Goal: Transaction & Acquisition: Purchase product/service

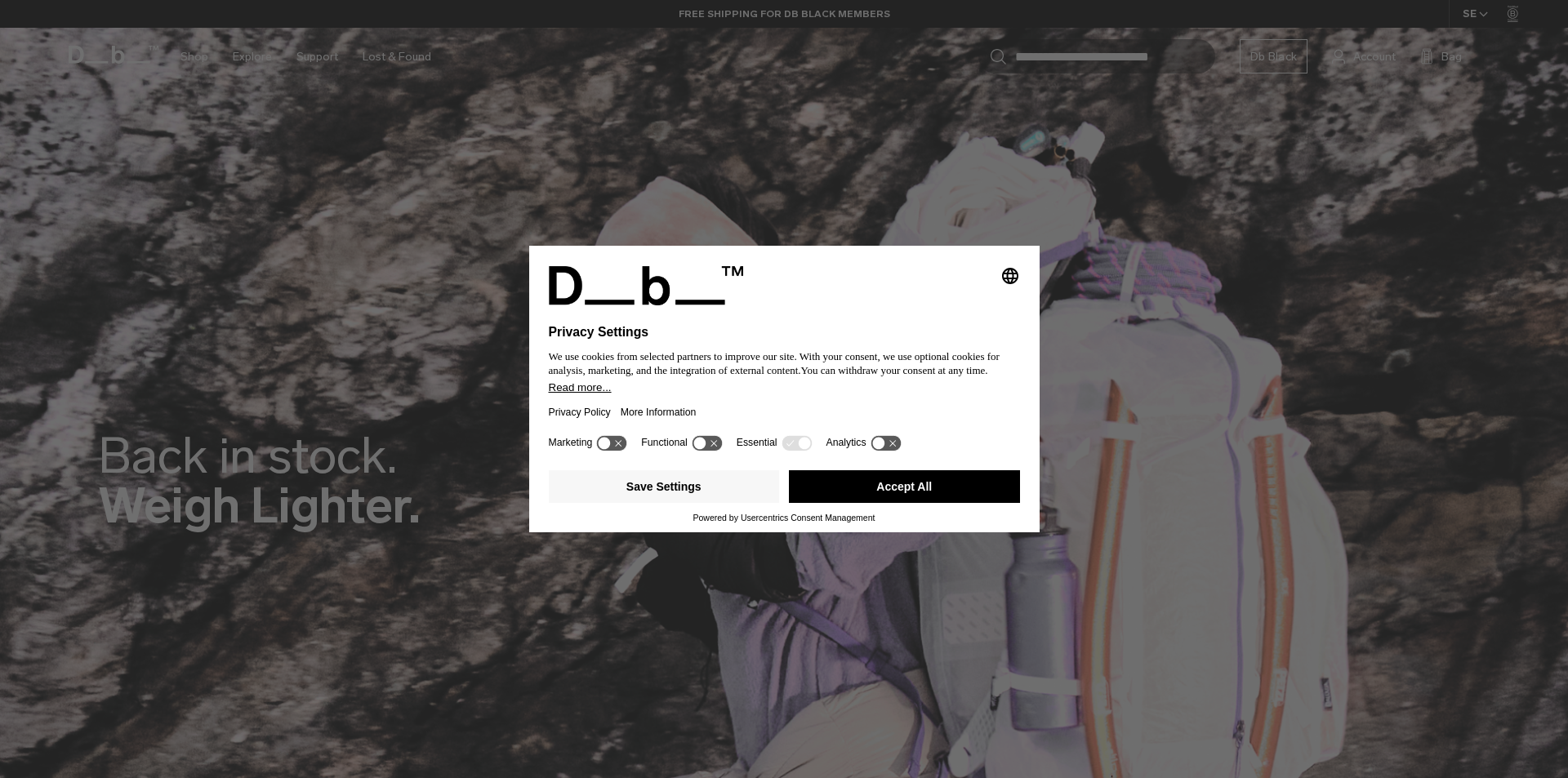
click at [920, 512] on div "Save Settings Accept All Powered by Usercentrics Consent Management" at bounding box center [784, 493] width 471 height 58
click at [916, 493] on button "Accept All" at bounding box center [904, 486] width 231 height 33
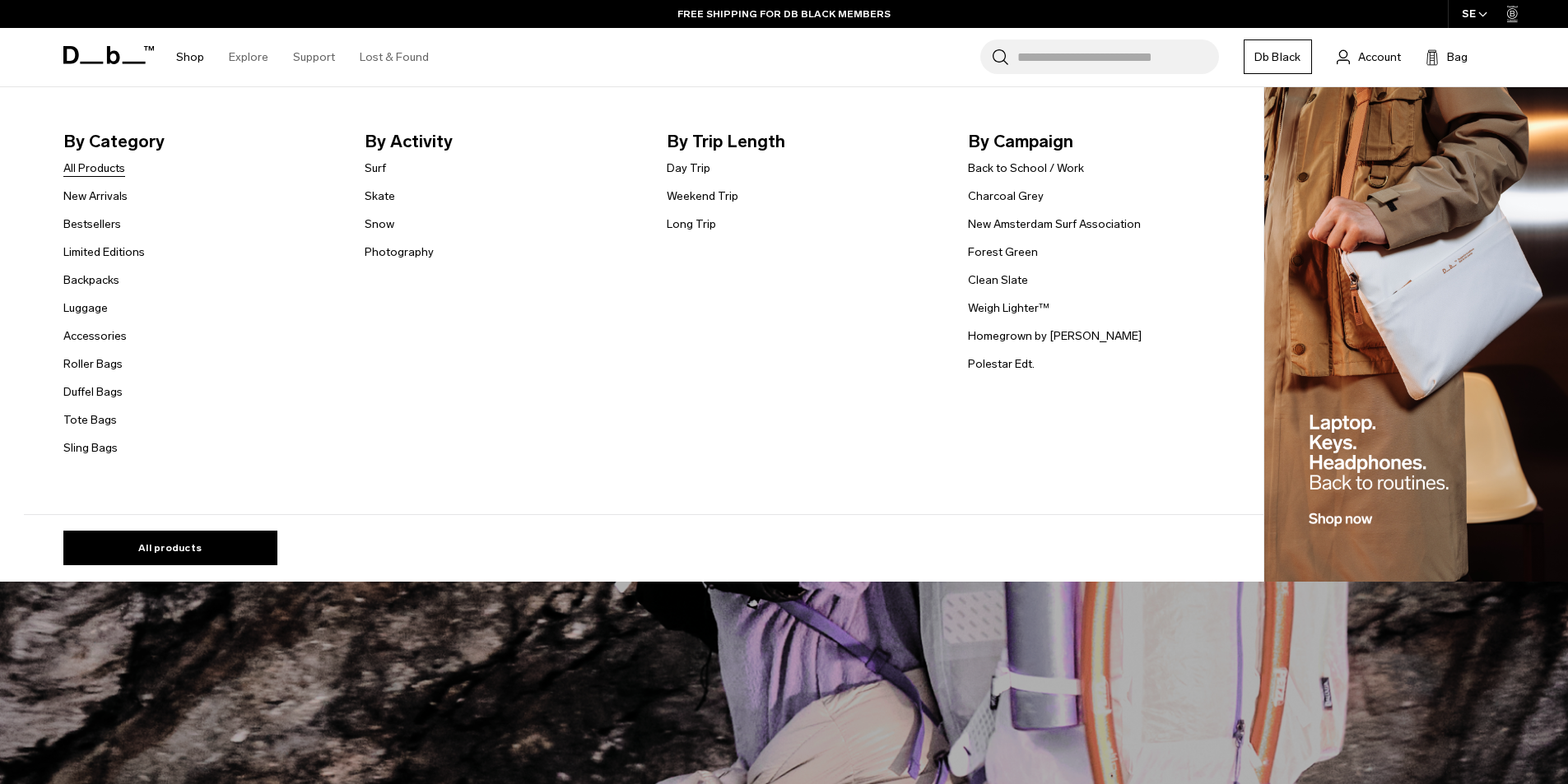
click at [105, 169] on link "All Products" at bounding box center [94, 168] width 62 height 17
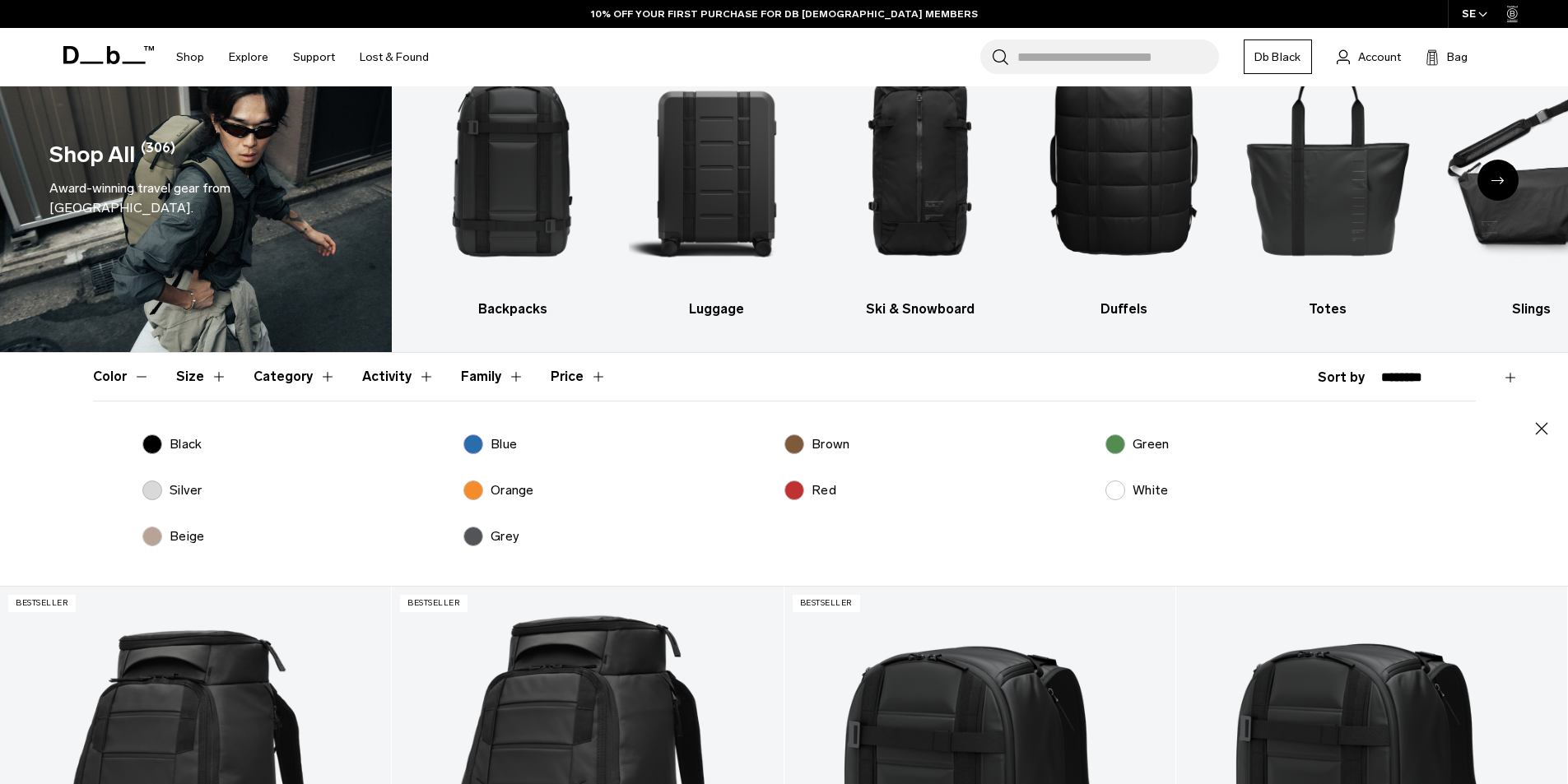
click at [184, 446] on p "Black" at bounding box center [186, 445] width 32 height 20
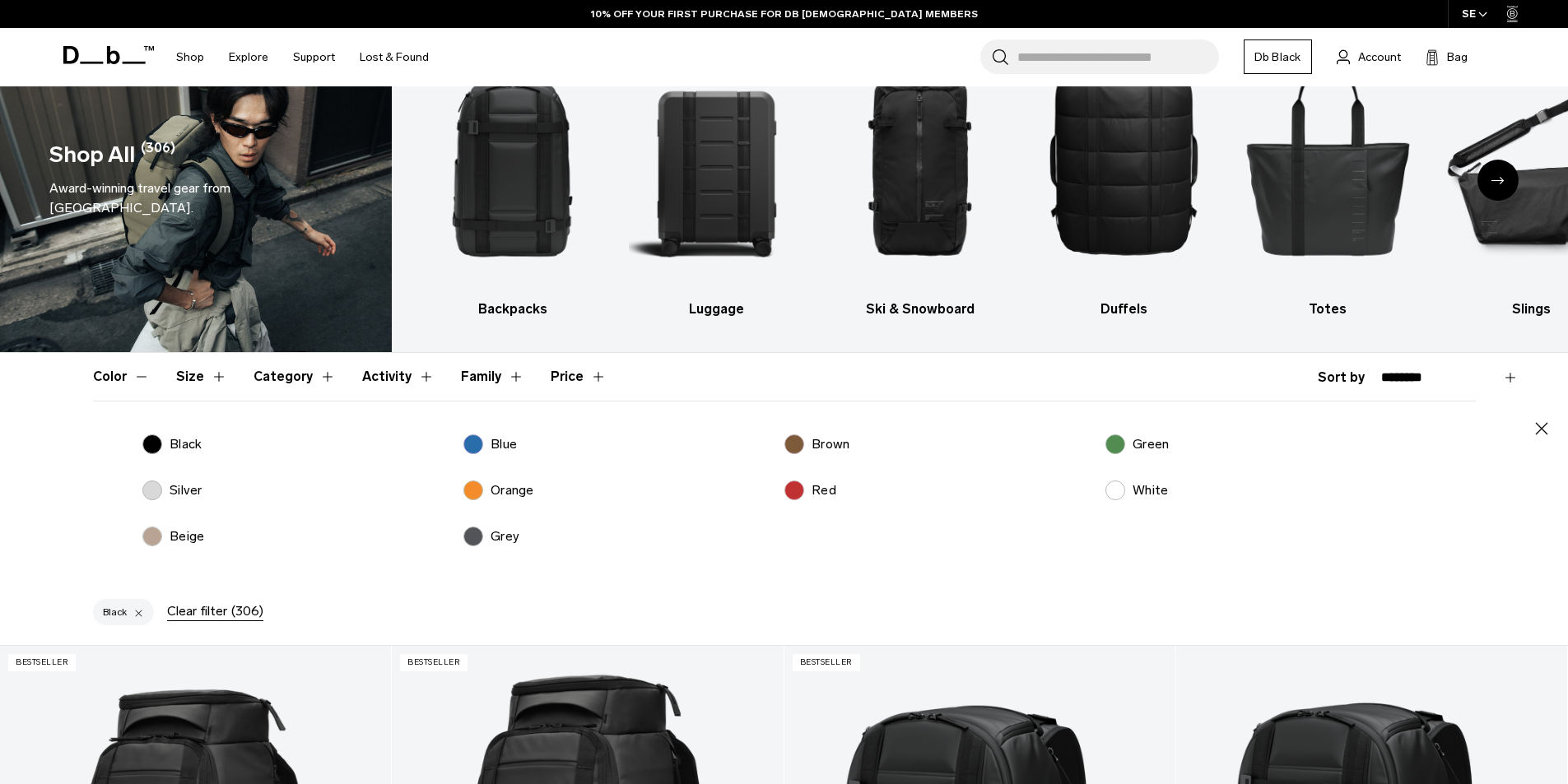
click at [480, 538] on label "Grey" at bounding box center [492, 537] width 57 height 20
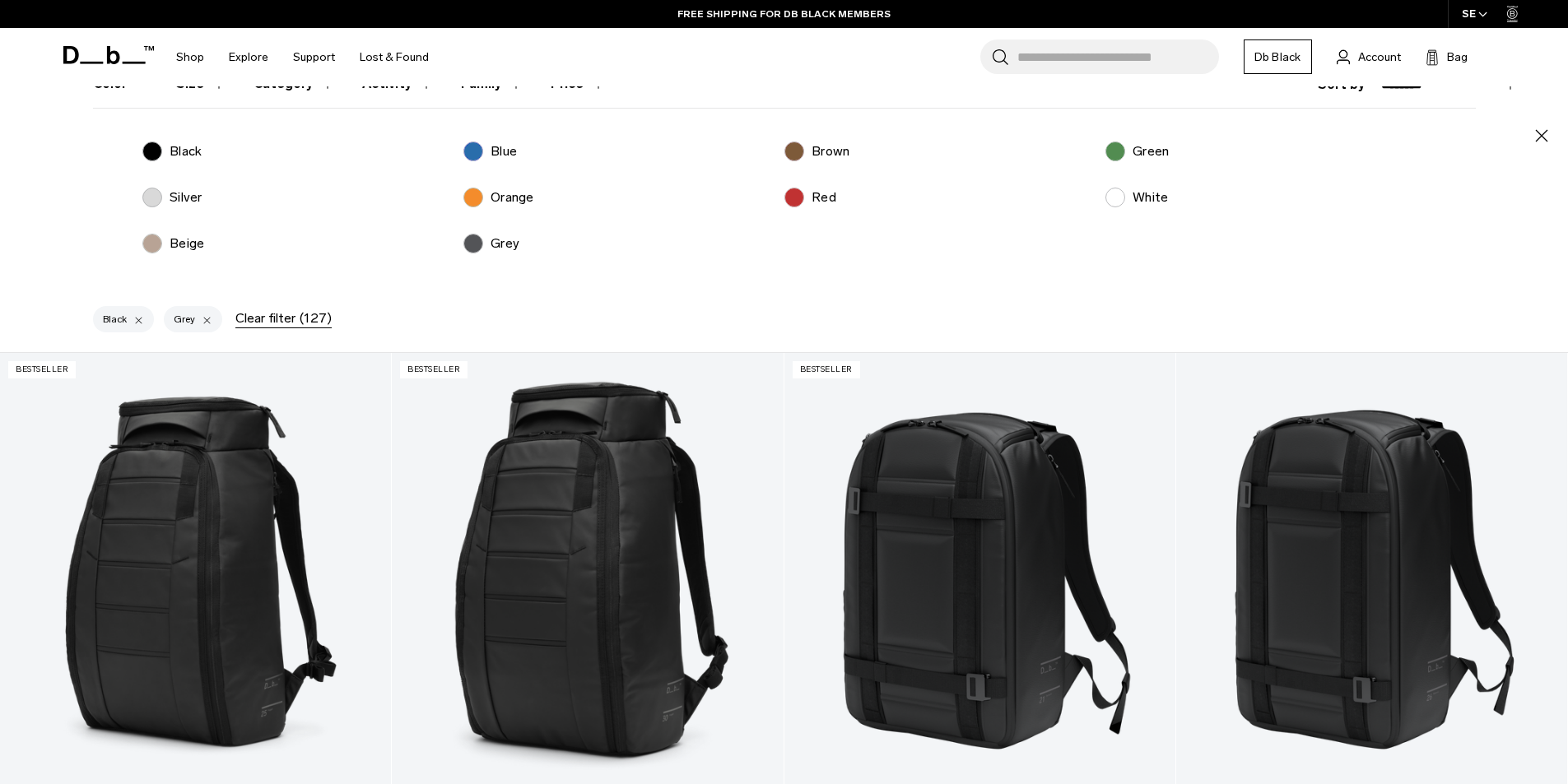
scroll to position [164, 0]
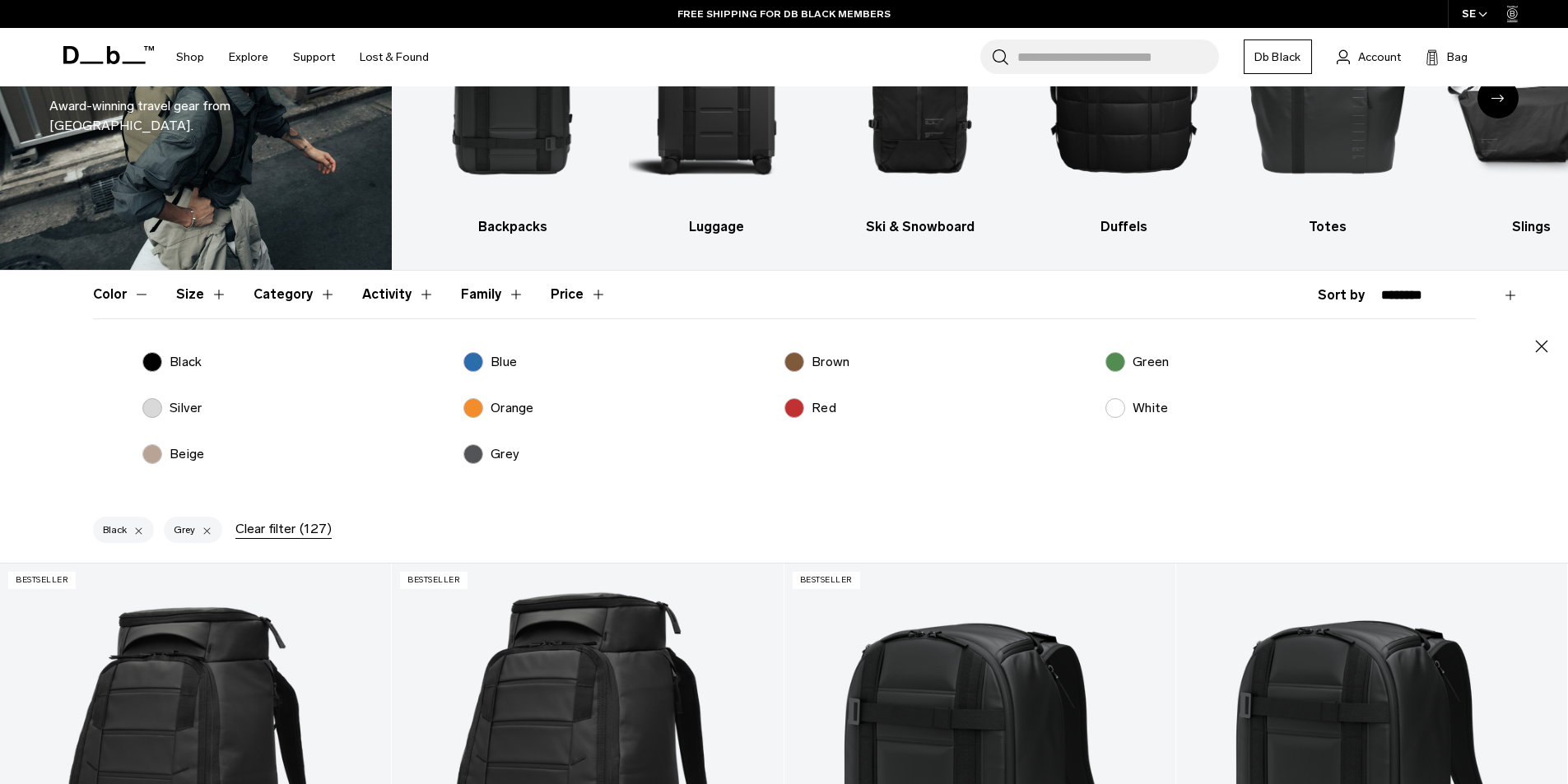
click at [130, 299] on button "Color" at bounding box center [121, 294] width 57 height 47
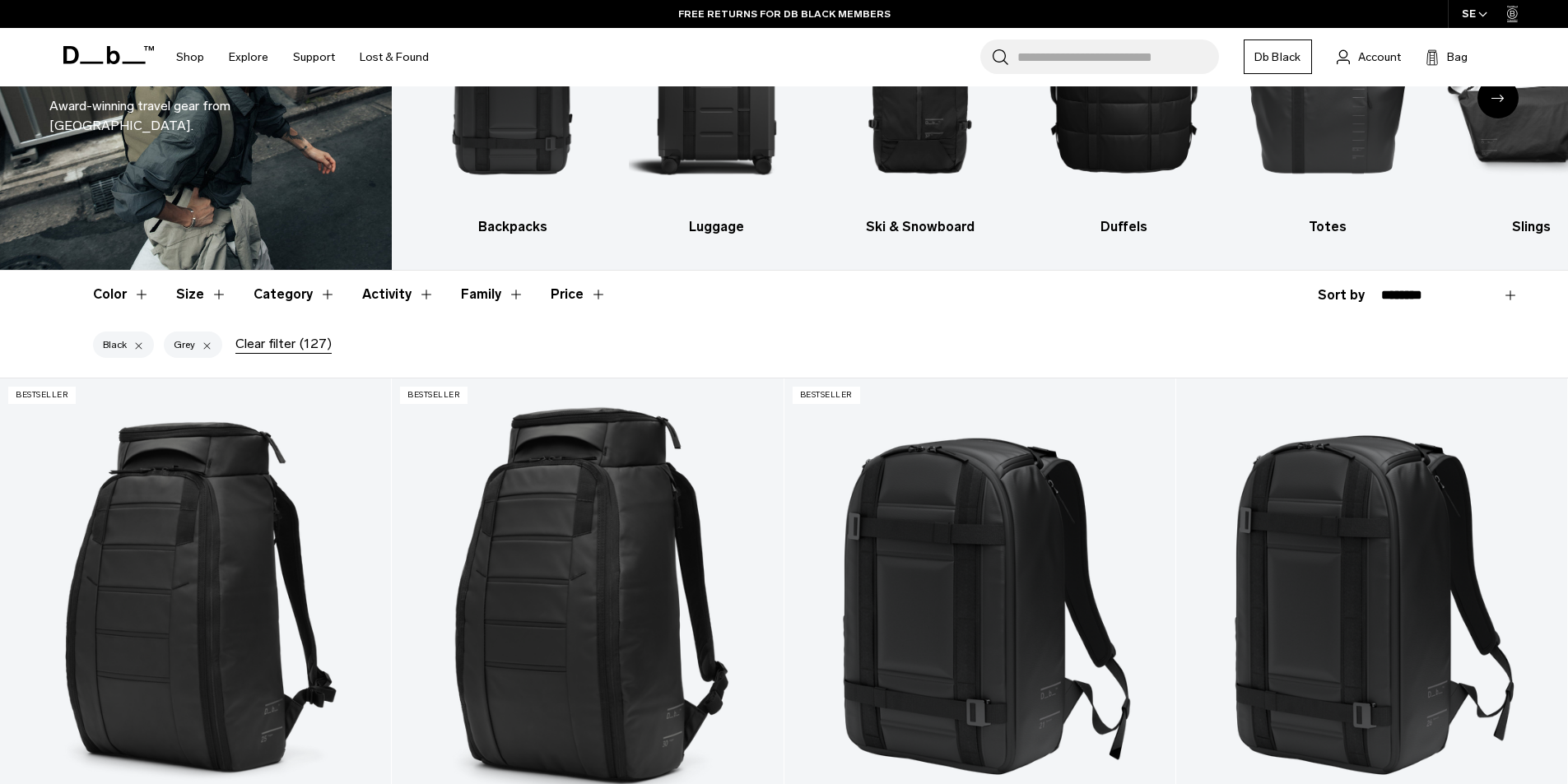
click at [207, 288] on button "Size" at bounding box center [201, 294] width 51 height 47
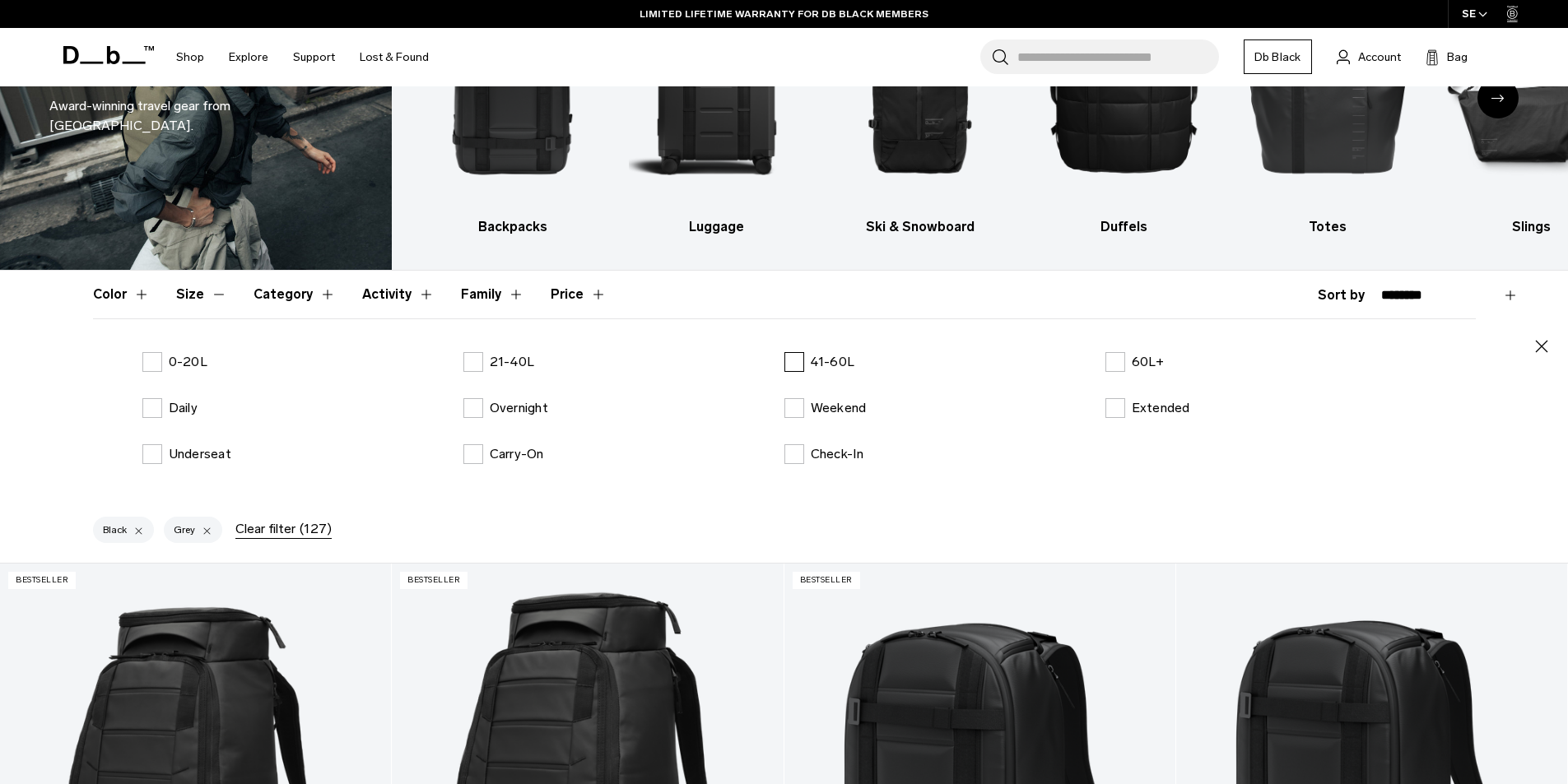
click at [793, 363] on label "41-60L" at bounding box center [819, 362] width 71 height 20
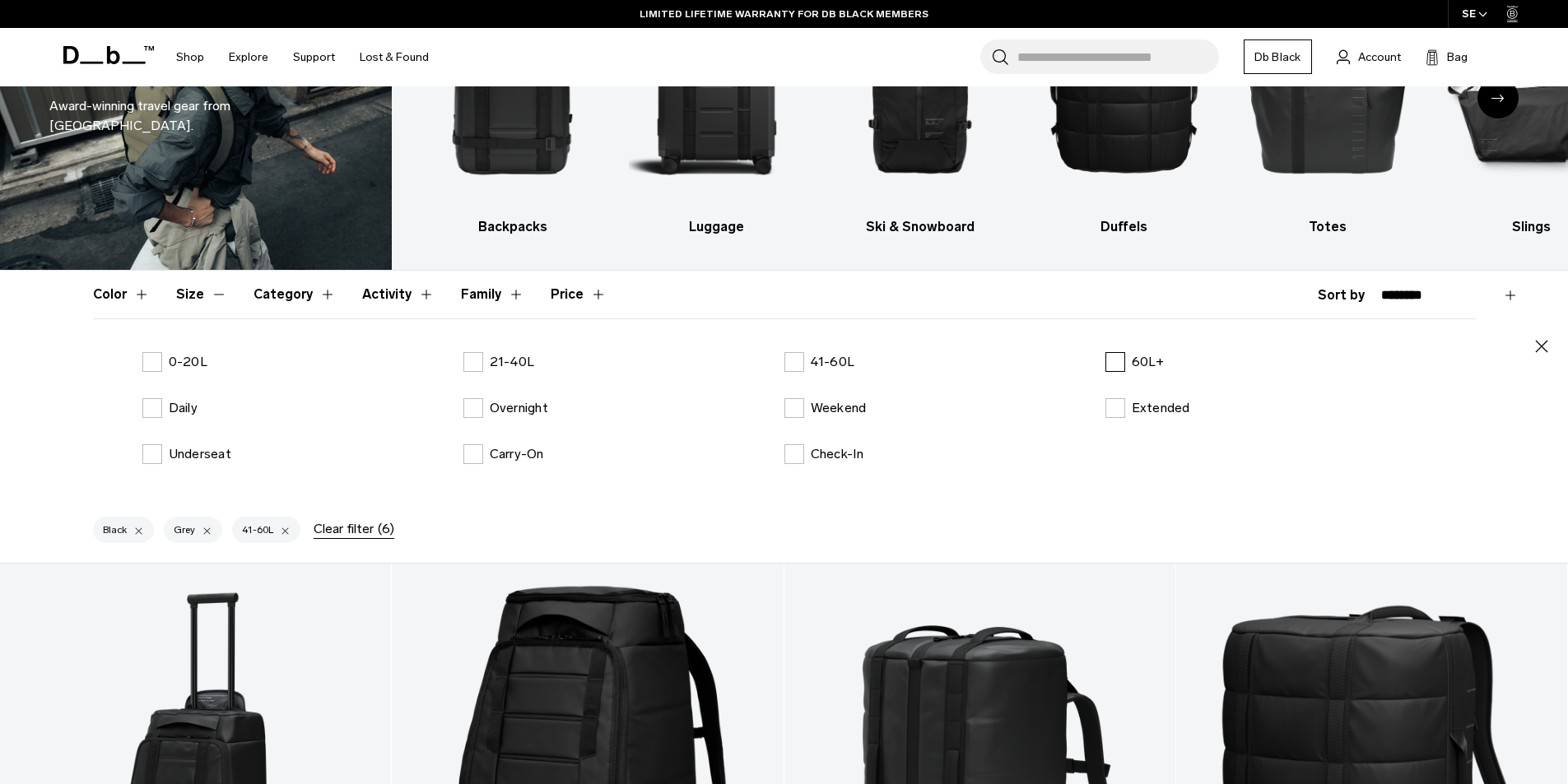
click at [1120, 369] on label "60L+" at bounding box center [1135, 362] width 59 height 20
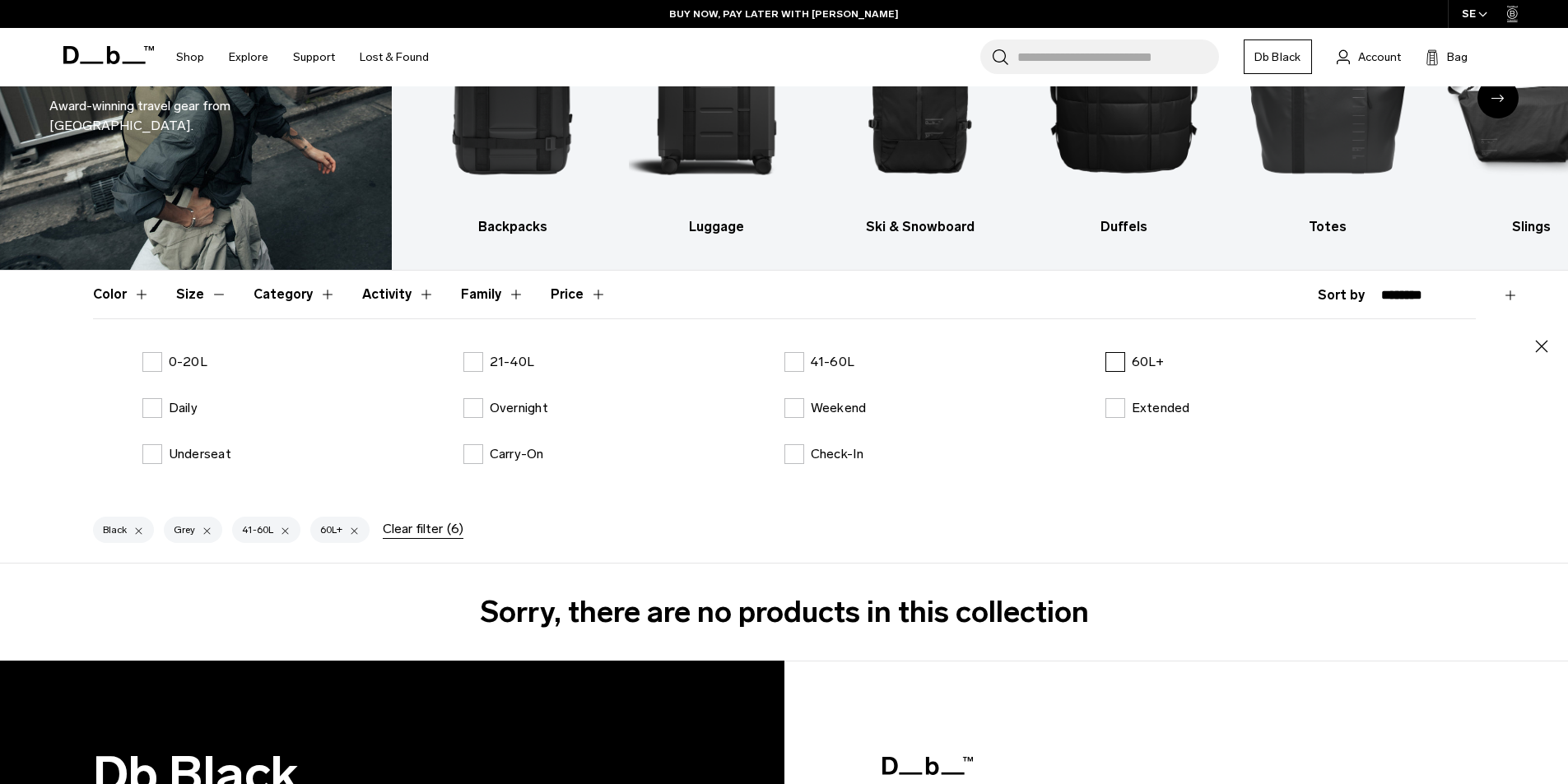
click at [1112, 359] on label "60L+" at bounding box center [1135, 362] width 59 height 20
click at [481, 451] on label "Carry-On" at bounding box center [504, 455] width 80 height 20
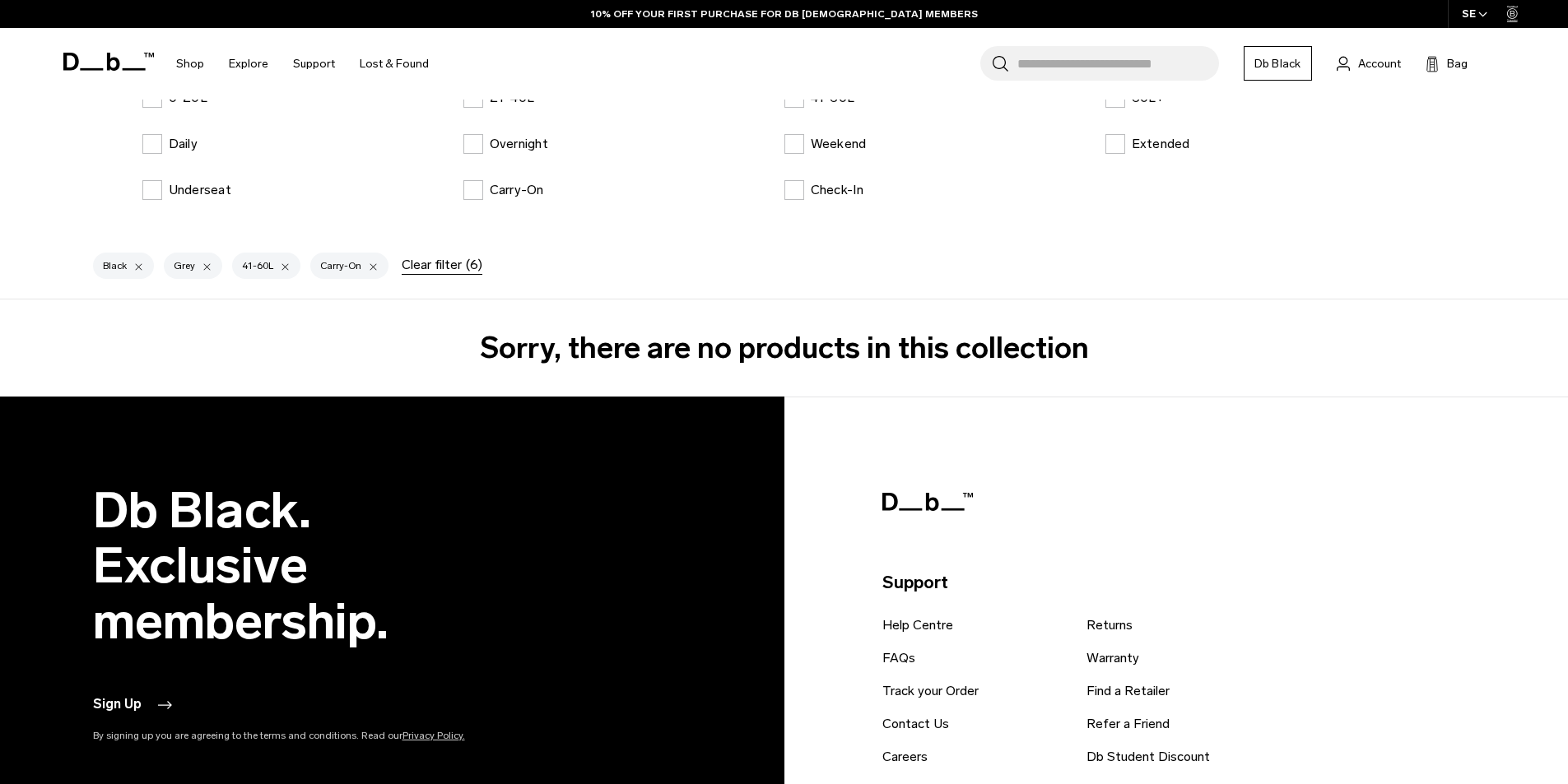
scroll to position [363, 0]
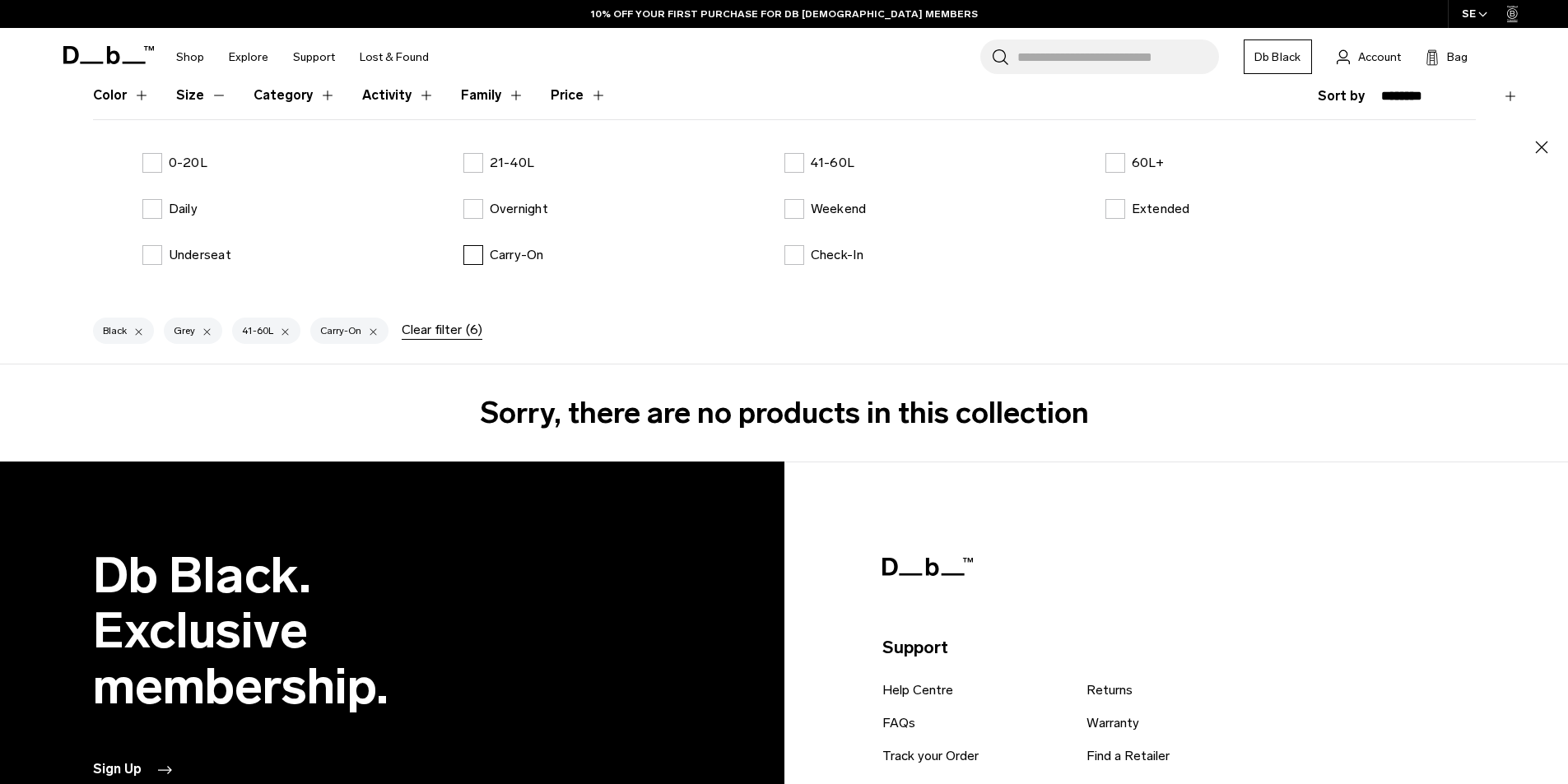
click at [507, 257] on p "Carry-On" at bounding box center [516, 255] width 54 height 20
click at [804, 164] on label "41-60L" at bounding box center [819, 163] width 71 height 20
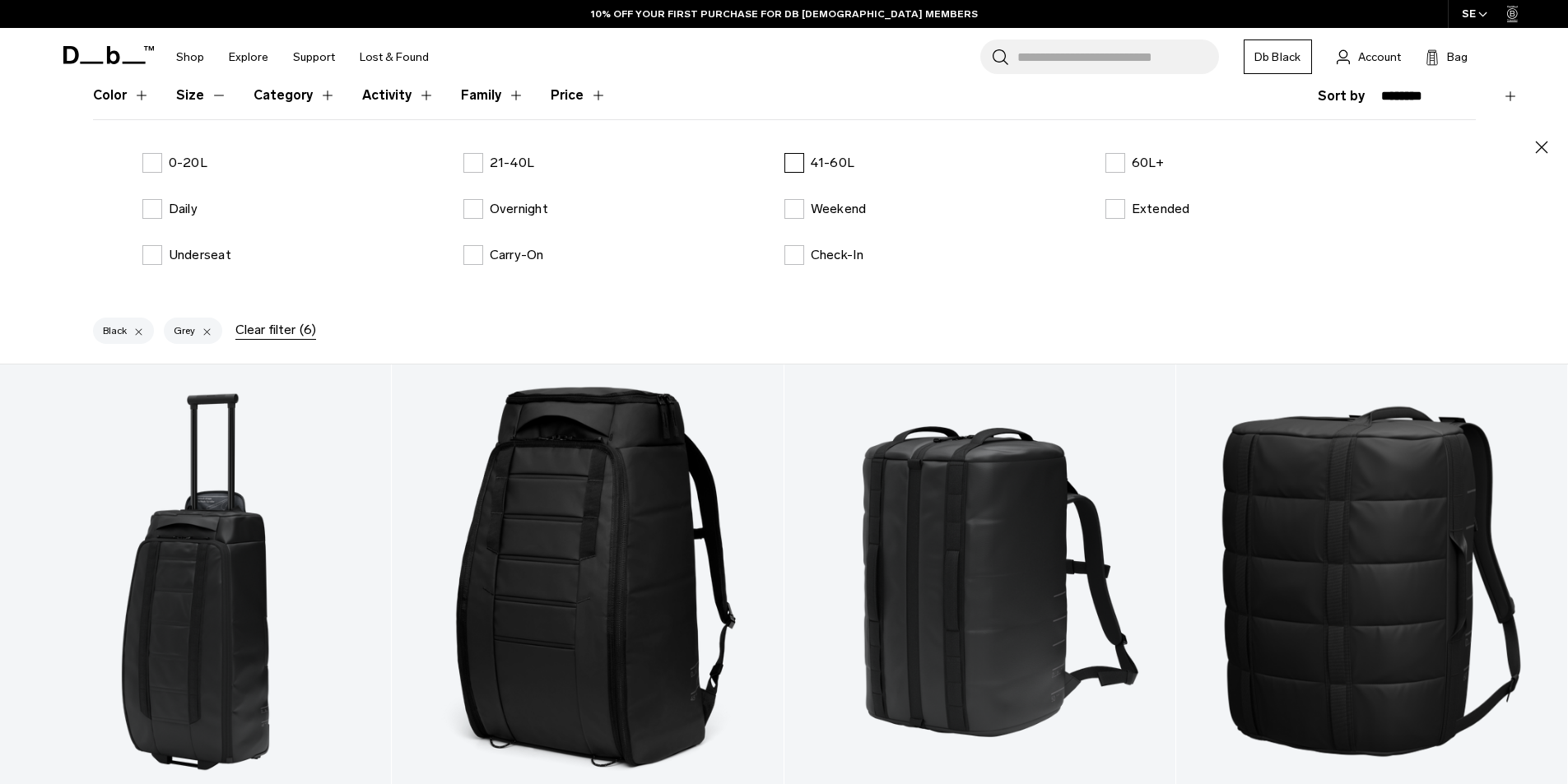
click at [805, 162] on label "41-60L" at bounding box center [819, 163] width 71 height 20
click at [476, 257] on label "Carry-On" at bounding box center [504, 255] width 80 height 20
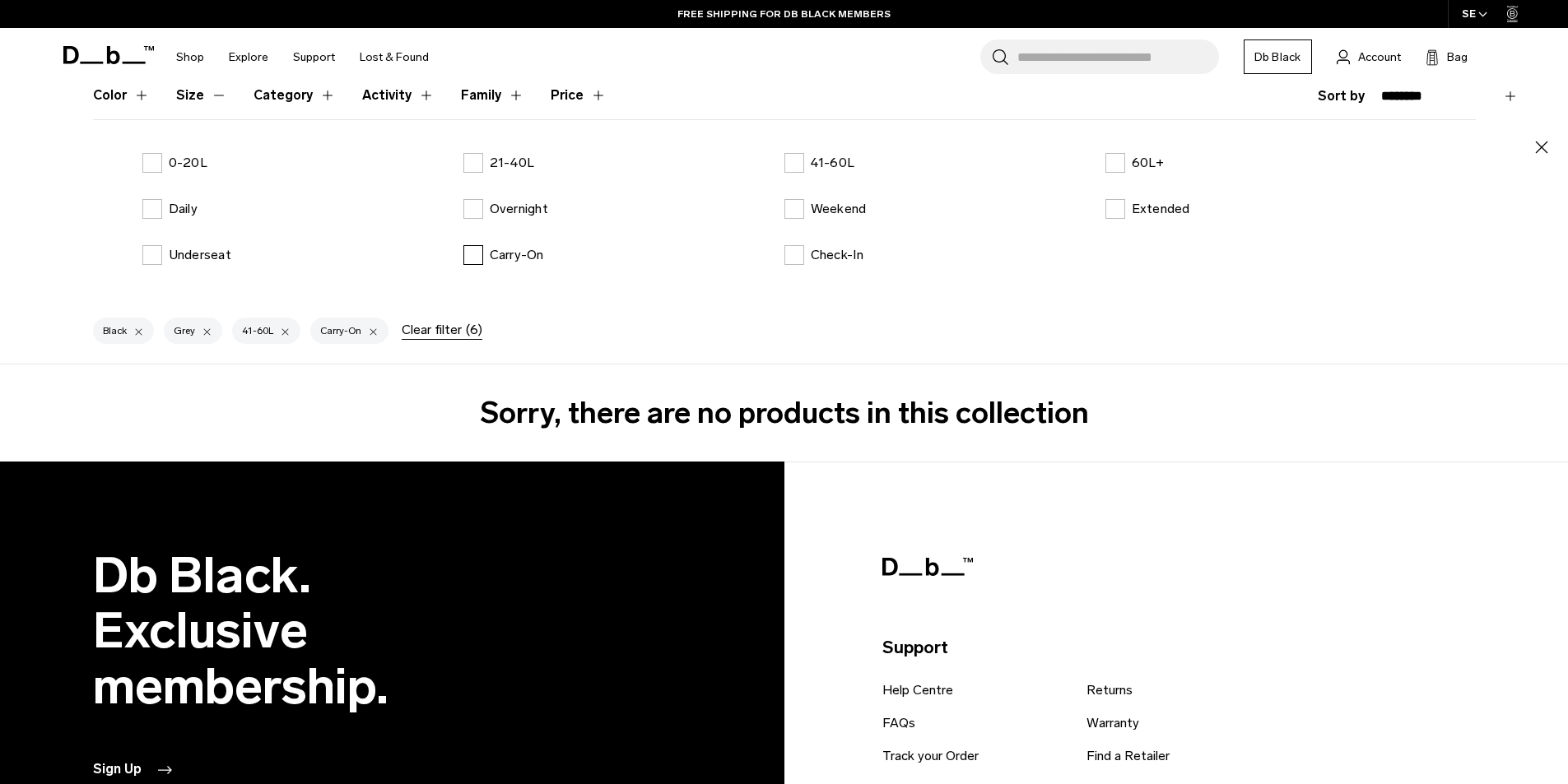
click at [476, 257] on label "Carry-On" at bounding box center [504, 255] width 80 height 20
click at [789, 254] on label "Check-In" at bounding box center [823, 255] width 79 height 20
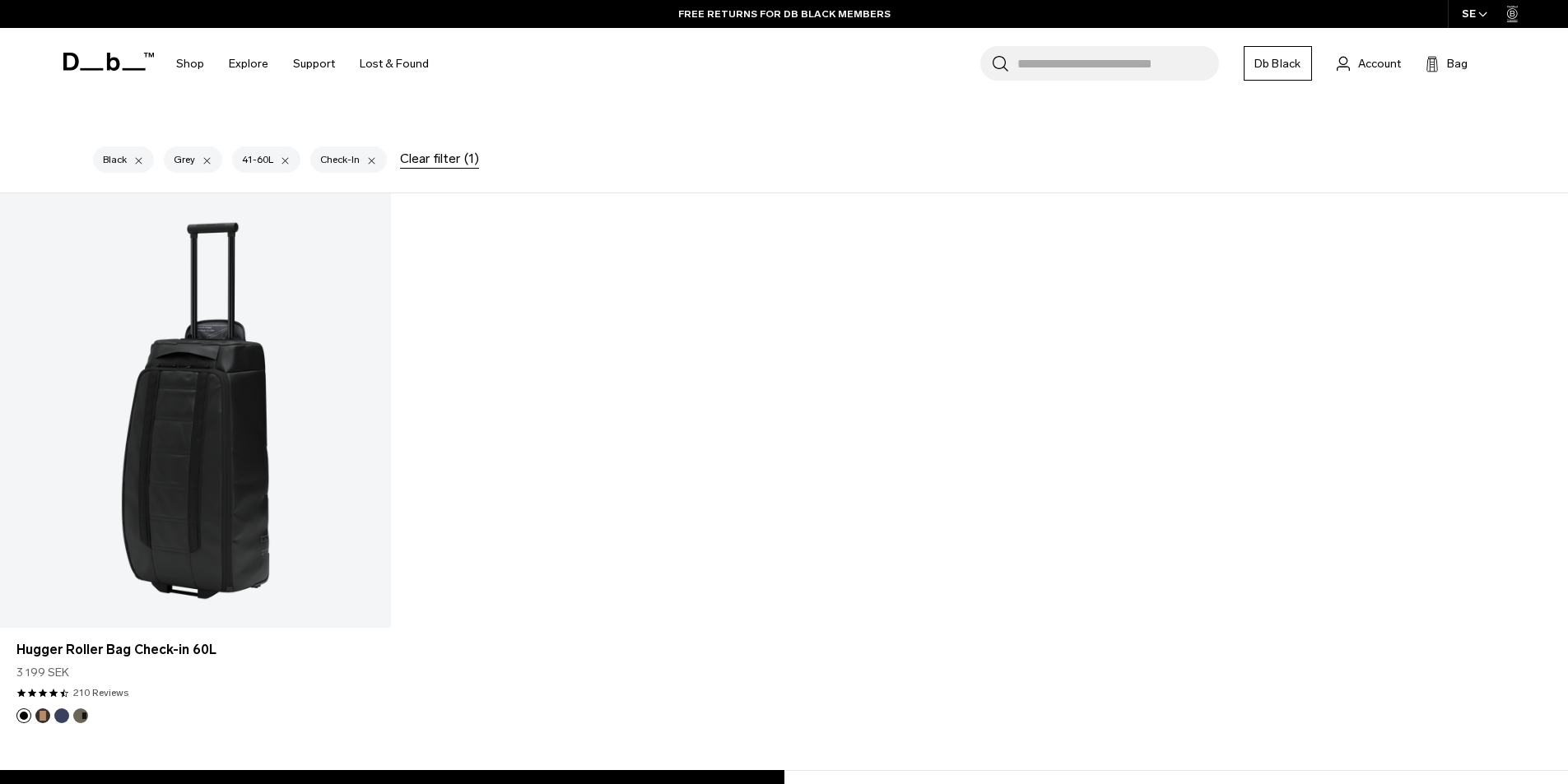
scroll to position [529, 0]
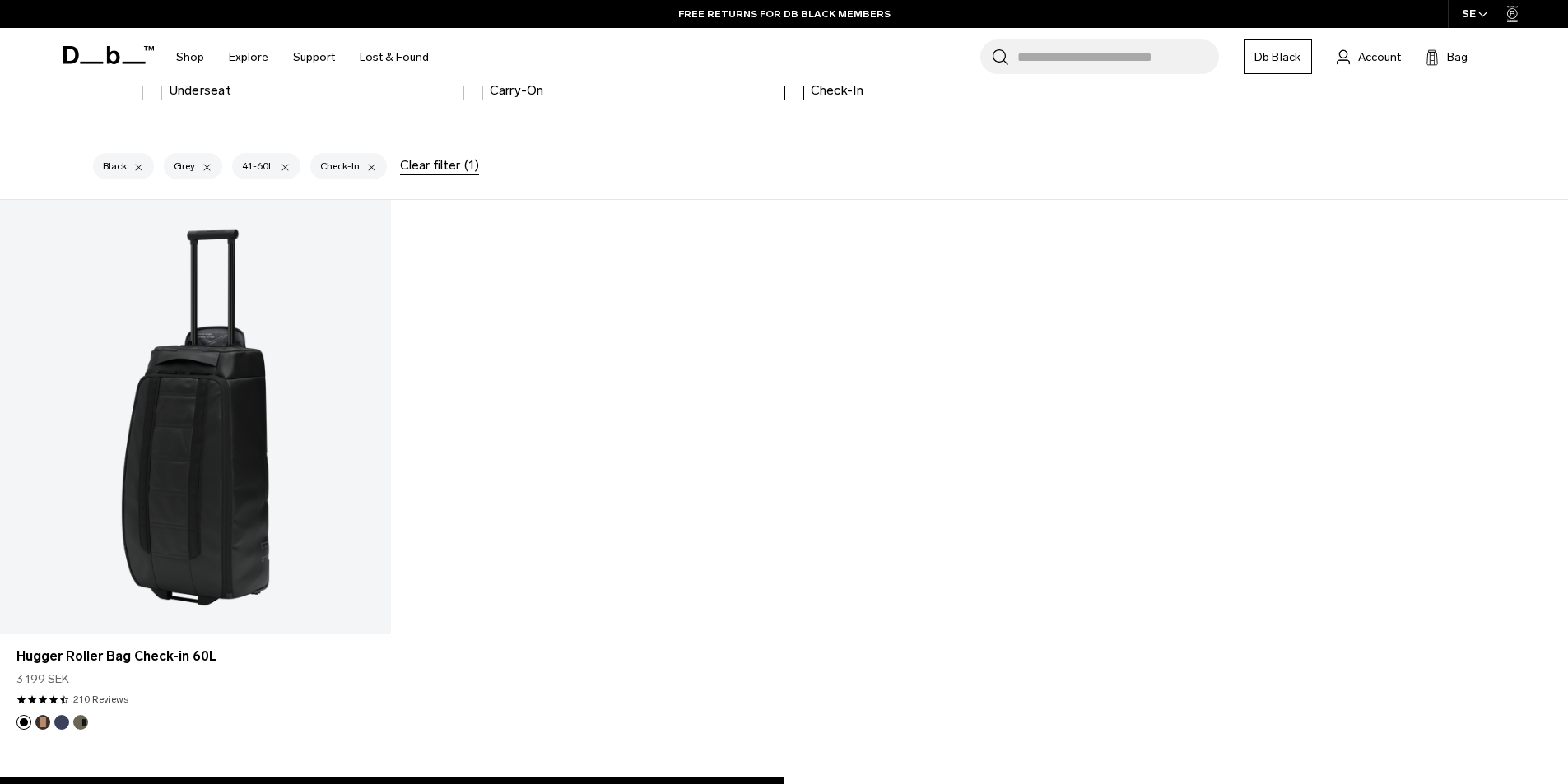
click at [788, 95] on label "Check-In" at bounding box center [823, 90] width 79 height 20
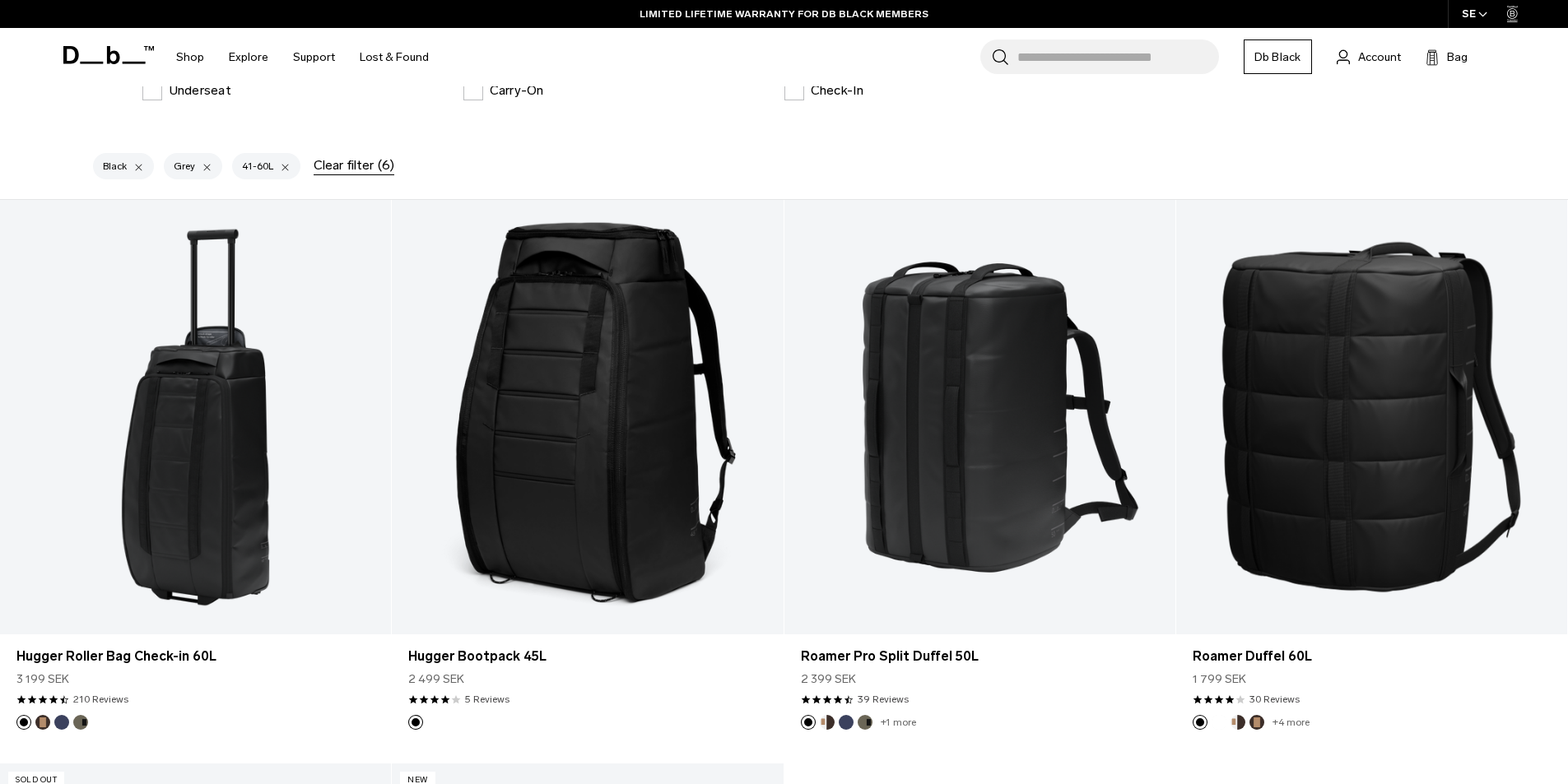
click at [1011, 167] on div "Black Grey 41-60L Clear filter (6)" at bounding box center [784, 170] width 1481 height 59
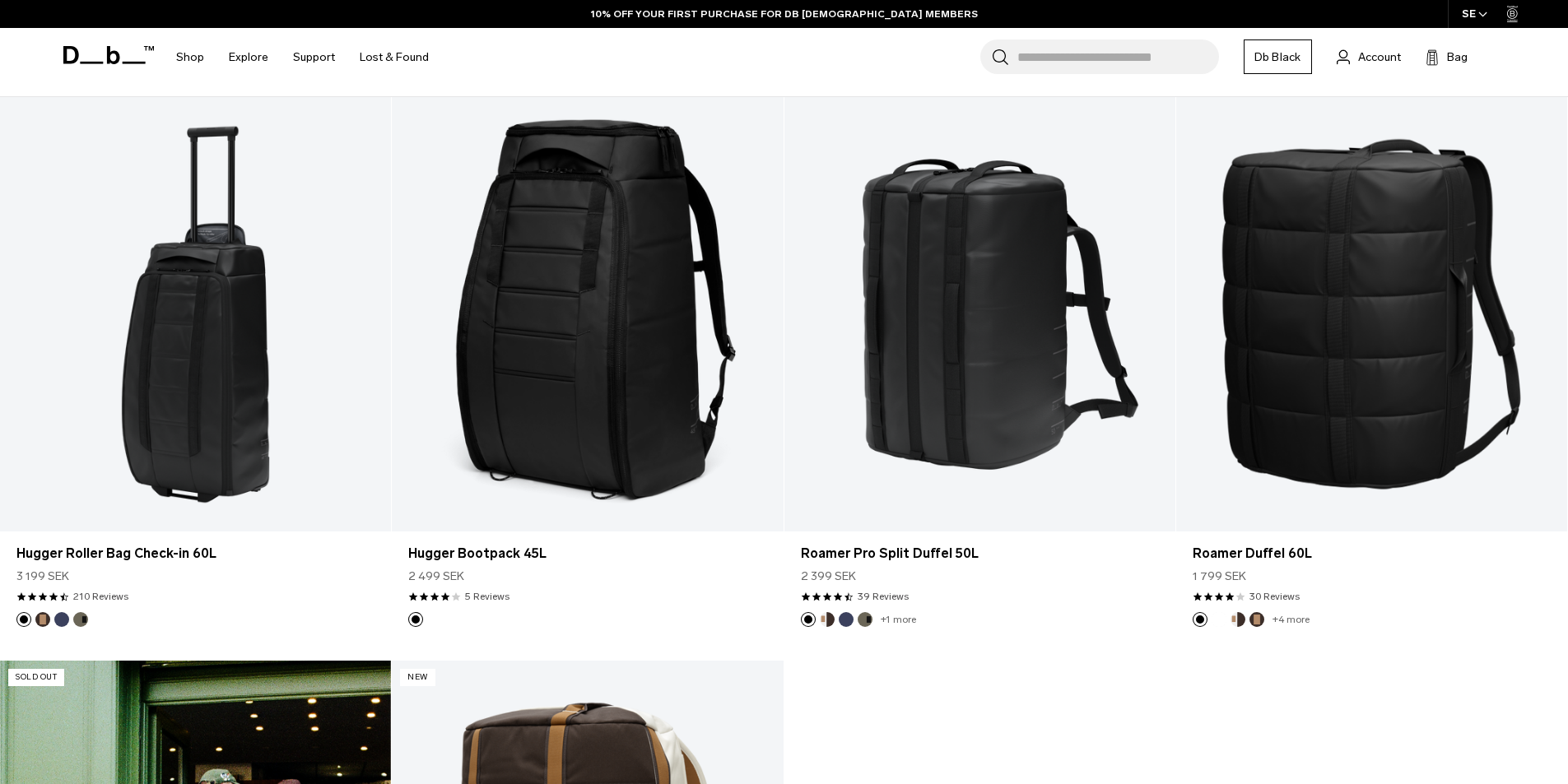
scroll to position [363, 0]
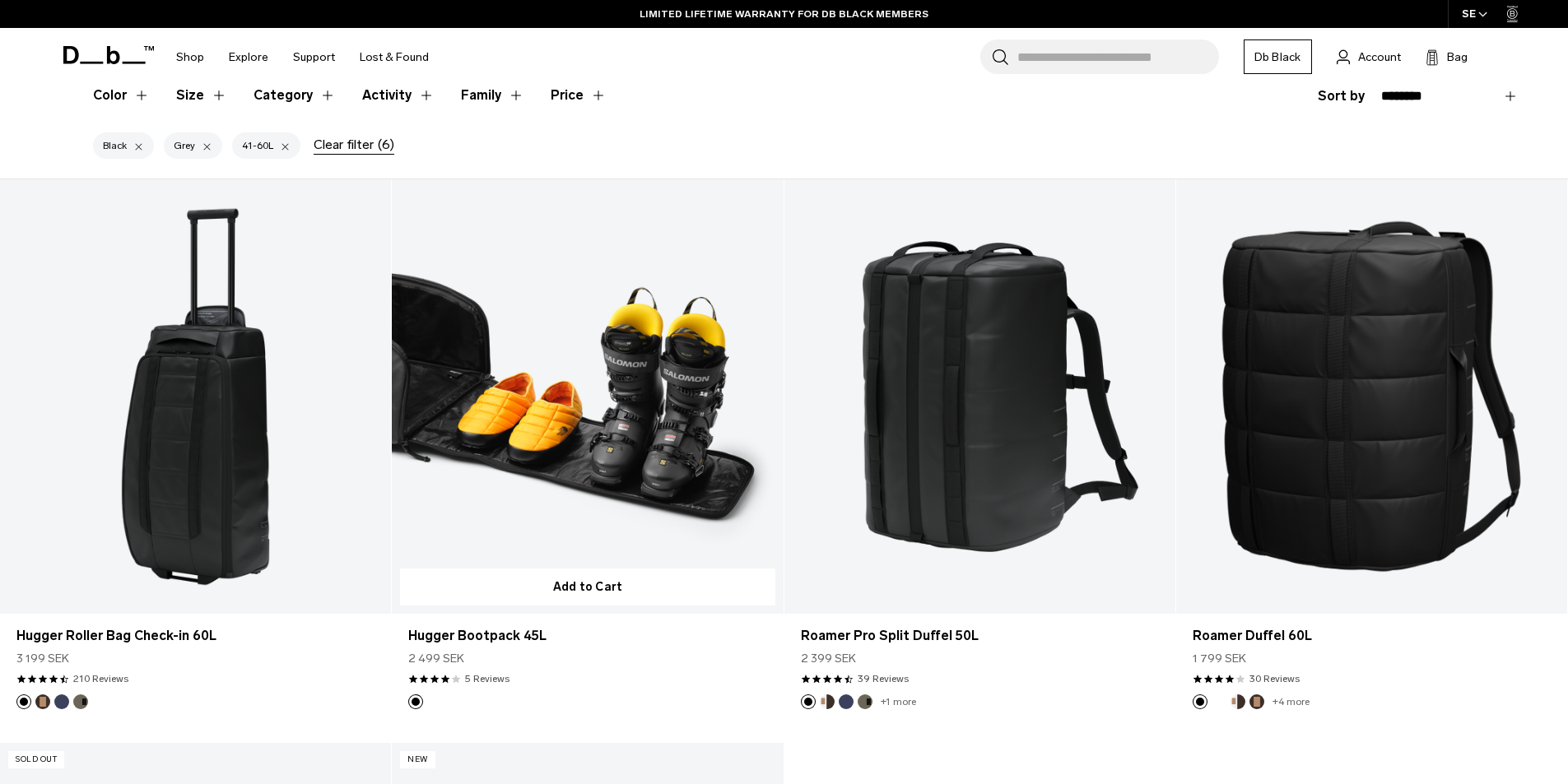
click at [671, 430] on link "Hugger Bootpack 45L" at bounding box center [588, 396] width 391 height 435
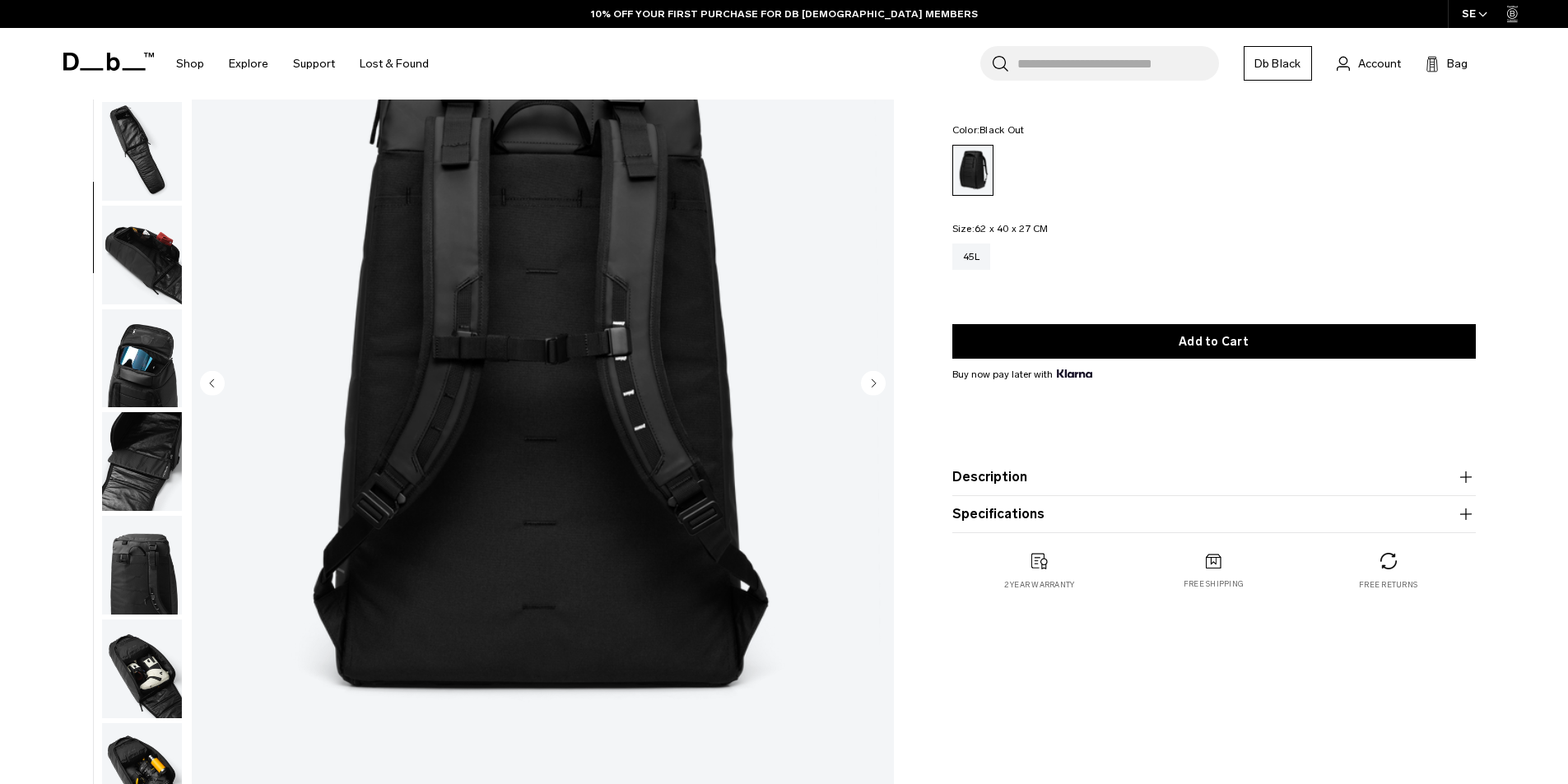
click at [866, 385] on circle "Next slide" at bounding box center [873, 383] width 25 height 25
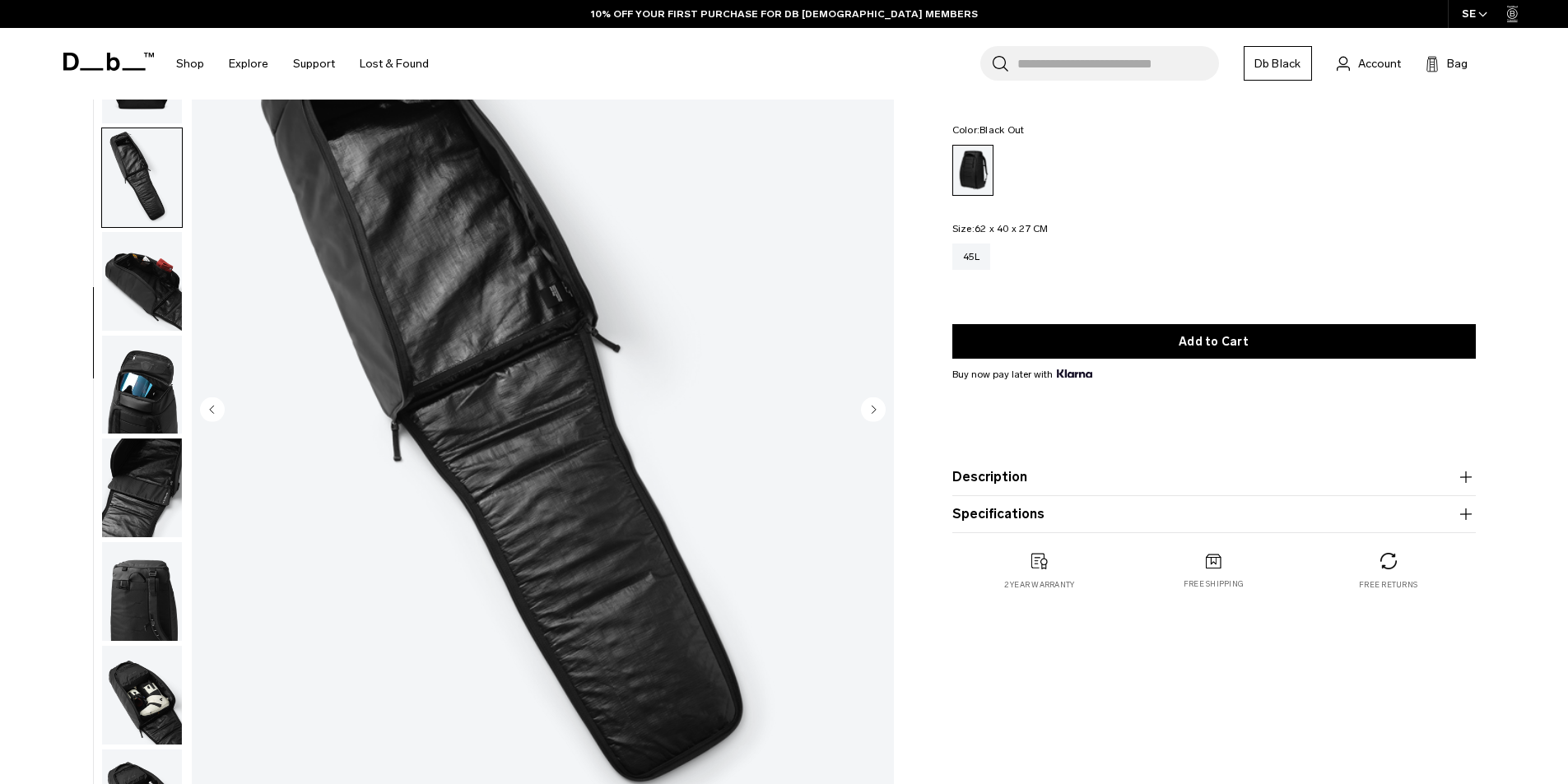
scroll to position [82, 0]
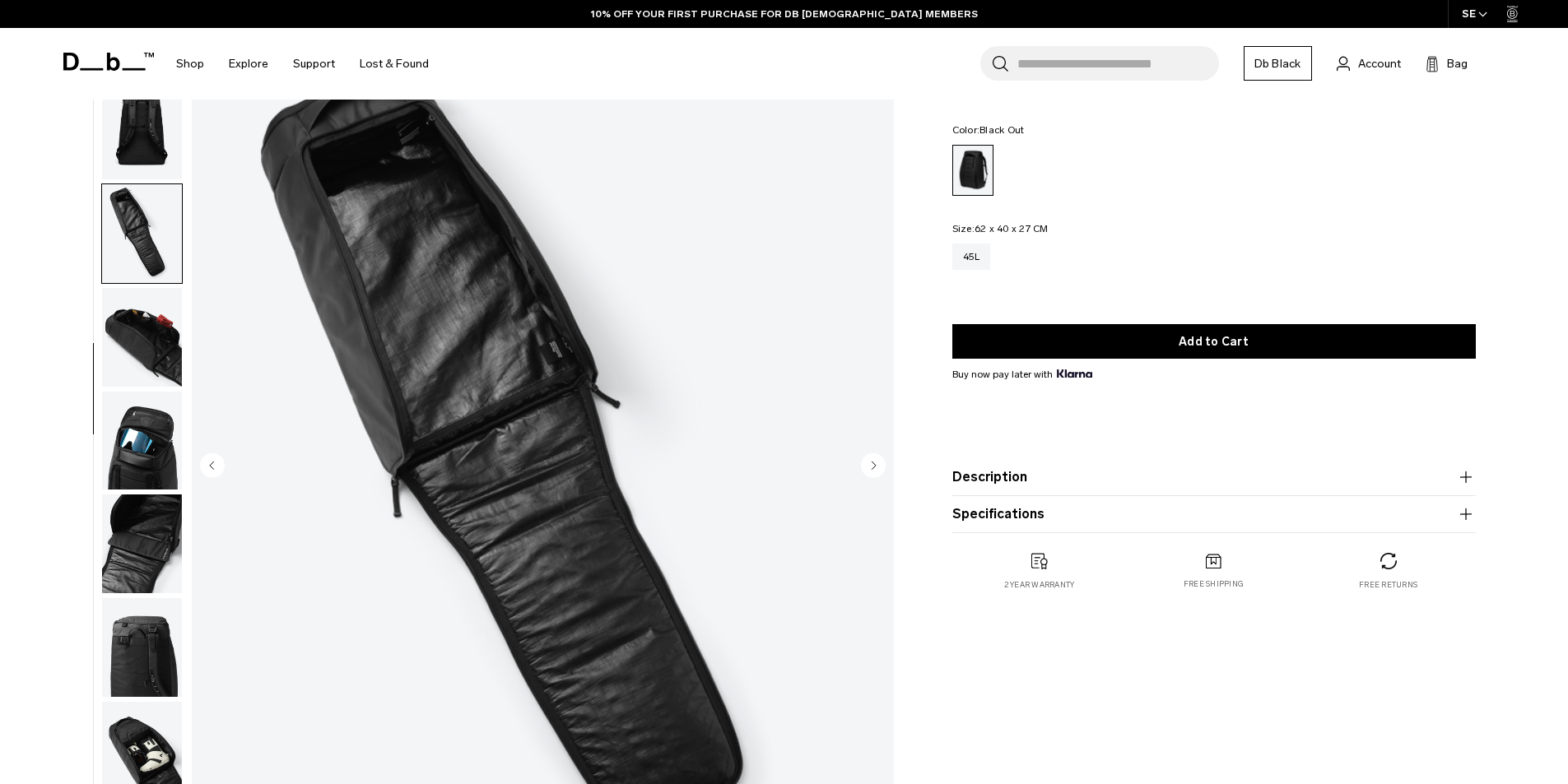
click at [868, 463] on circle "Next slide" at bounding box center [873, 465] width 25 height 25
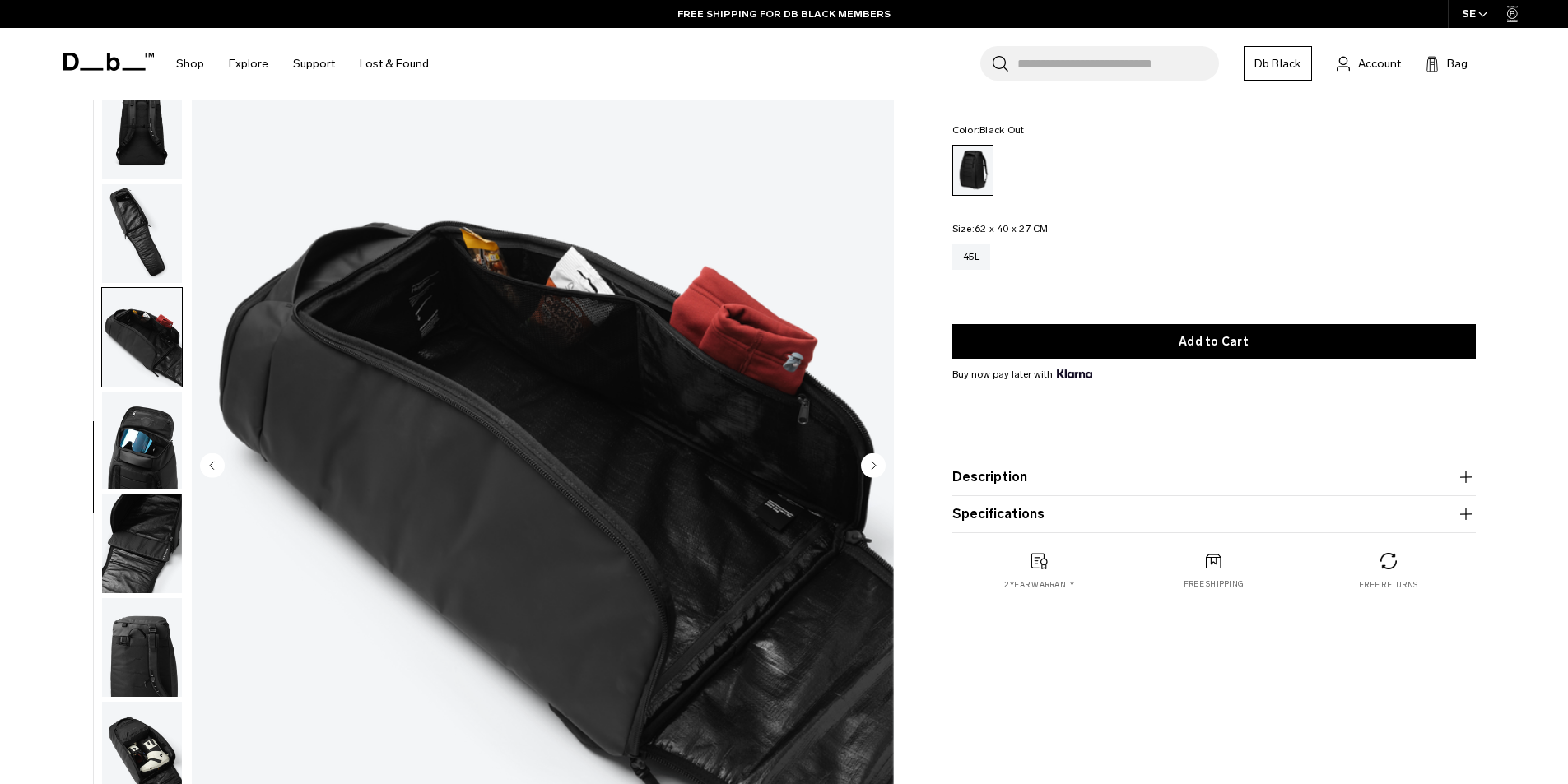
click at [869, 463] on circle "Next slide" at bounding box center [873, 465] width 25 height 25
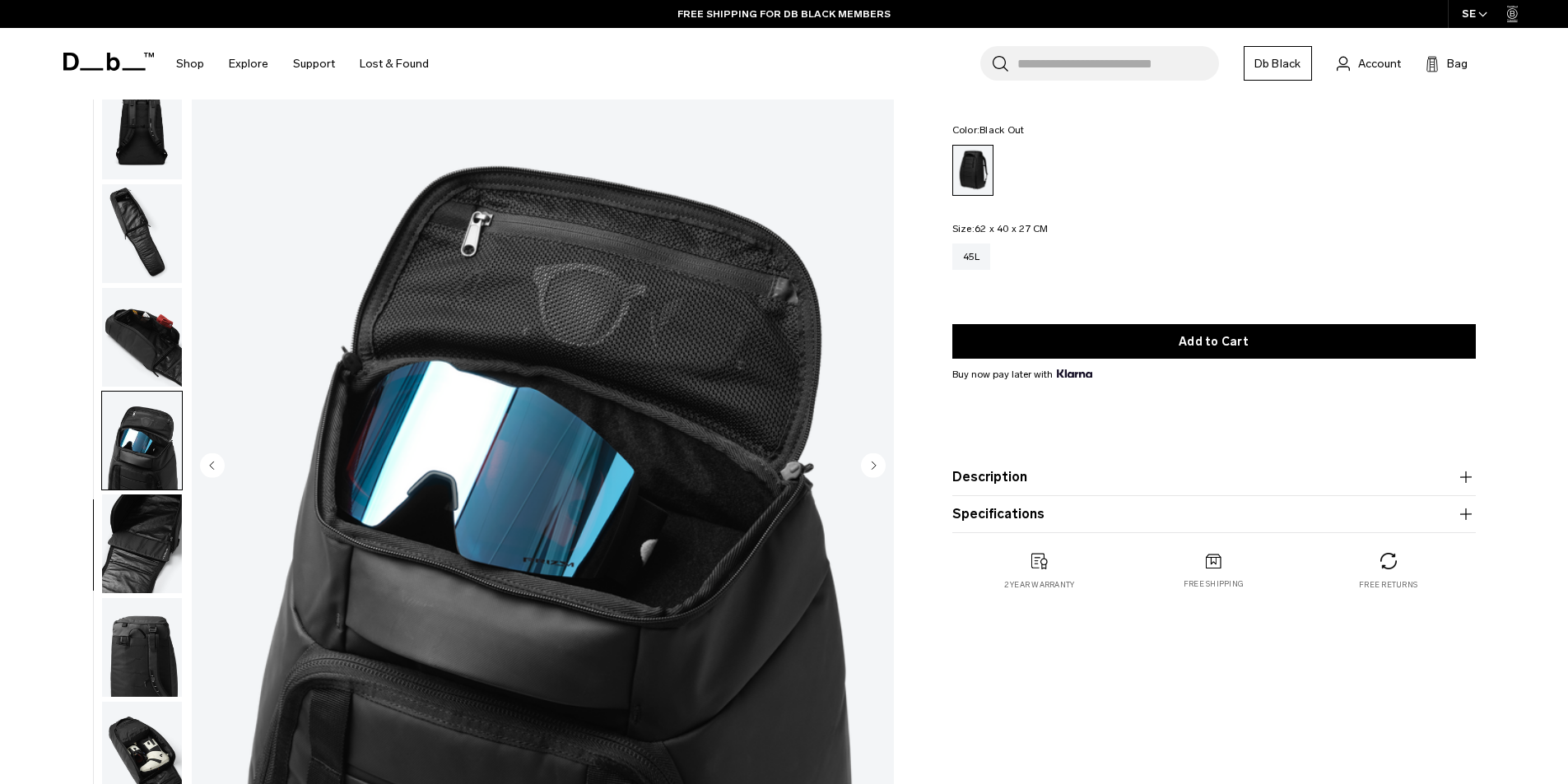
click at [869, 463] on circle "Next slide" at bounding box center [873, 465] width 25 height 25
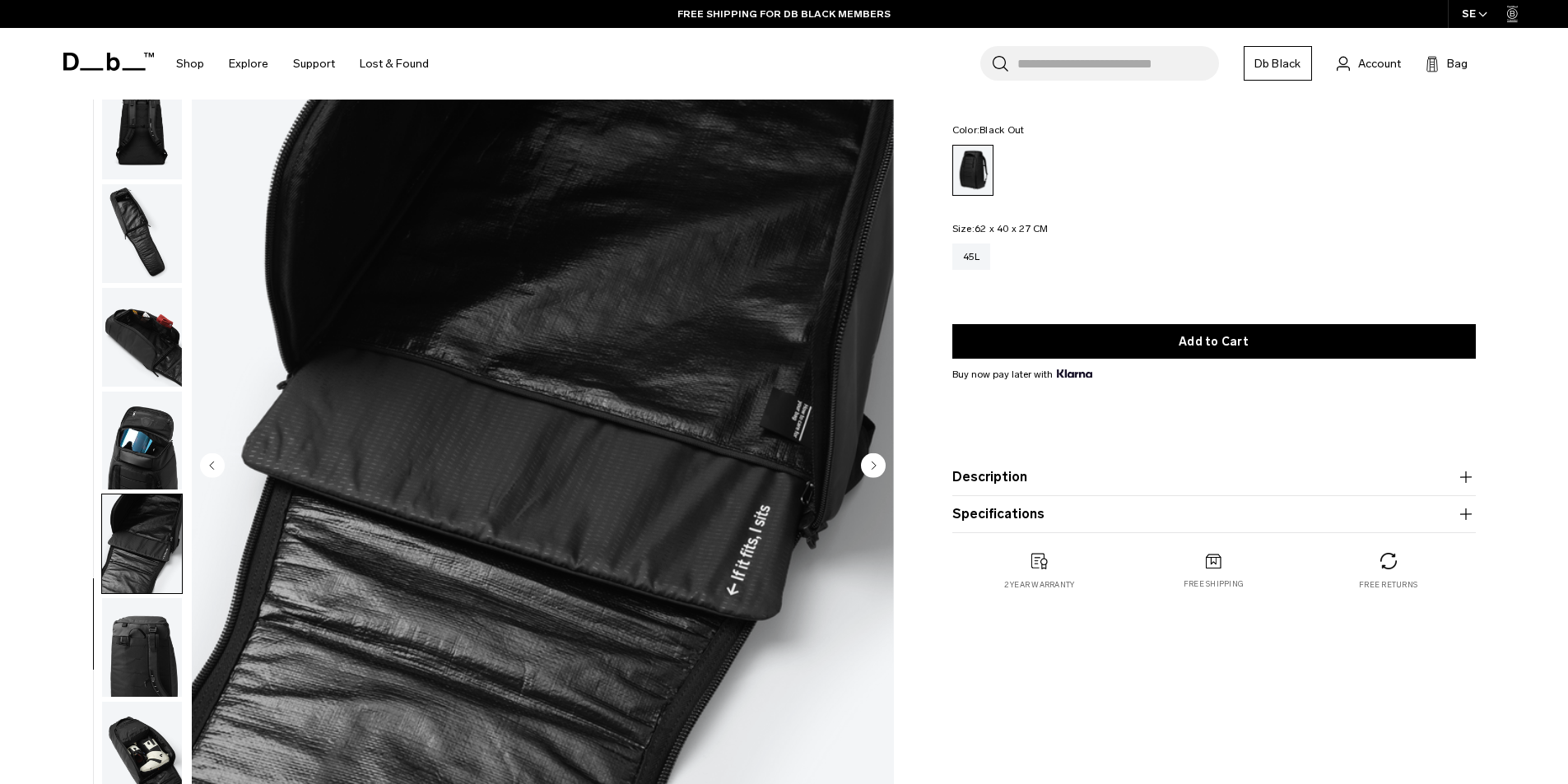
click at [869, 463] on circle "Next slide" at bounding box center [873, 465] width 25 height 25
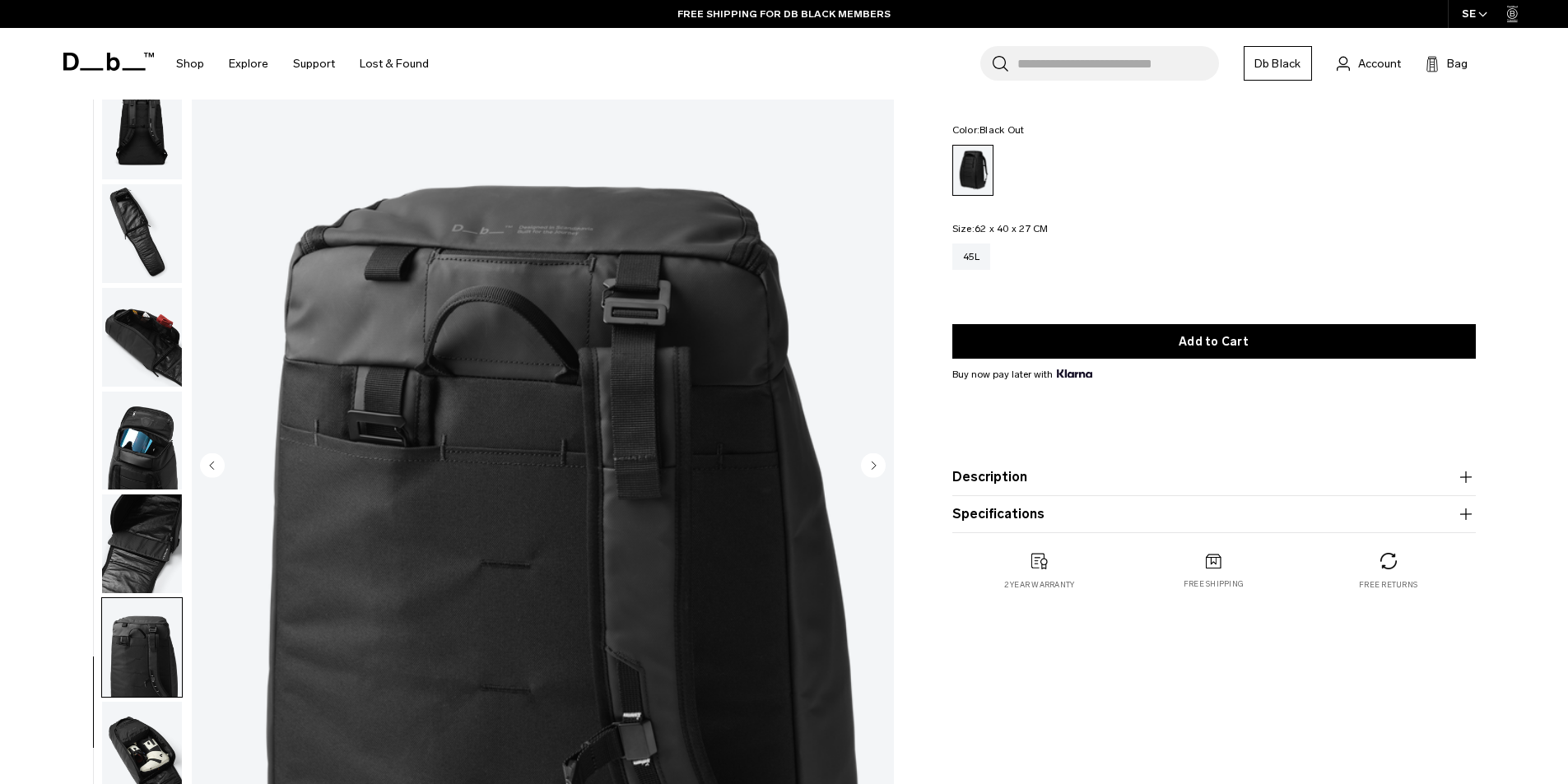
click at [871, 463] on circle "Next slide" at bounding box center [873, 465] width 25 height 25
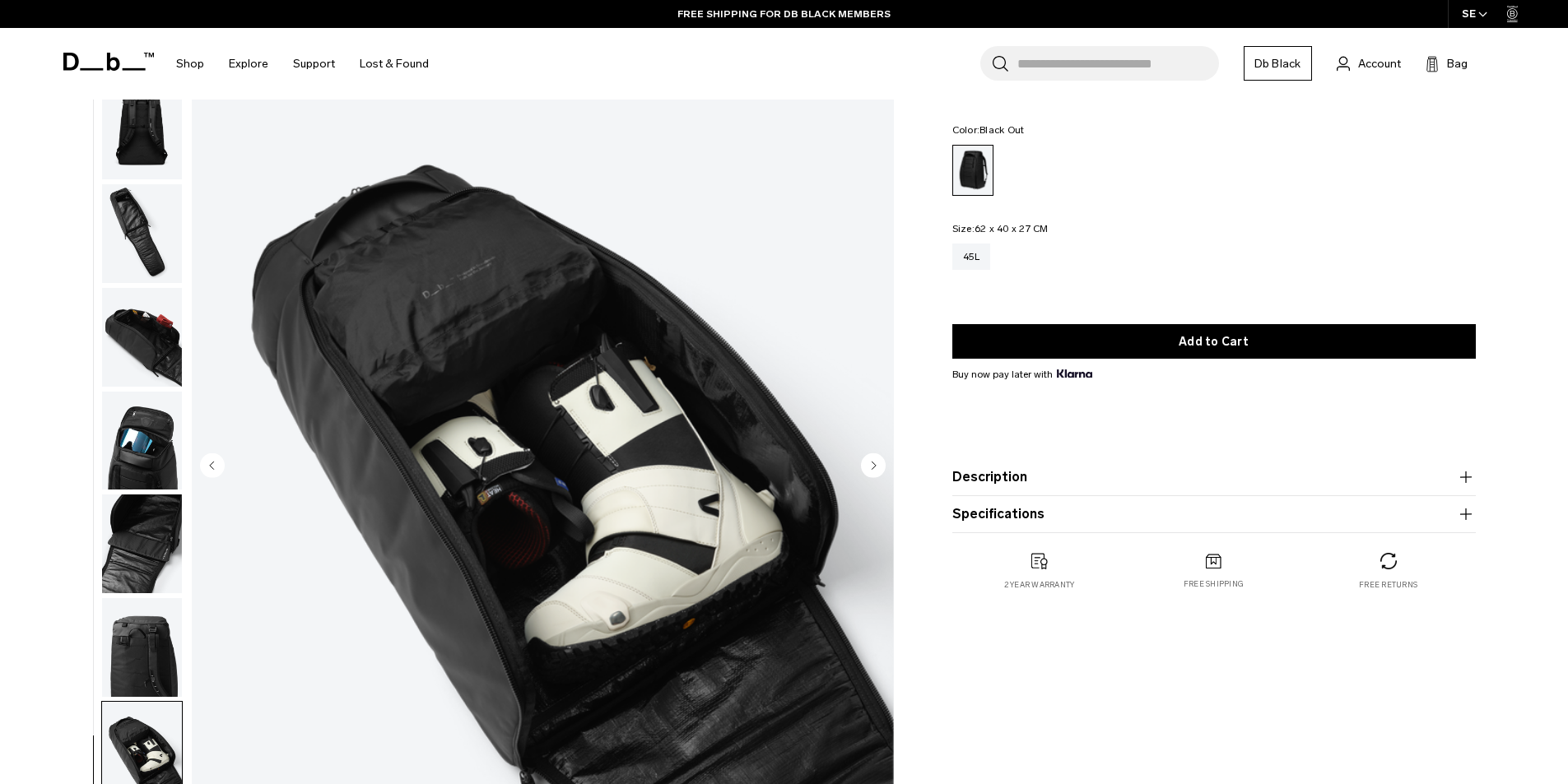
click at [871, 463] on circle "Next slide" at bounding box center [873, 465] width 25 height 25
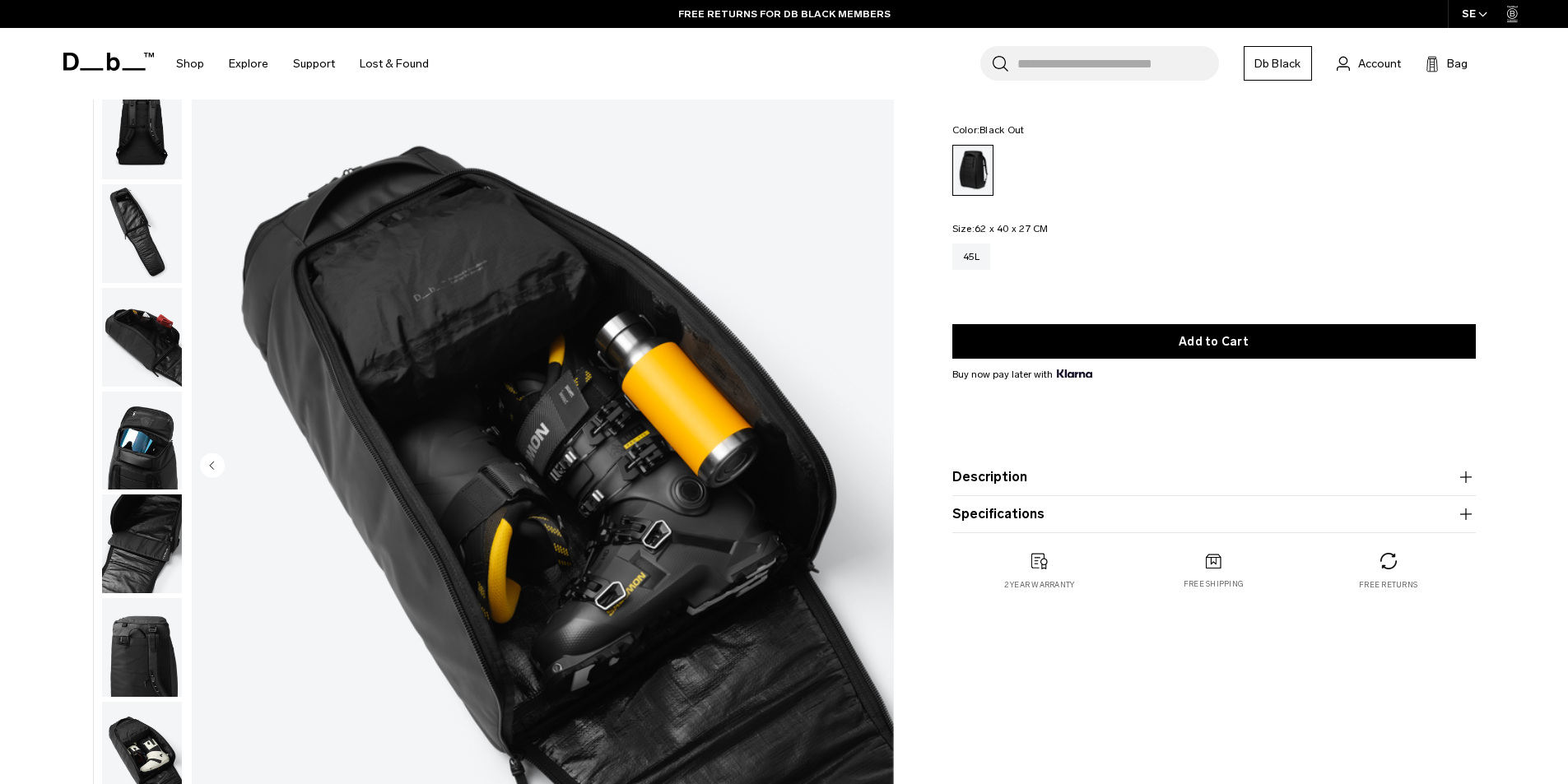
click at [871, 463] on img "11 / 11" at bounding box center [543, 467] width 702 height 877
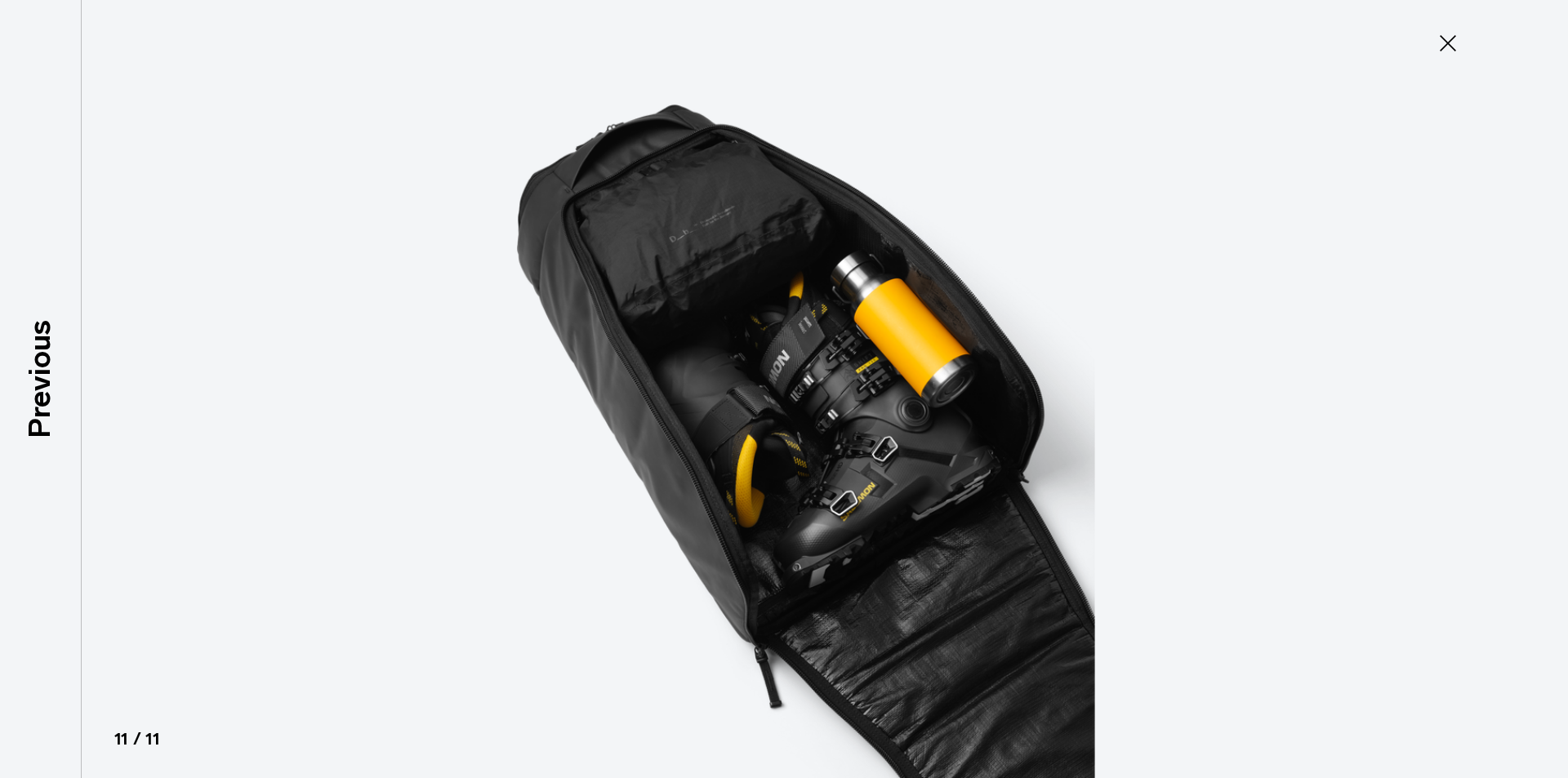
click at [1448, 43] on icon at bounding box center [1447, 43] width 26 height 26
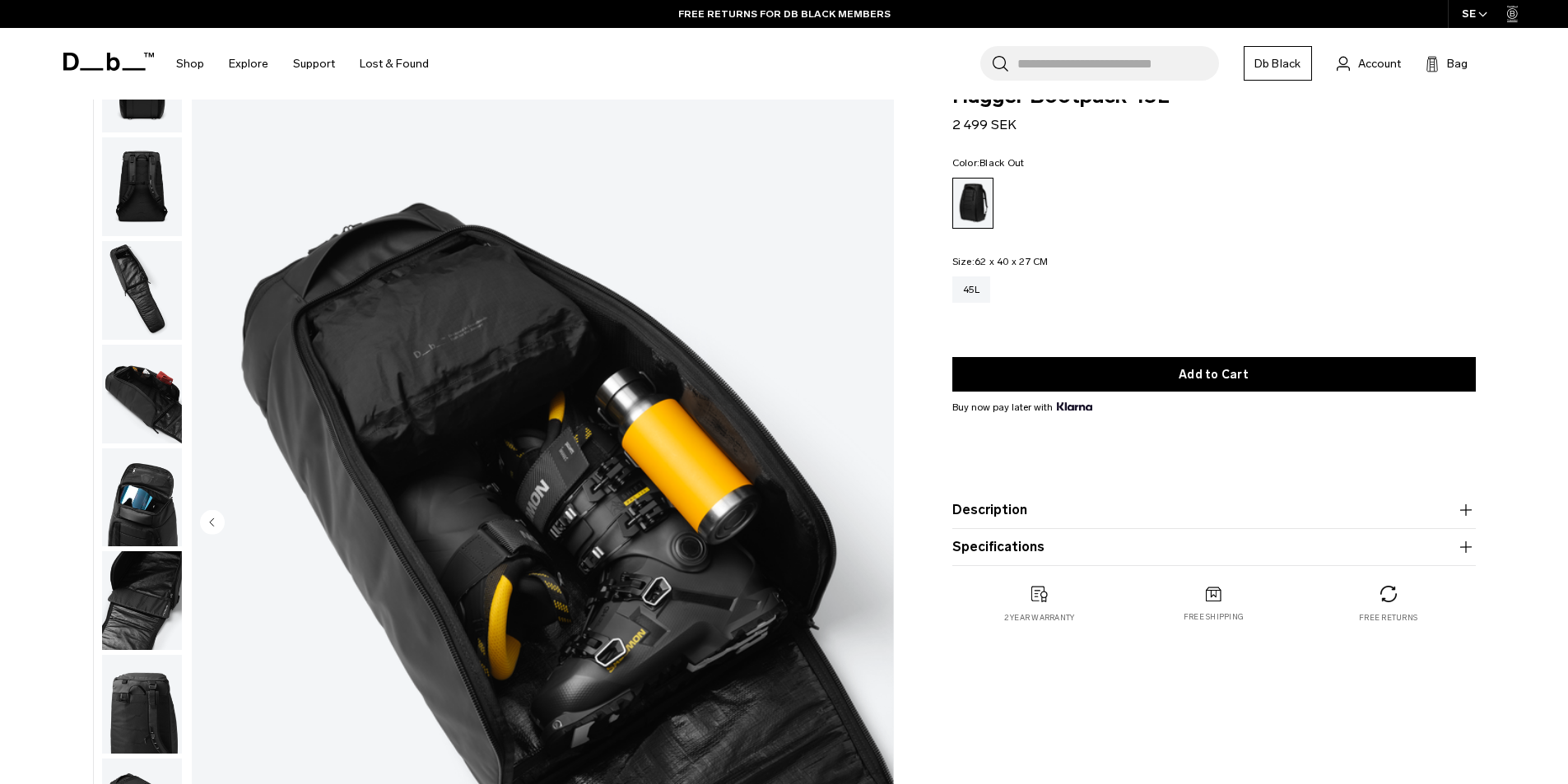
scroll to position [0, 0]
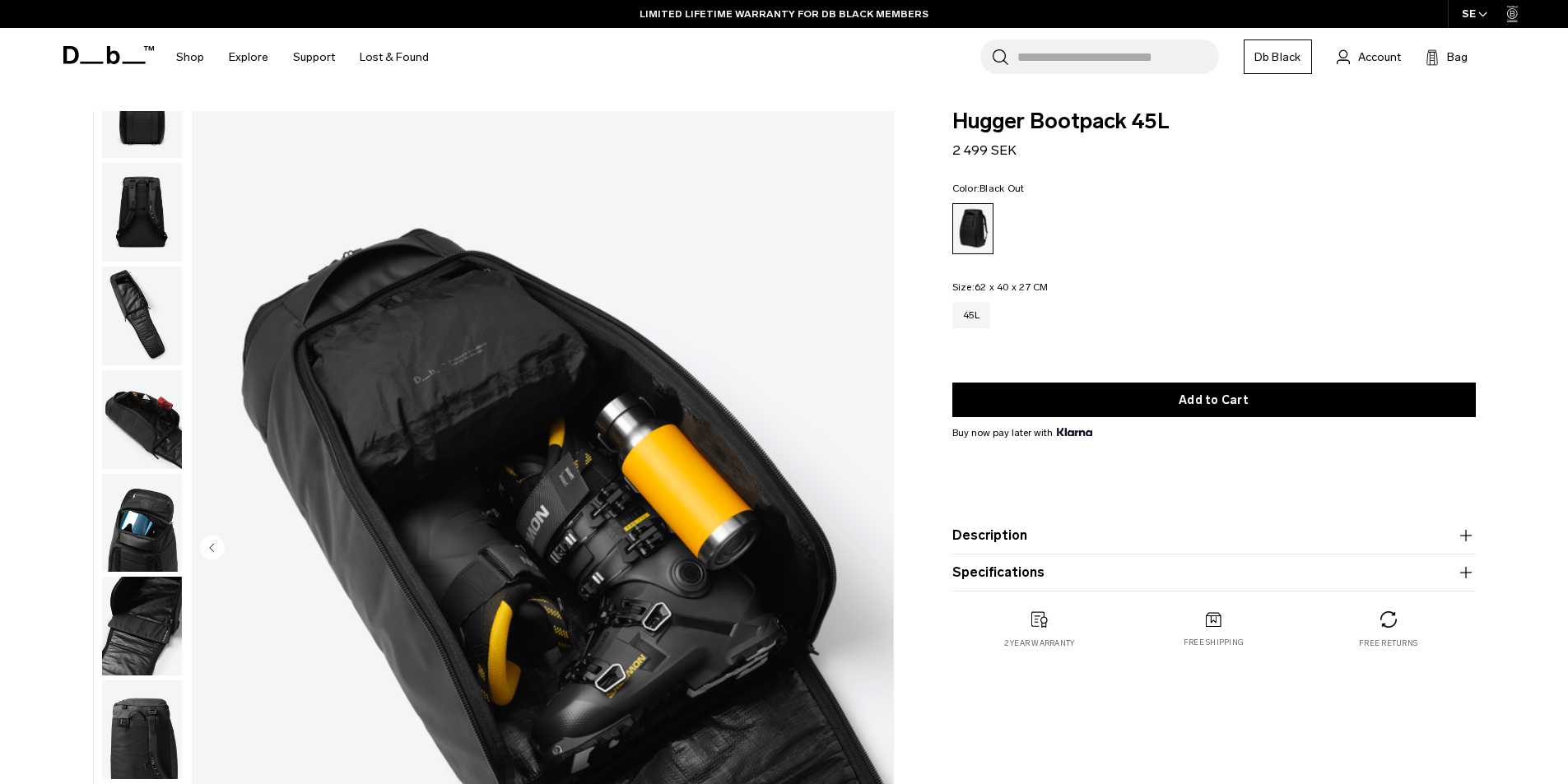
click at [713, 660] on img "11 / 11" at bounding box center [543, 549] width 702 height 877
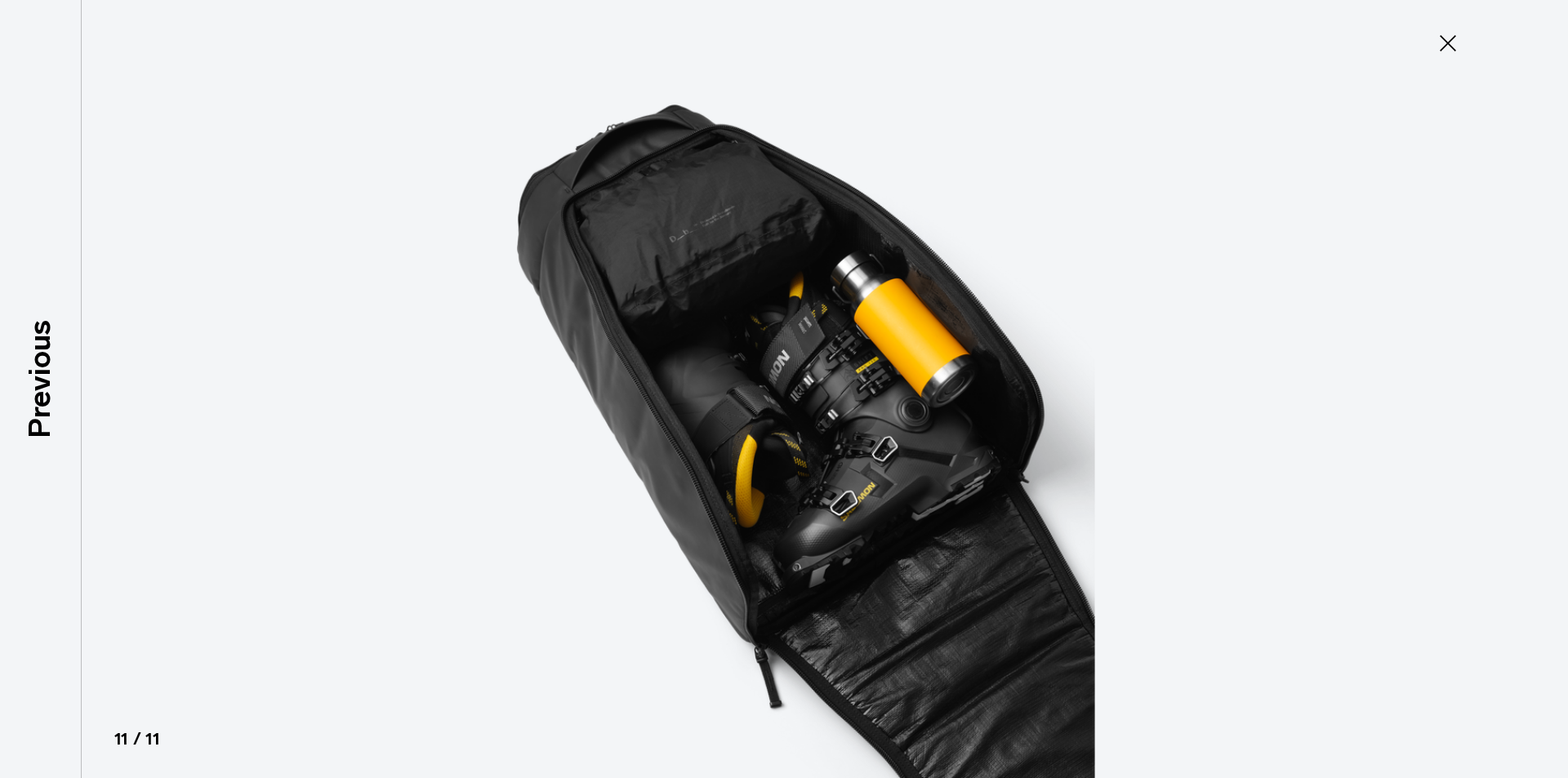
click at [1449, 39] on icon at bounding box center [1447, 43] width 26 height 26
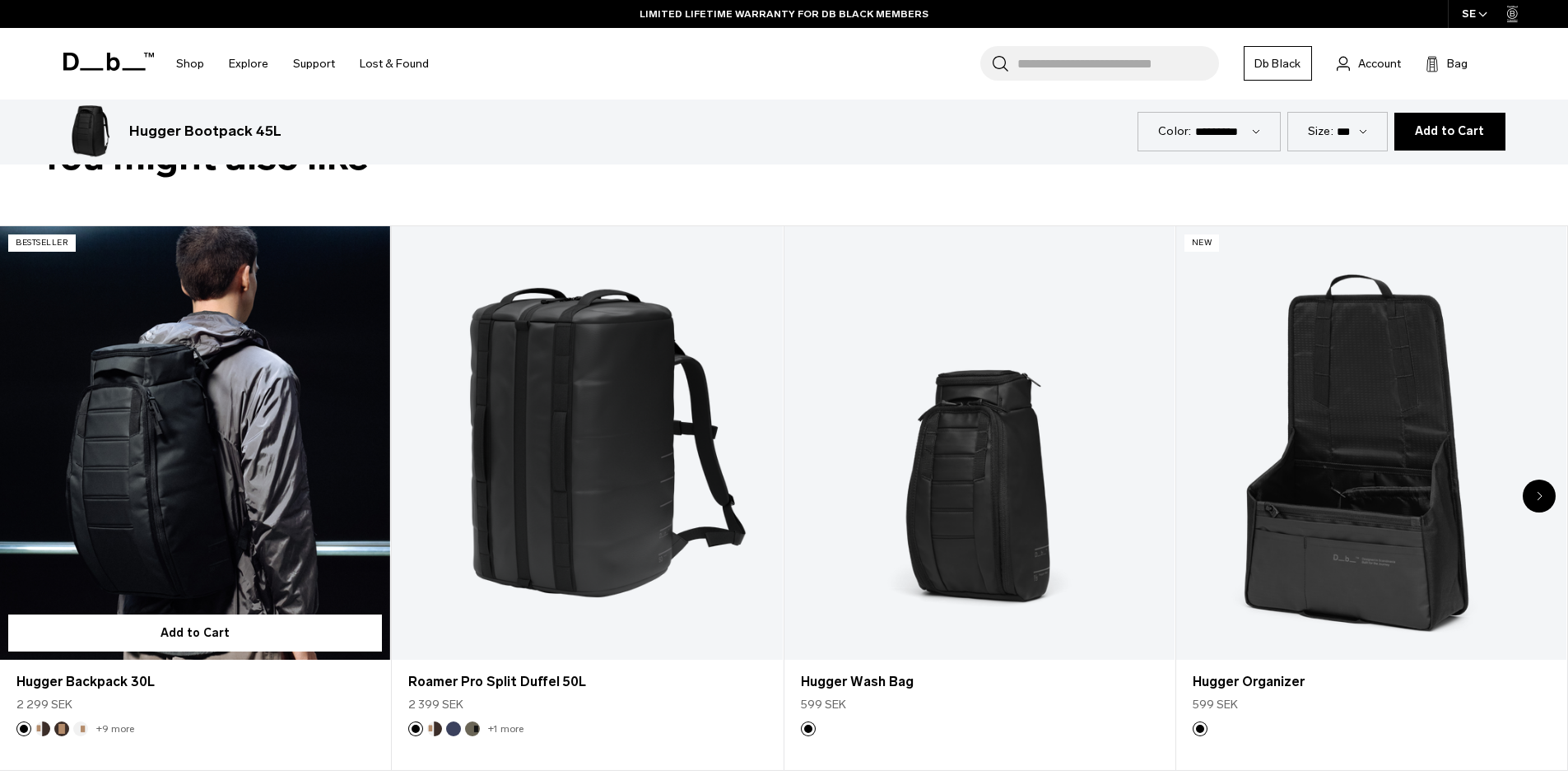
scroll to position [905, 0]
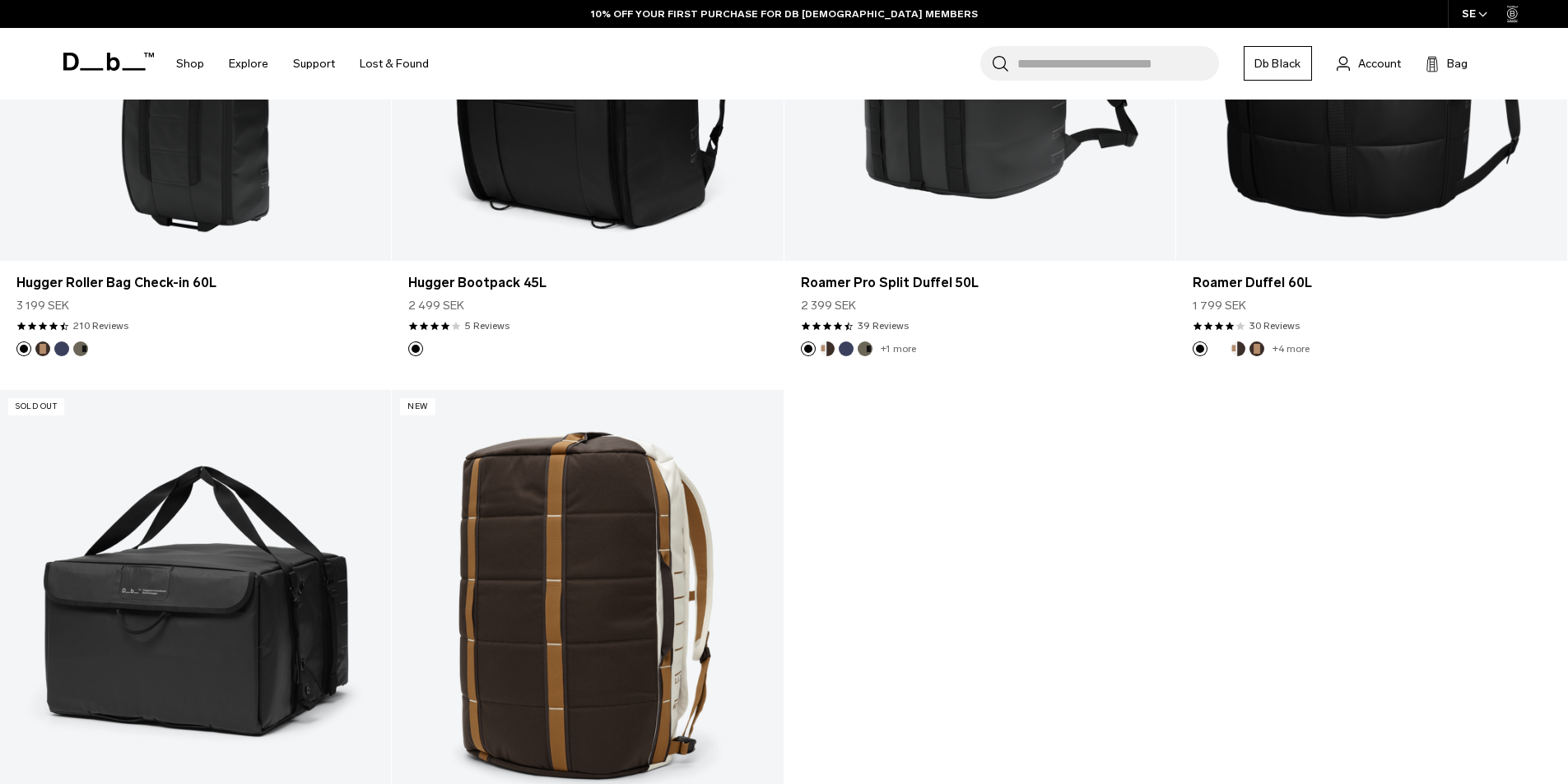
scroll to position [471, 0]
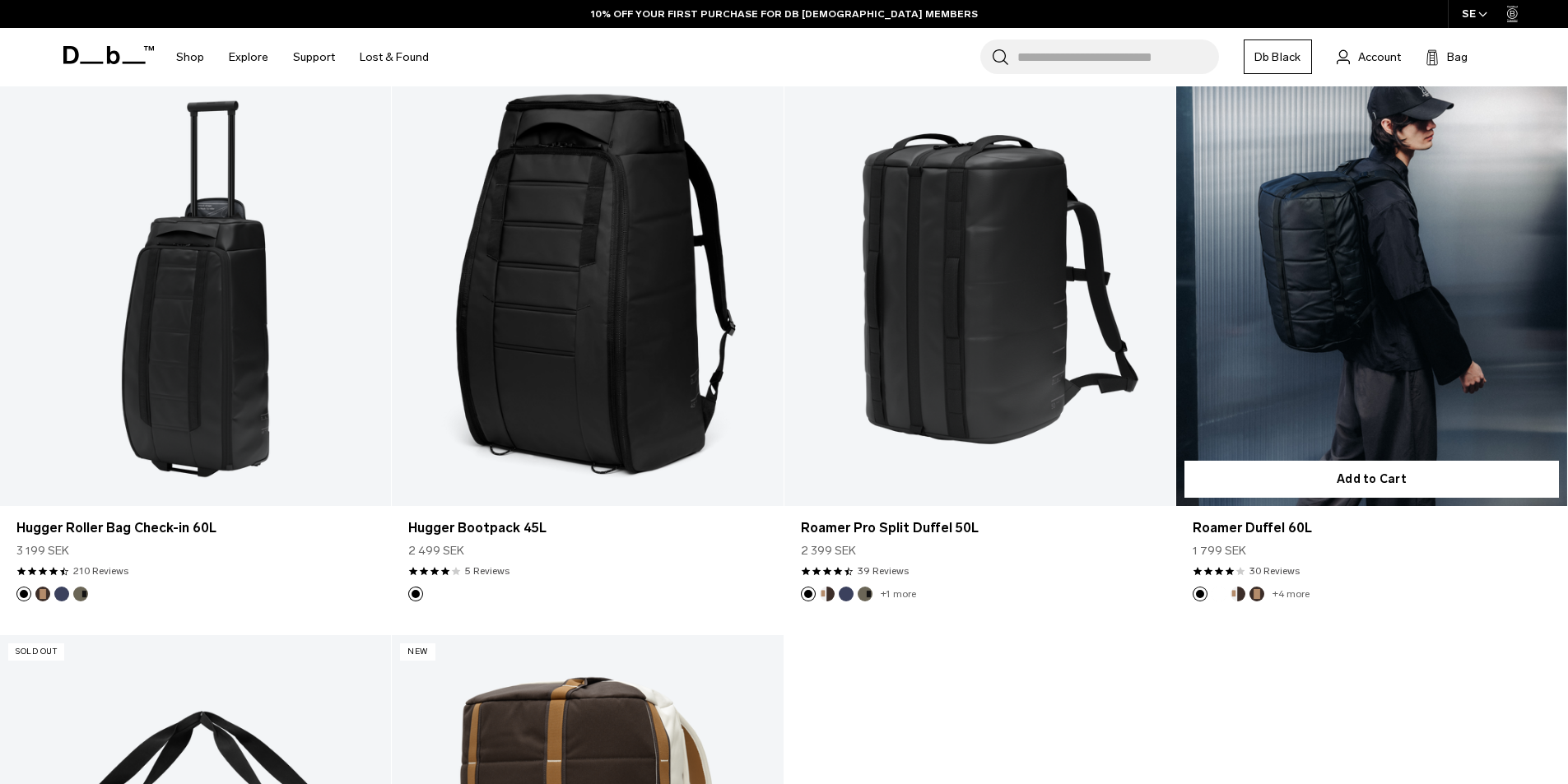
click at [1297, 336] on link "Roamer Duffel 60L" at bounding box center [1372, 288] width 391 height 435
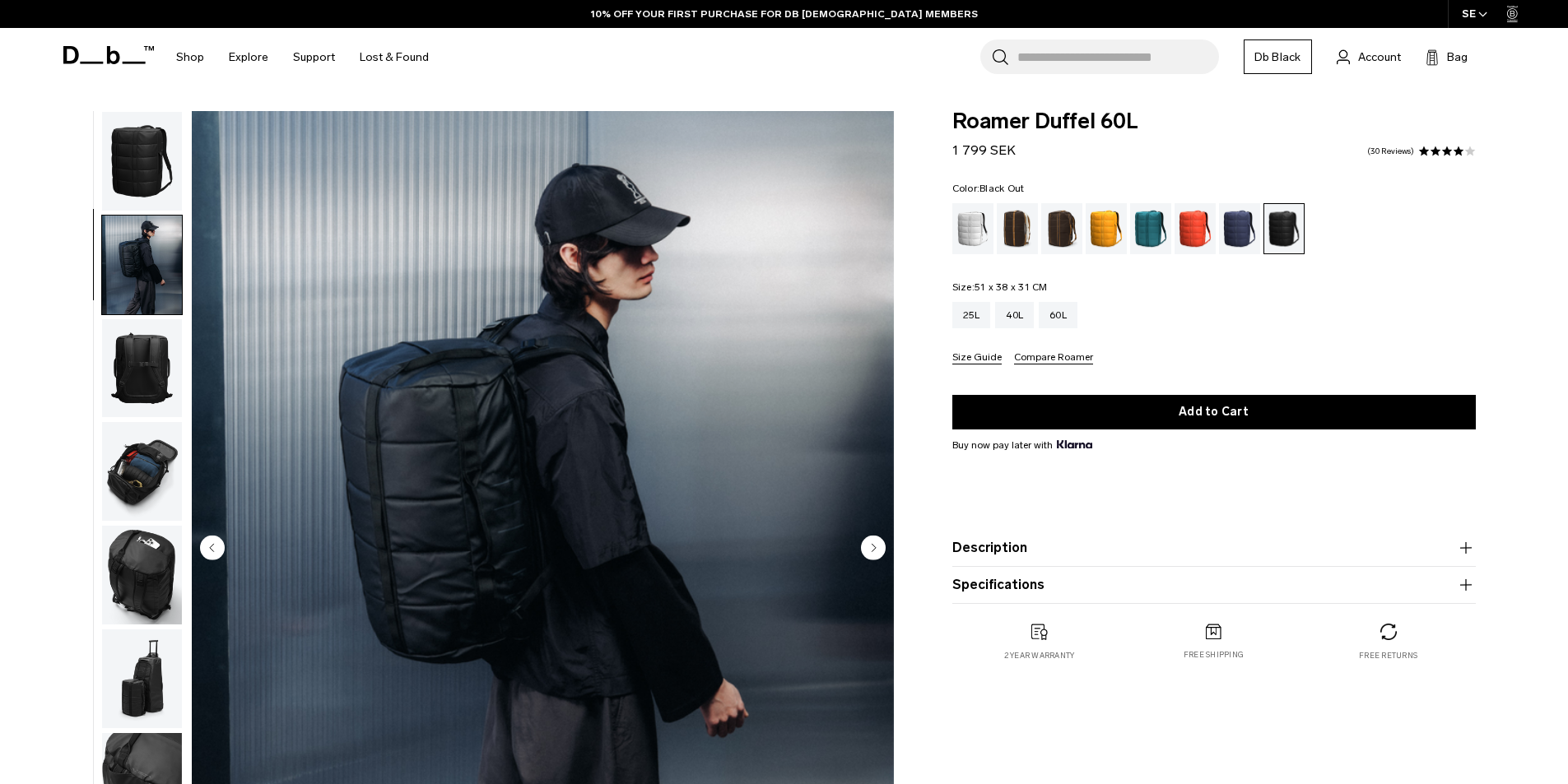
scroll to position [52, 0]
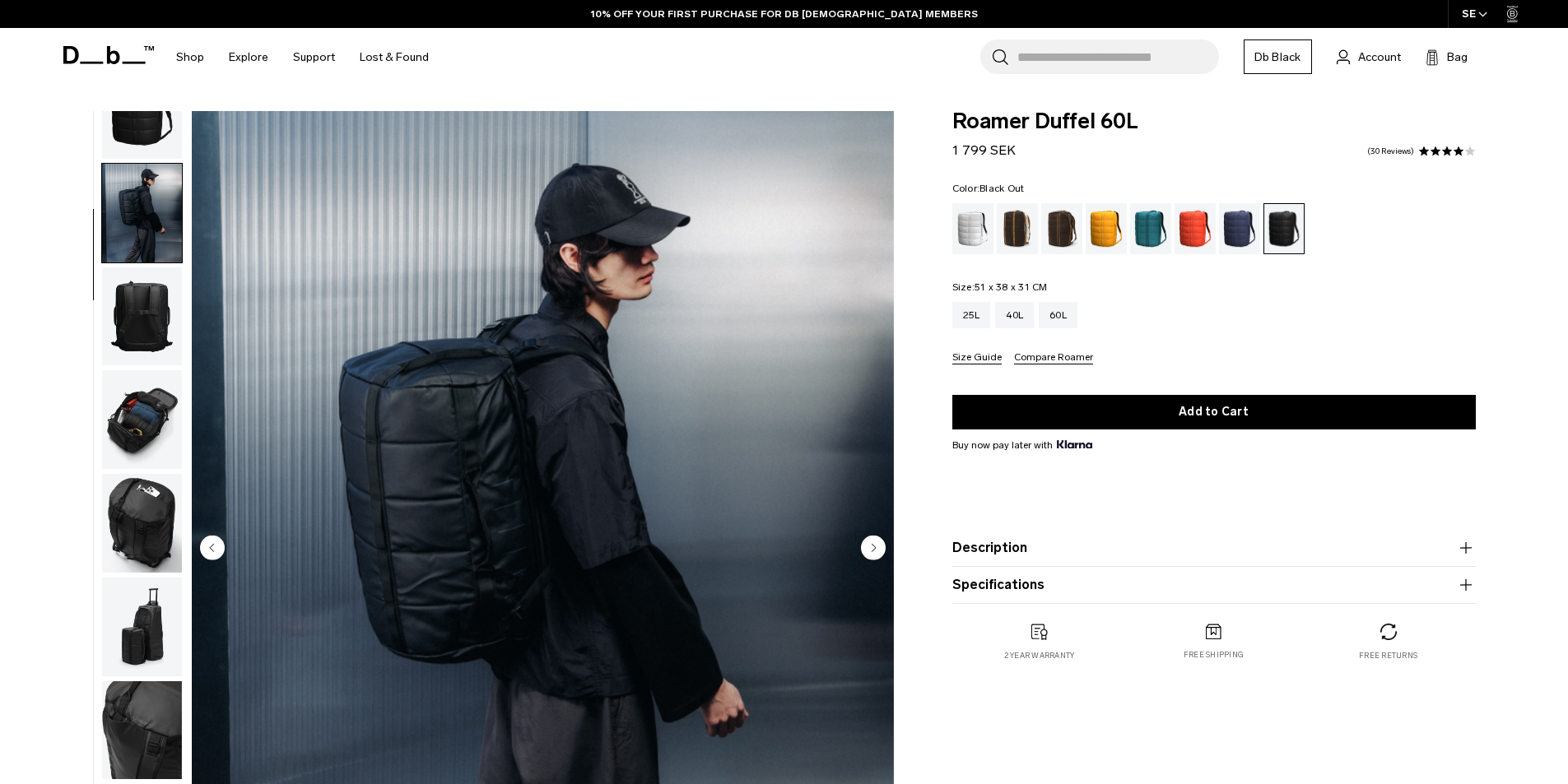
click at [871, 543] on circle "Next slide" at bounding box center [873, 547] width 25 height 25
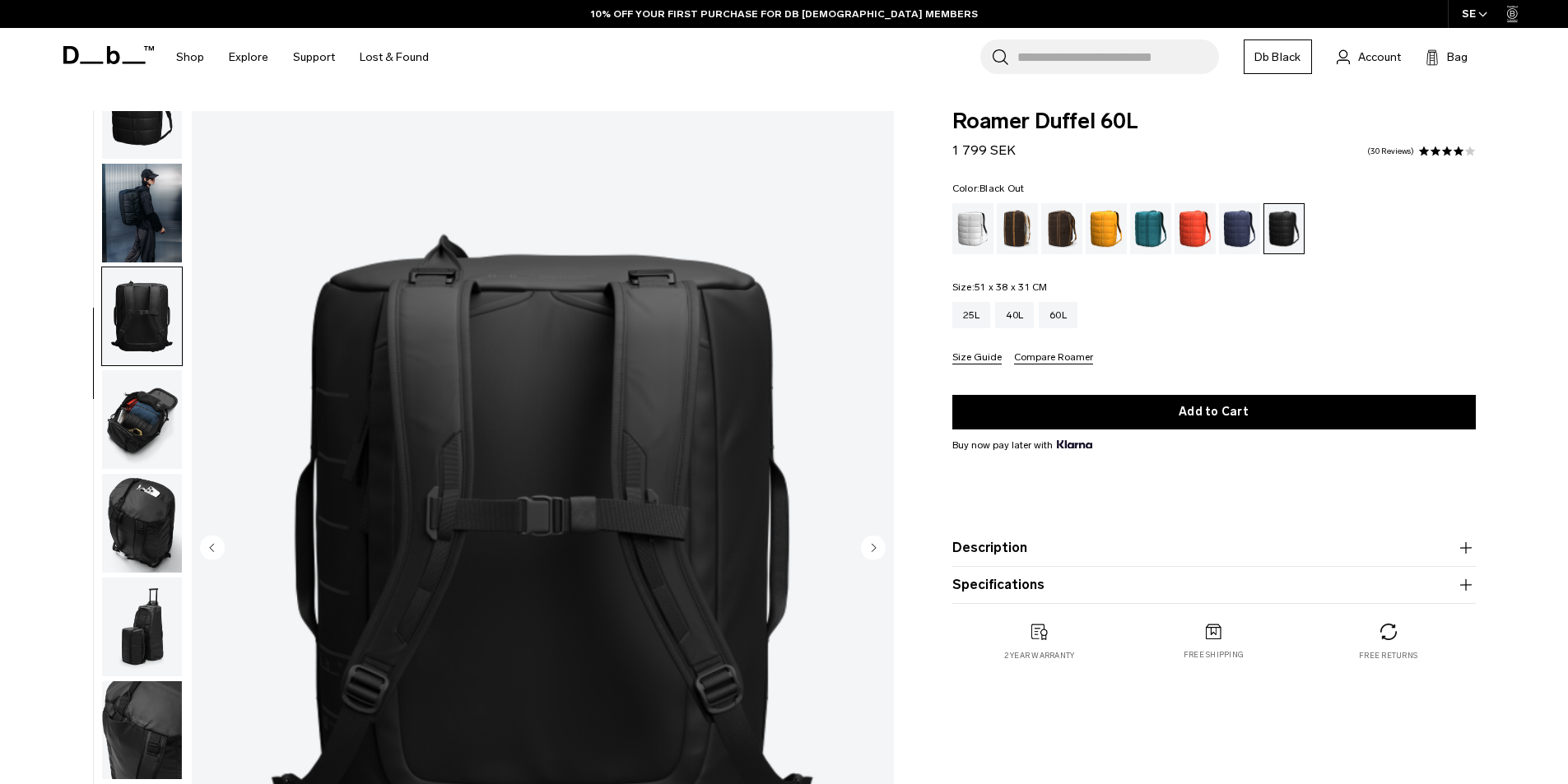
click at [871, 543] on circle "Next slide" at bounding box center [873, 547] width 25 height 25
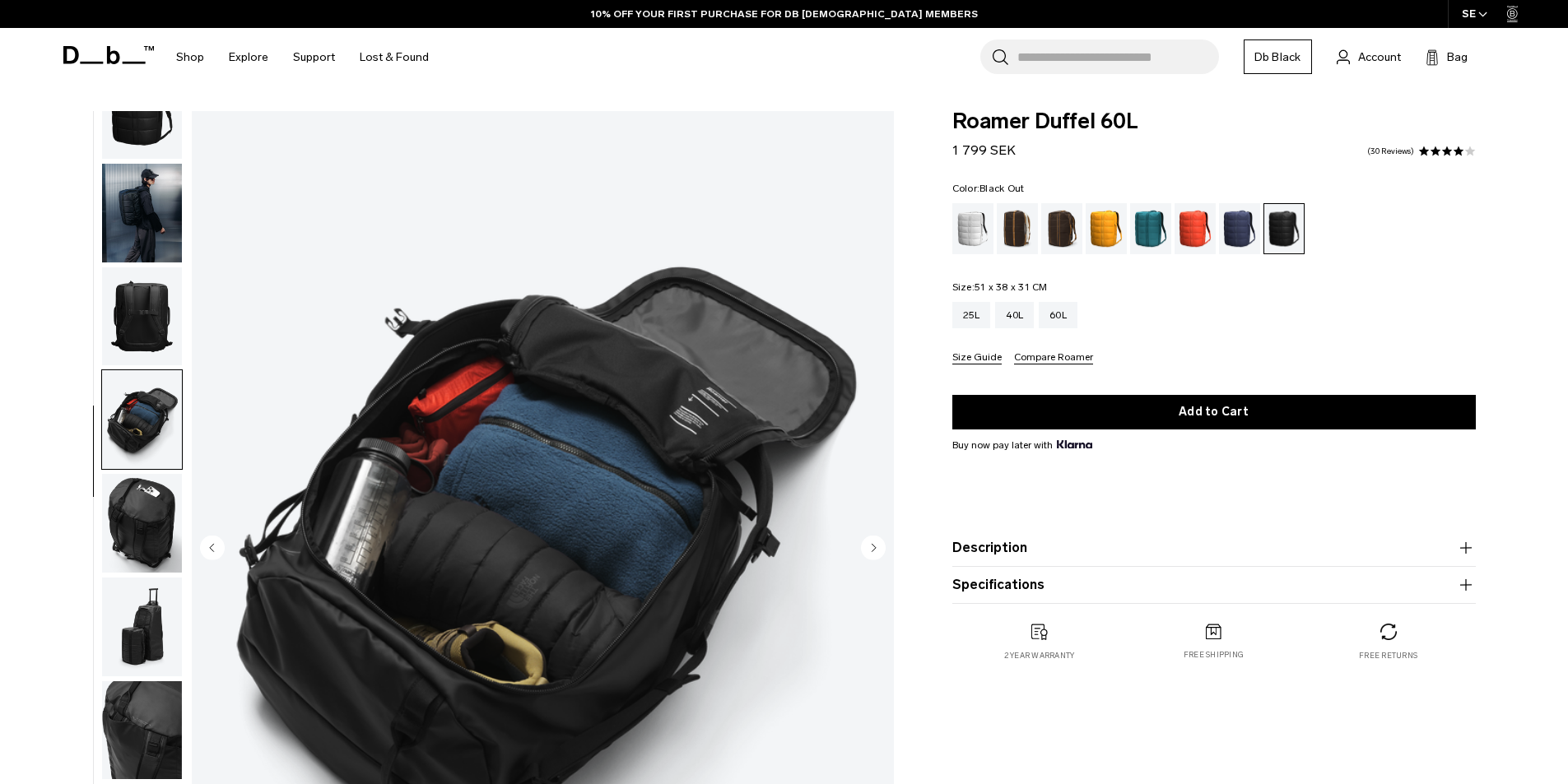
drag, startPoint x: 0, startPoint y: 0, endPoint x: 870, endPoint y: 543, distance: 1025.5
click at [870, 543] on circle "Next slide" at bounding box center [873, 547] width 25 height 25
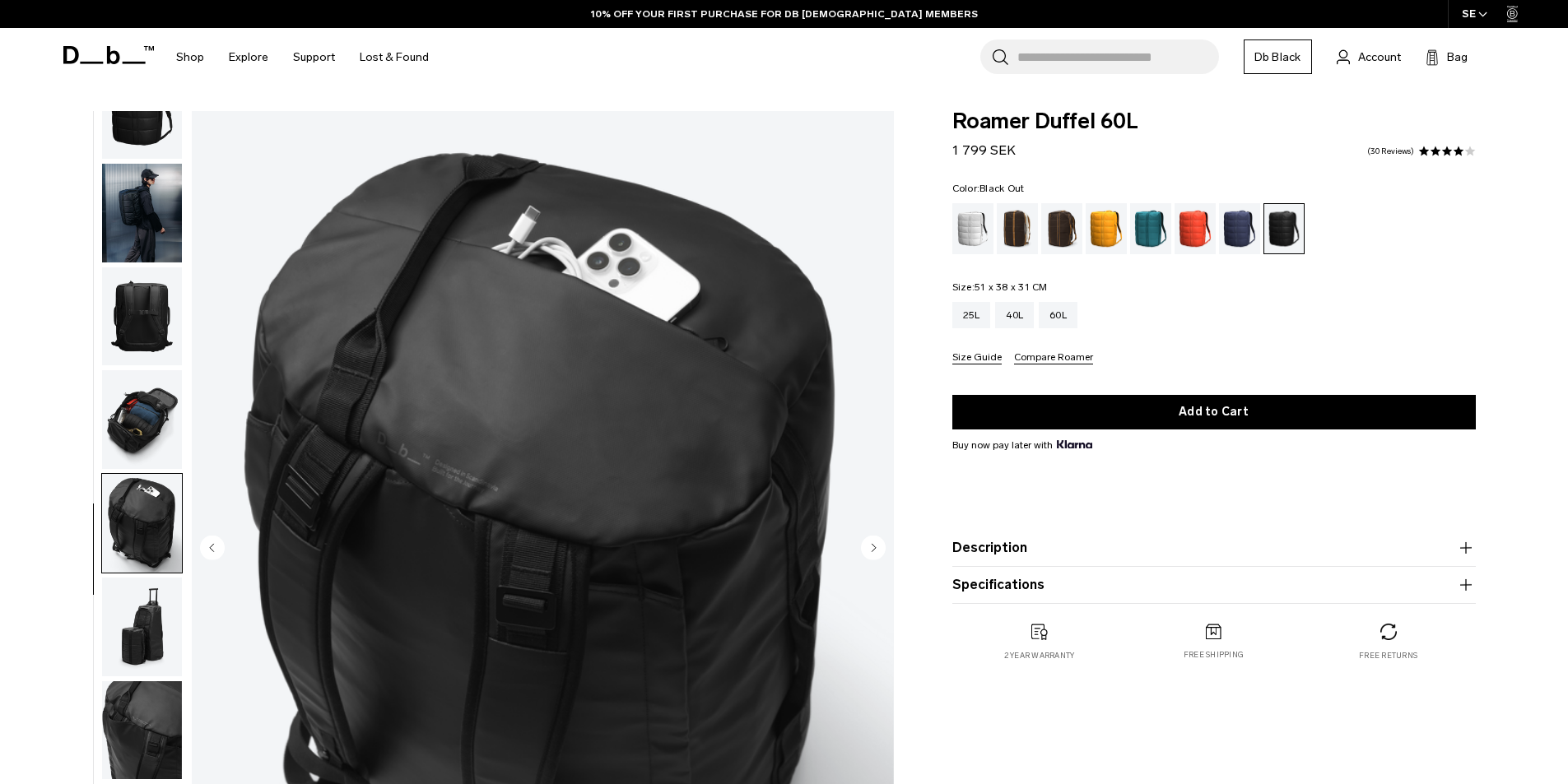
click at [870, 543] on circle "Next slide" at bounding box center [873, 547] width 25 height 25
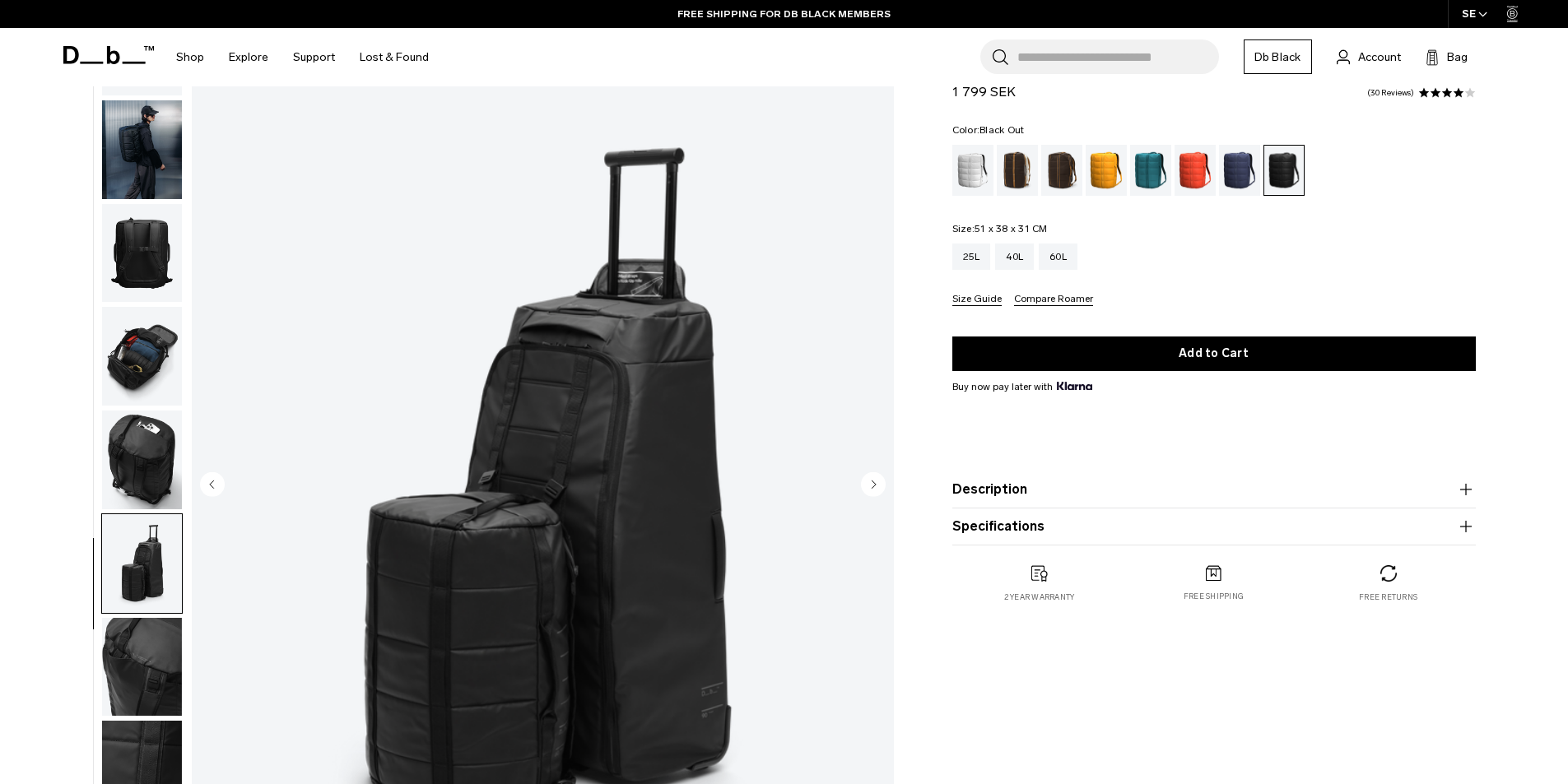
scroll to position [164, 0]
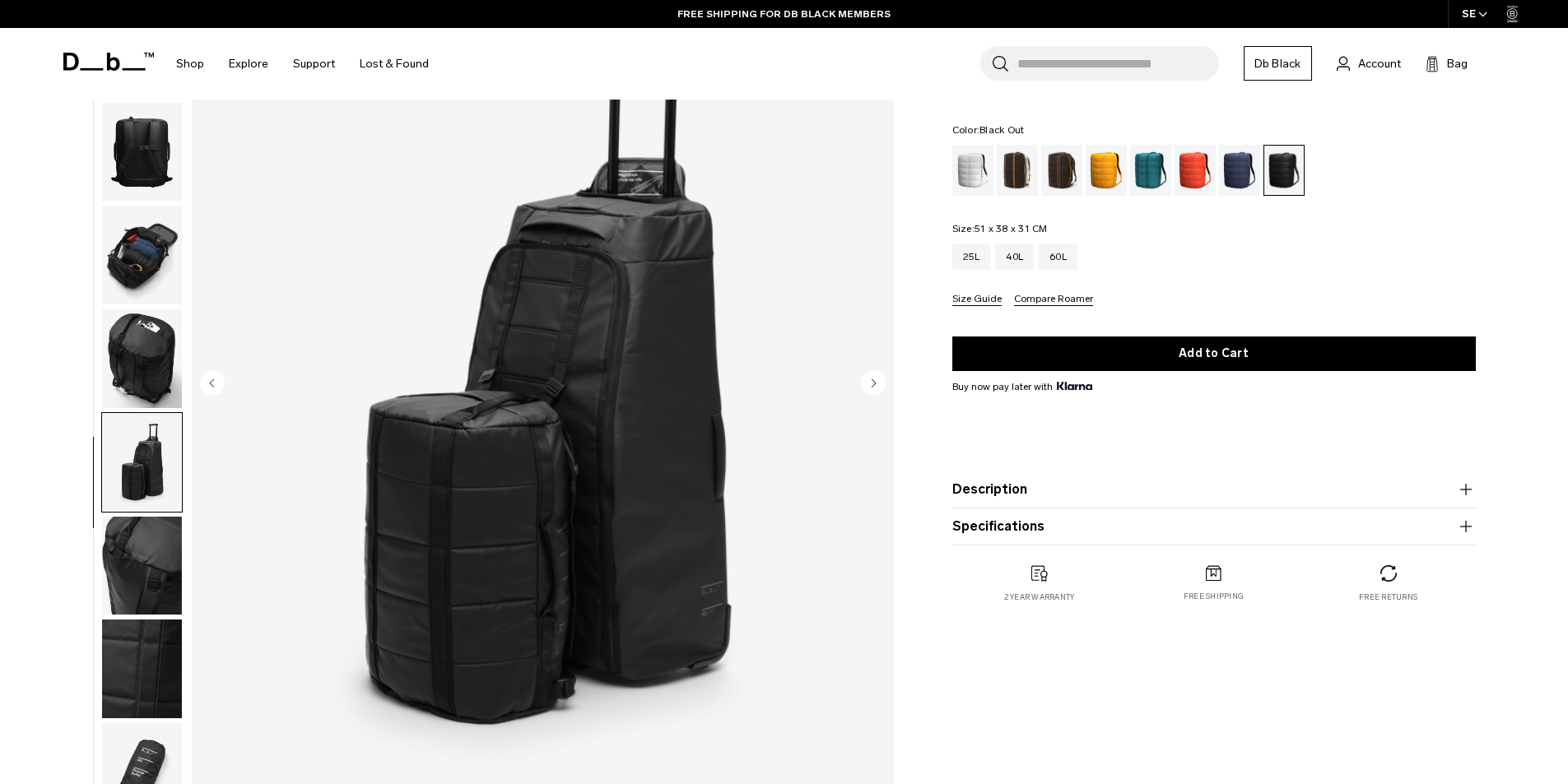
click at [879, 383] on circle "Next slide" at bounding box center [873, 383] width 25 height 25
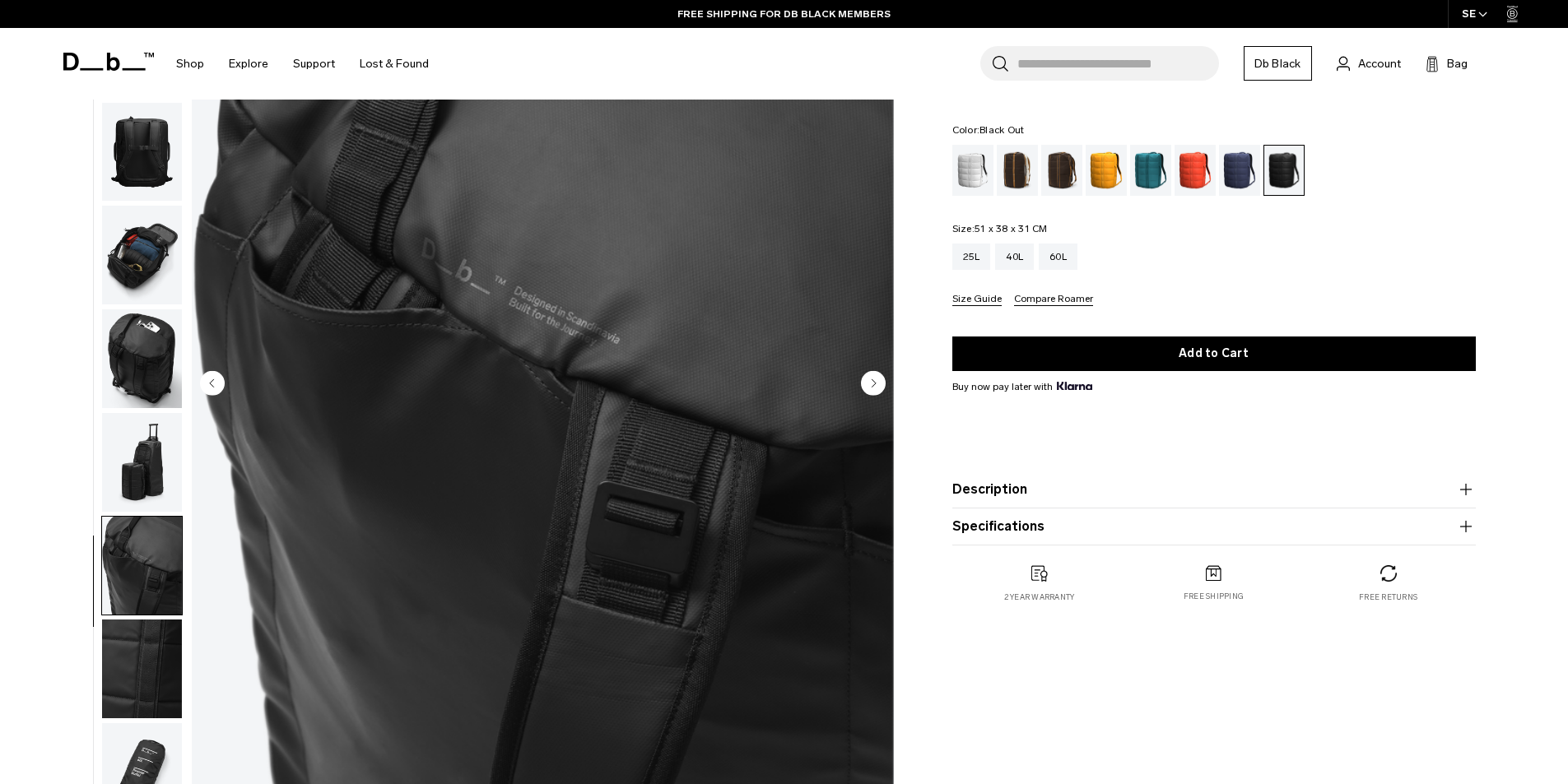
click at [874, 383] on icon "Next slide" at bounding box center [873, 383] width 25 height 25
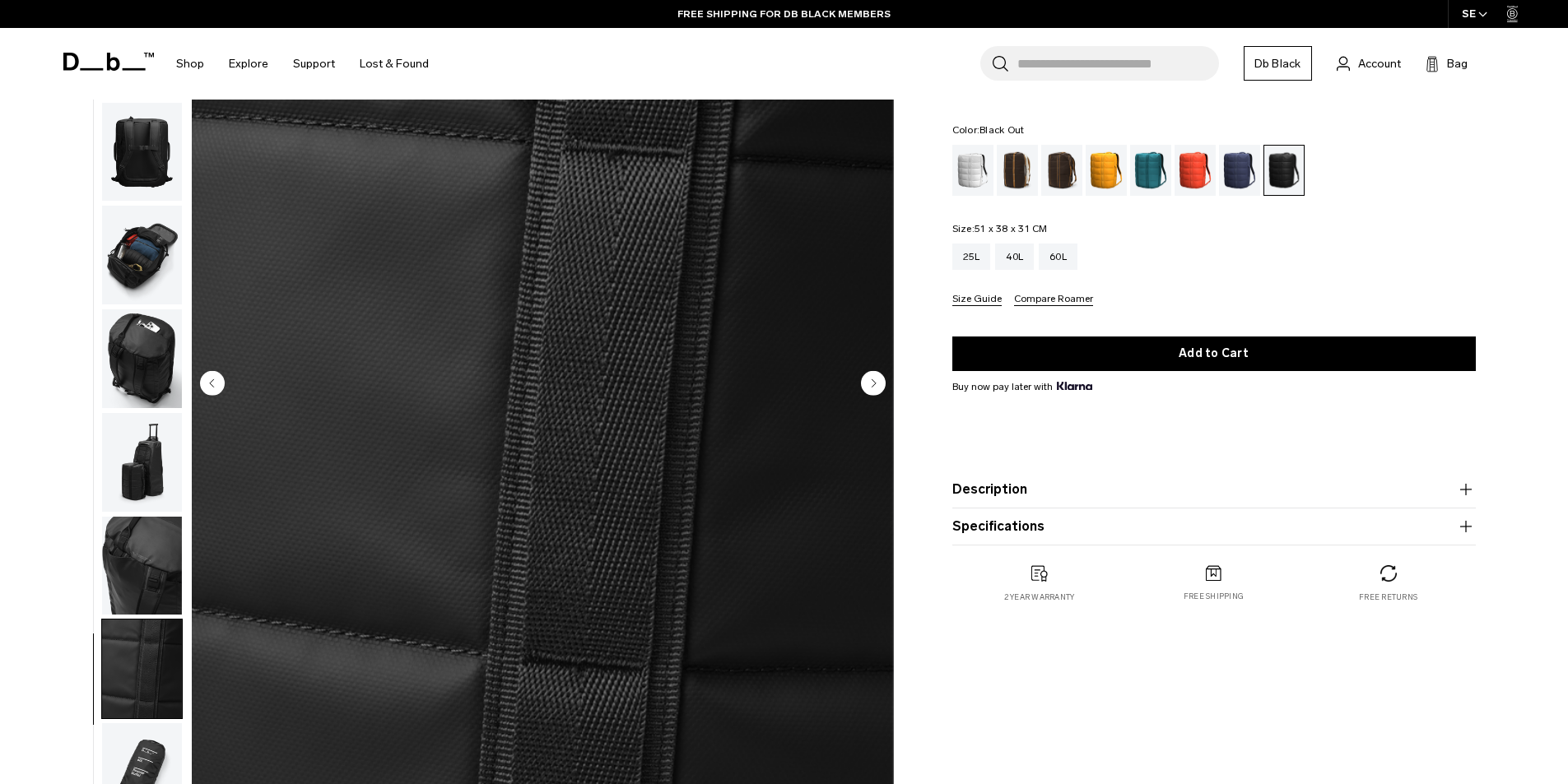
click at [874, 383] on icon "Next slide" at bounding box center [873, 383] width 4 height 7
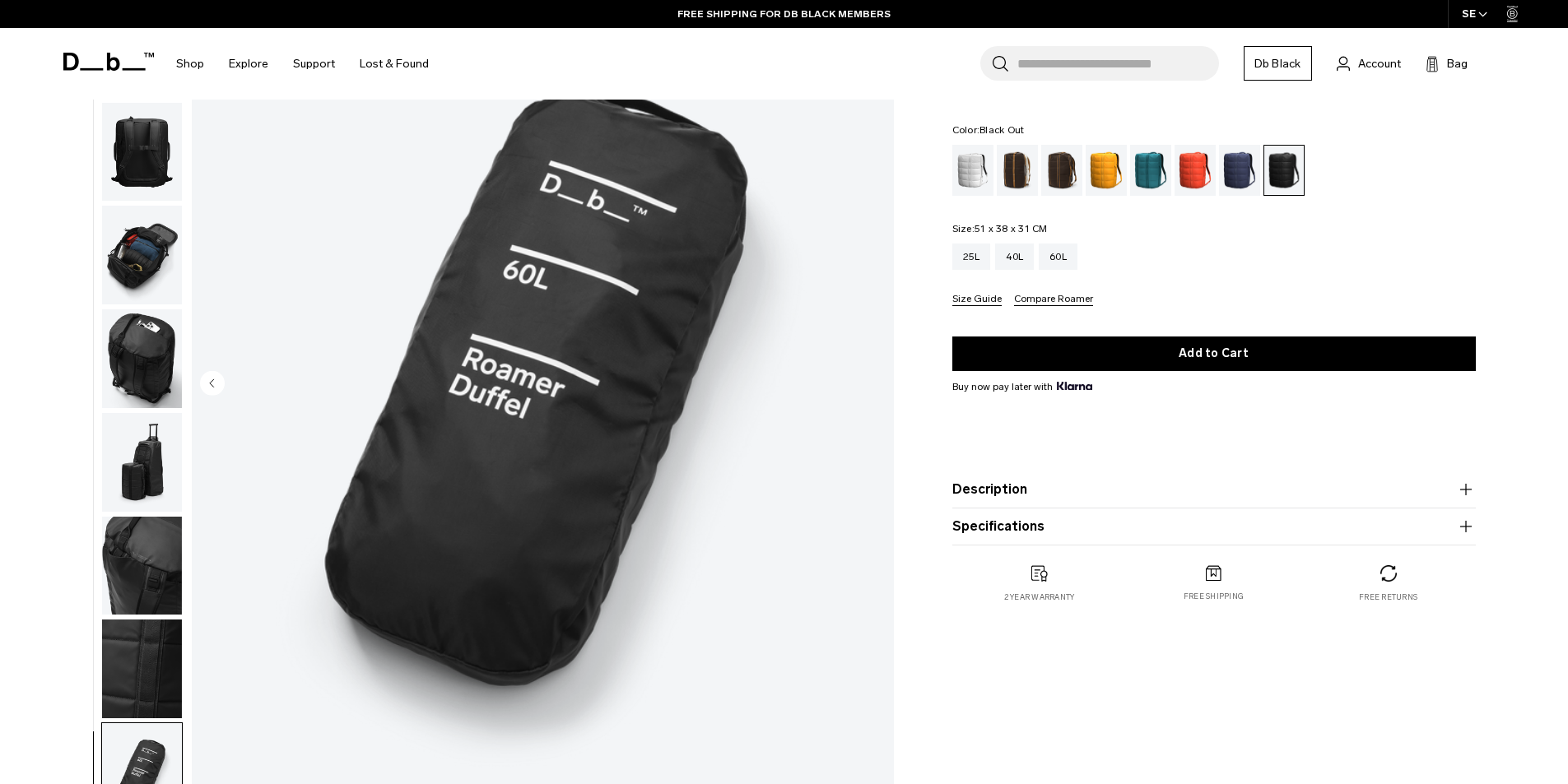
click at [874, 383] on img "9 / 9" at bounding box center [543, 385] width 702 height 877
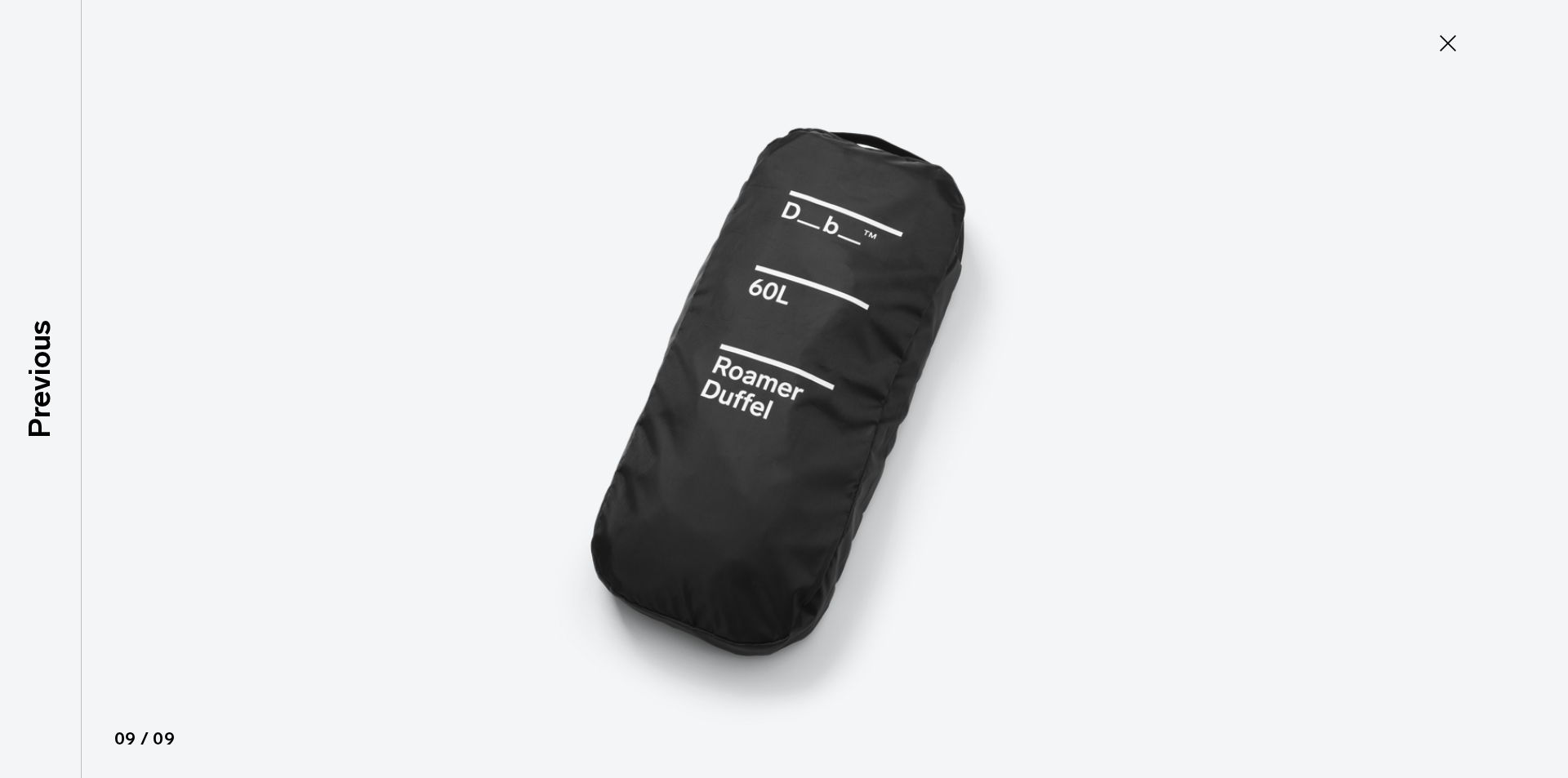
click at [1454, 51] on icon at bounding box center [1447, 43] width 26 height 26
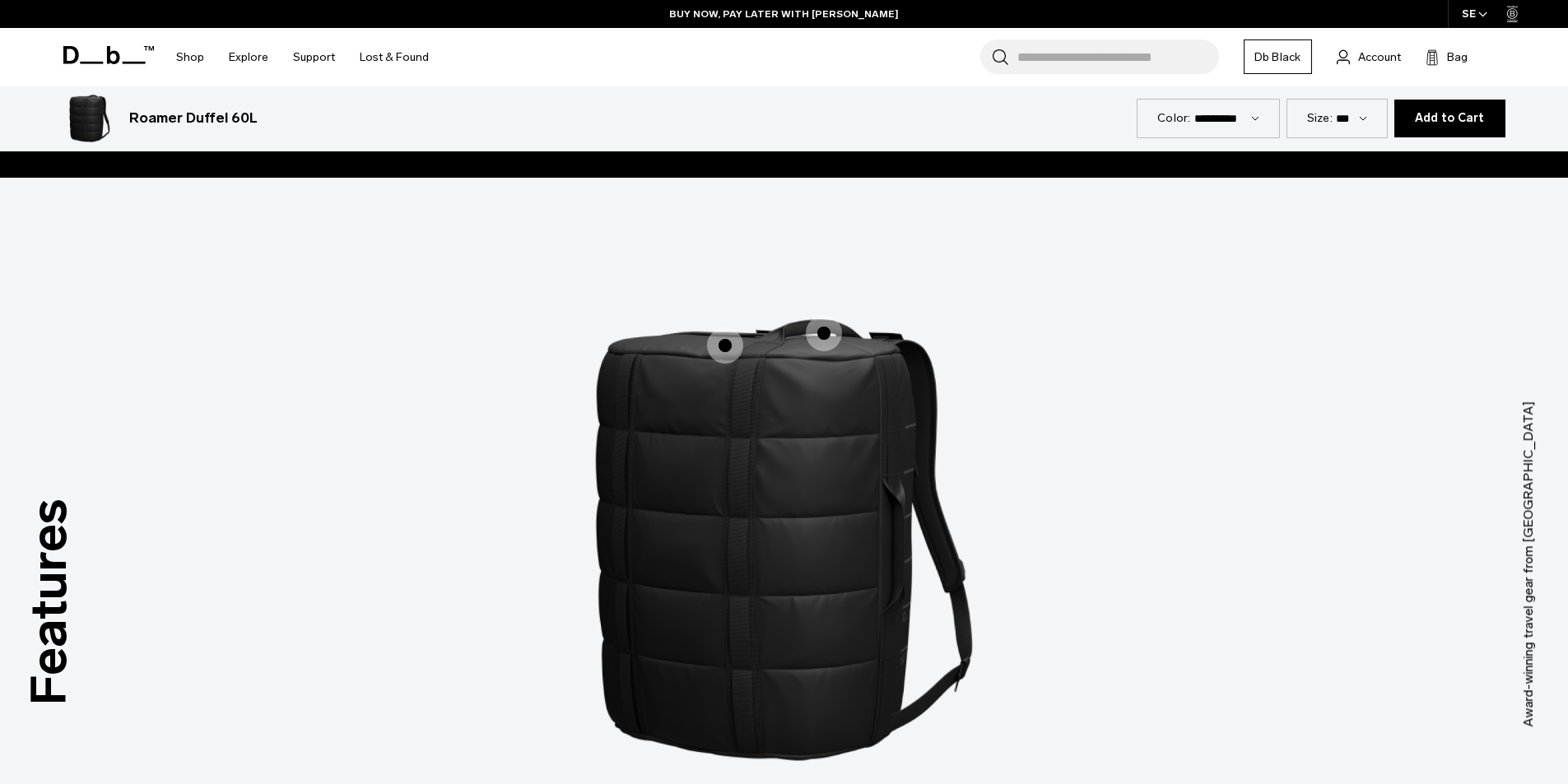
scroll to position [2222, 0]
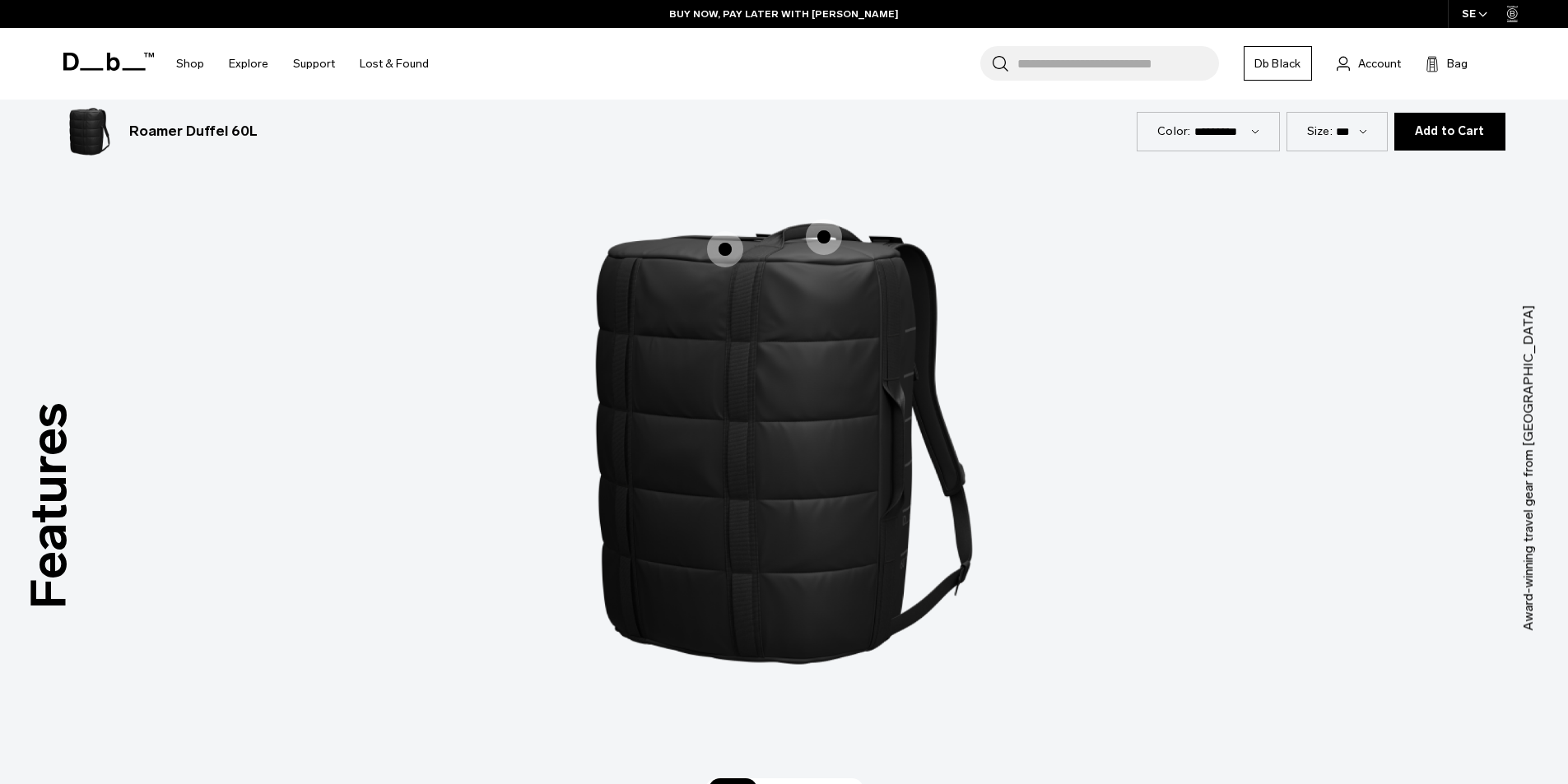
click at [727, 246] on span "1 / 3" at bounding box center [725, 249] width 37 height 37
click at [822, 237] on span "1 / 3" at bounding box center [823, 237] width 37 height 37
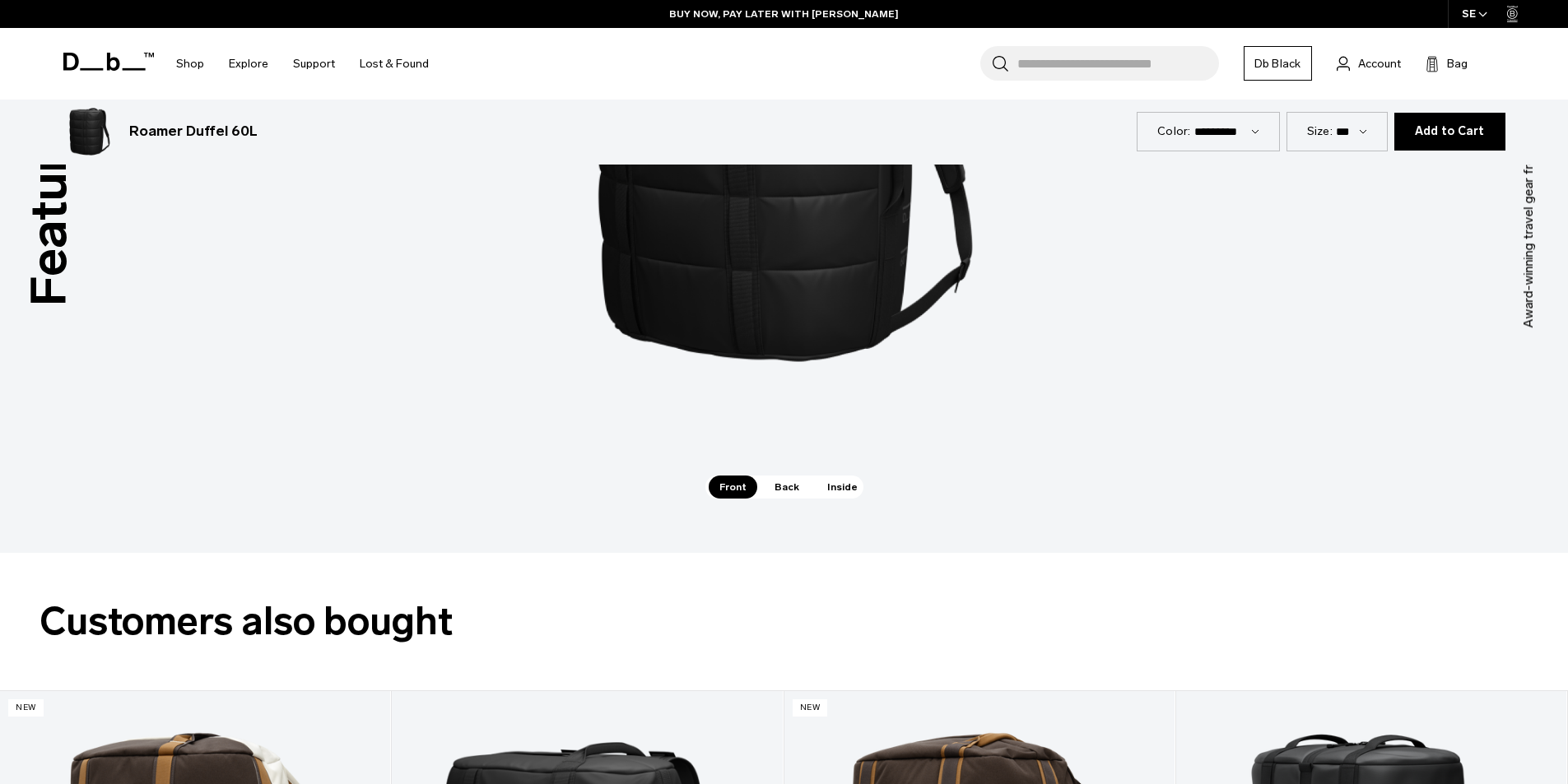
scroll to position [2551, 0]
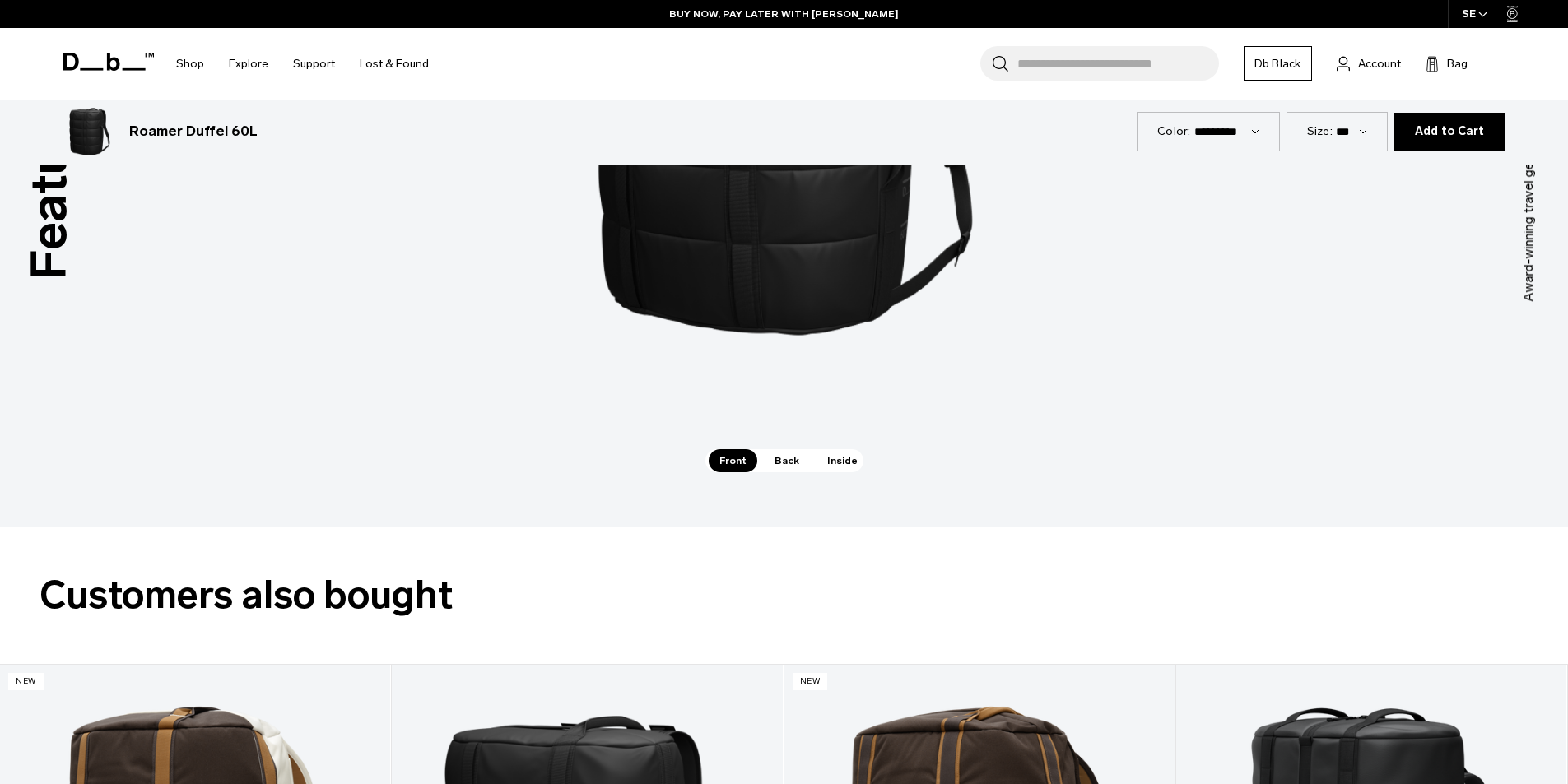
click at [786, 466] on span "Back" at bounding box center [787, 461] width 46 height 23
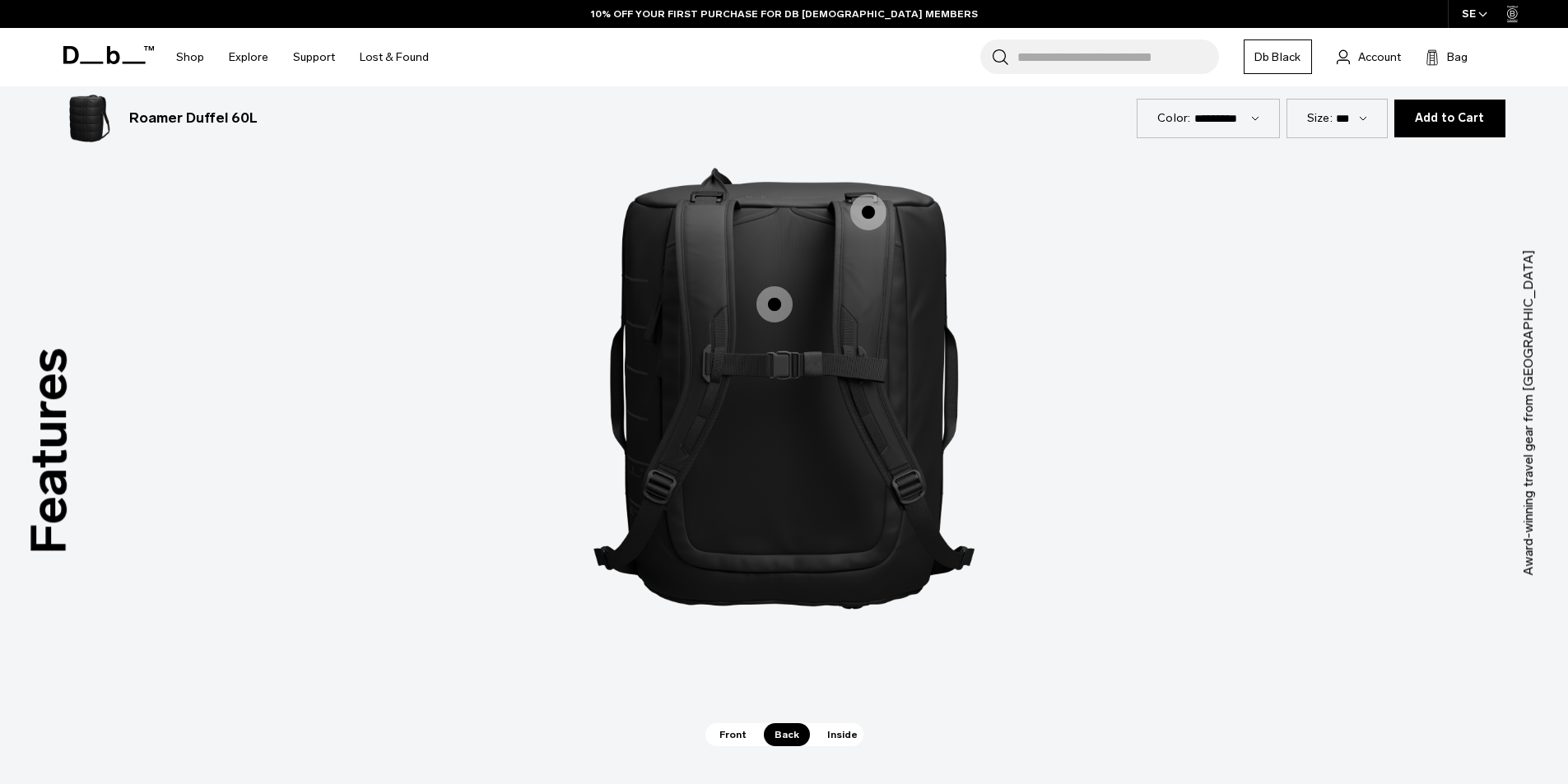
scroll to position [2139, 0]
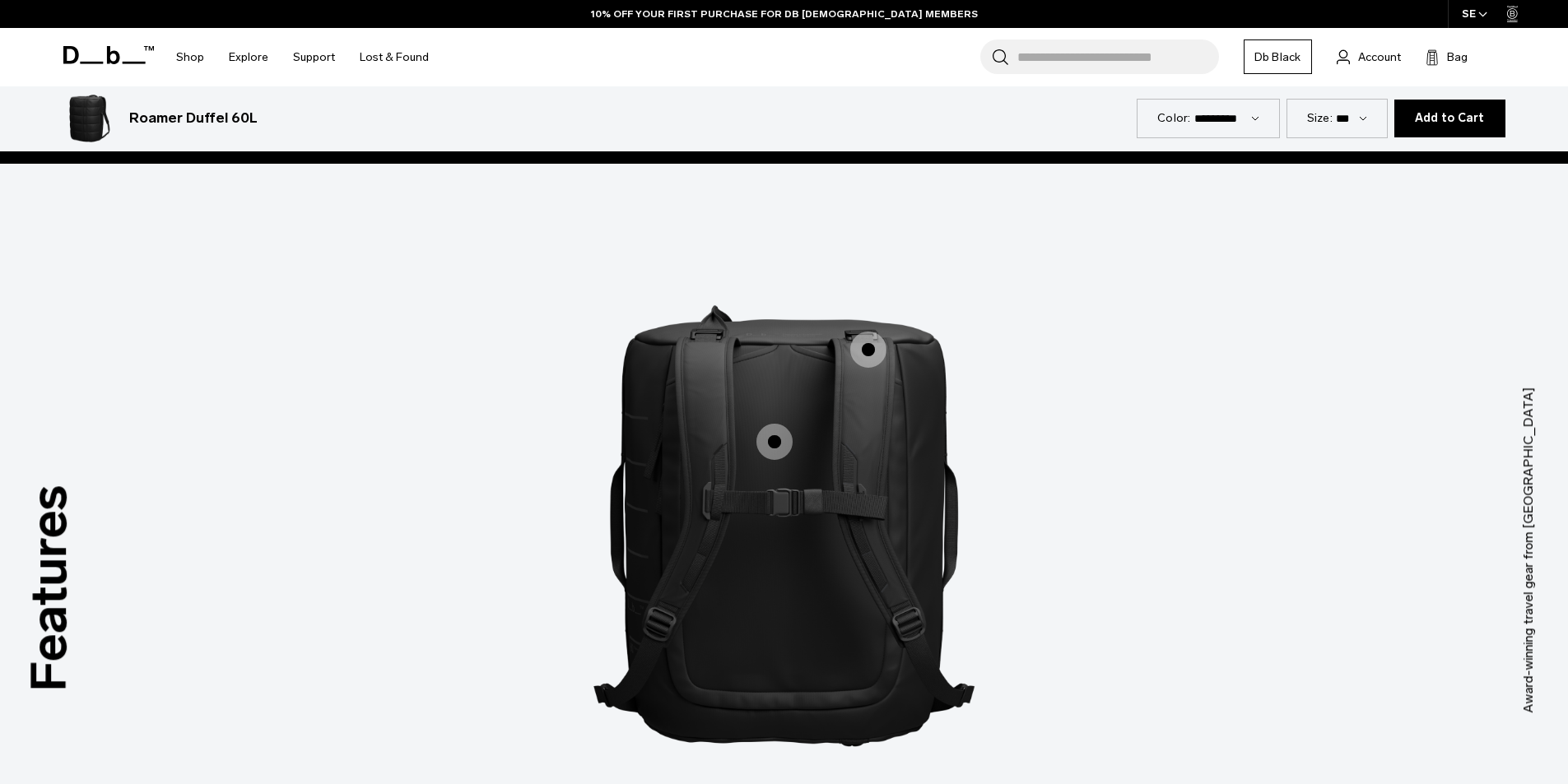
click at [777, 436] on span "2 / 3" at bounding box center [774, 442] width 37 height 37
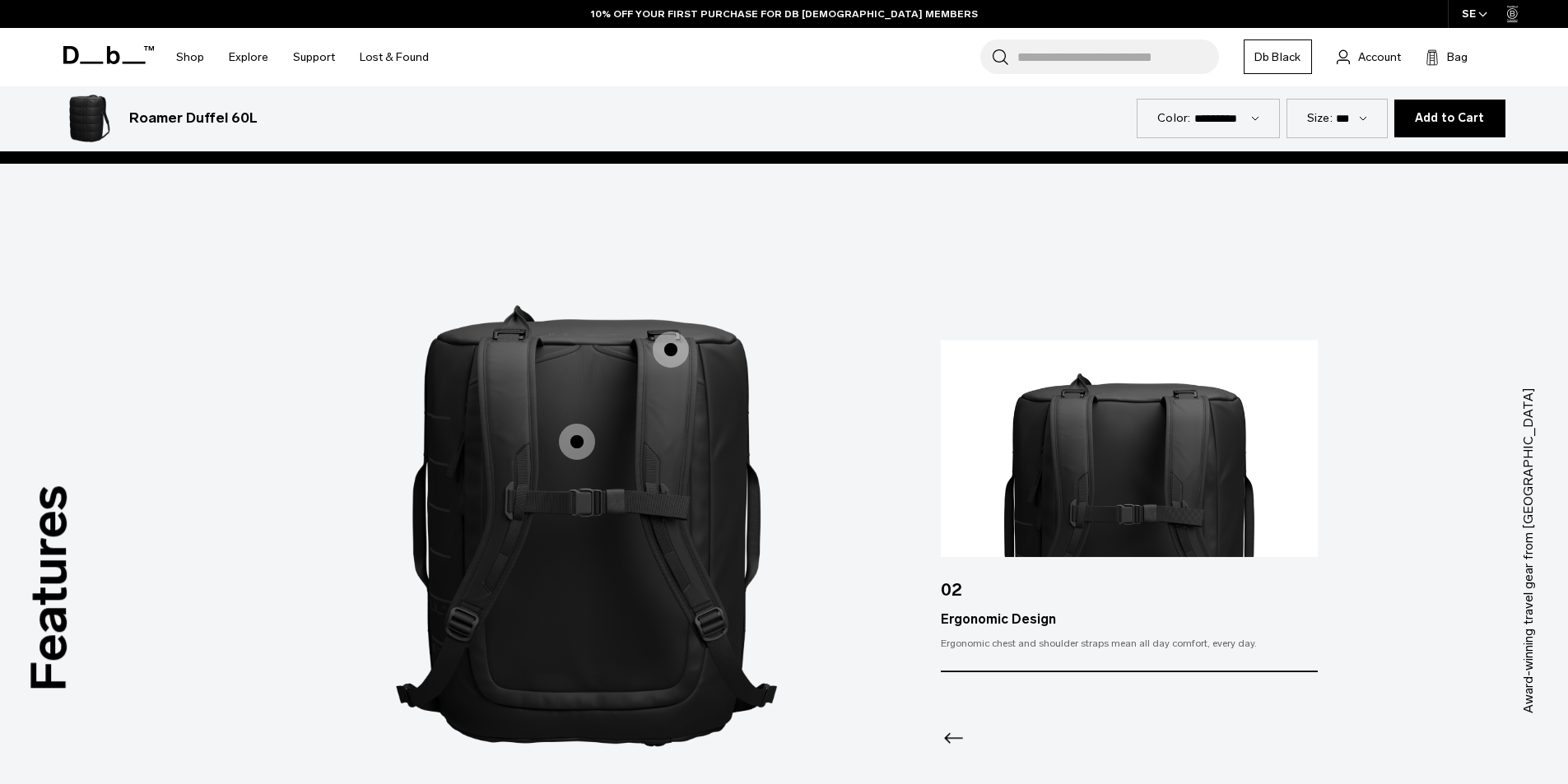
click at [664, 345] on span "2 / 3" at bounding box center [671, 349] width 37 height 37
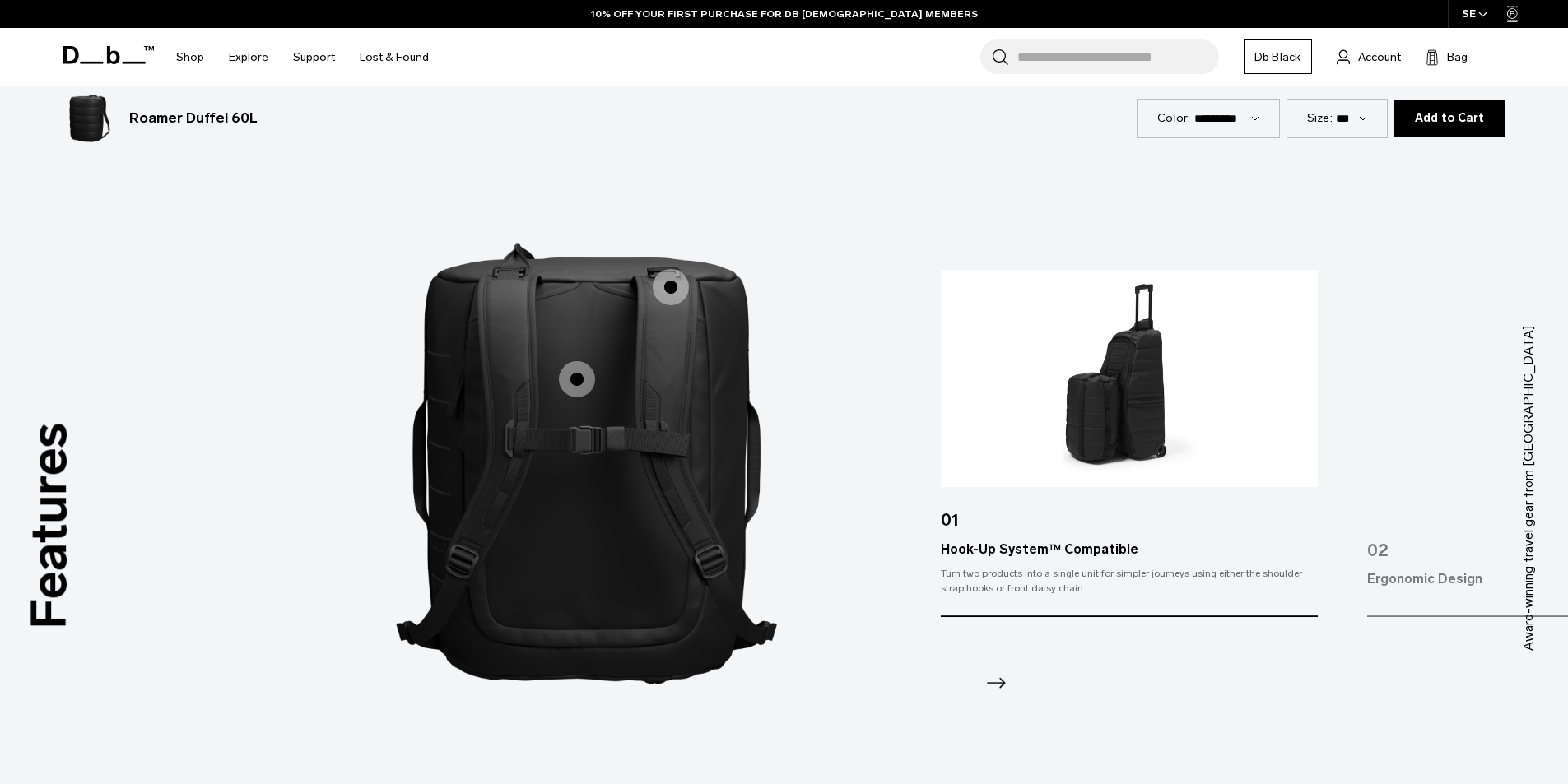
scroll to position [2305, 0]
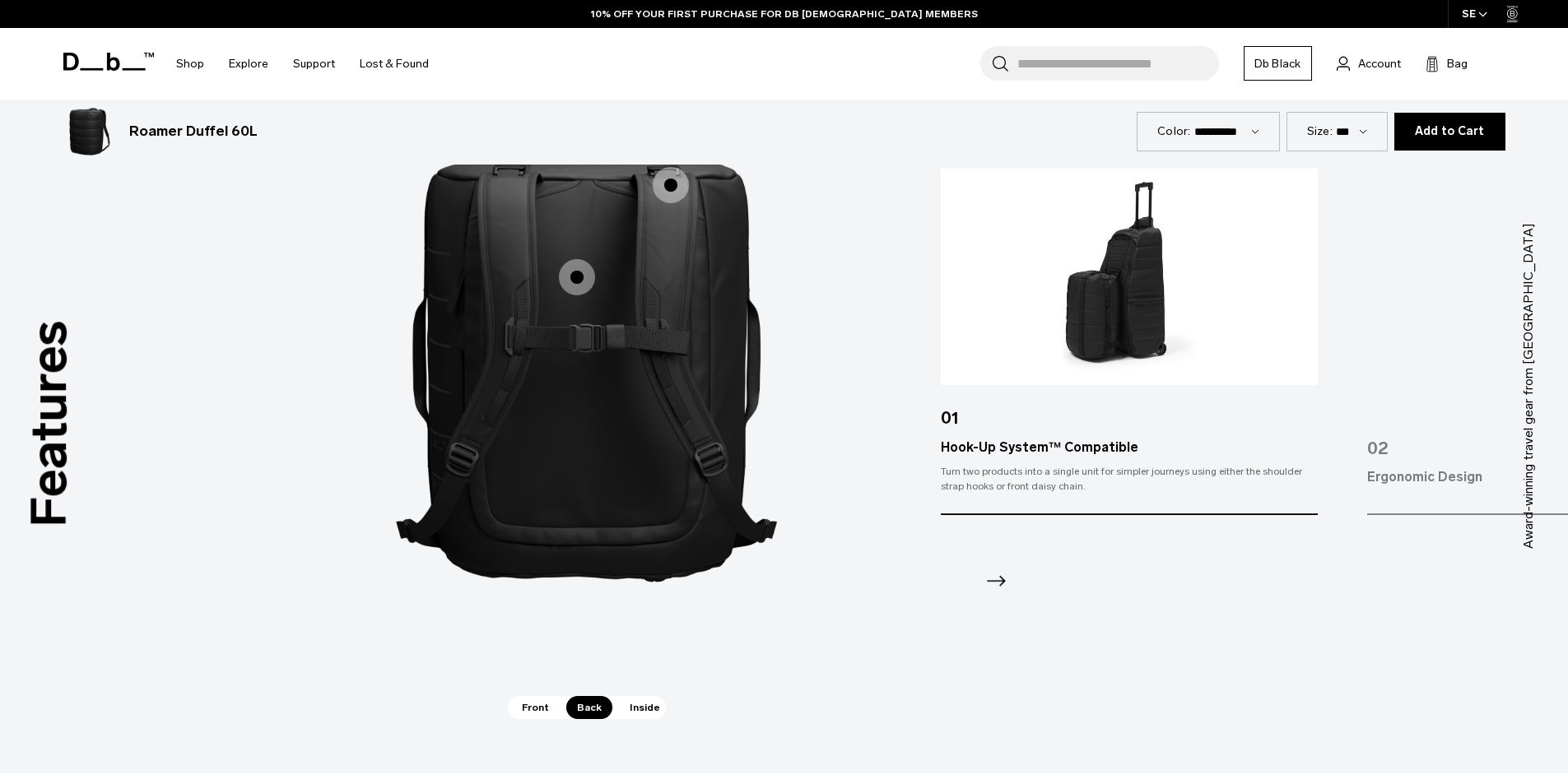
click at [536, 707] on span "Front" at bounding box center [535, 708] width 48 height 23
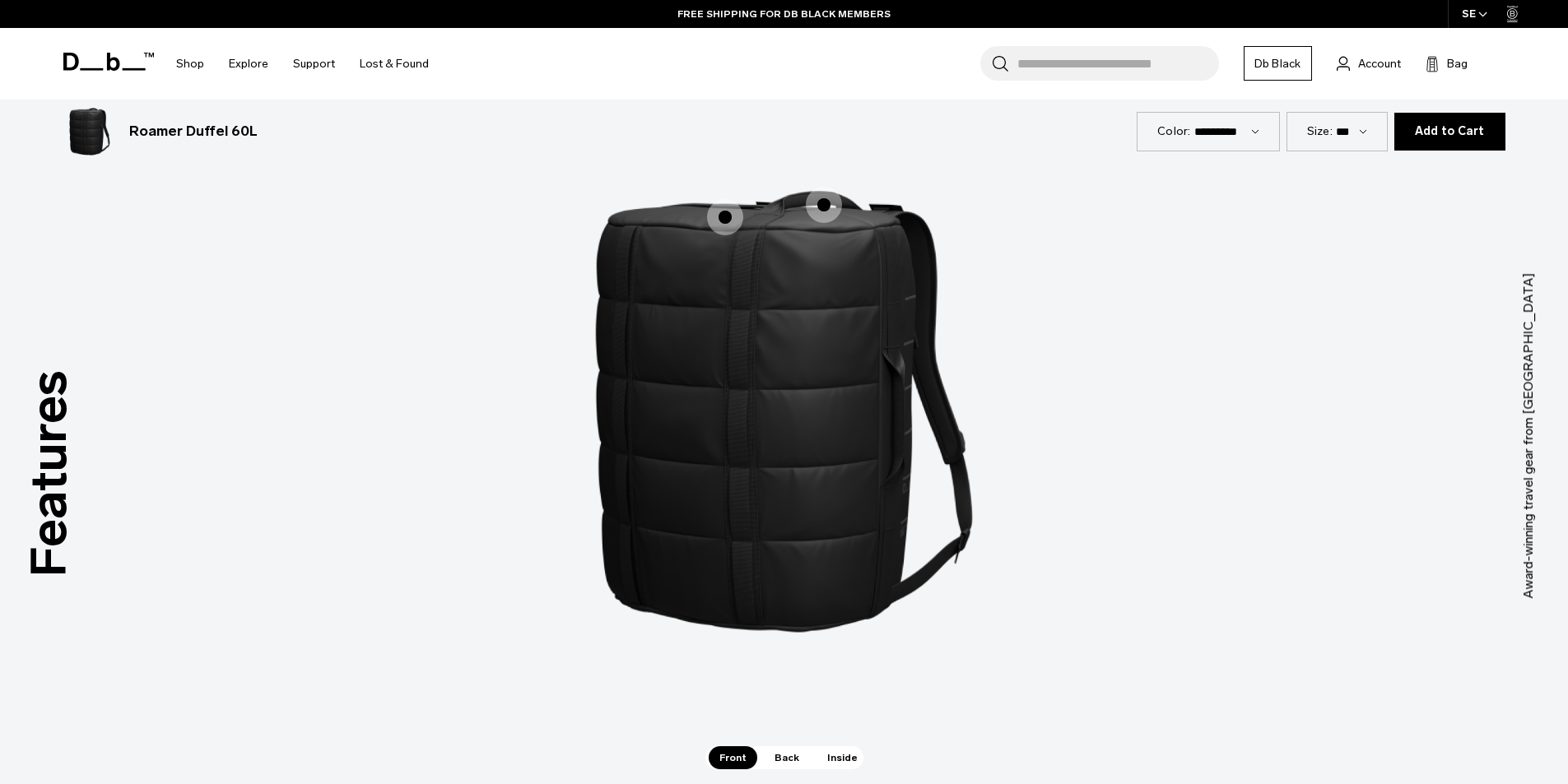
scroll to position [2139, 0]
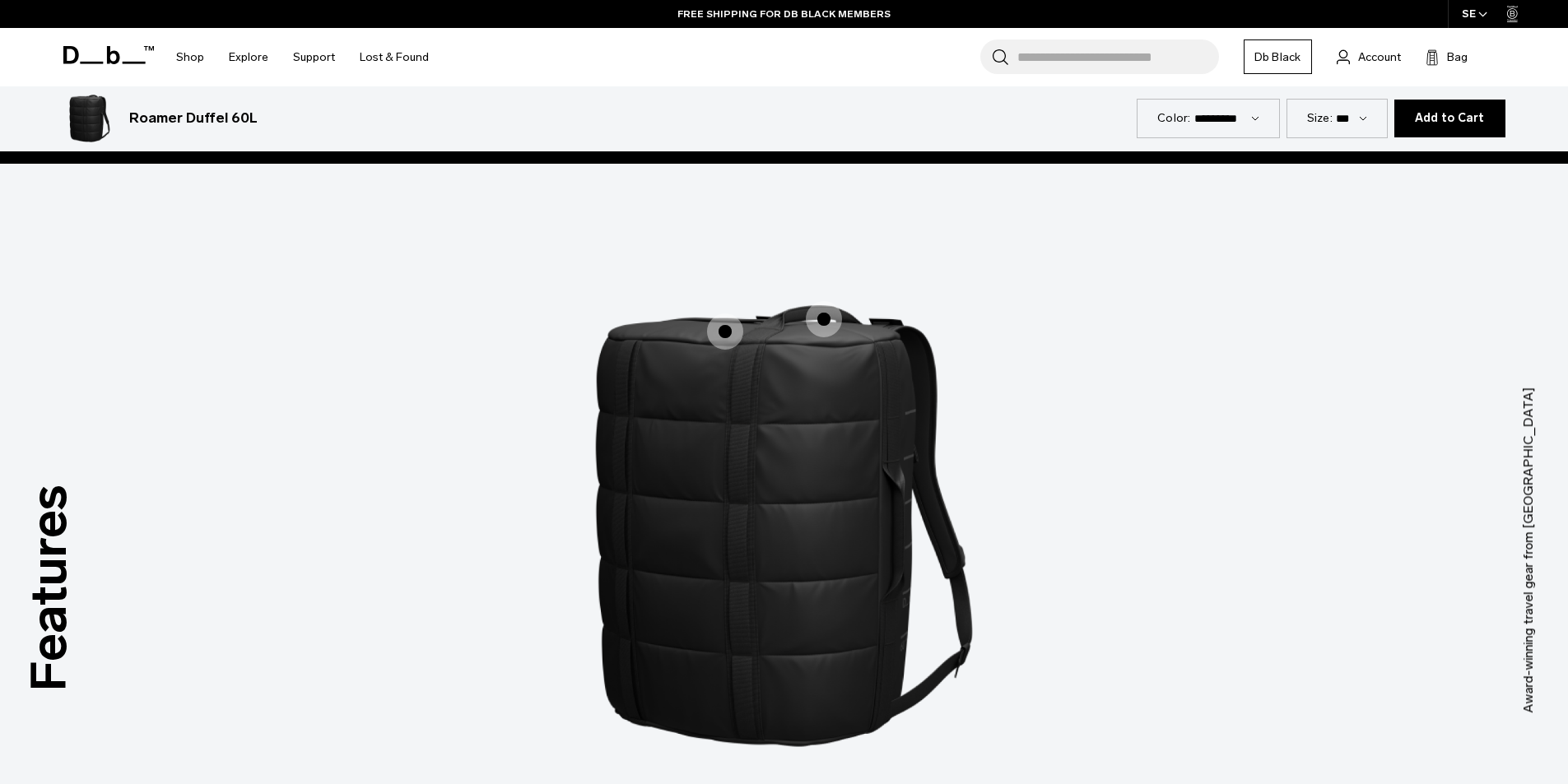
click at [730, 337] on span "1 / 3" at bounding box center [725, 331] width 37 height 37
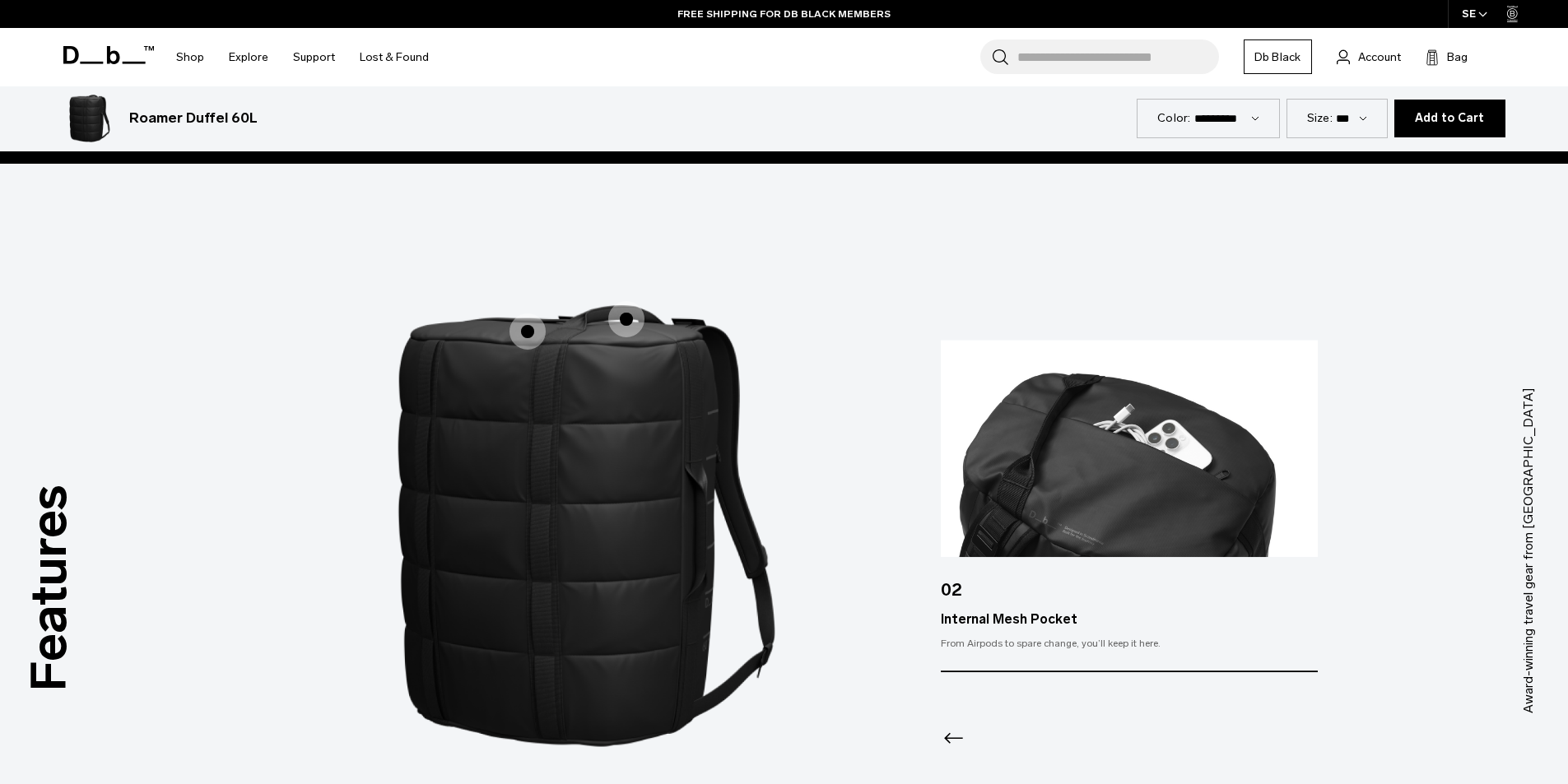
click at [635, 321] on span "1 / 3" at bounding box center [626, 319] width 37 height 37
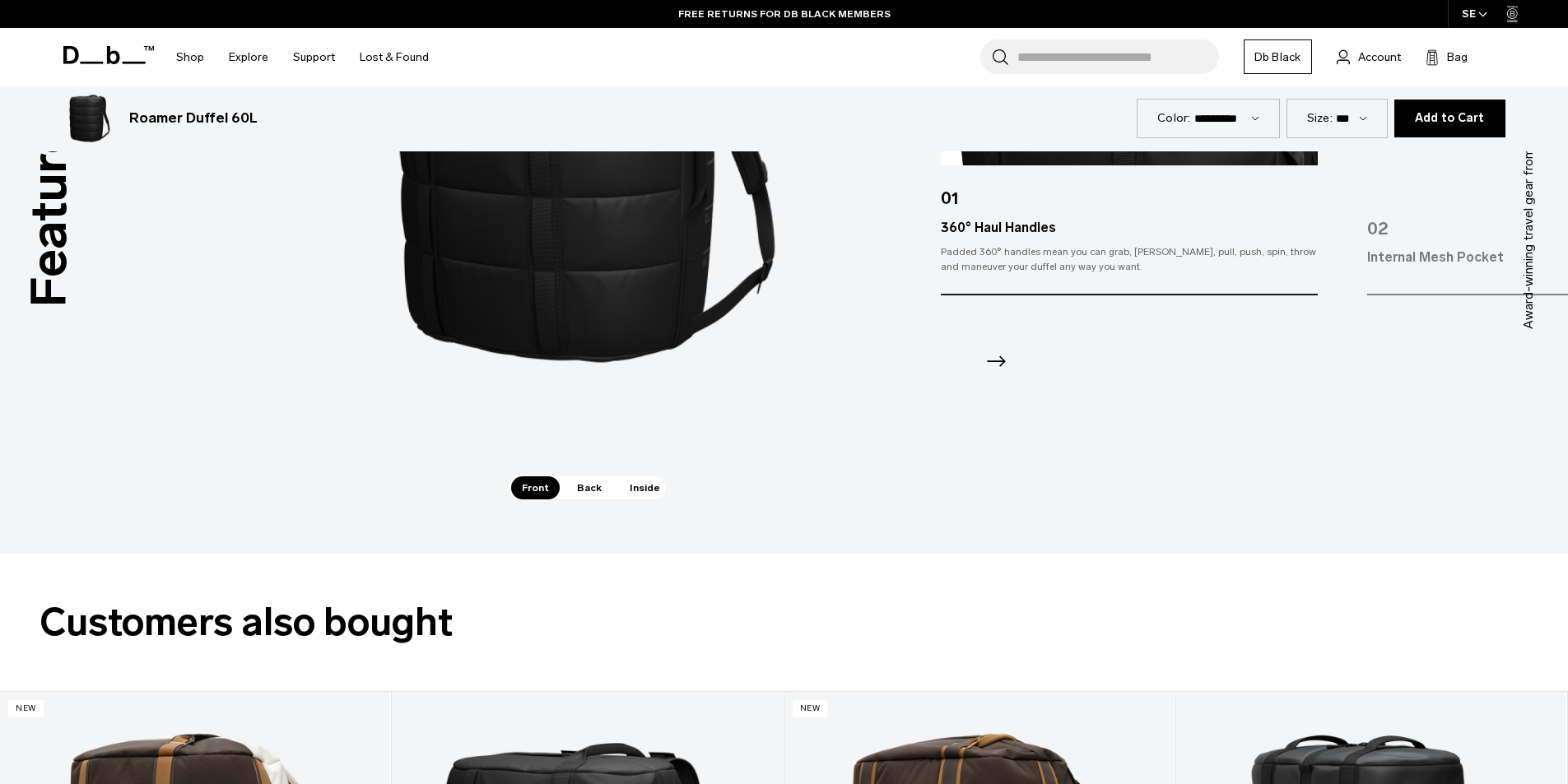
scroll to position [2633, 0]
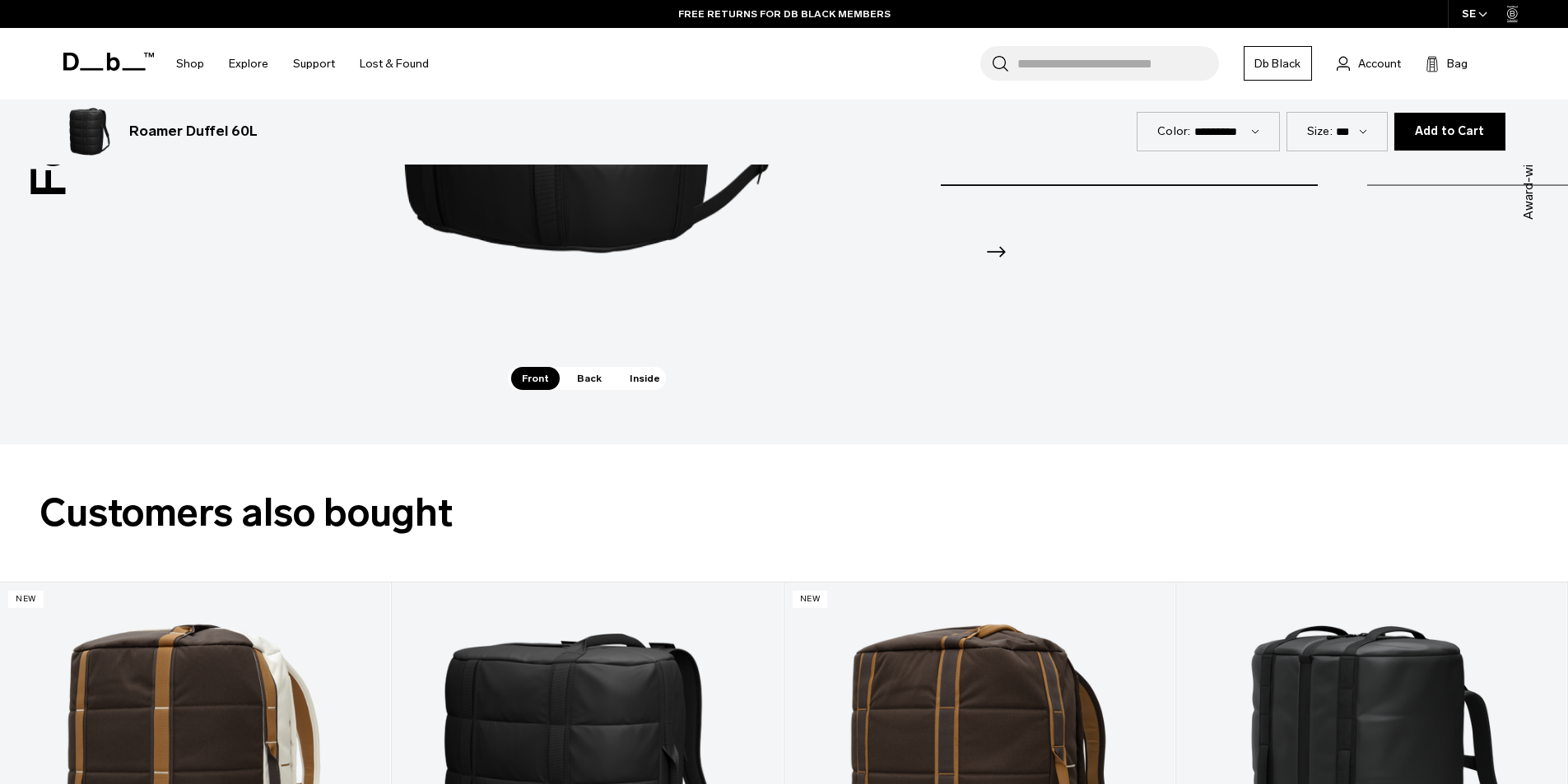
click at [628, 377] on span "Inside" at bounding box center [645, 379] width 52 height 23
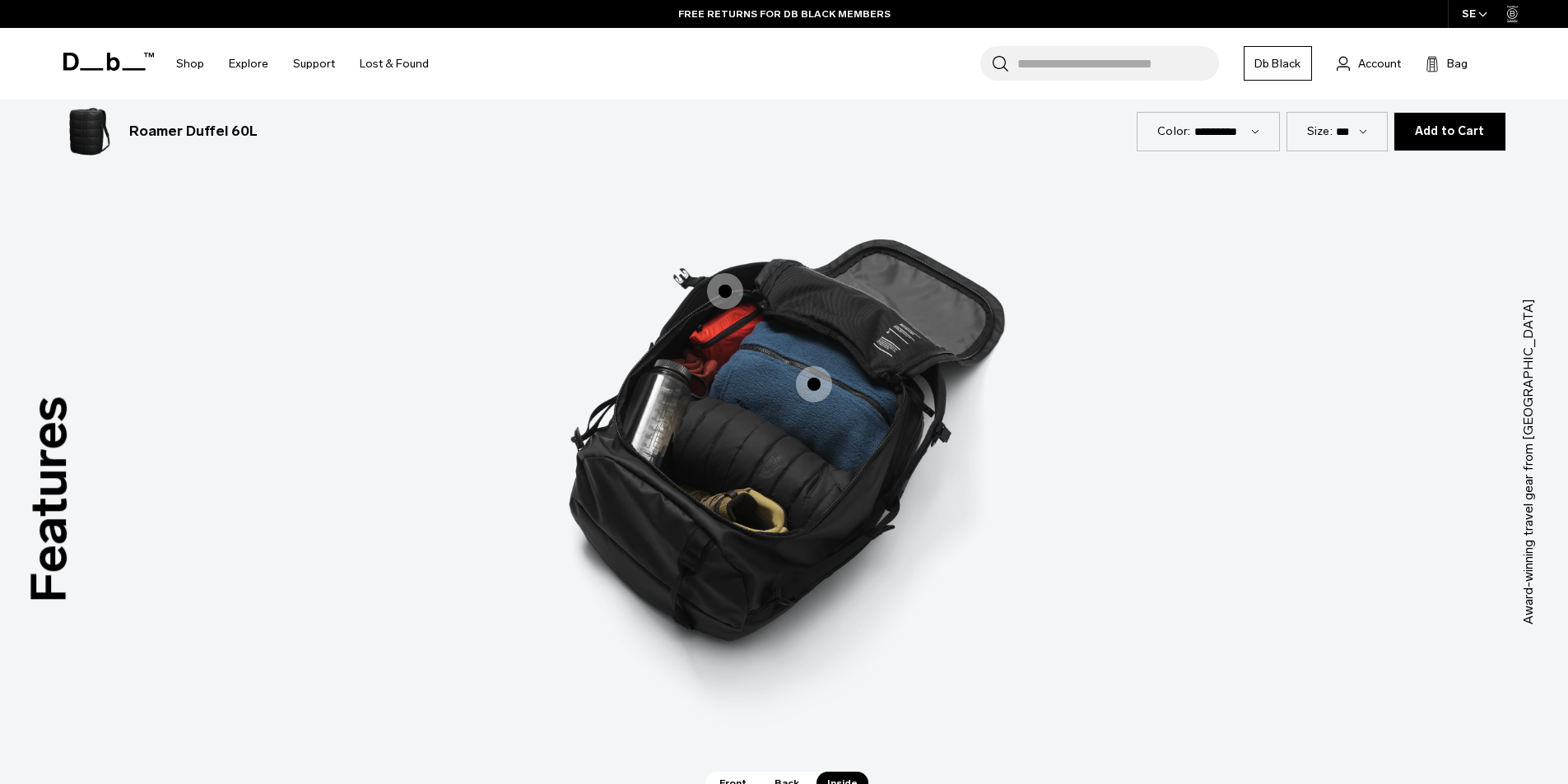
scroll to position [2222, 0]
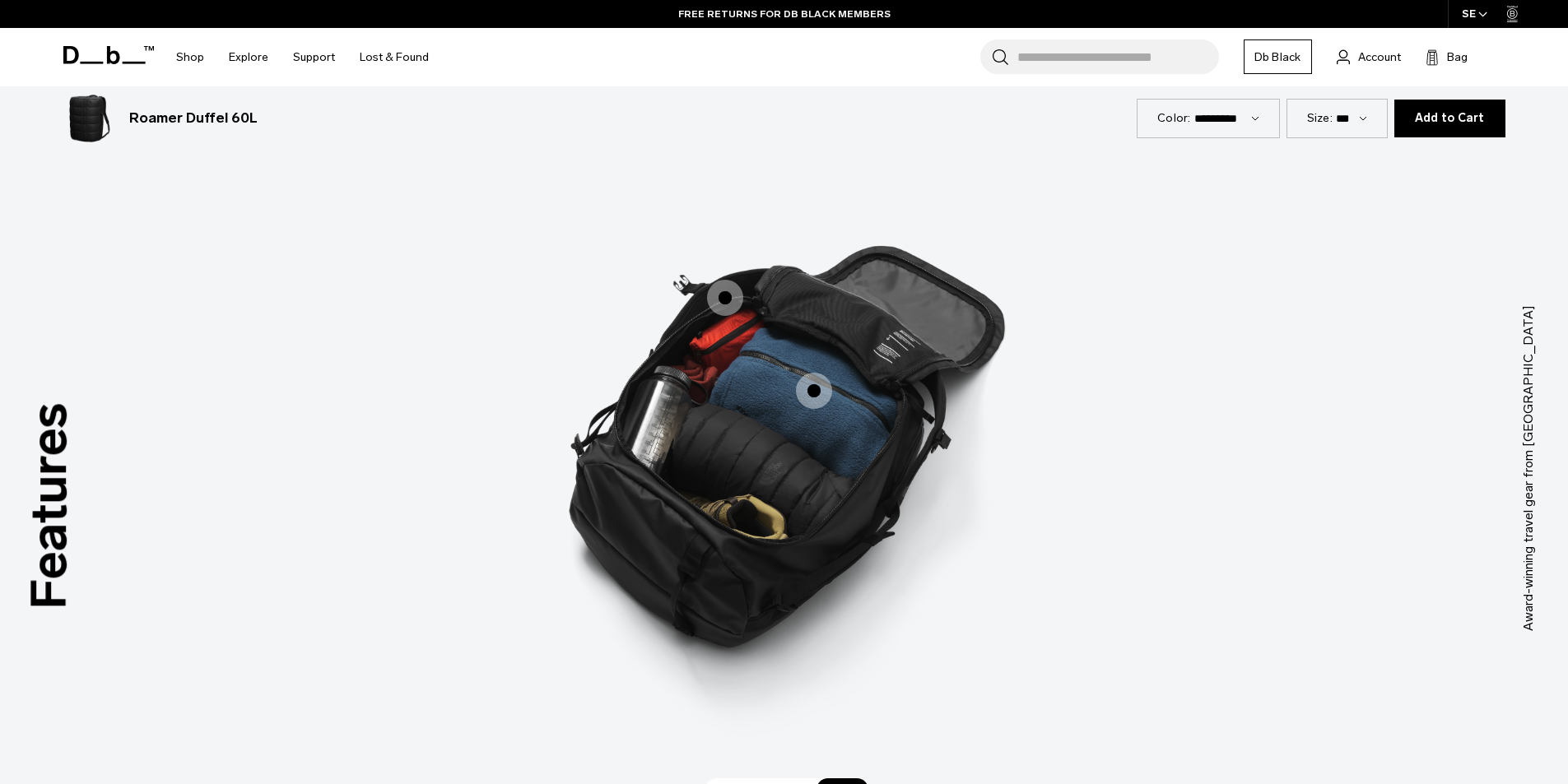
click at [813, 394] on span "3 / 3" at bounding box center [813, 391] width 37 height 37
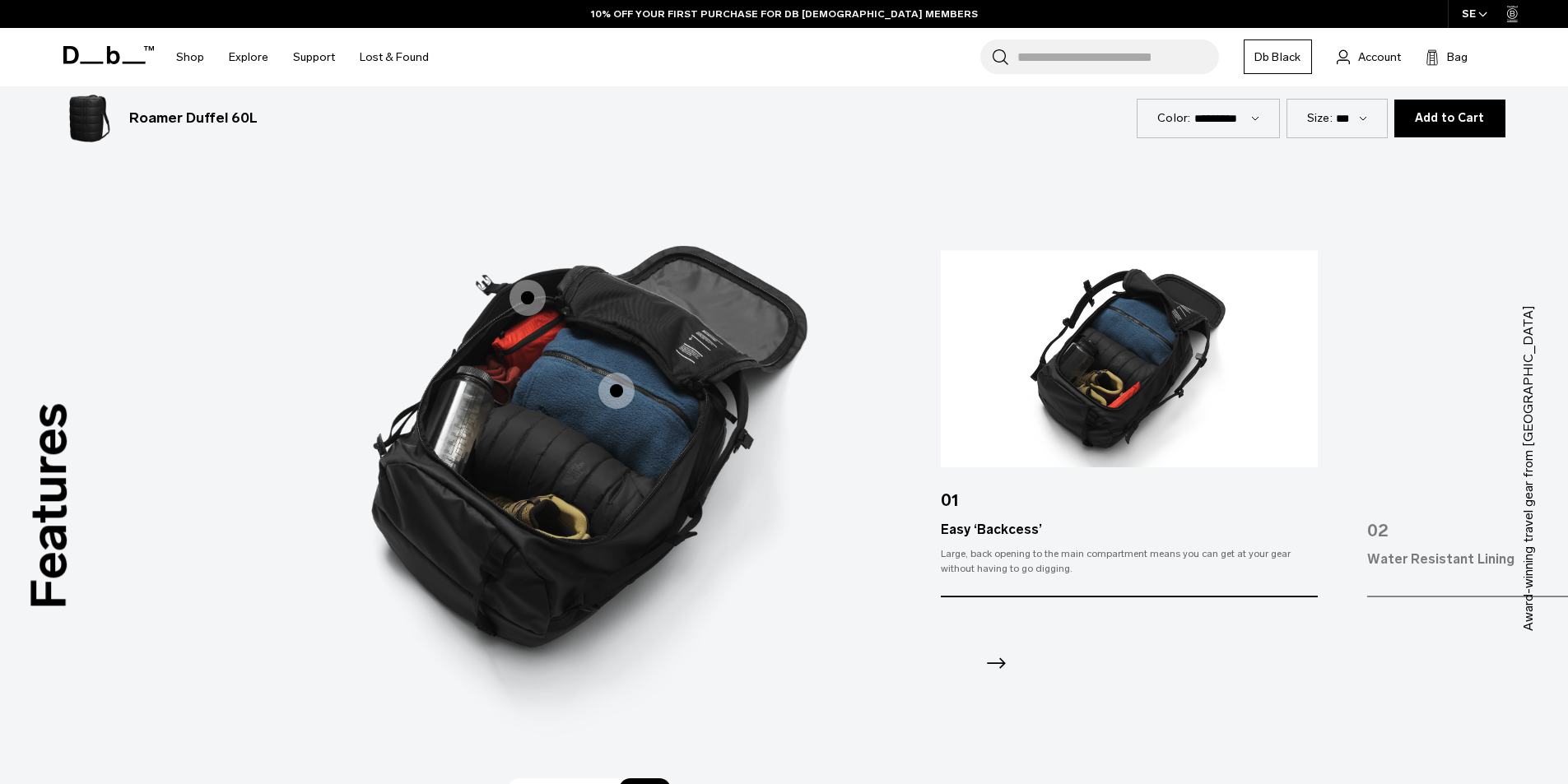
click at [614, 389] on span "3 / 3" at bounding box center [616, 391] width 37 height 37
click at [520, 295] on span "3 / 3" at bounding box center [527, 297] width 37 height 37
click at [537, 307] on span "3 / 3" at bounding box center [527, 297] width 37 height 37
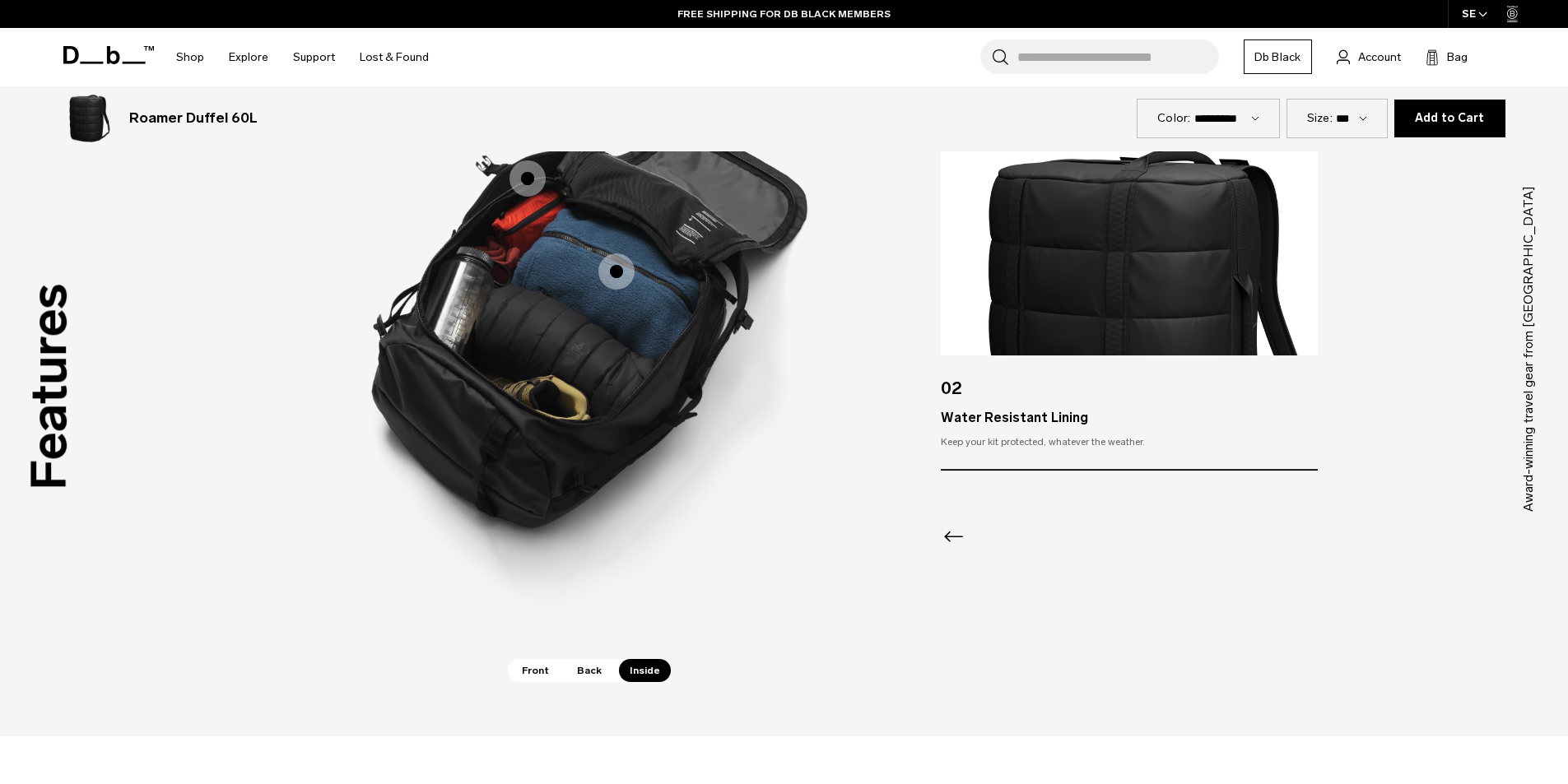
scroll to position [1893, 0]
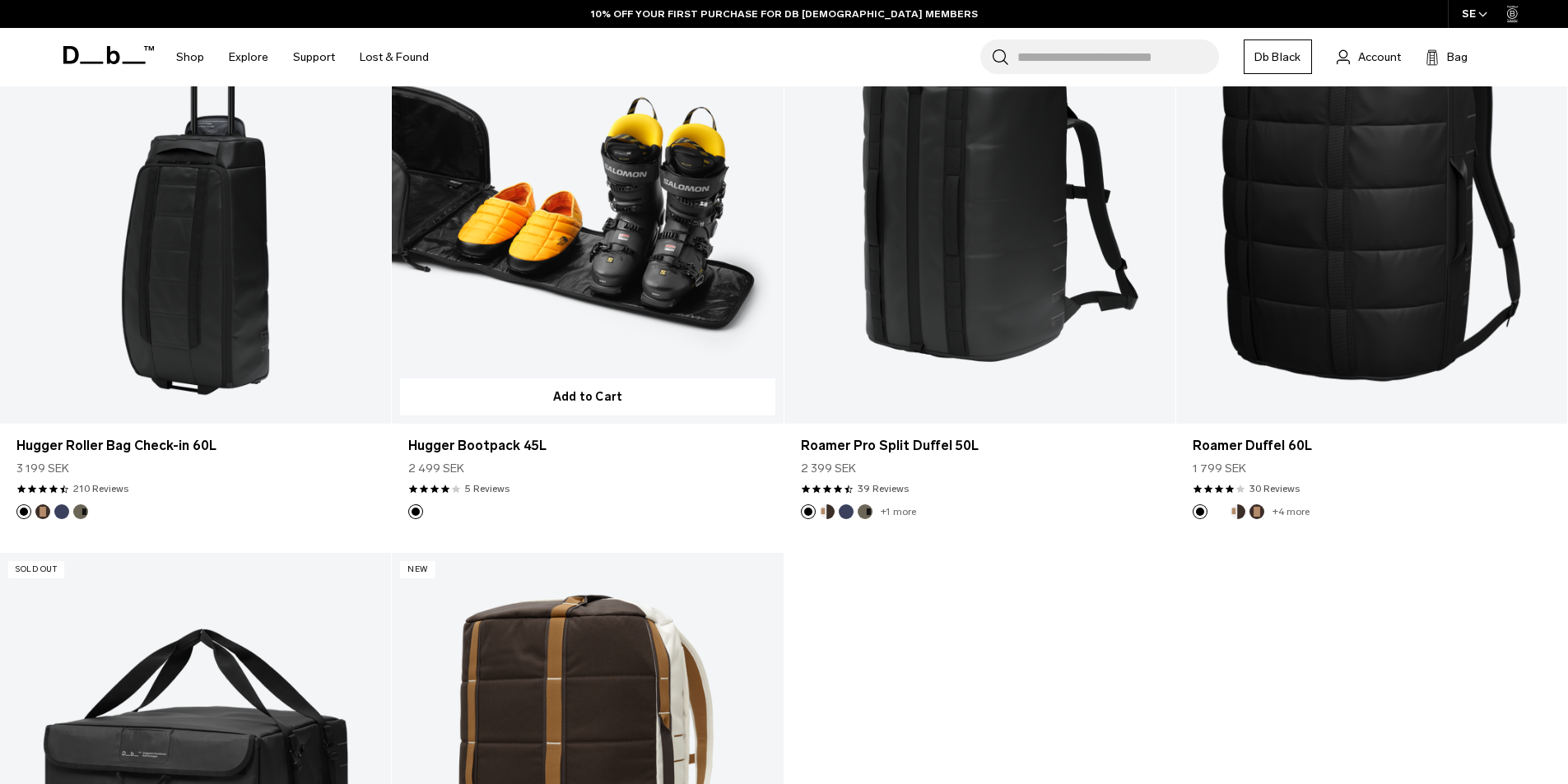
scroll to position [554, 0]
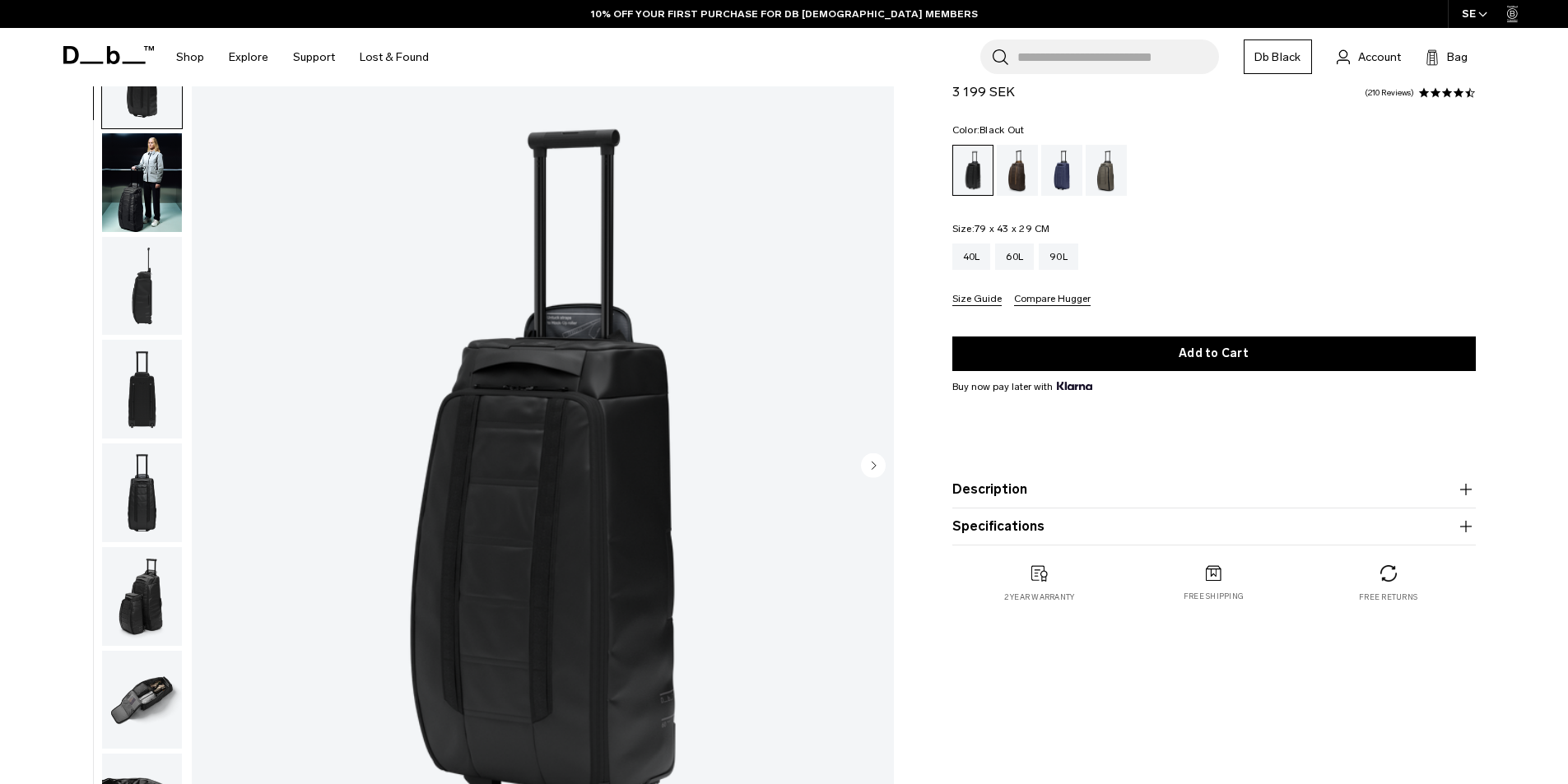
scroll to position [82, 0]
click at [1053, 260] on div "90L" at bounding box center [1058, 256] width 39 height 26
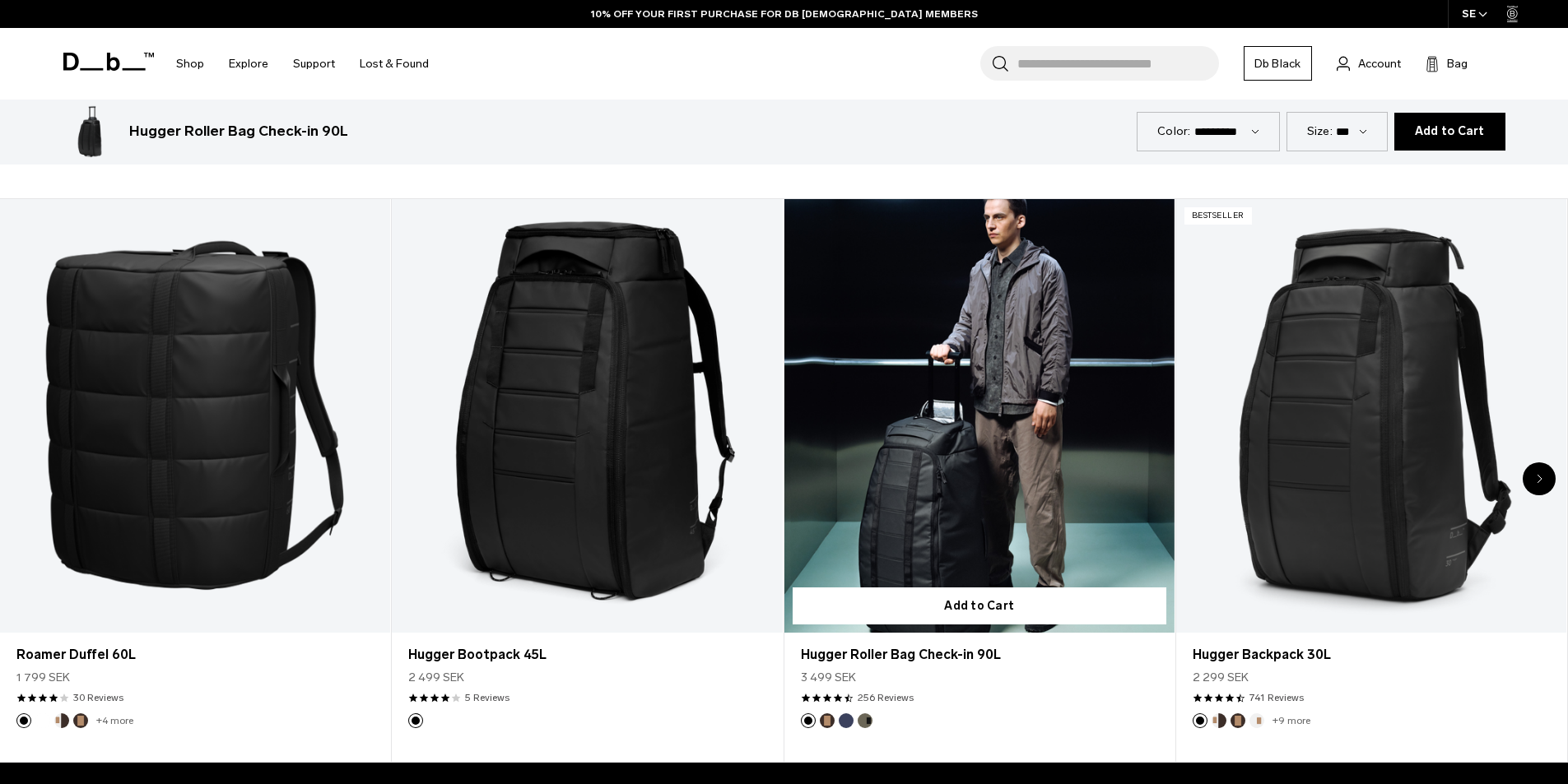
scroll to position [905, 0]
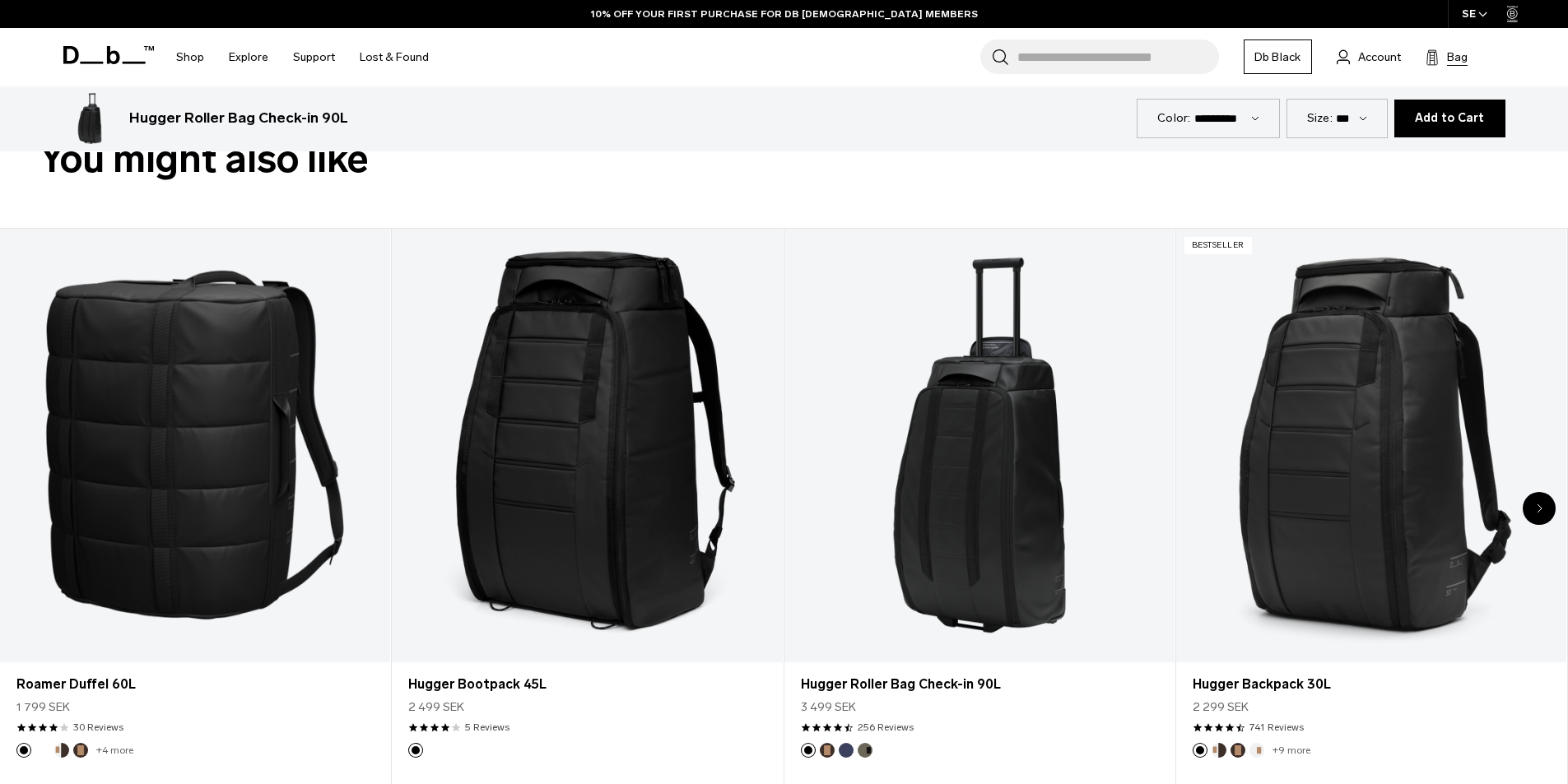
click at [1458, 58] on span "Bag" at bounding box center [1456, 56] width 21 height 17
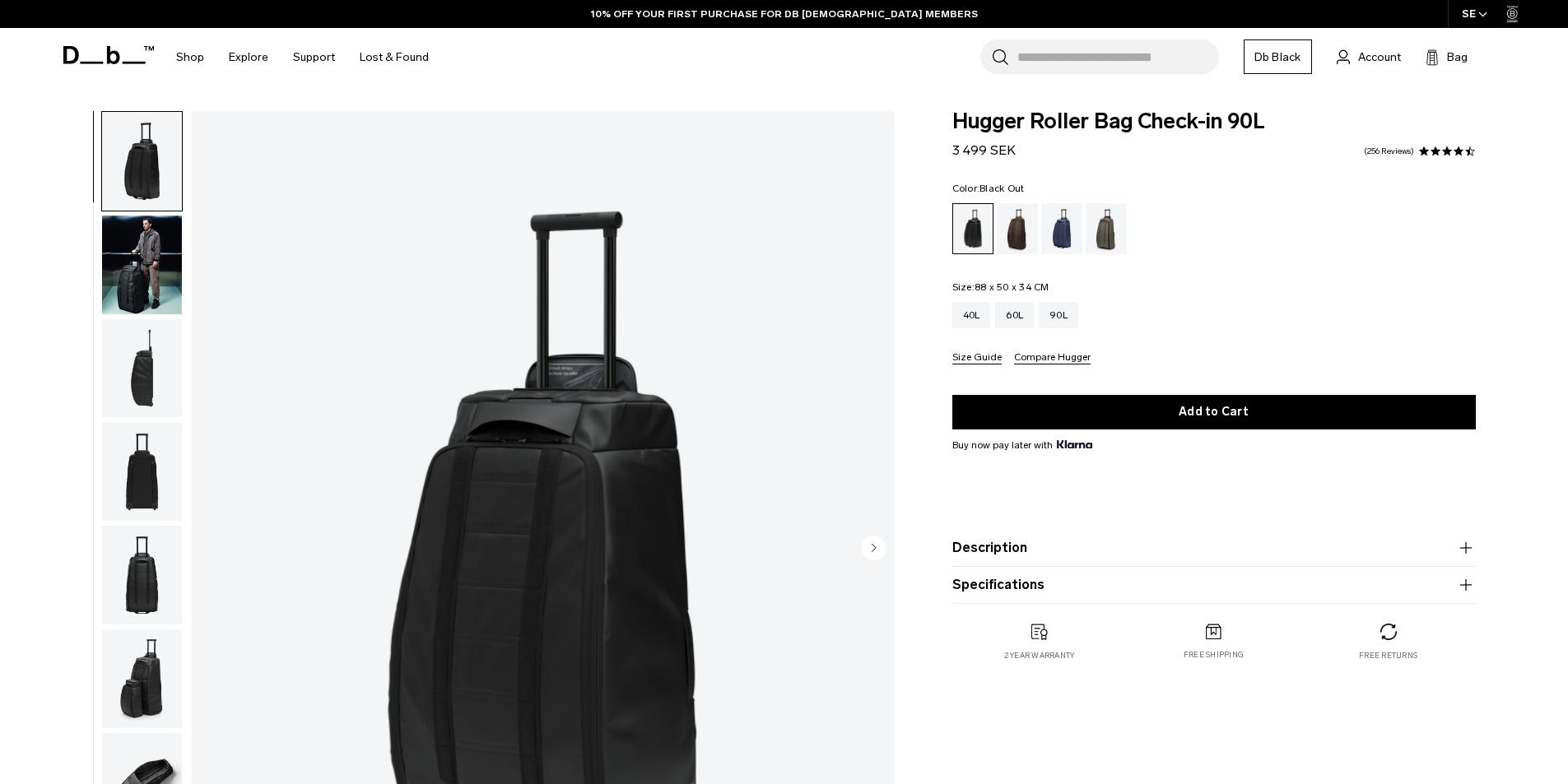
click at [161, 268] on img "button" at bounding box center [141, 264] width 79 height 99
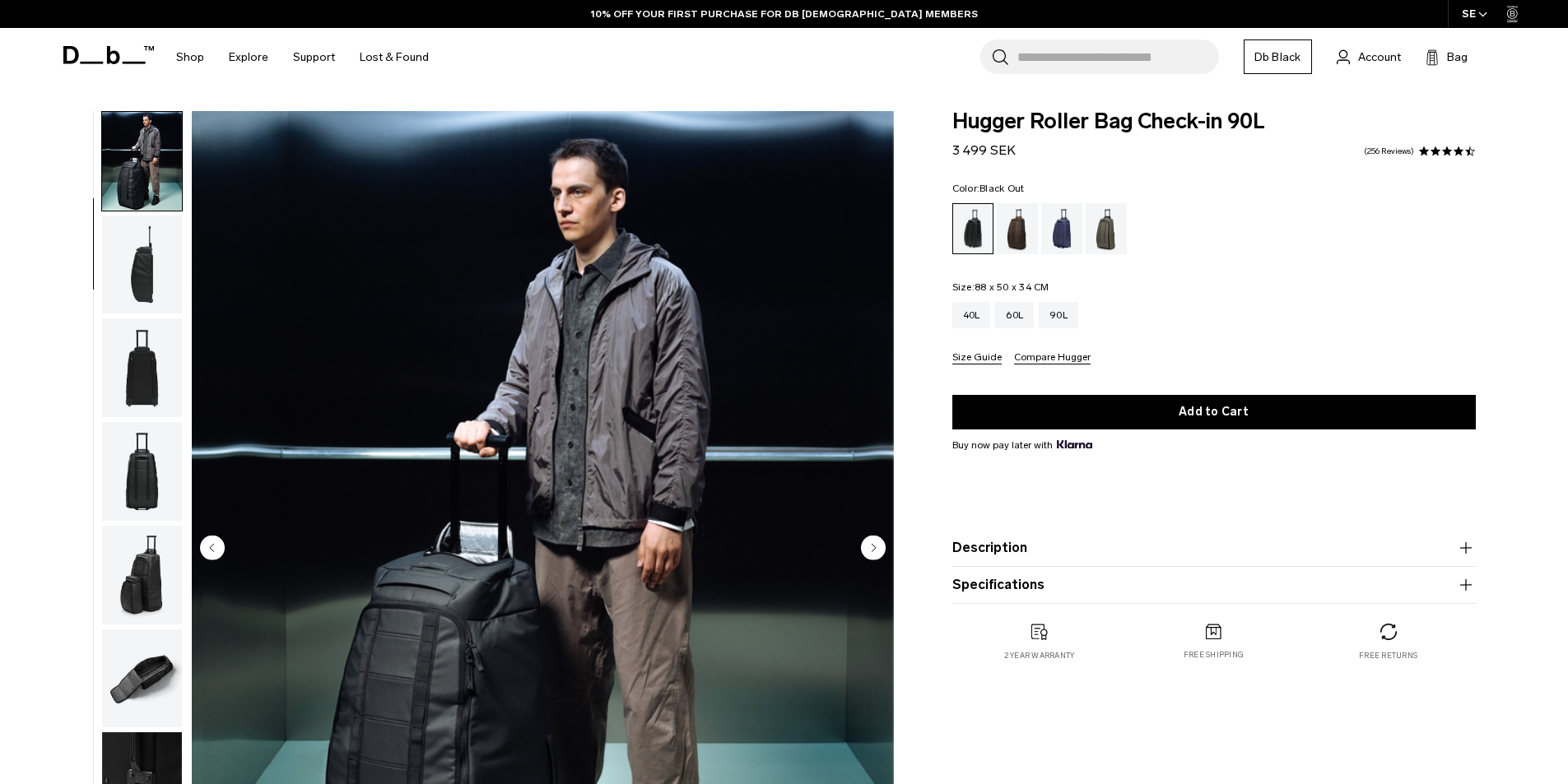
scroll to position [246, 0]
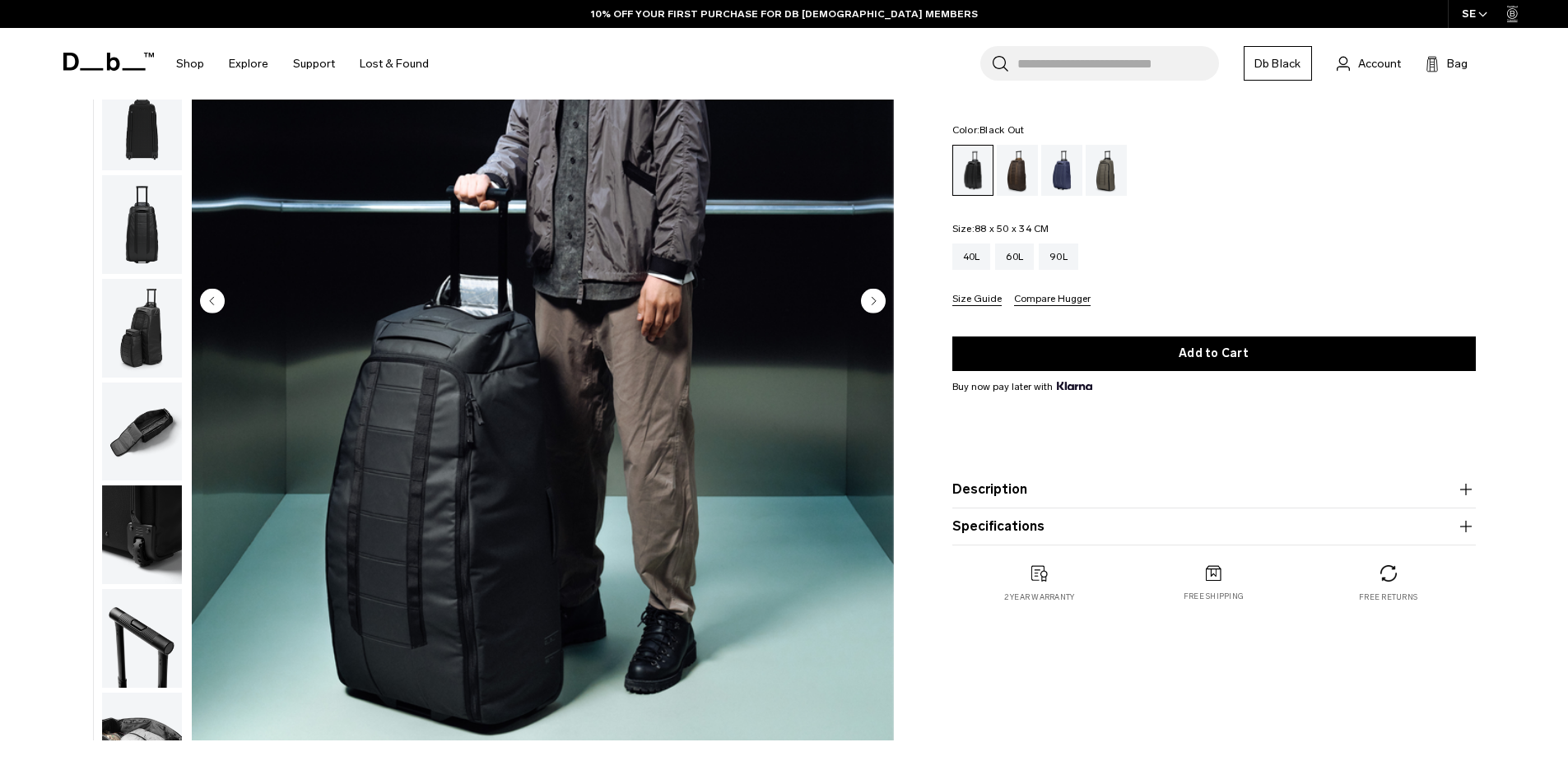
click at [878, 296] on circle "Next slide" at bounding box center [873, 301] width 25 height 25
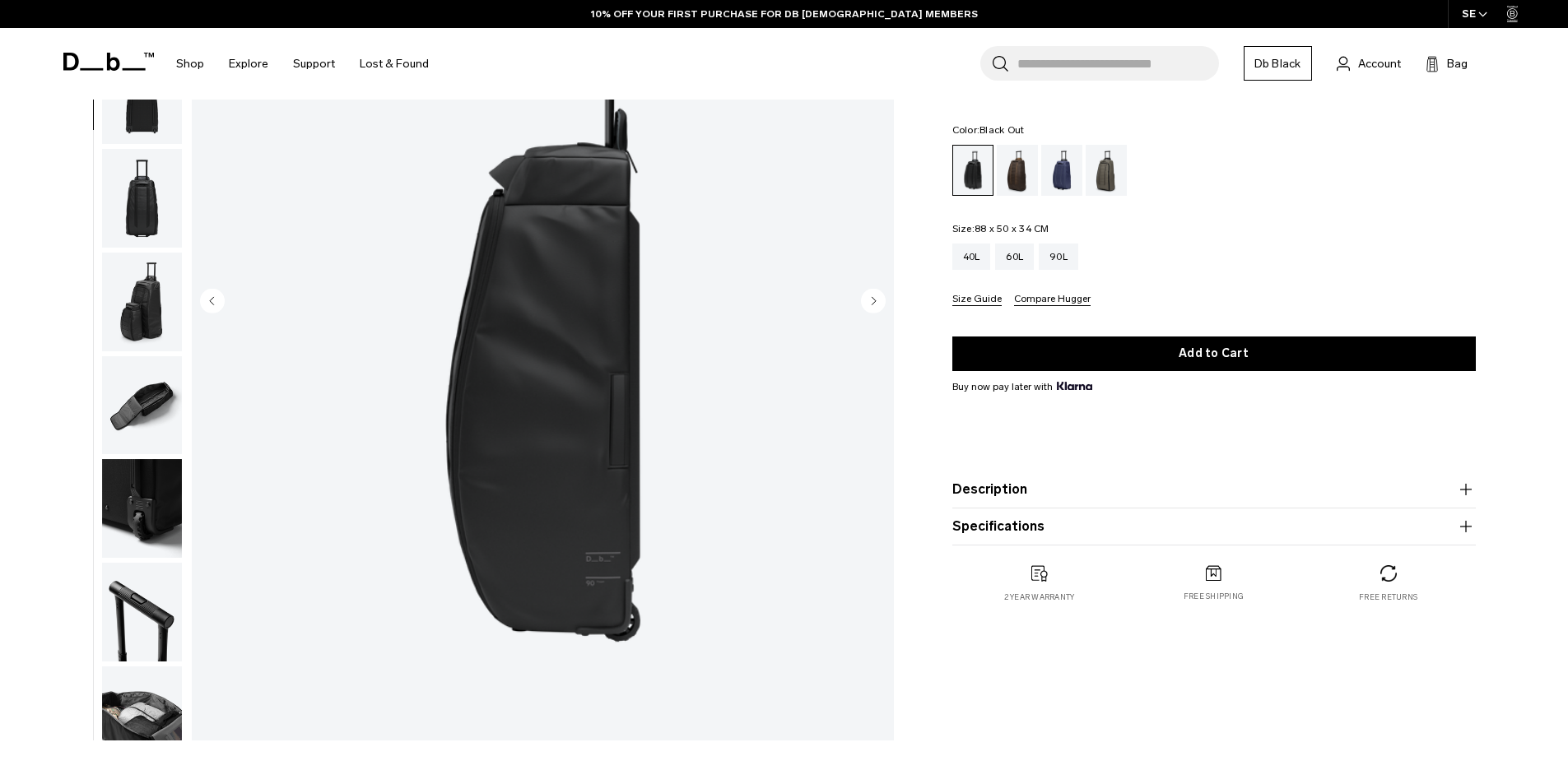
scroll to position [155, 0]
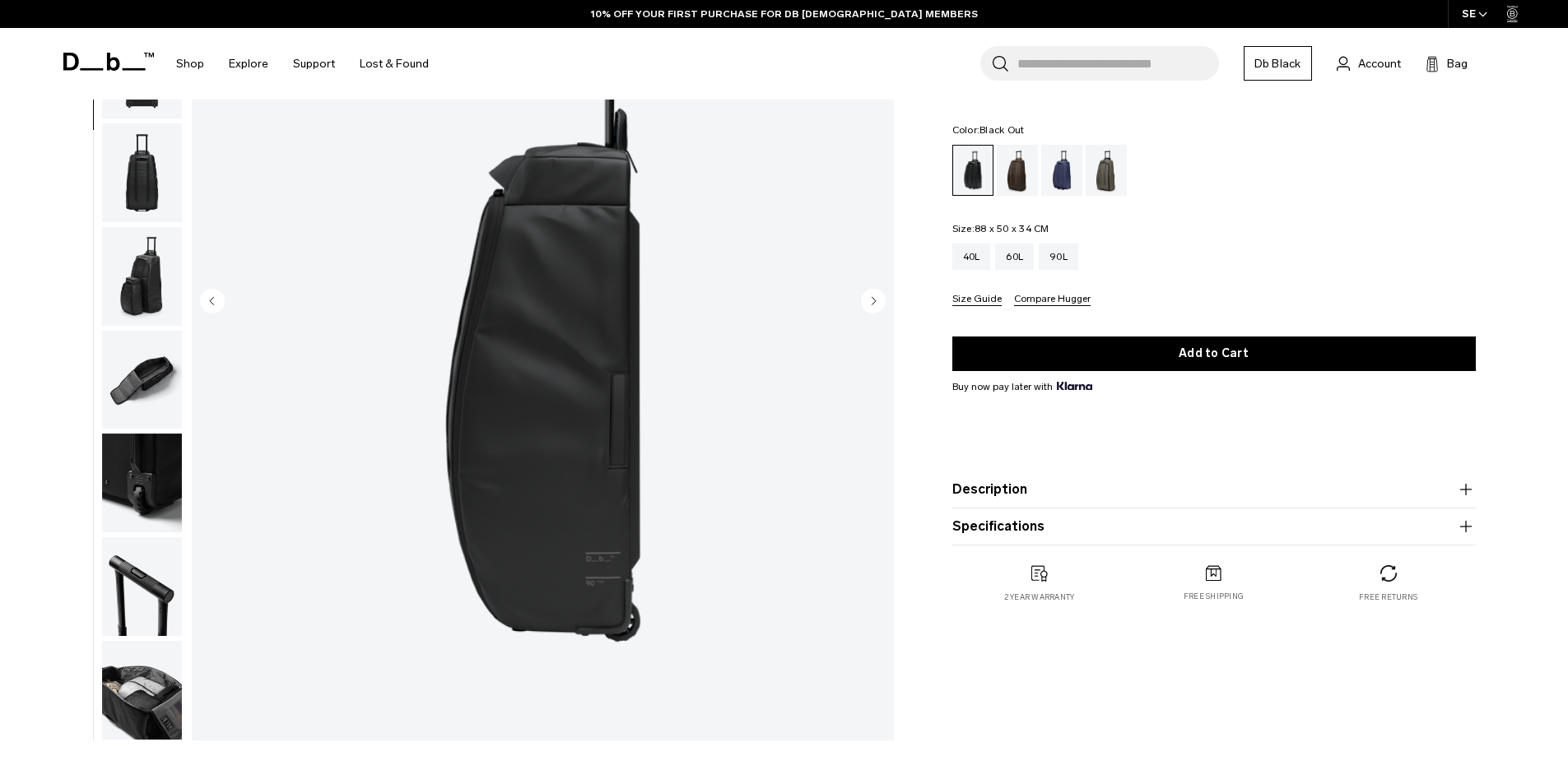
click at [876, 296] on circle "Next slide" at bounding box center [873, 301] width 25 height 25
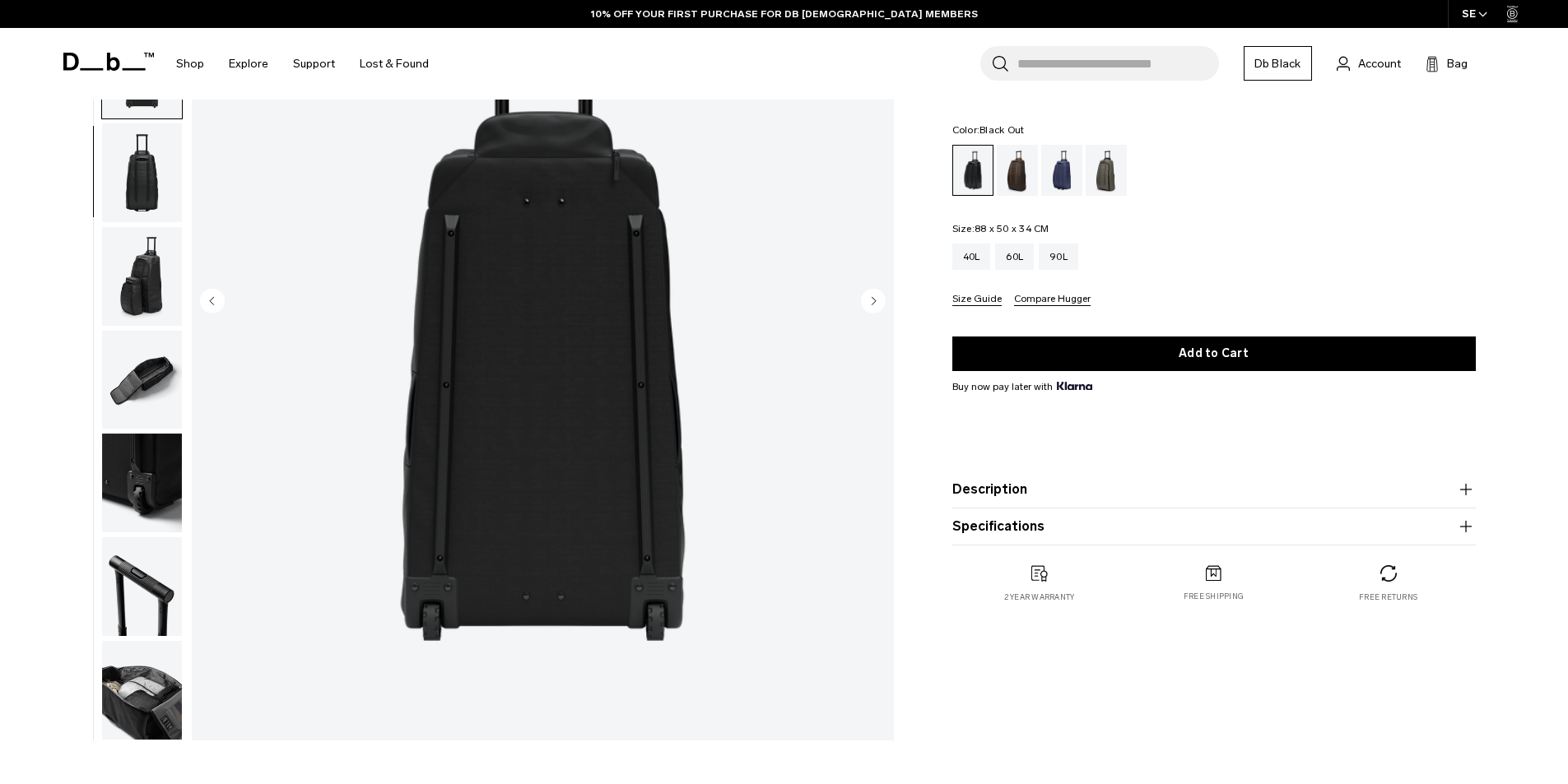
click at [875, 296] on circle "Next slide" at bounding box center [873, 301] width 25 height 25
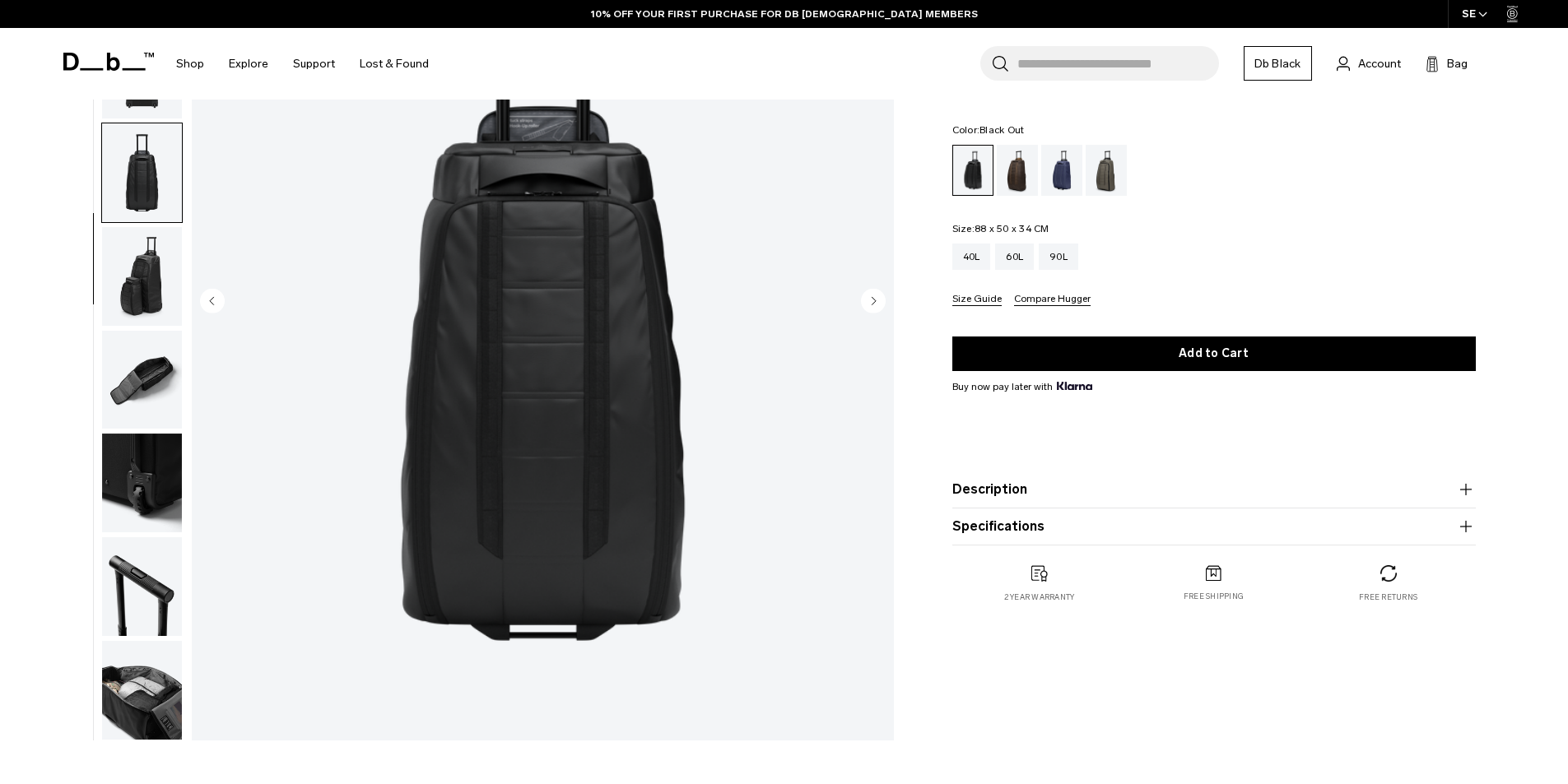
click at [873, 297] on circle "Next slide" at bounding box center [873, 301] width 25 height 25
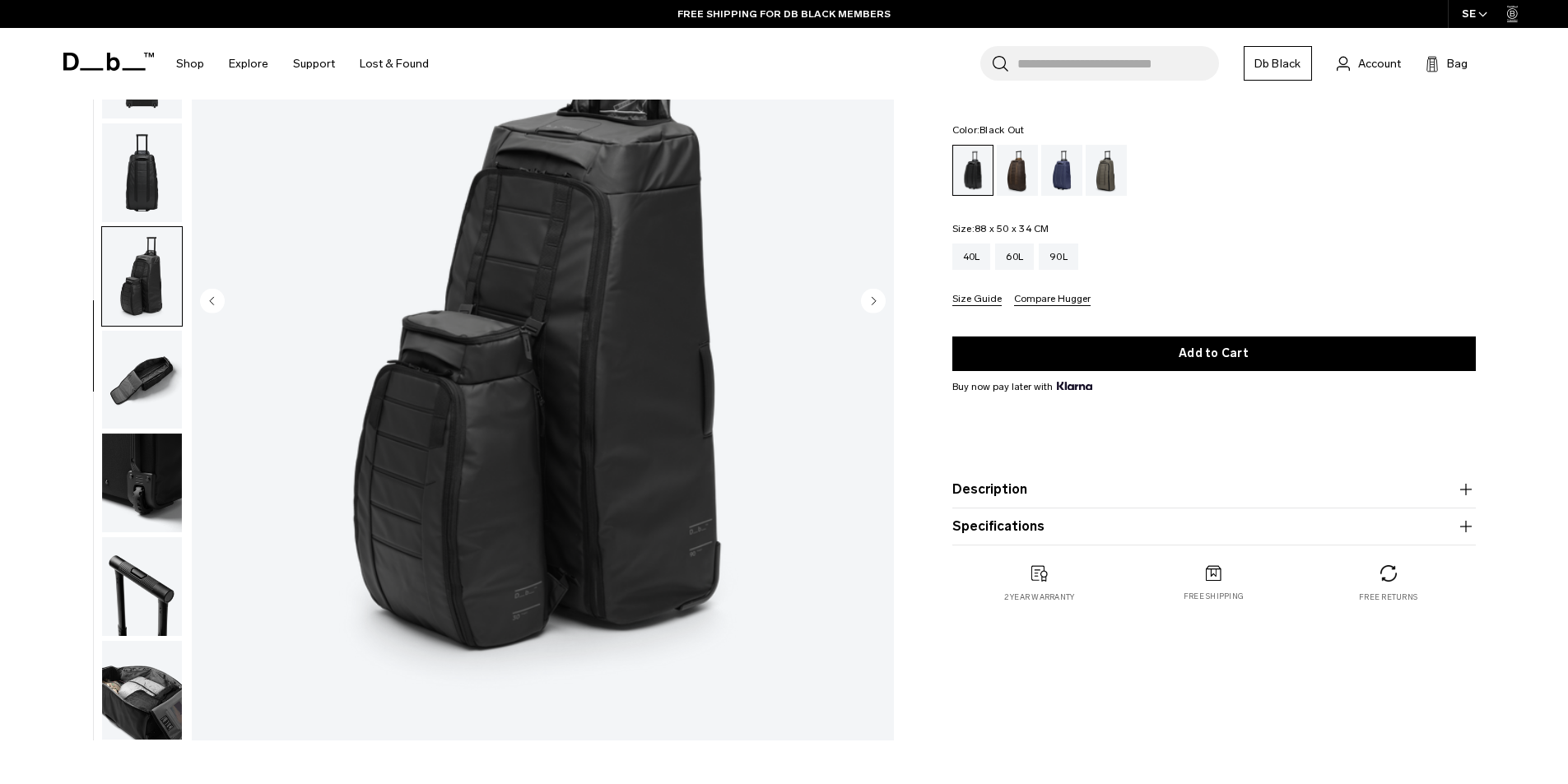
click at [872, 299] on icon "Next slide" at bounding box center [873, 301] width 25 height 25
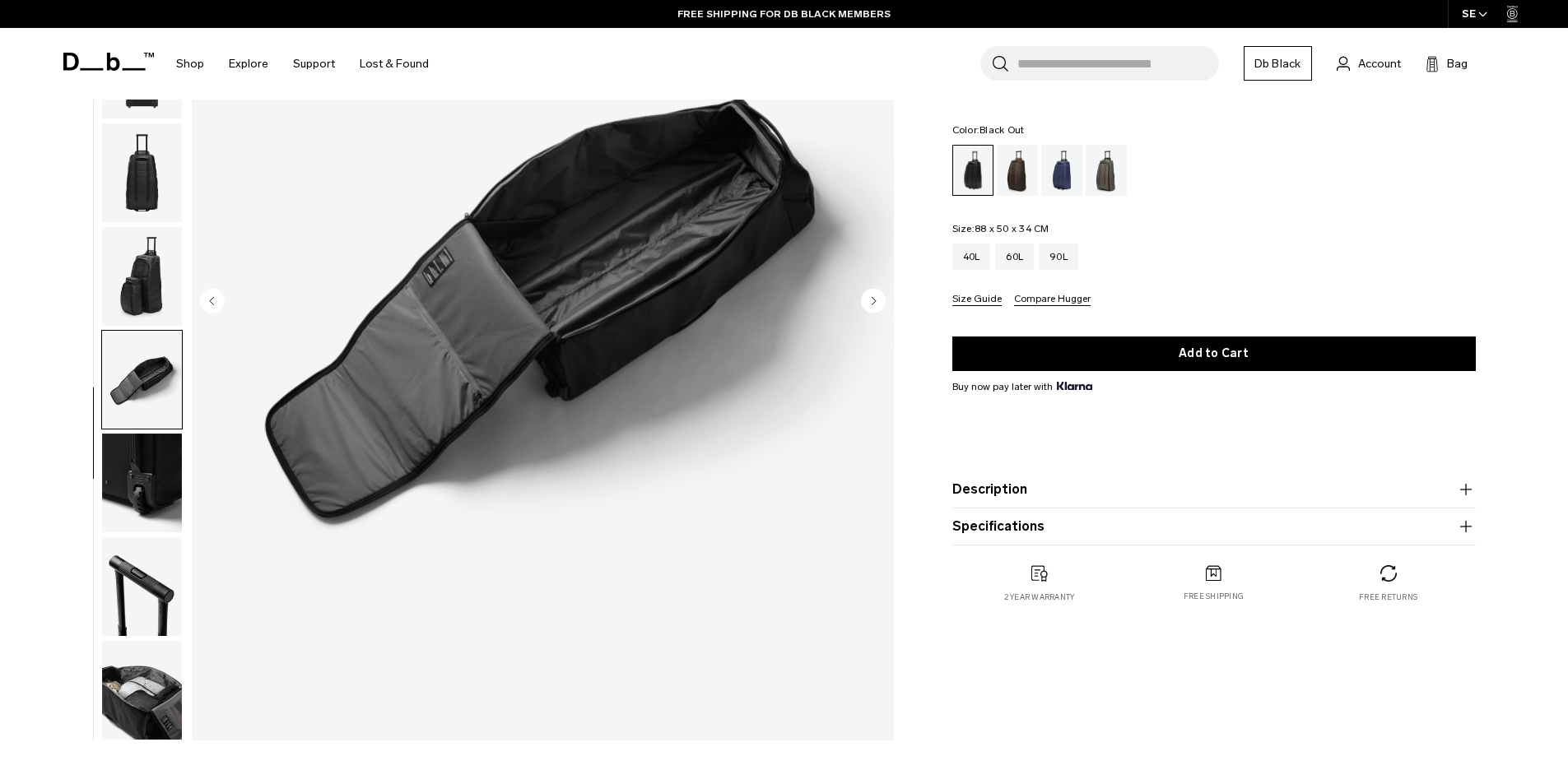
click at [866, 299] on circle "Next slide" at bounding box center [873, 301] width 25 height 25
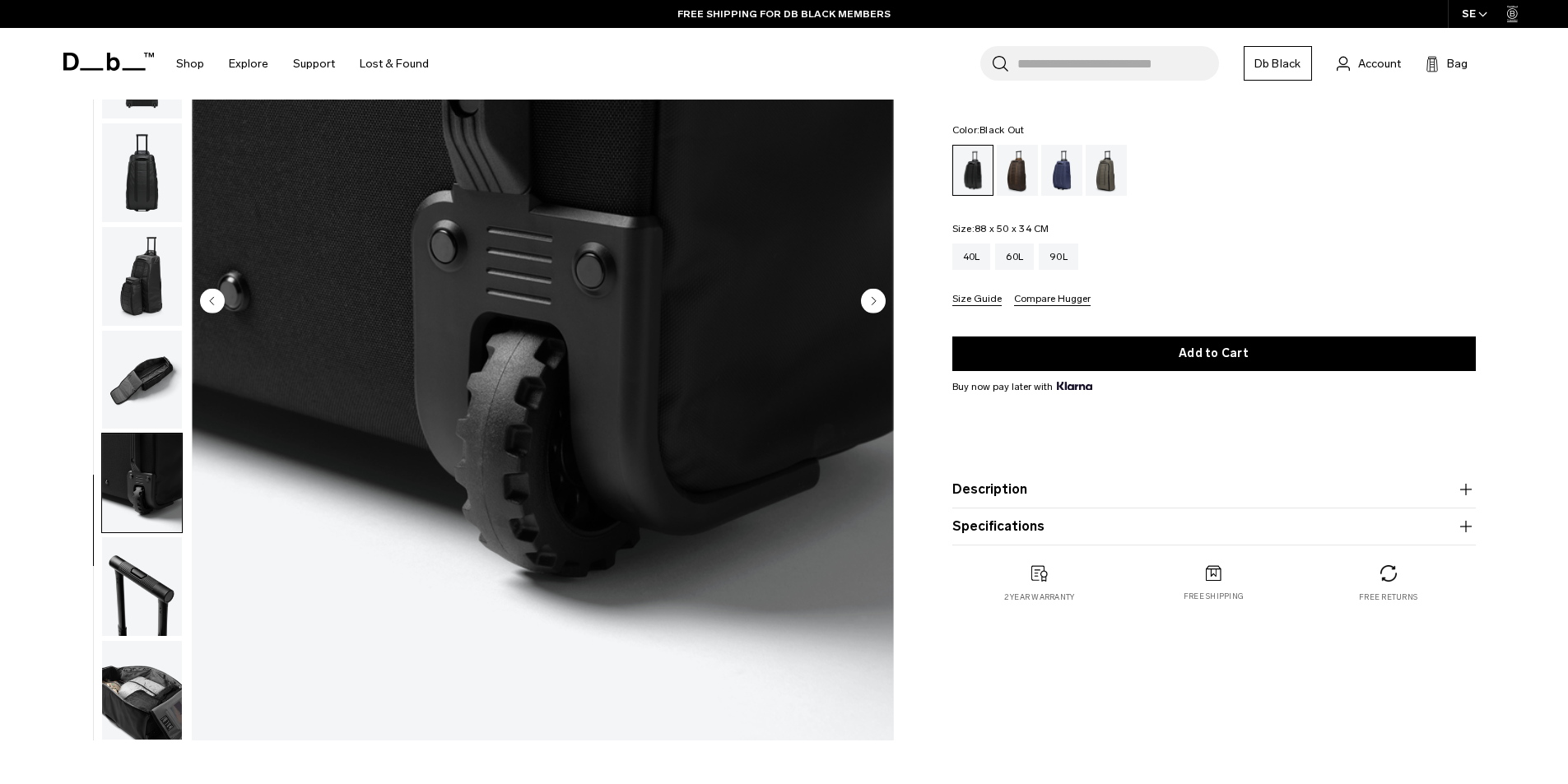
click at [866, 299] on circle "Next slide" at bounding box center [873, 301] width 25 height 25
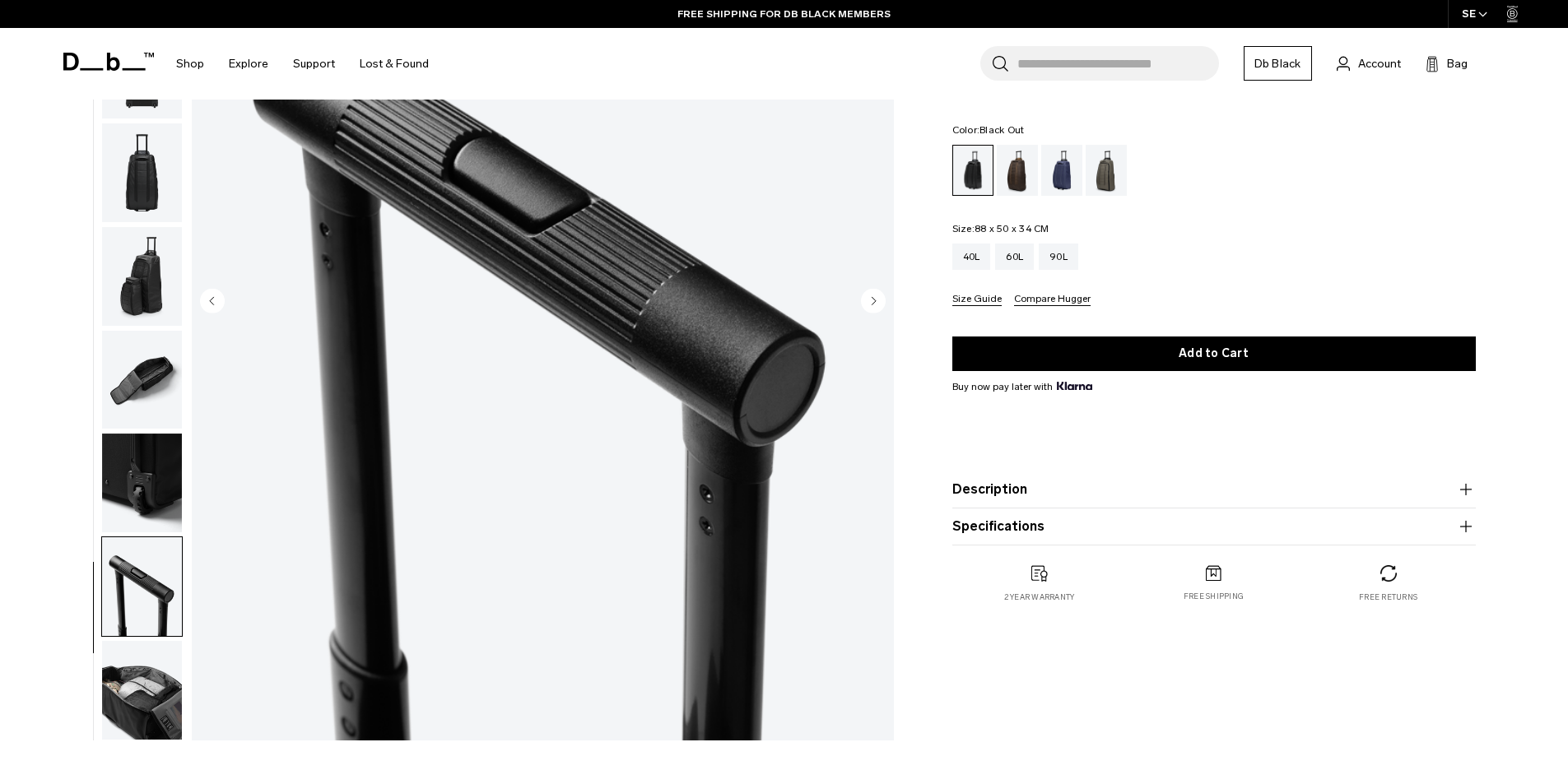
click at [866, 299] on circle "Next slide" at bounding box center [873, 301] width 25 height 25
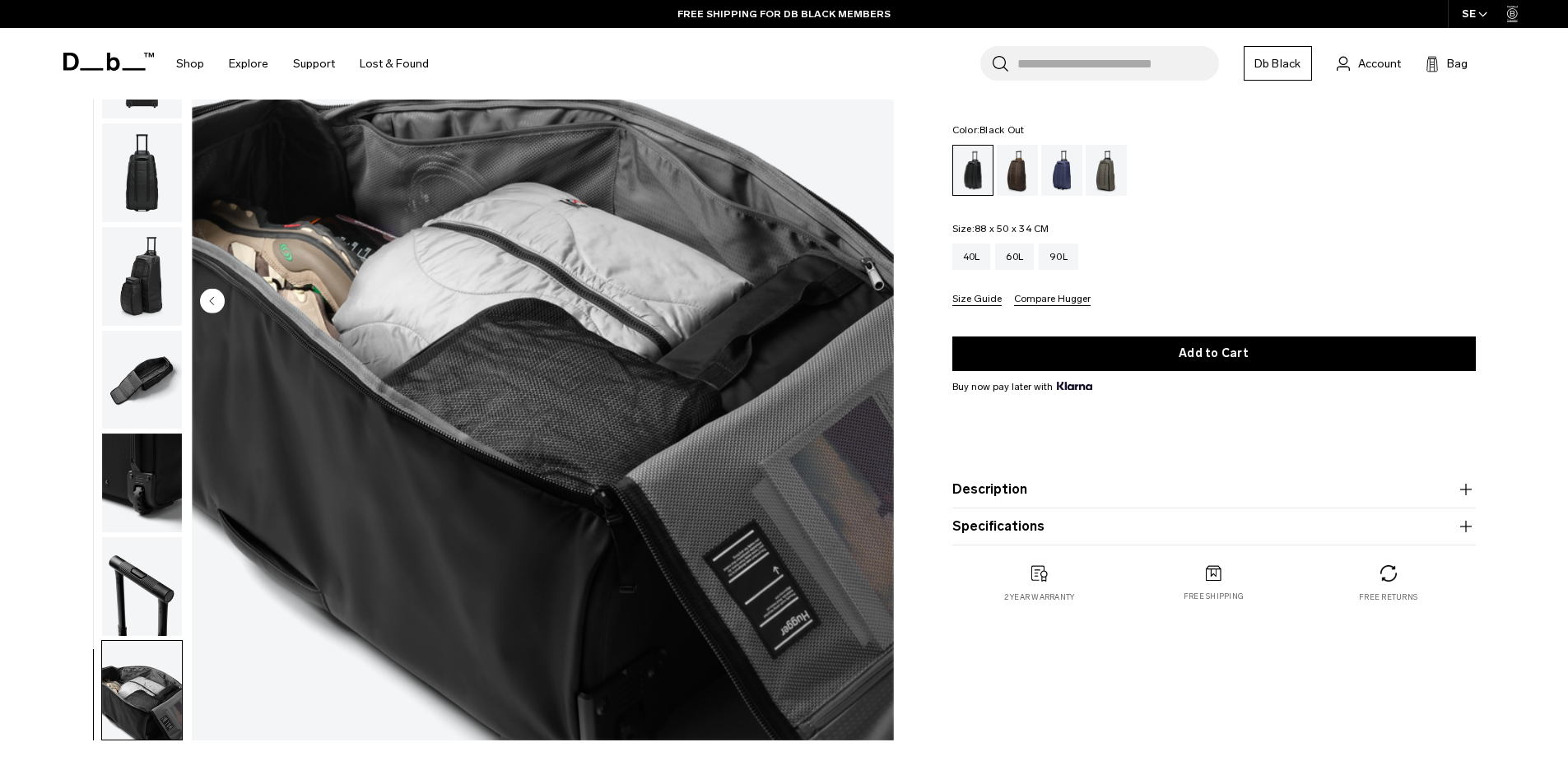
click at [866, 299] on img "10 / 10" at bounding box center [543, 303] width 702 height 877
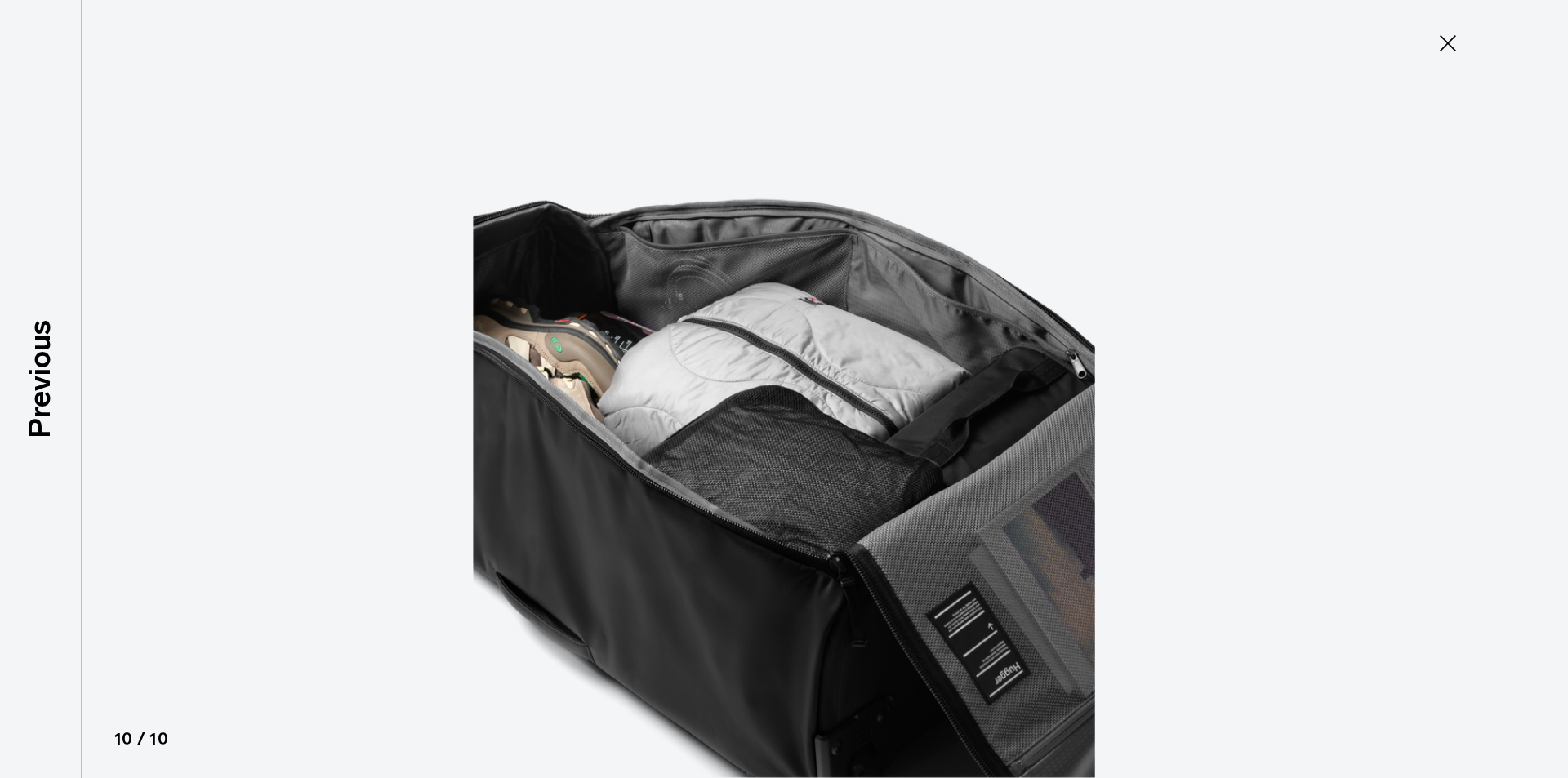
click at [1449, 56] on icon at bounding box center [1447, 43] width 26 height 26
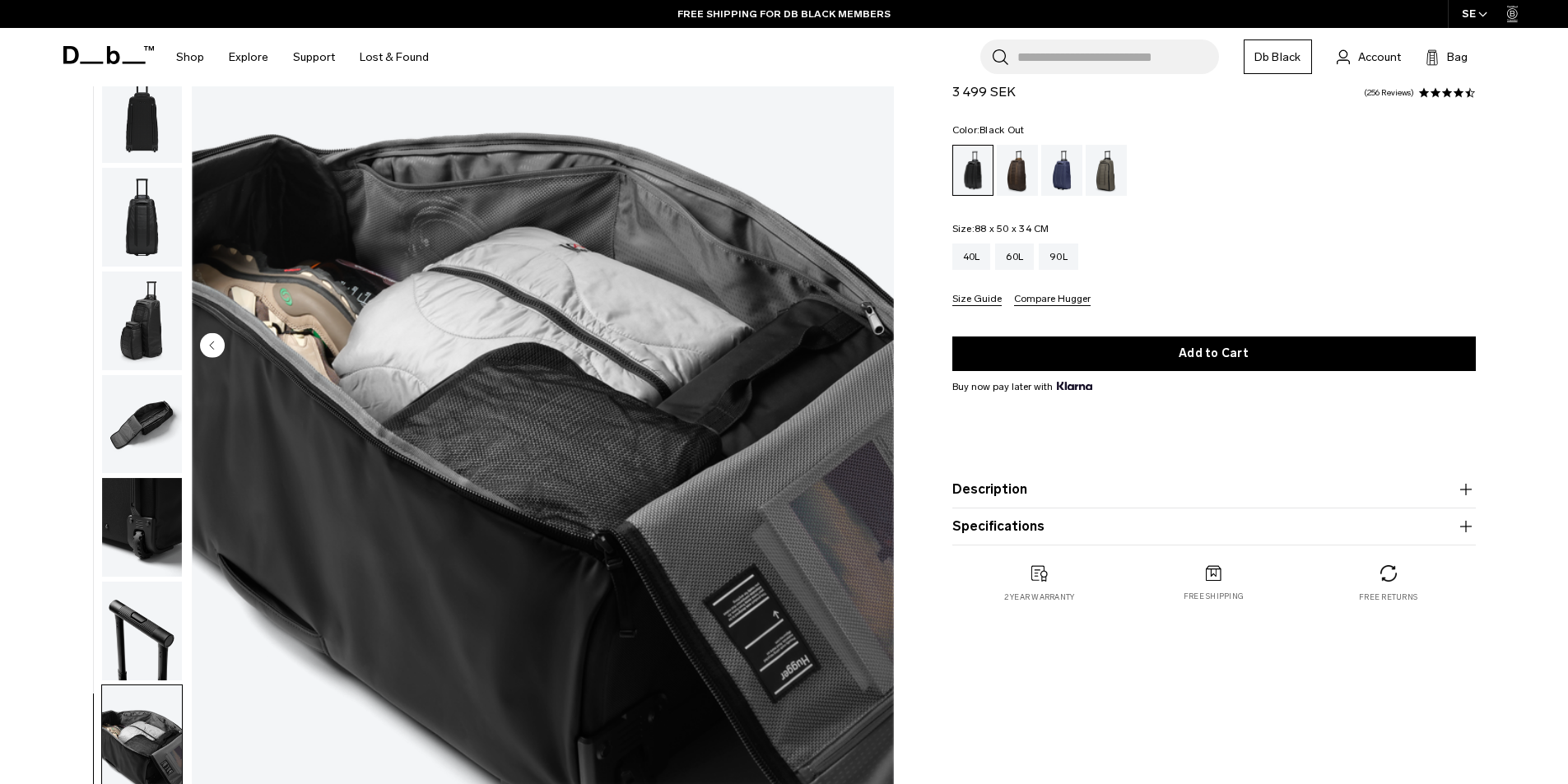
scroll to position [329, 0]
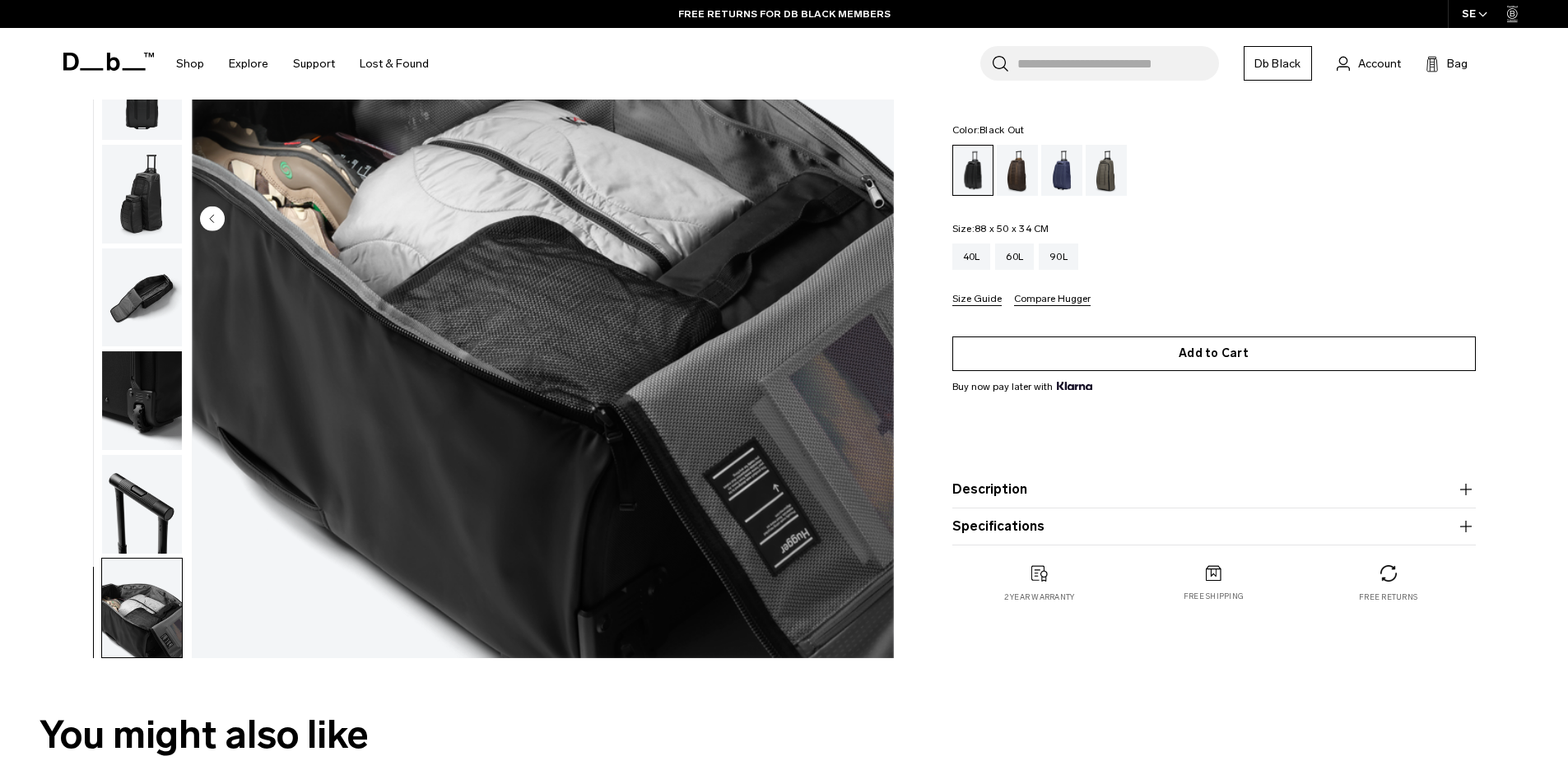
click at [1166, 359] on button "Add to Cart" at bounding box center [1214, 354] width 523 height 35
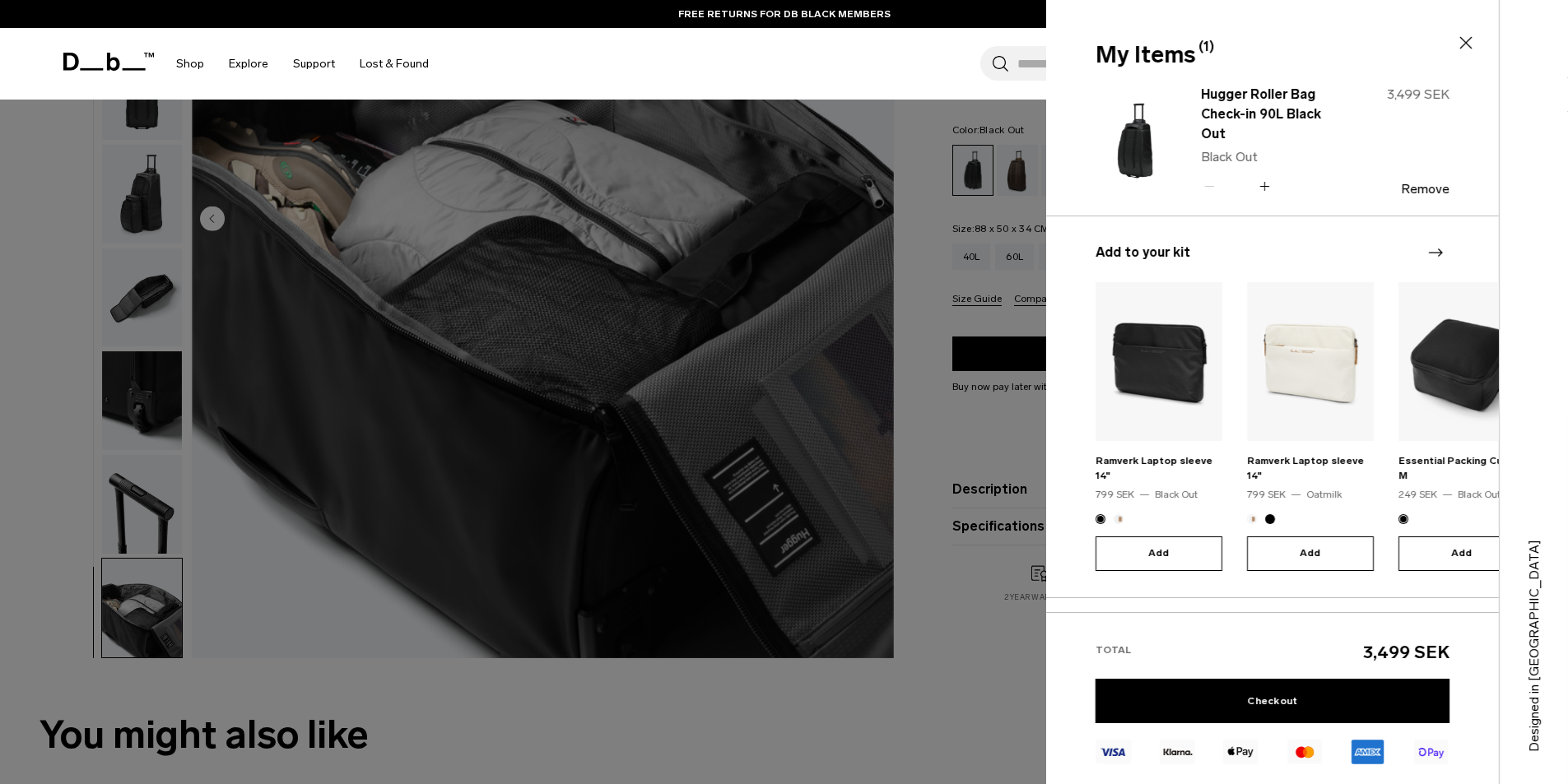
click at [1434, 250] on icon "Next slide" at bounding box center [1435, 253] width 20 height 20
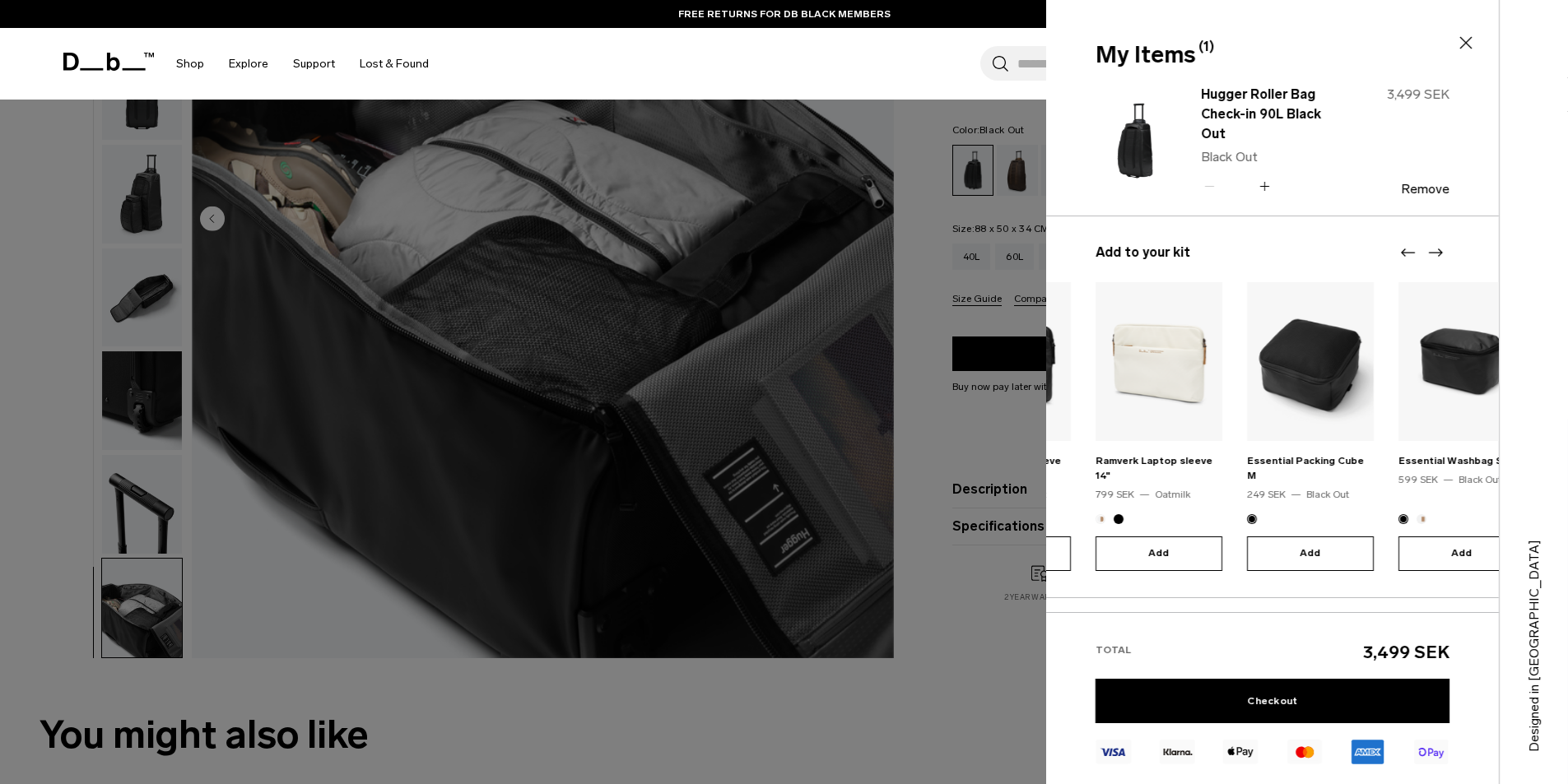
click at [1434, 249] on icon "Next slide" at bounding box center [1435, 253] width 20 height 20
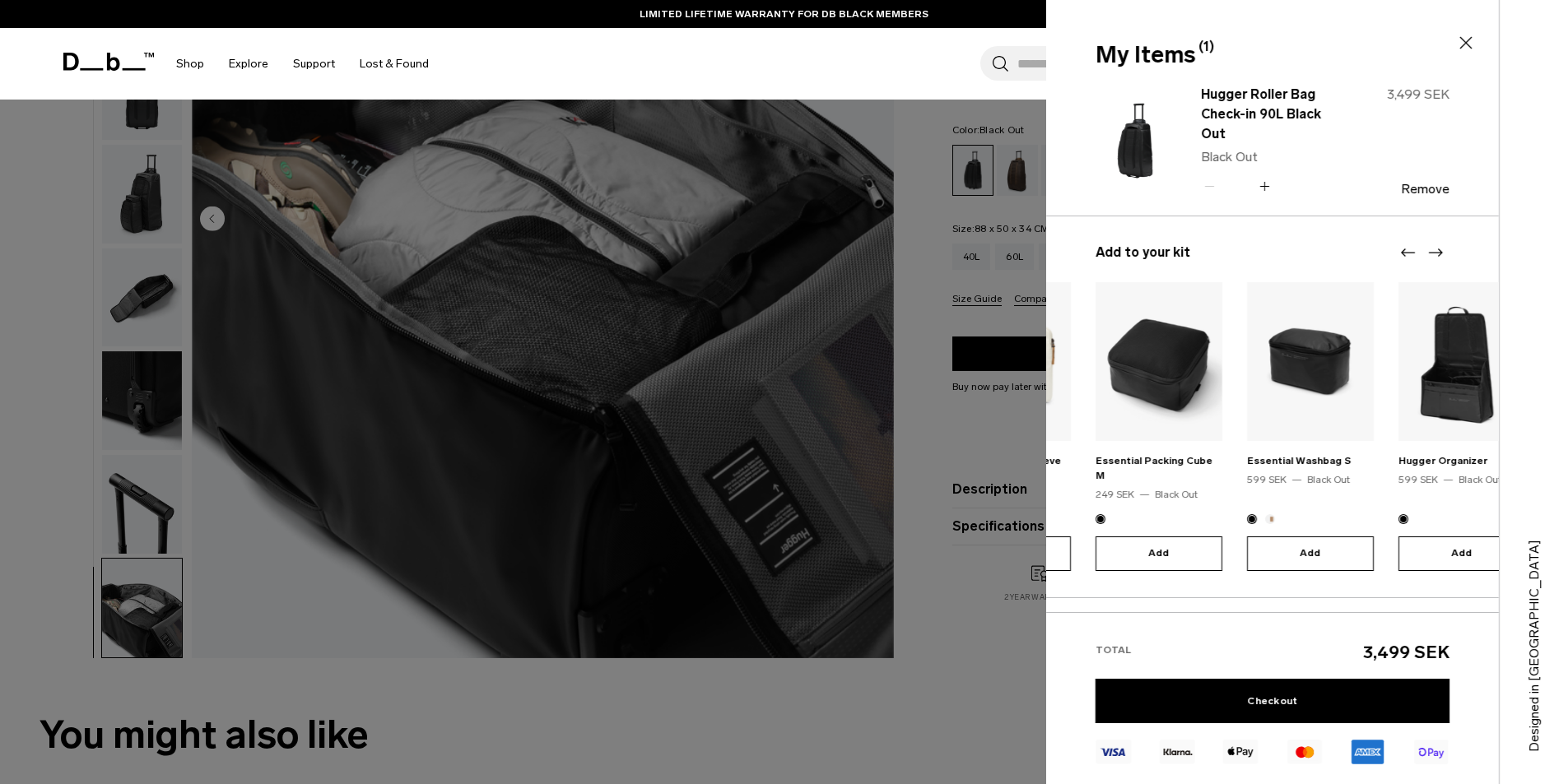
click at [1433, 248] on icon "Next slide" at bounding box center [1435, 253] width 20 height 20
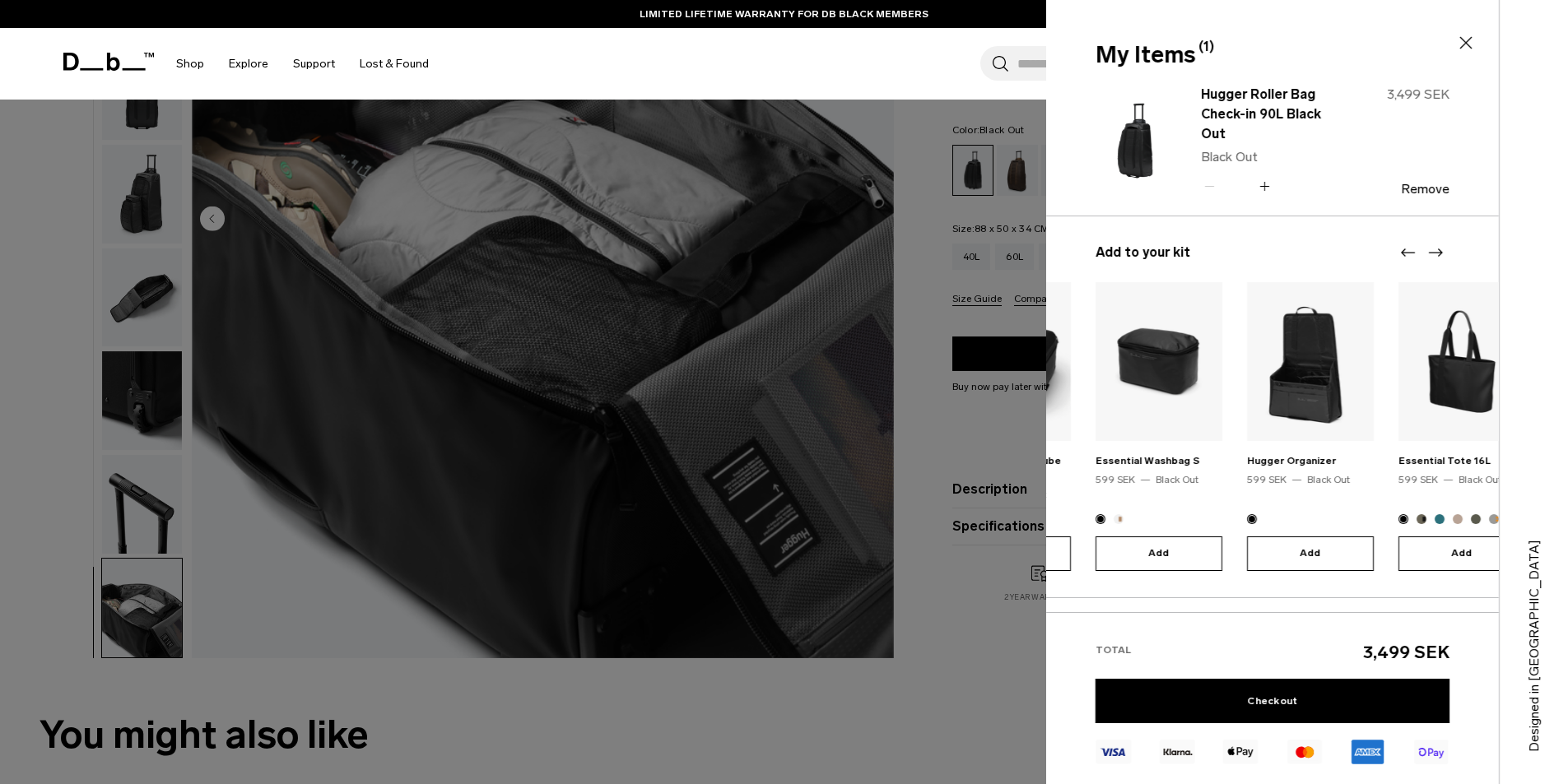
click at [1432, 248] on icon "Next slide" at bounding box center [1435, 253] width 20 height 20
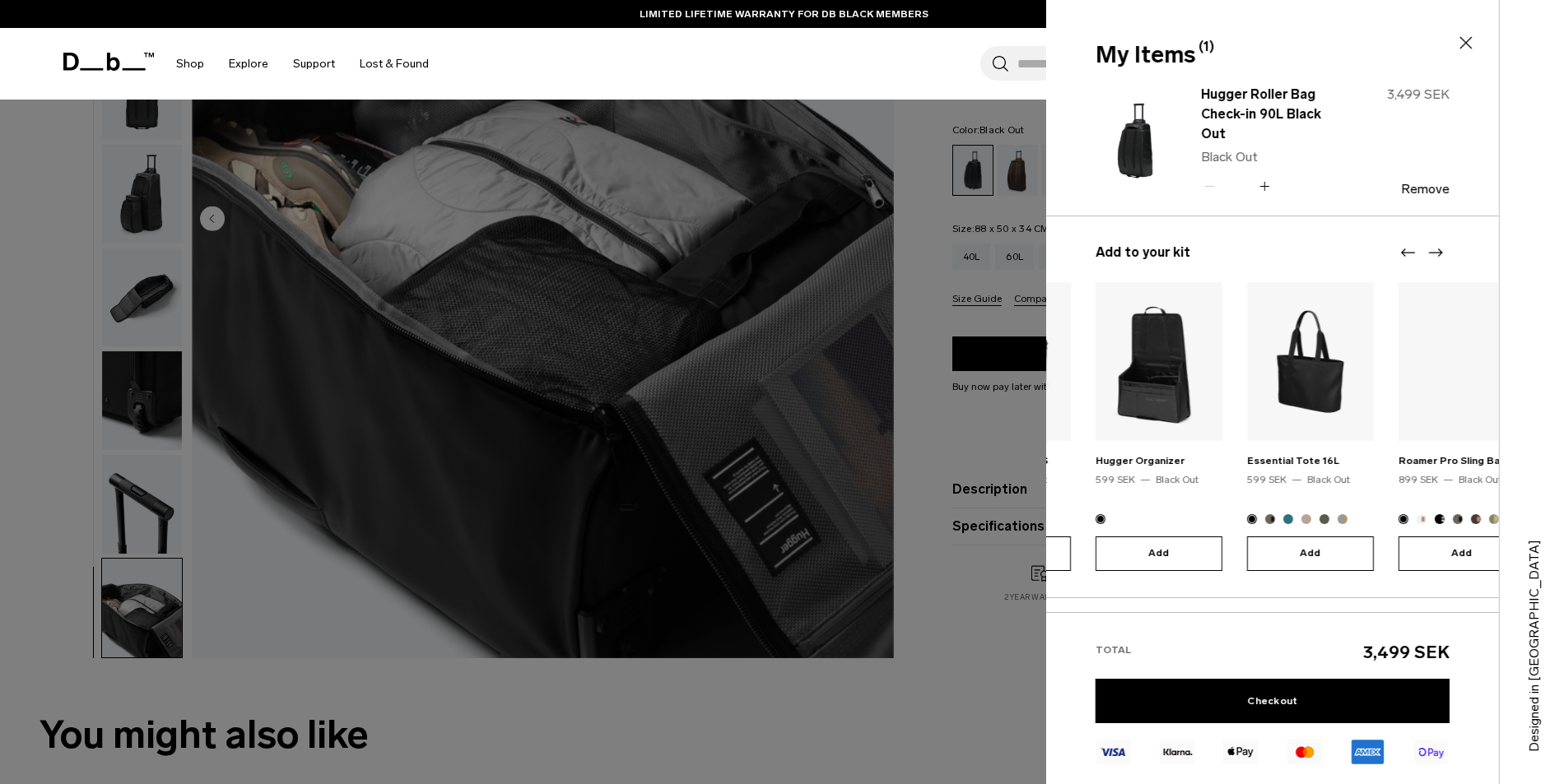
click at [1432, 248] on icon "Next slide" at bounding box center [1435, 253] width 20 height 20
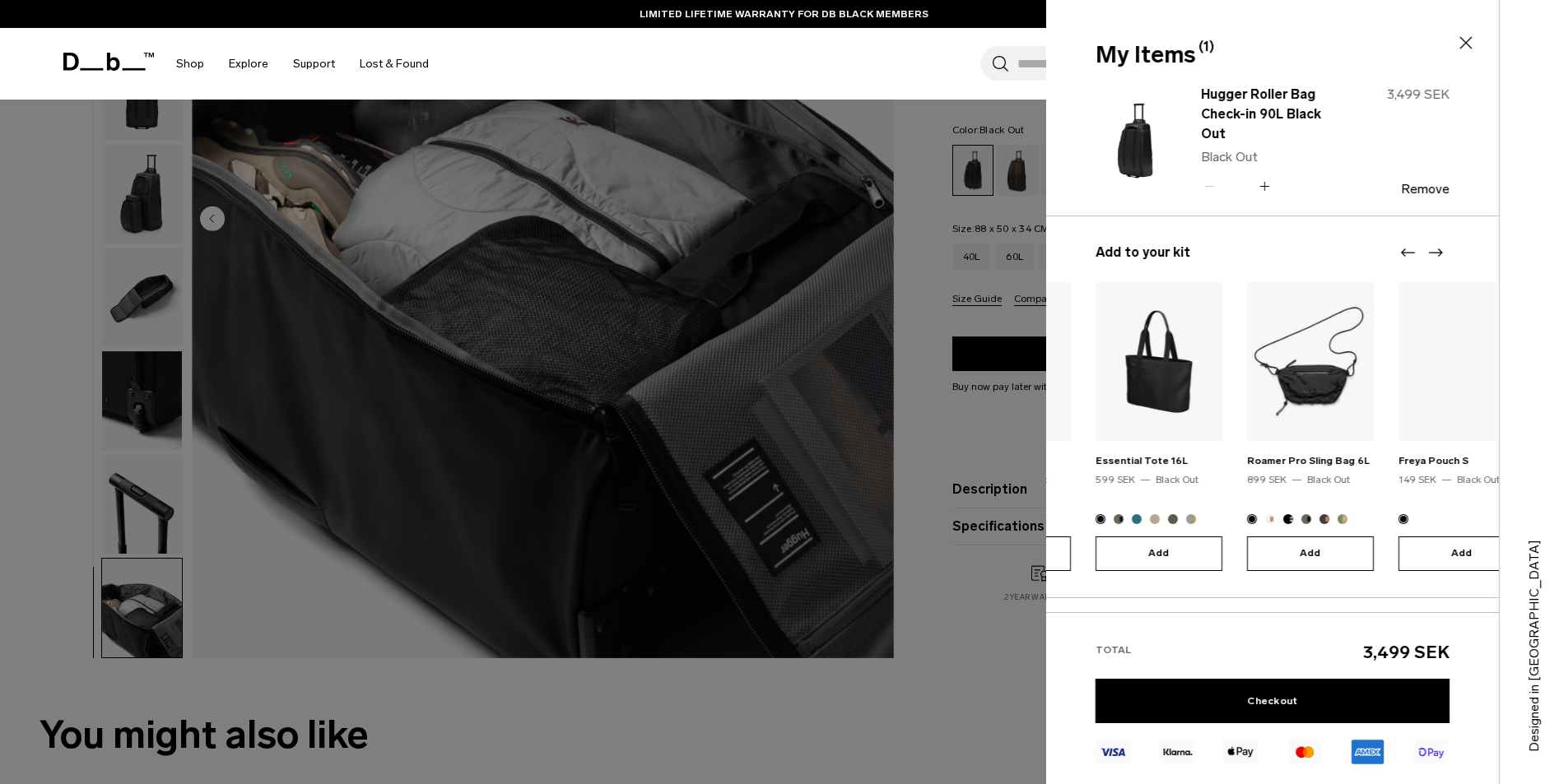
click at [1432, 248] on icon "Next slide" at bounding box center [1435, 253] width 20 height 20
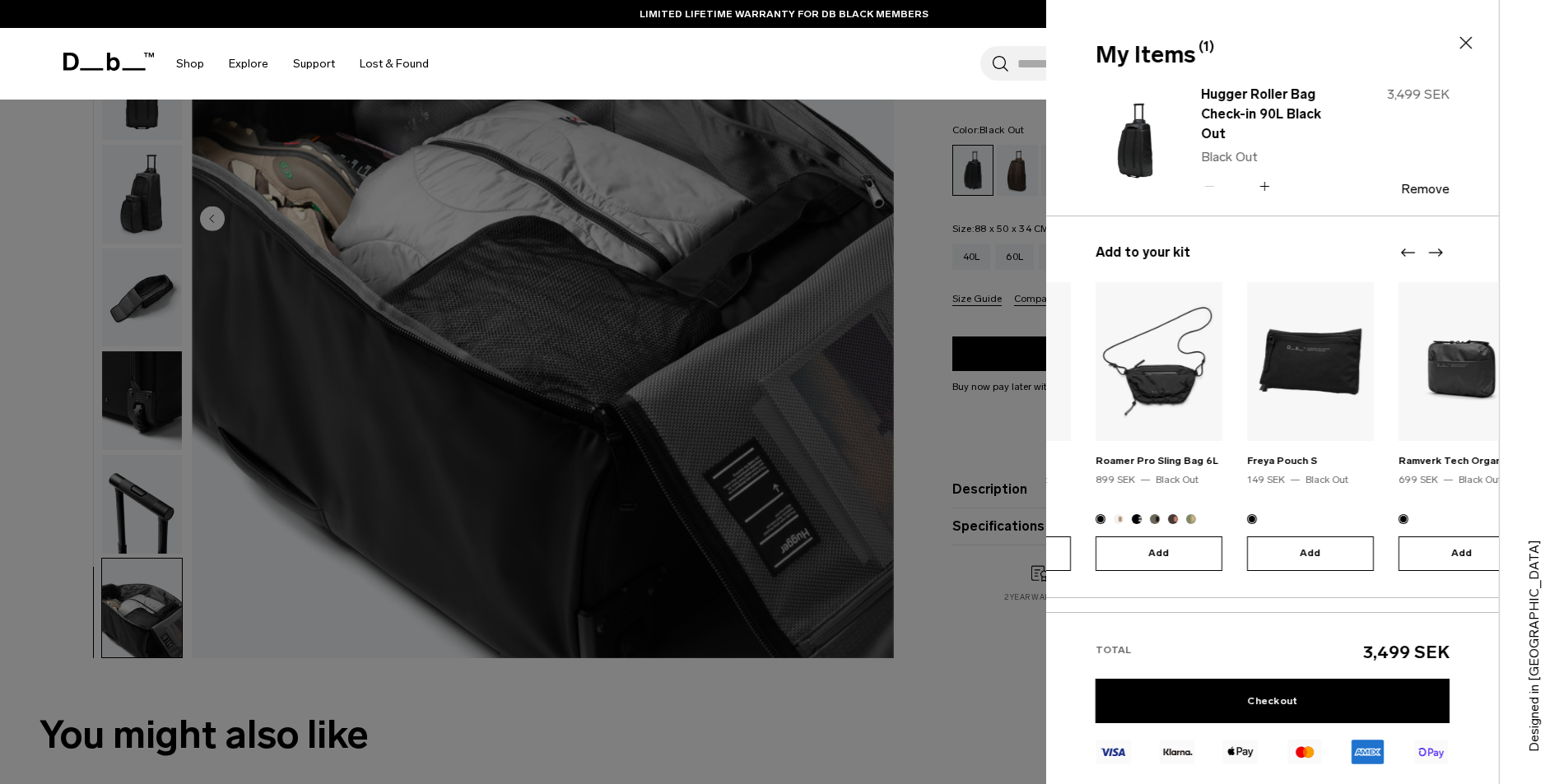
click at [1432, 248] on icon "Next slide" at bounding box center [1435, 253] width 20 height 20
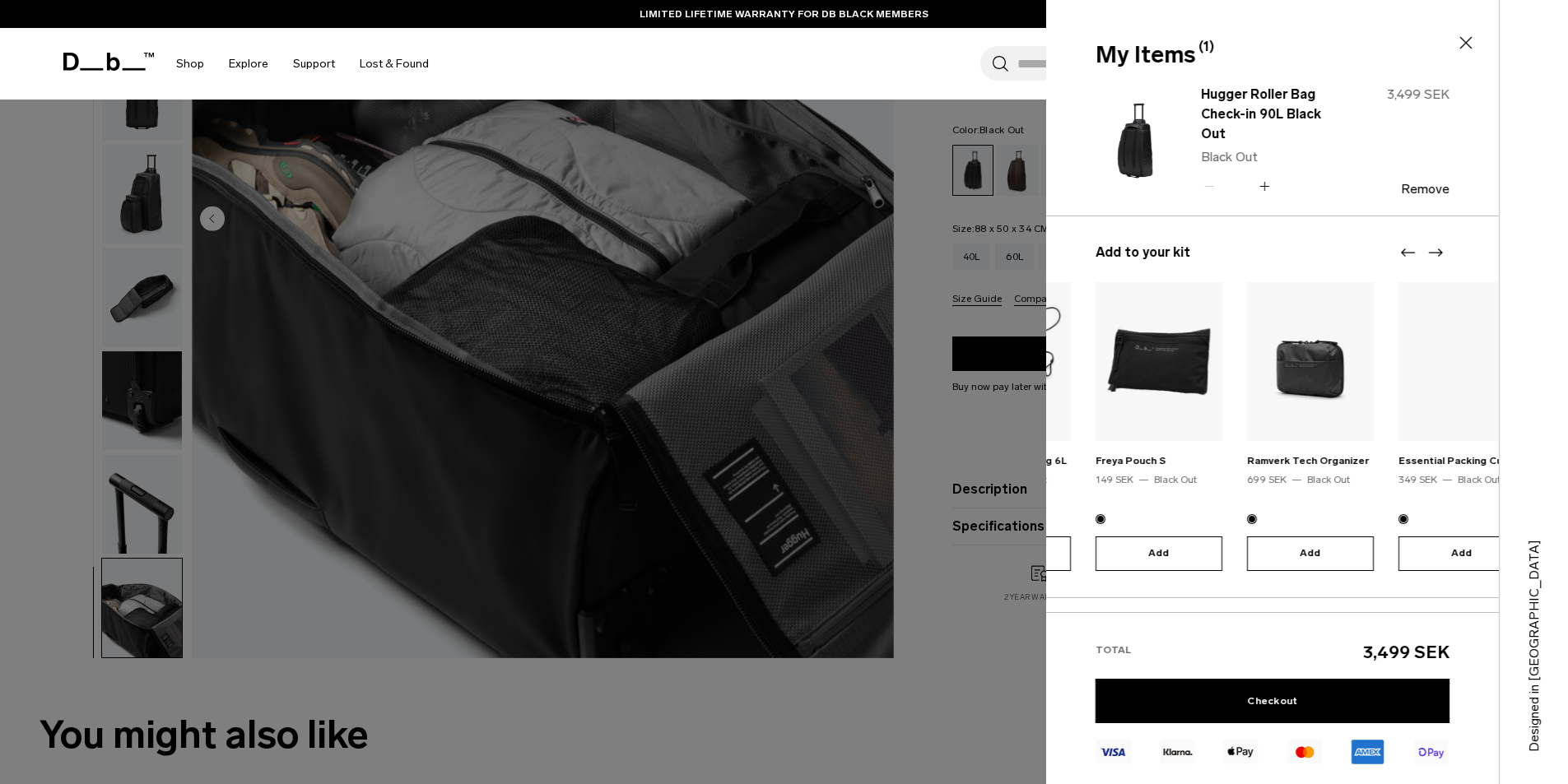
click at [1432, 248] on icon "Next slide" at bounding box center [1435, 253] width 20 height 20
click at [1432, 248] on div at bounding box center [1421, 253] width 49 height 20
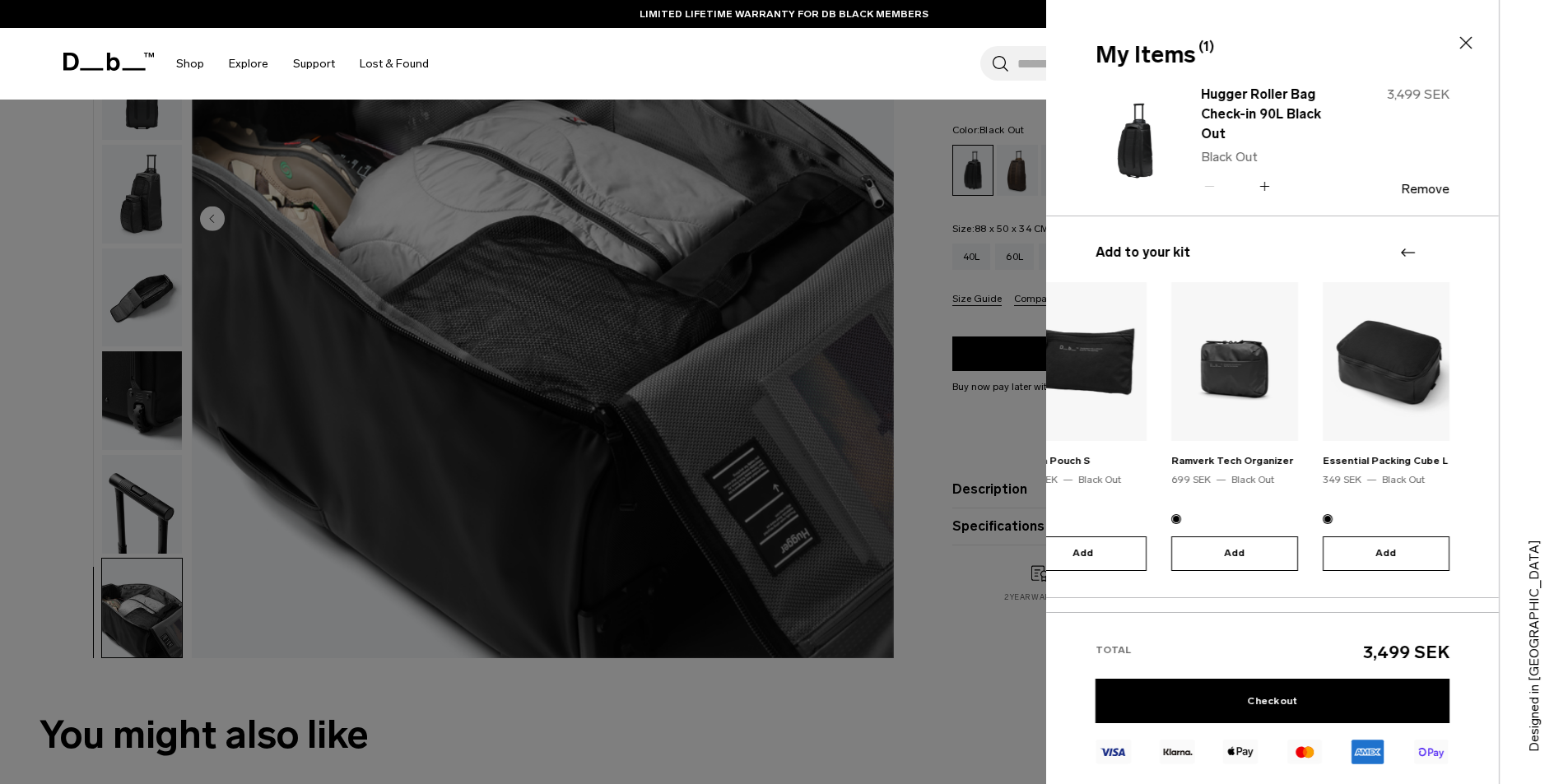
click at [1432, 248] on div at bounding box center [1421, 253] width 49 height 20
click at [1464, 36] on div "My Items (1) Close" at bounding box center [1270, 41] width 449 height 82
click at [1464, 38] on icon at bounding box center [1465, 43] width 20 height 20
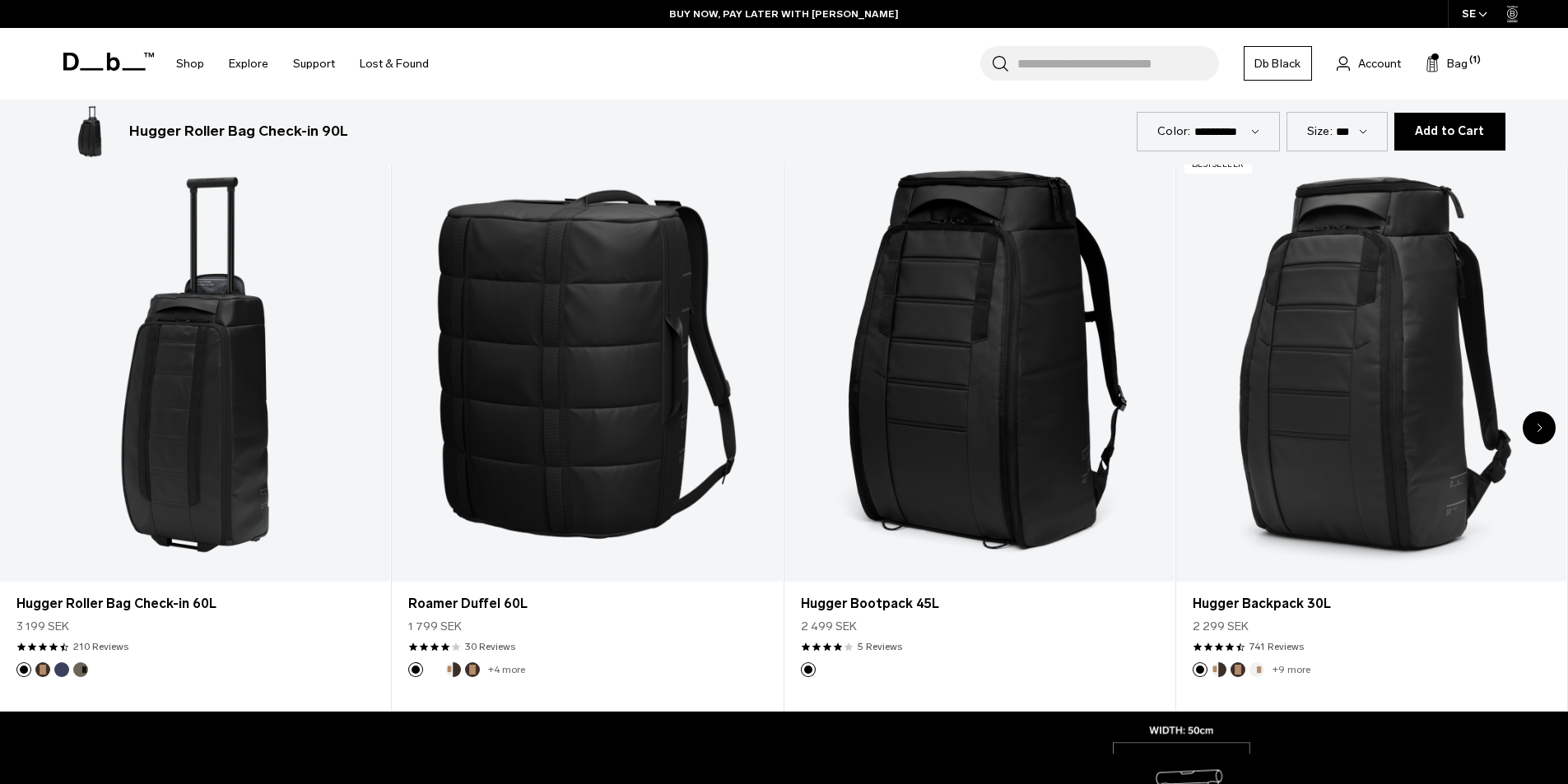
scroll to position [988, 0]
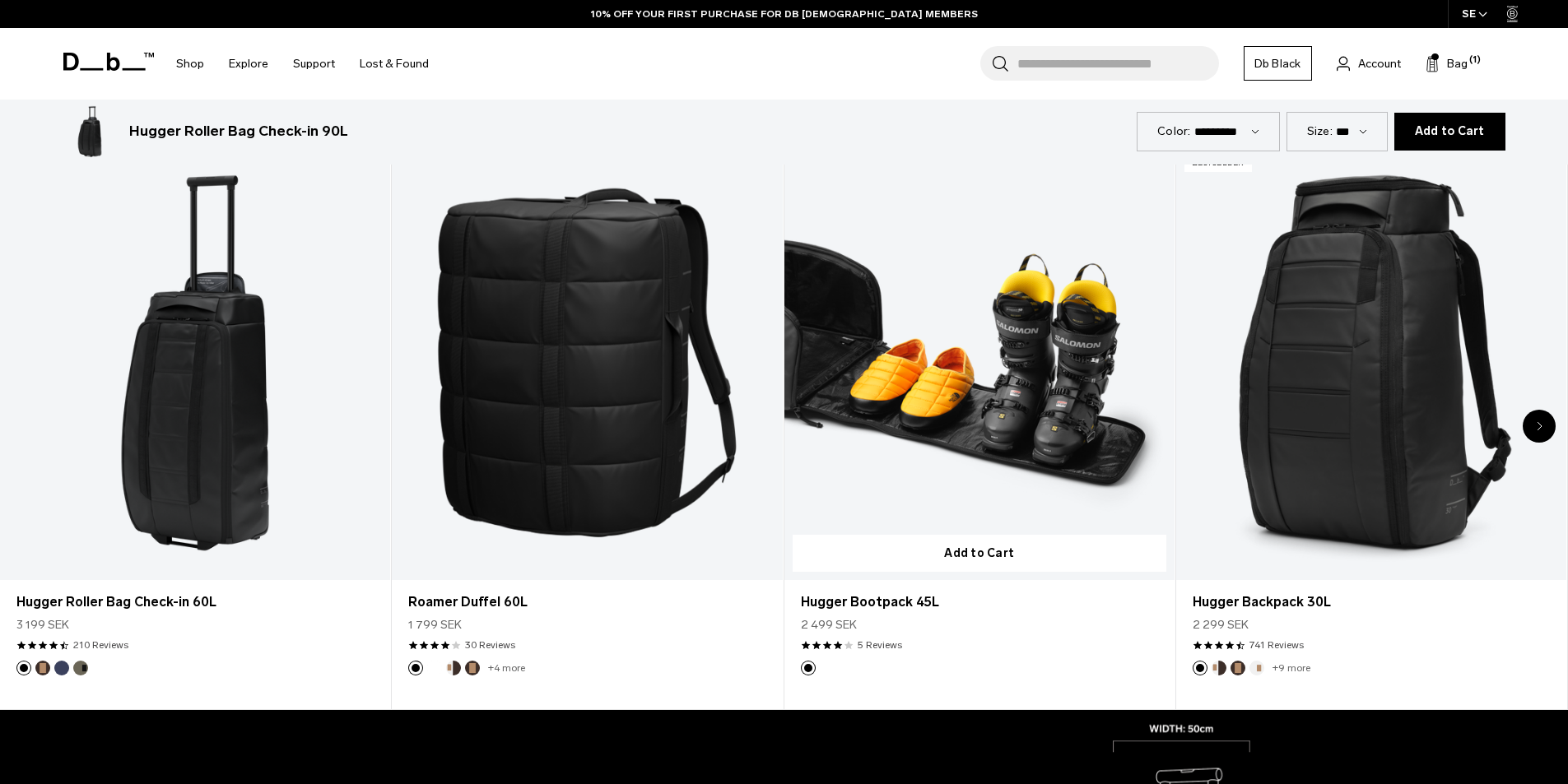
click at [990, 455] on link "Hugger Bootpack 45L" at bounding box center [979, 363] width 390 height 434
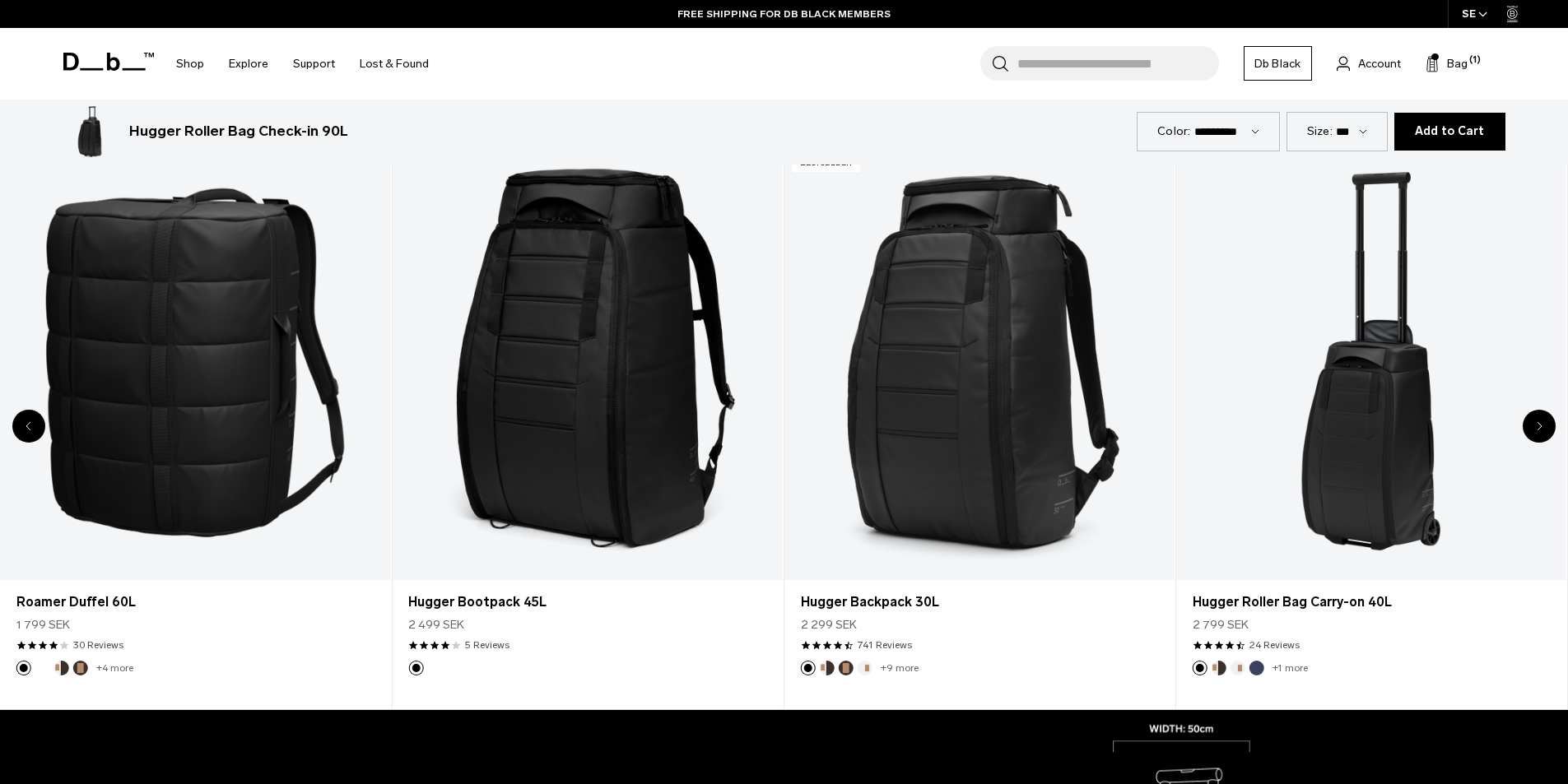
click at [1539, 421] on icon "Next slide" at bounding box center [1539, 426] width 5 height 10
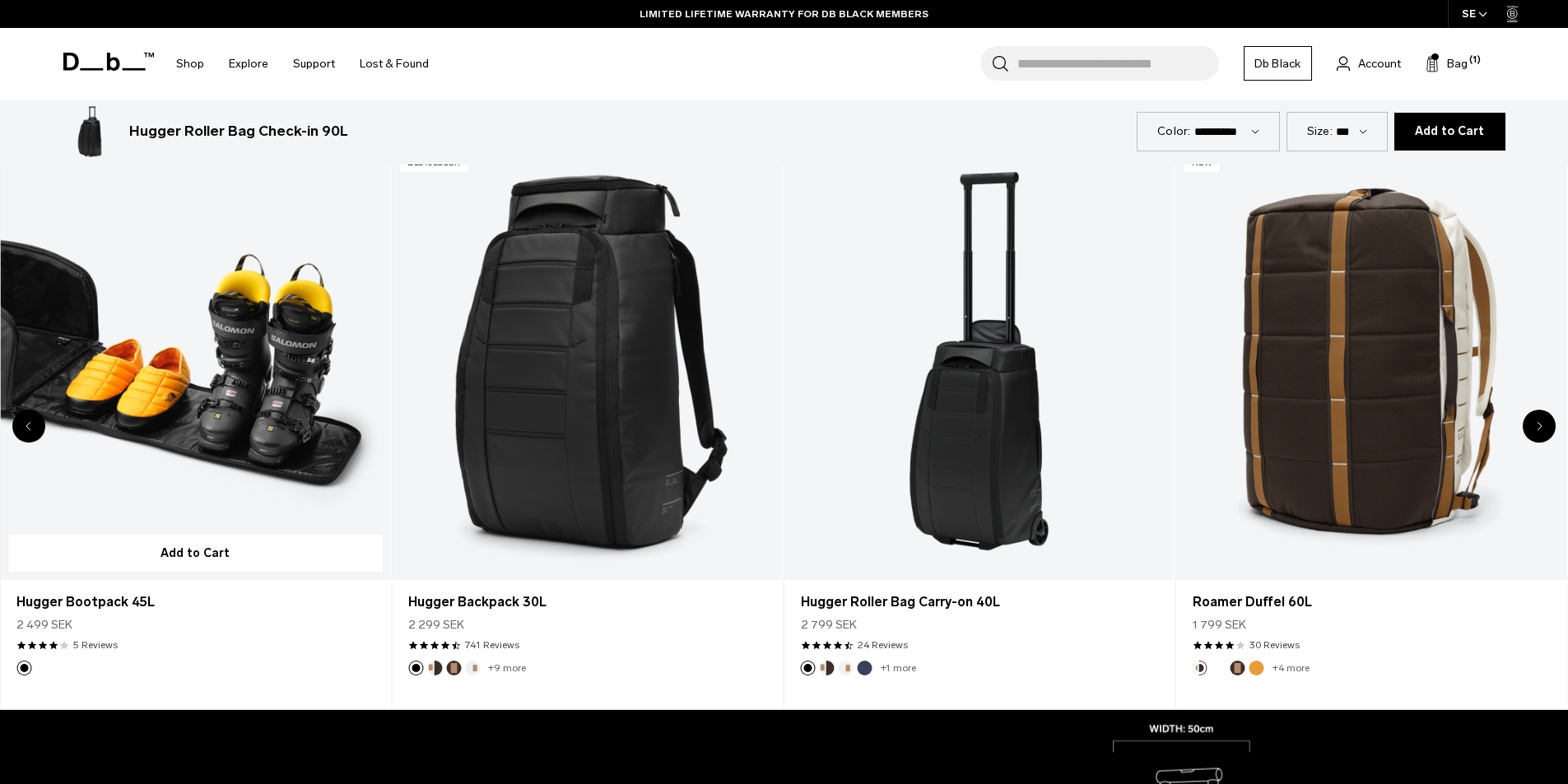
click at [204, 431] on link "Hugger Bootpack 45L" at bounding box center [195, 363] width 390 height 434
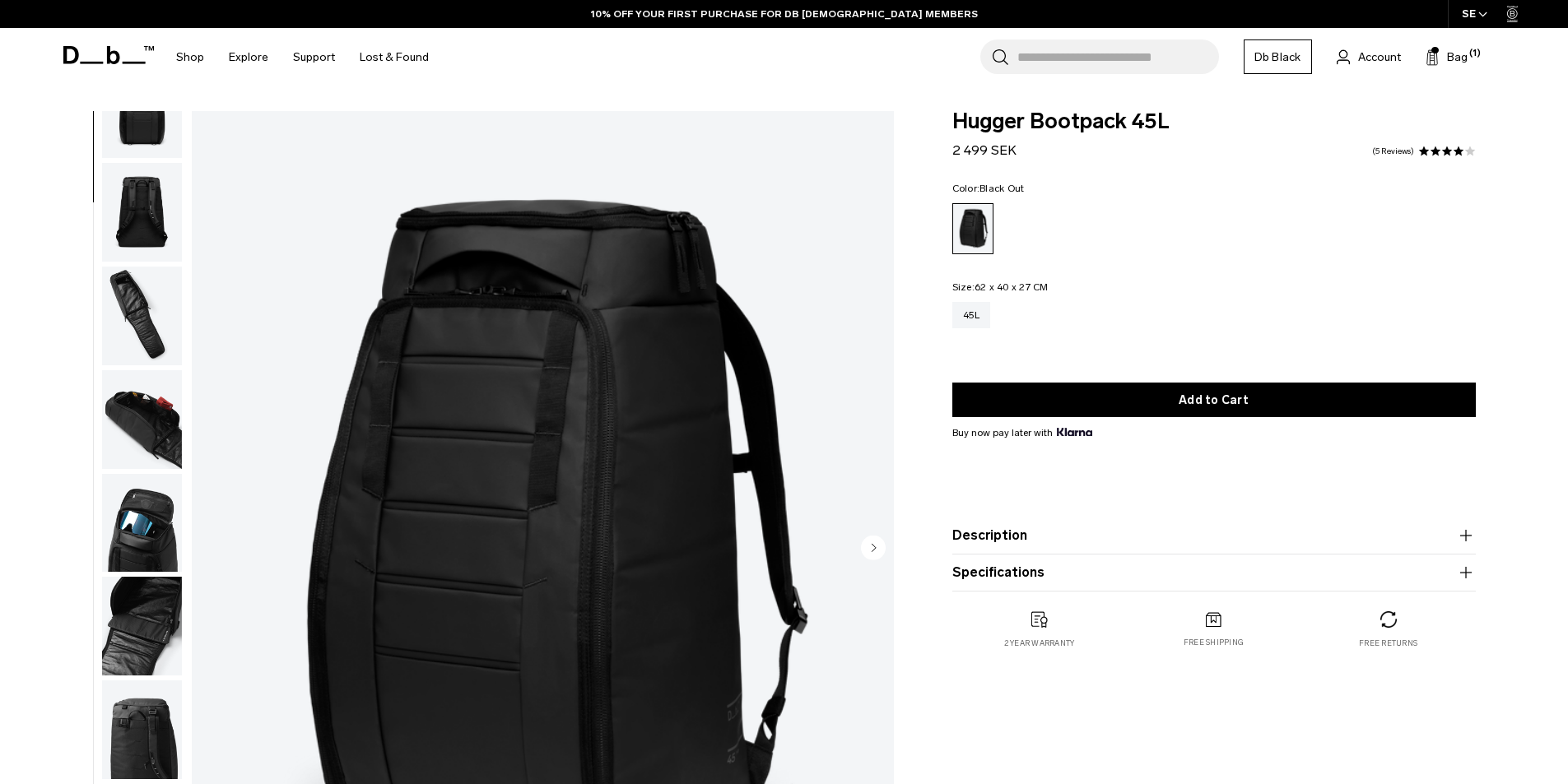
click at [148, 613] on img "button" at bounding box center [141, 626] width 79 height 99
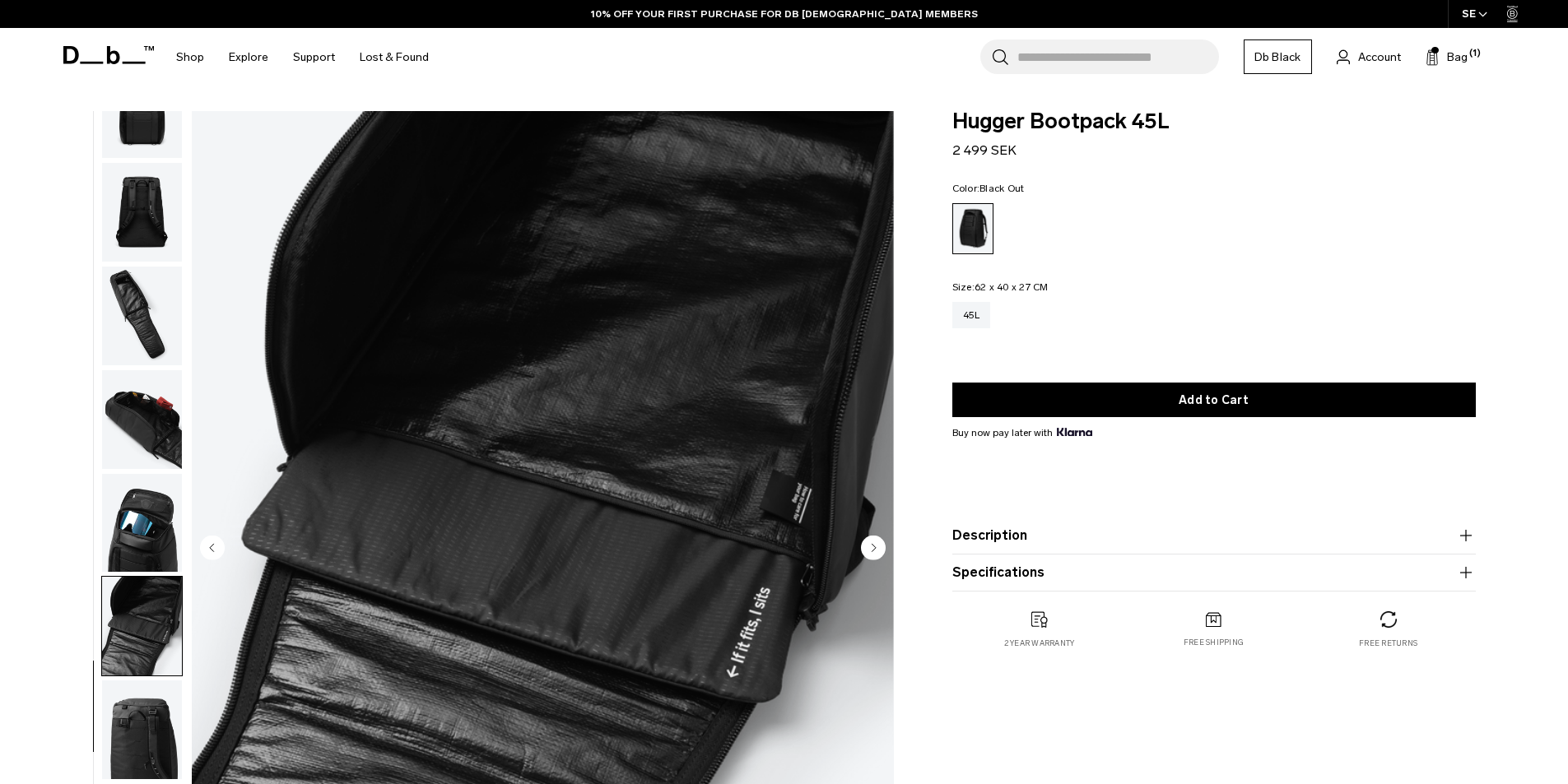
click at [128, 519] on img "button" at bounding box center [141, 523] width 79 height 99
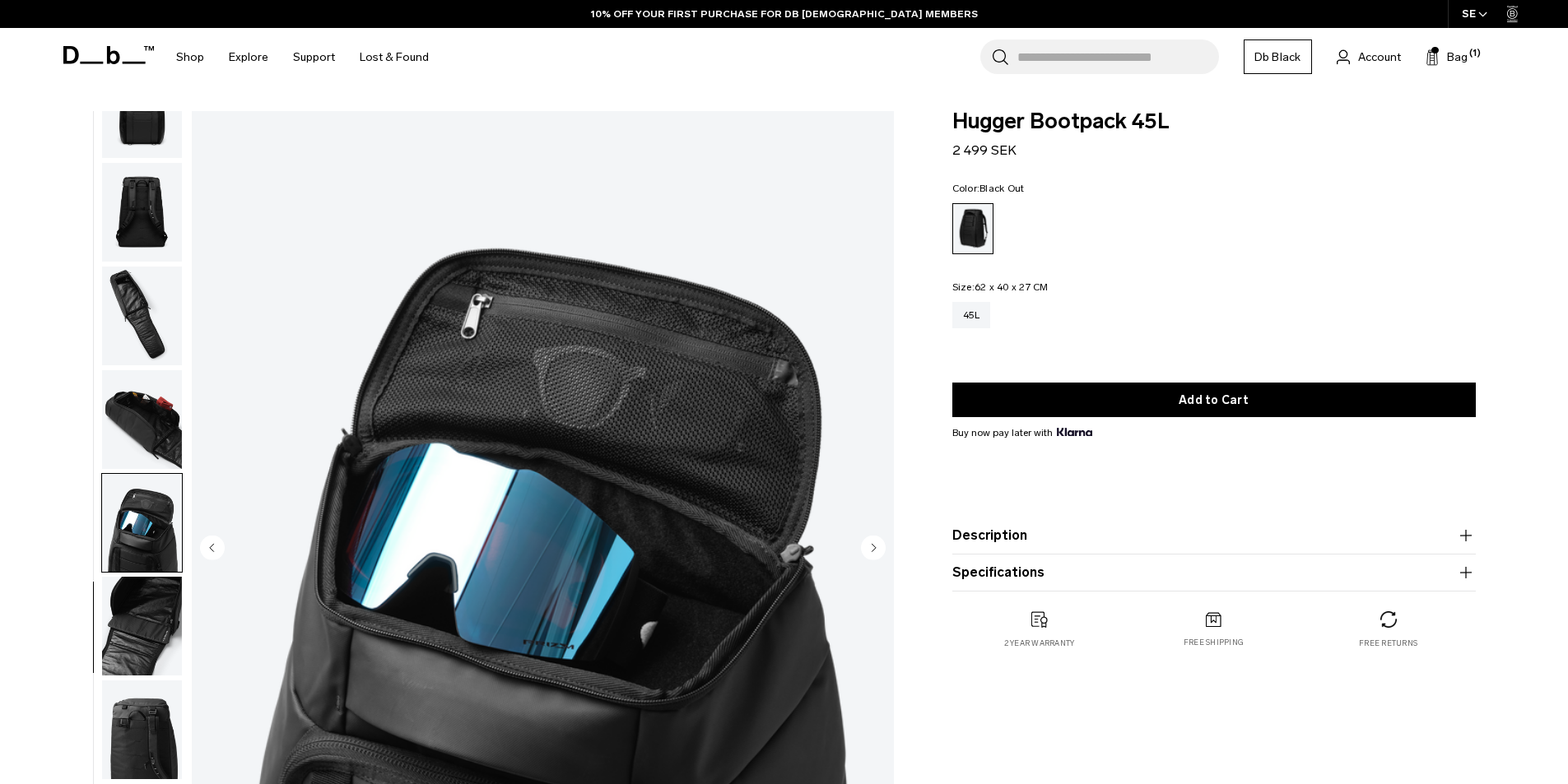
click at [158, 422] on img "button" at bounding box center [141, 420] width 79 height 99
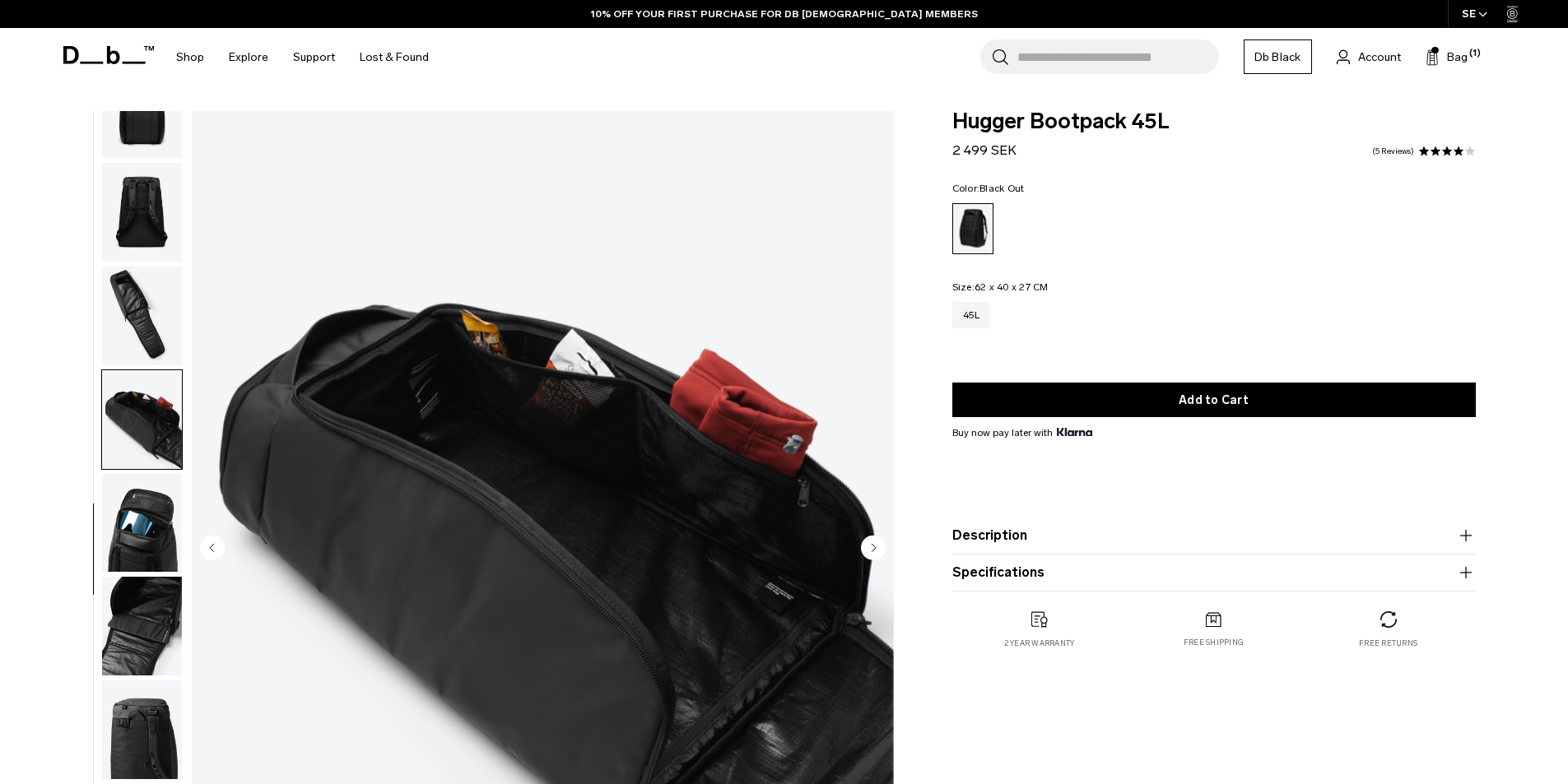
click at [159, 322] on img "button" at bounding box center [141, 316] width 79 height 99
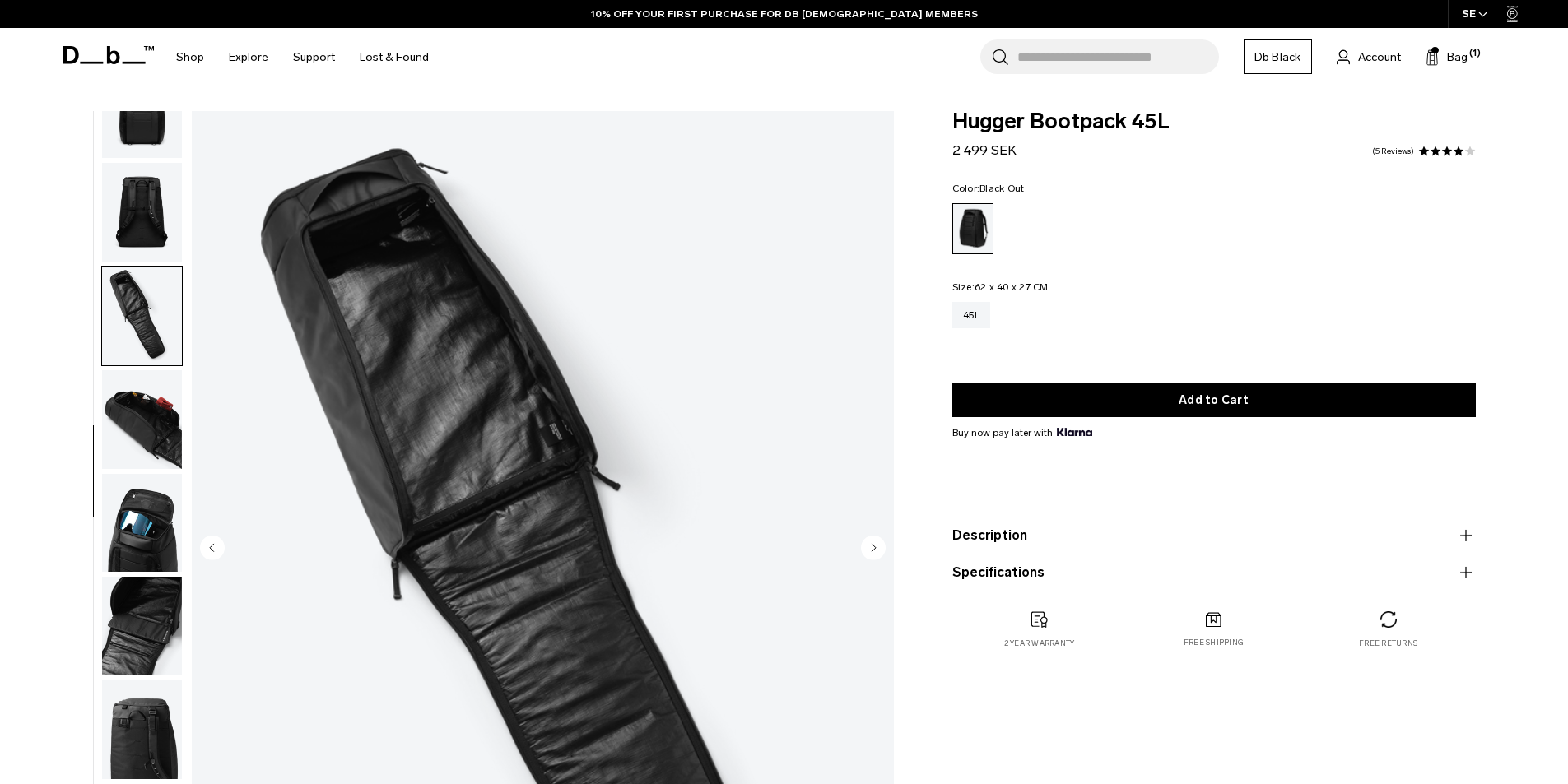
click at [156, 204] on img "button" at bounding box center [141, 212] width 79 height 99
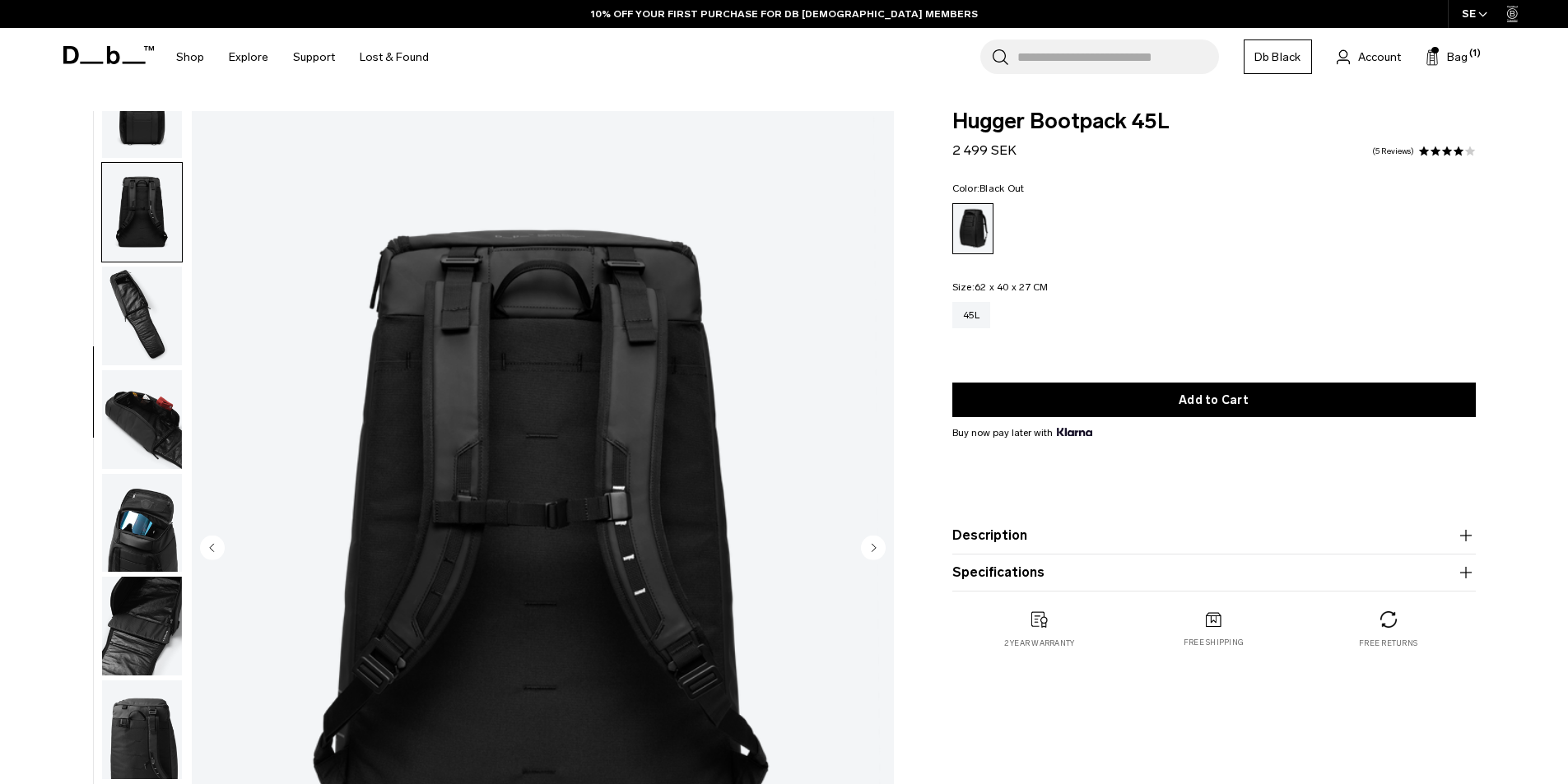
click at [154, 141] on img "button" at bounding box center [141, 109] width 79 height 99
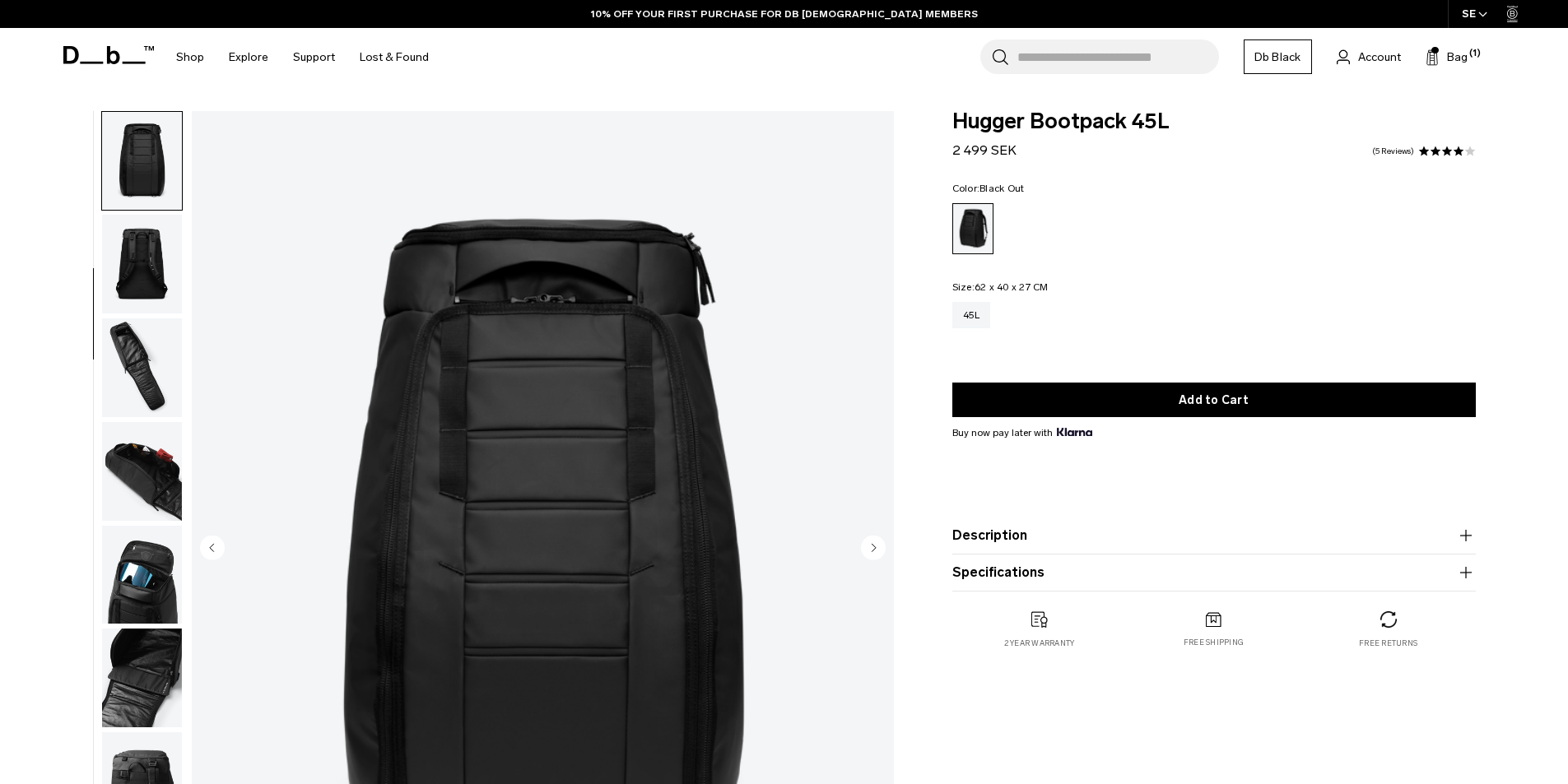
click at [138, 256] on img "button" at bounding box center [141, 264] width 79 height 99
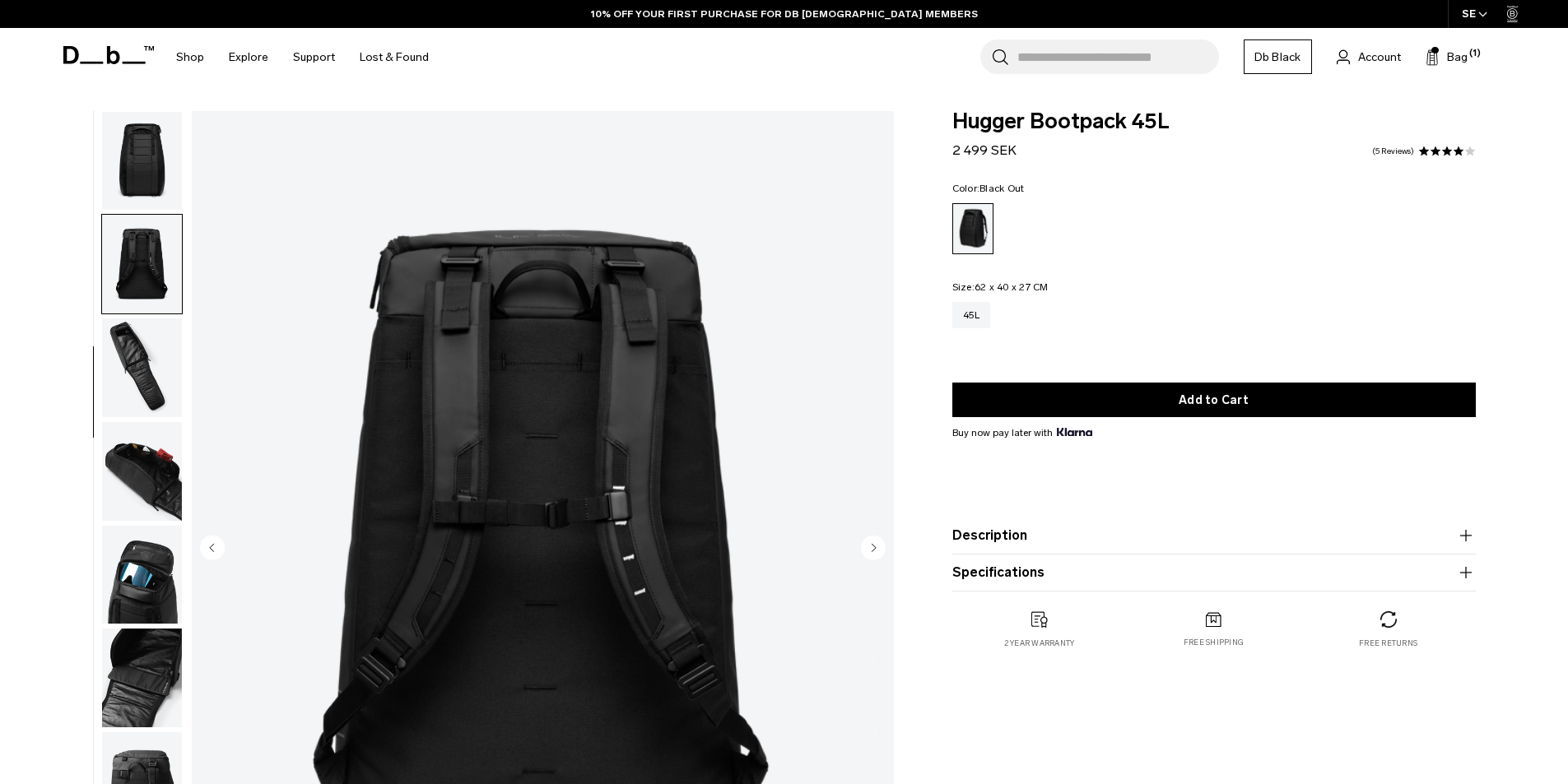
scroll to position [259, 0]
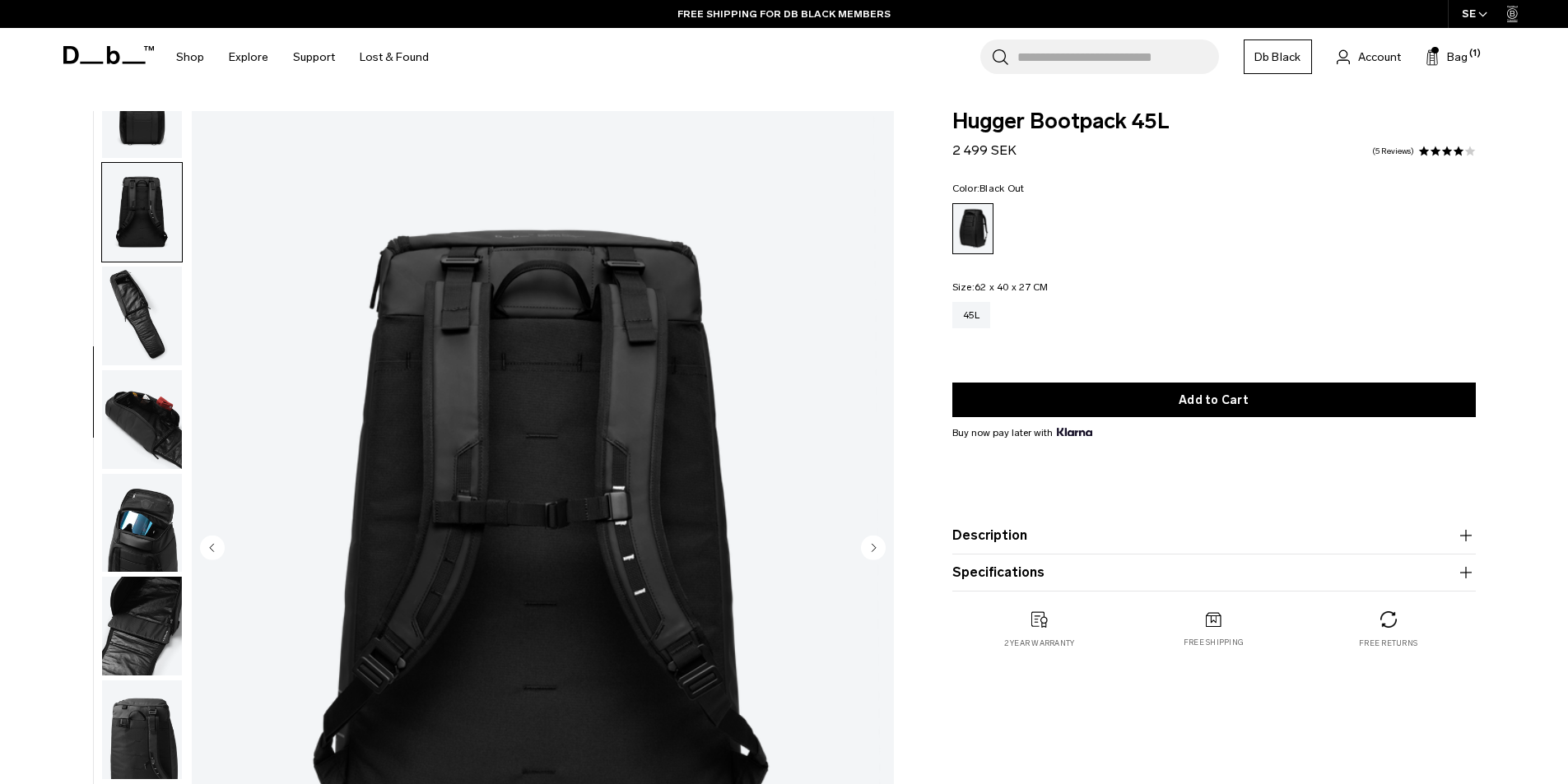
click at [153, 364] on img "button" at bounding box center [141, 316] width 79 height 99
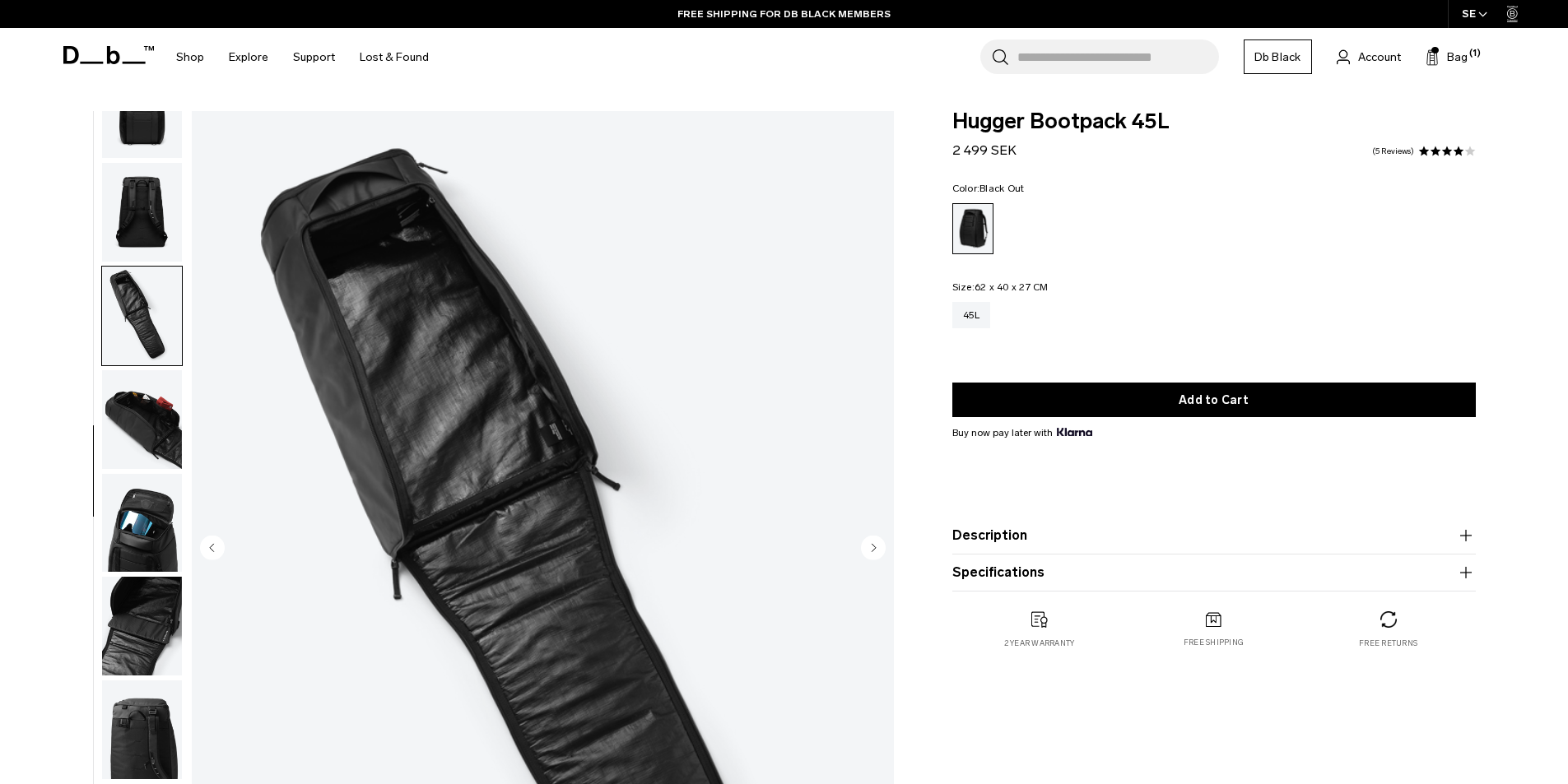
click at [166, 412] on img "button" at bounding box center [141, 420] width 79 height 99
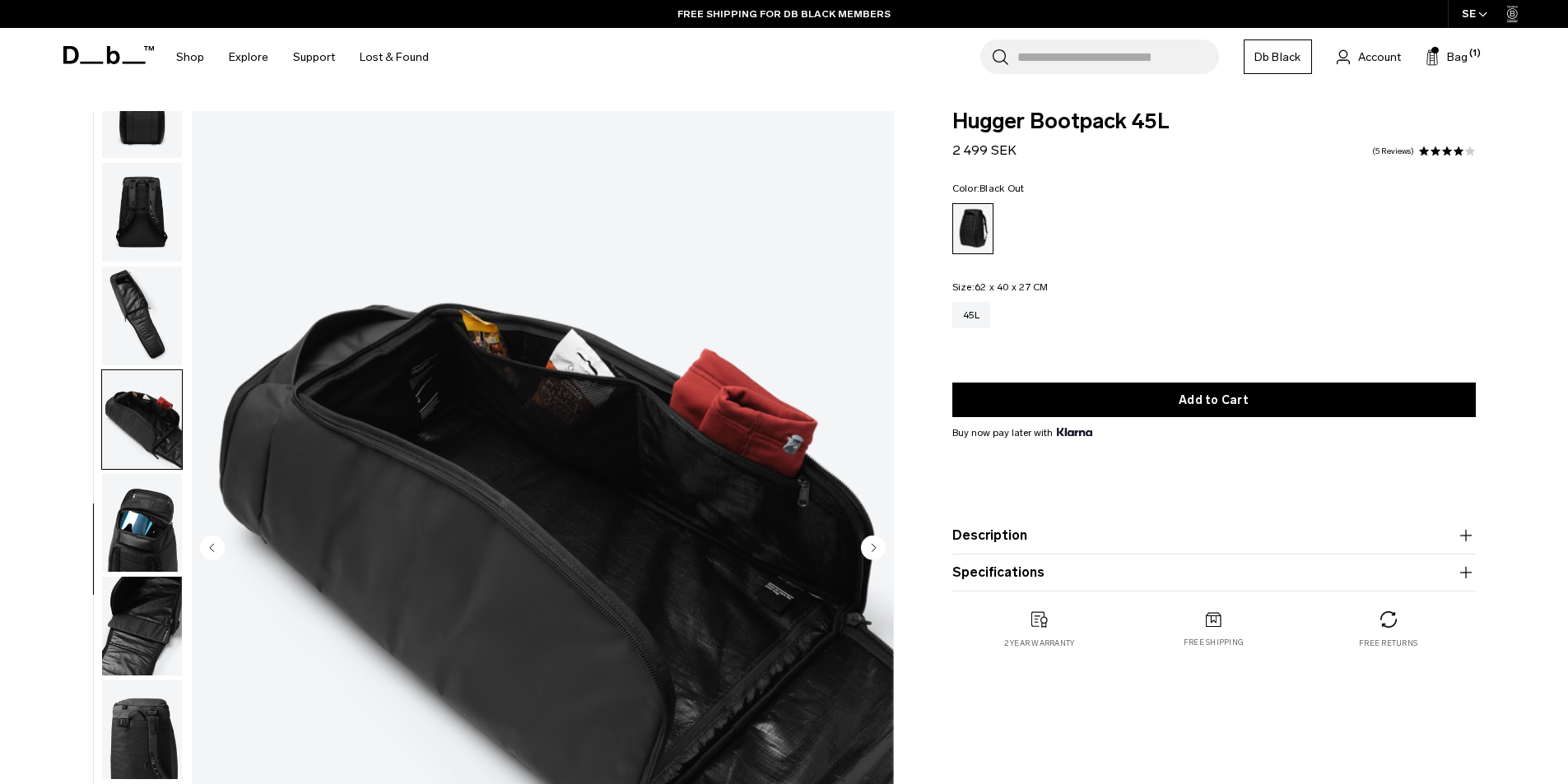
click at [169, 486] on img "button" at bounding box center [141, 523] width 79 height 99
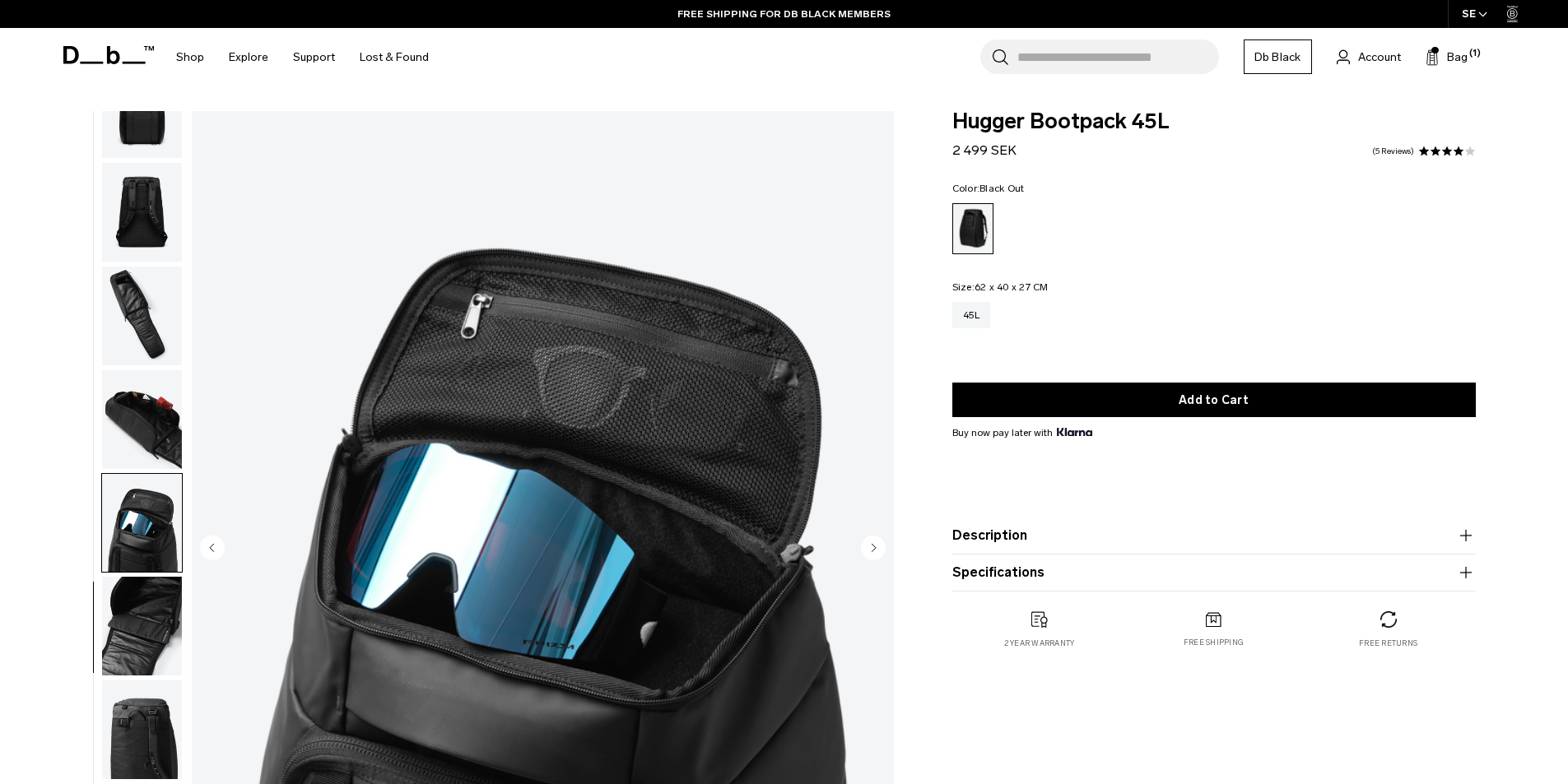
click at [154, 596] on img "button" at bounding box center [141, 626] width 79 height 99
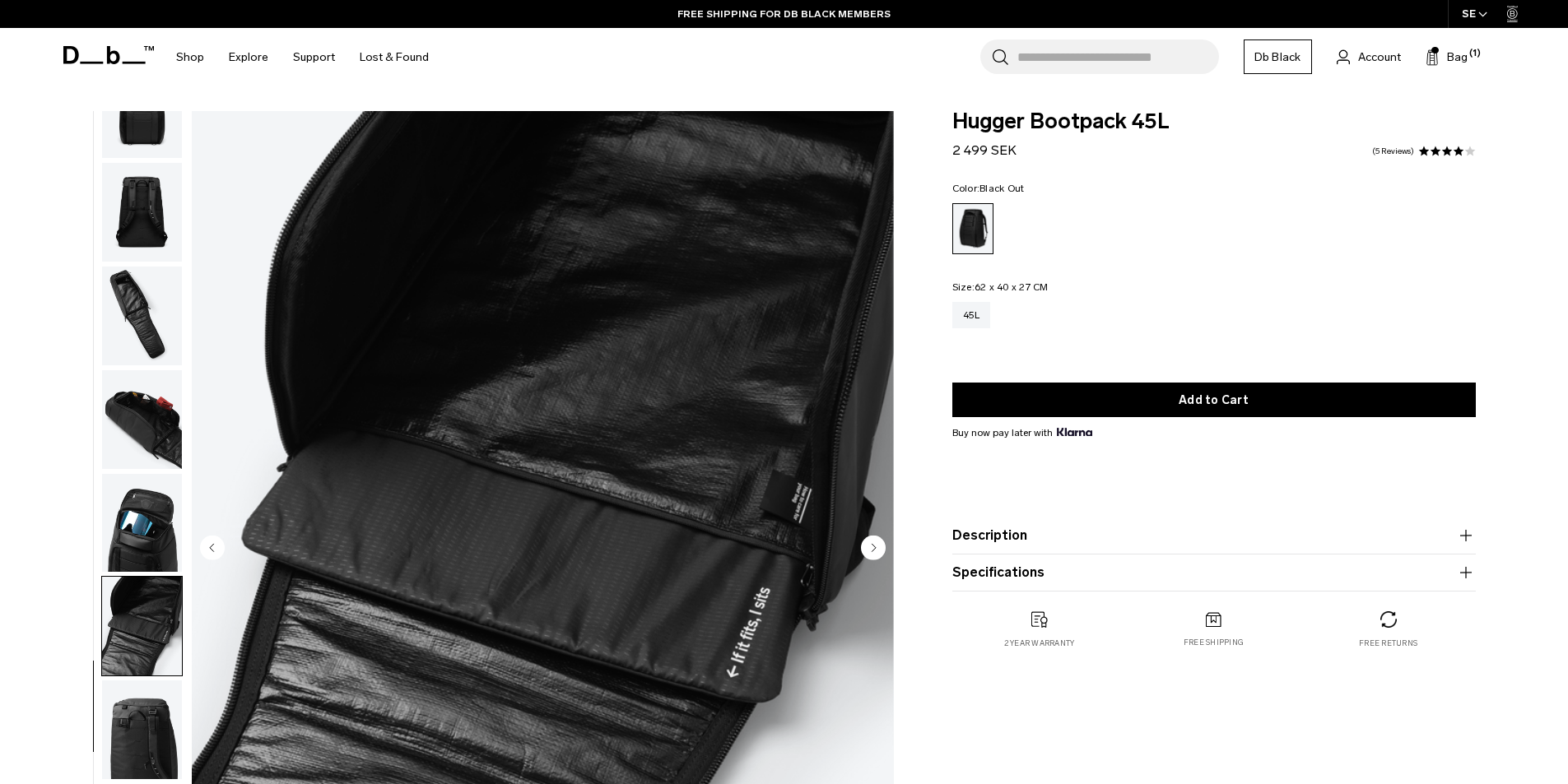
click at [129, 722] on img "button" at bounding box center [141, 730] width 79 height 99
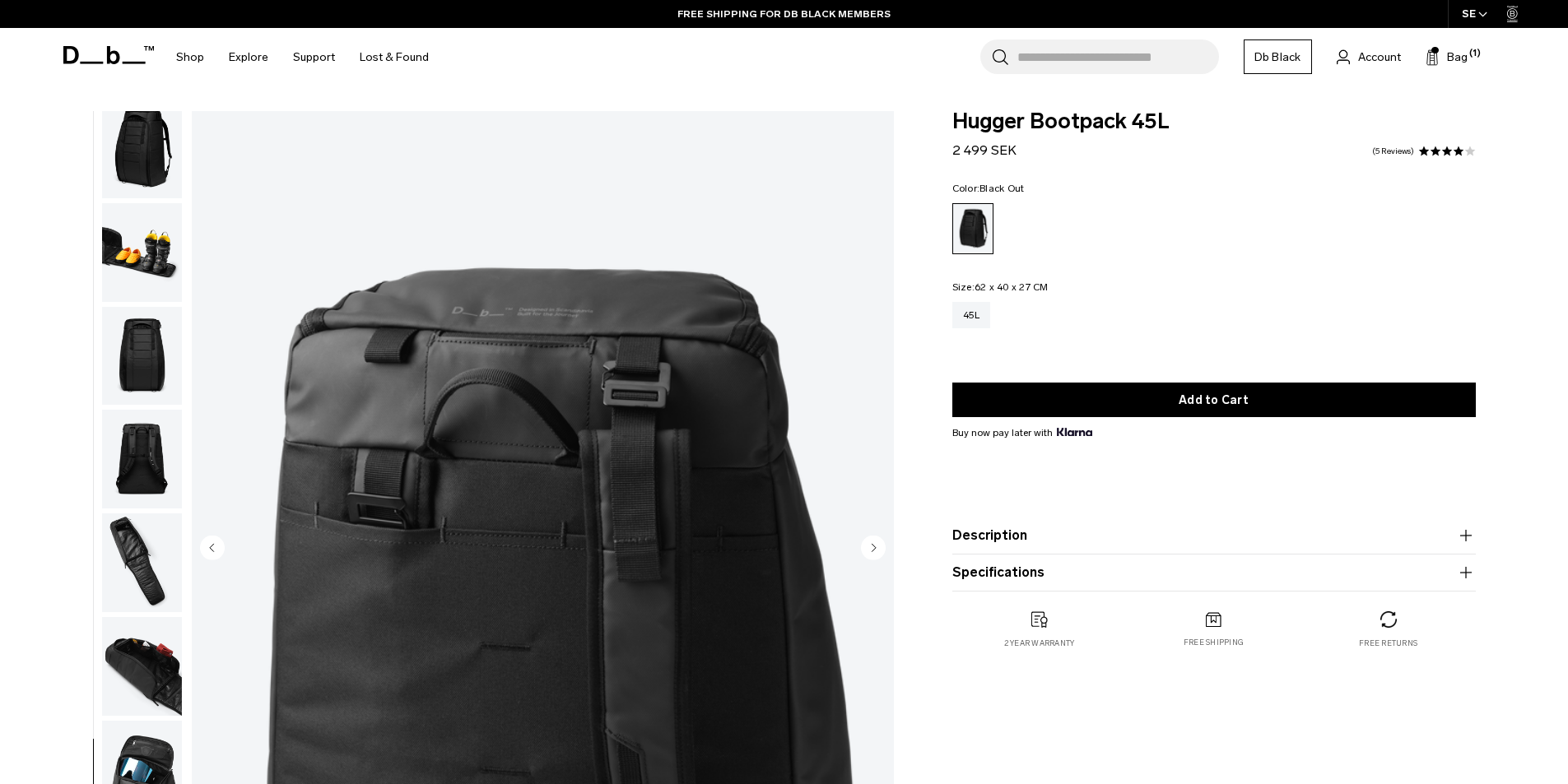
click at [159, 280] on img "button" at bounding box center [141, 253] width 79 height 99
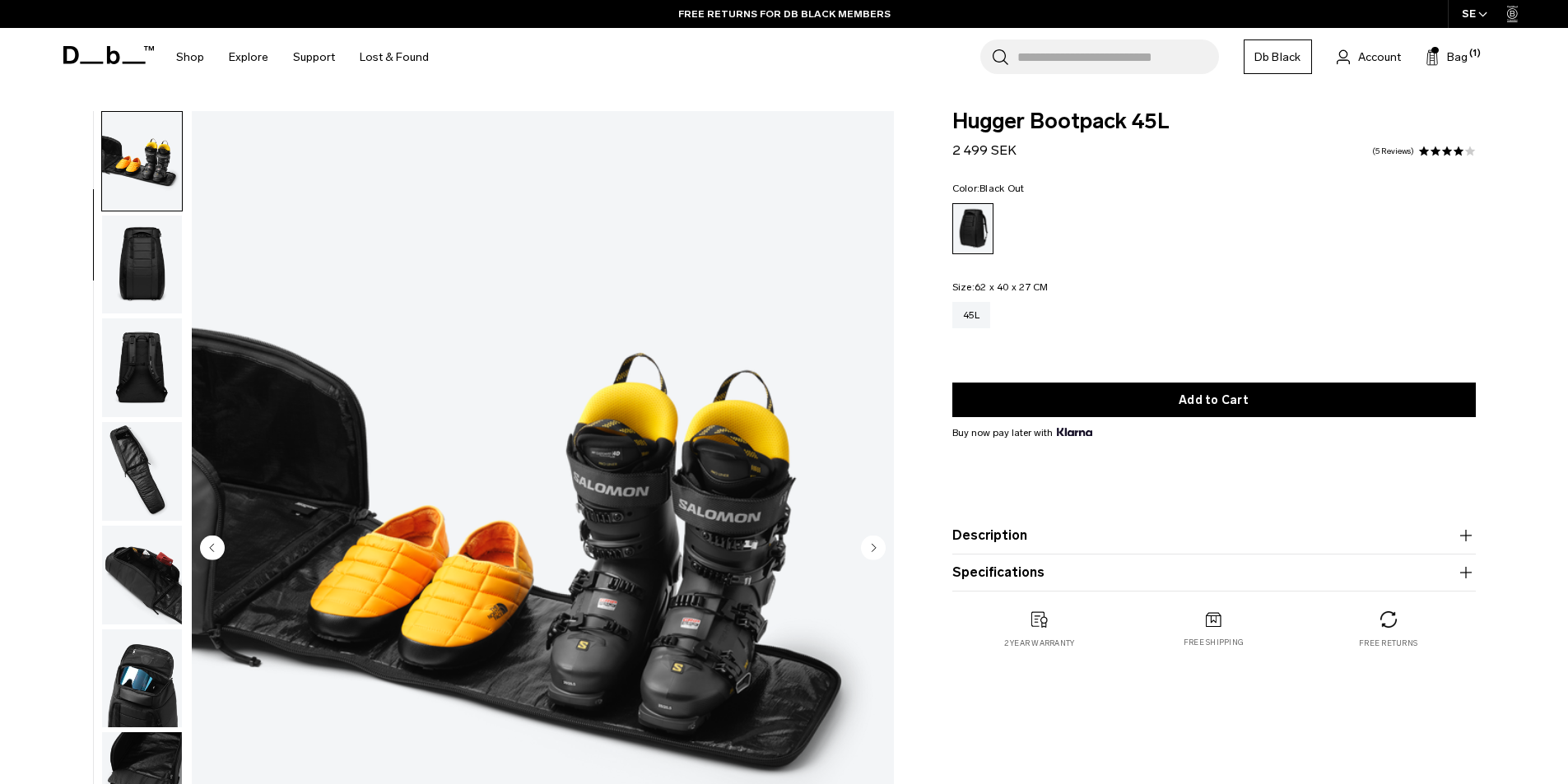
click at [150, 297] on img "button" at bounding box center [141, 264] width 79 height 99
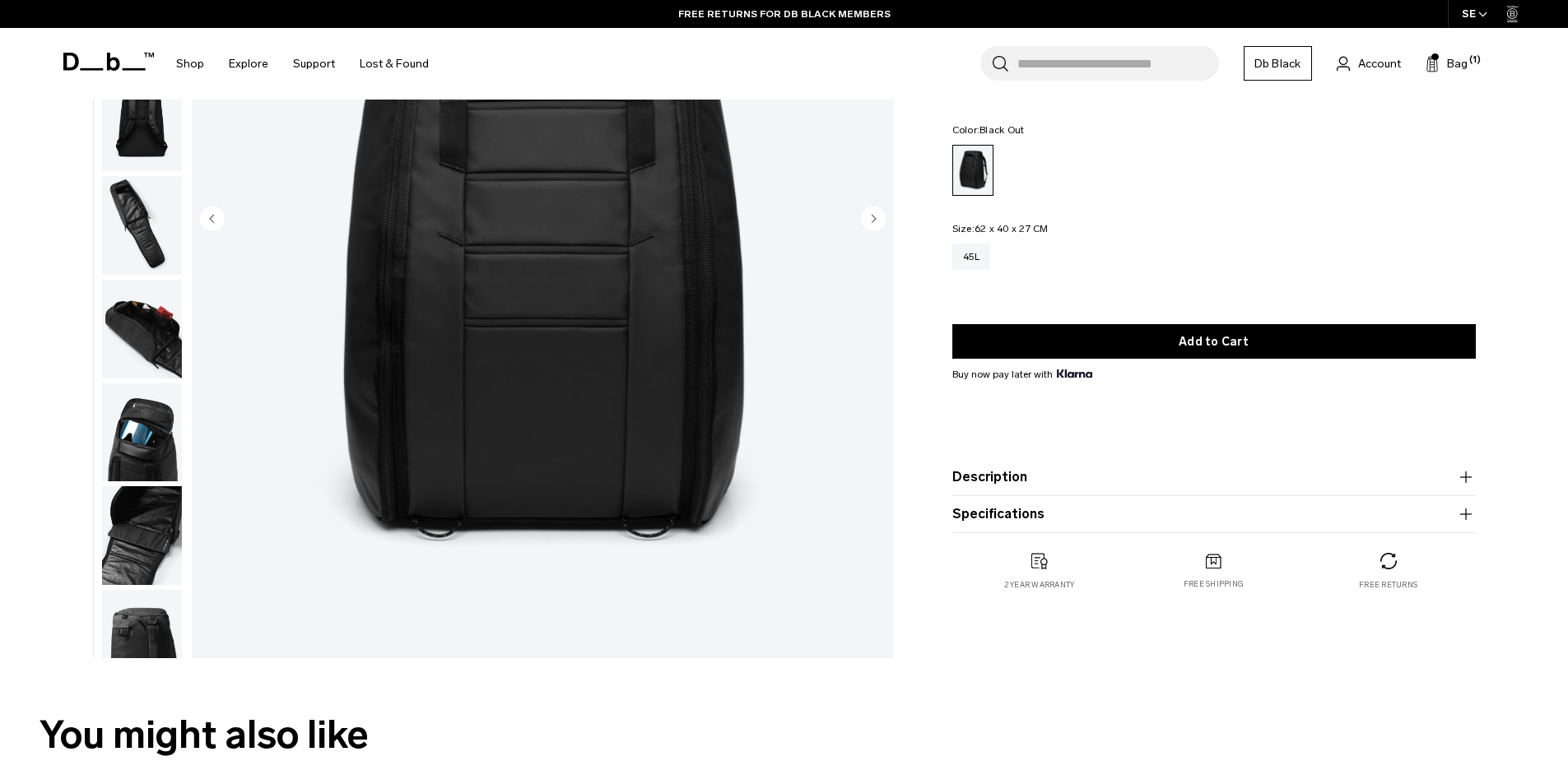
scroll to position [0, 0]
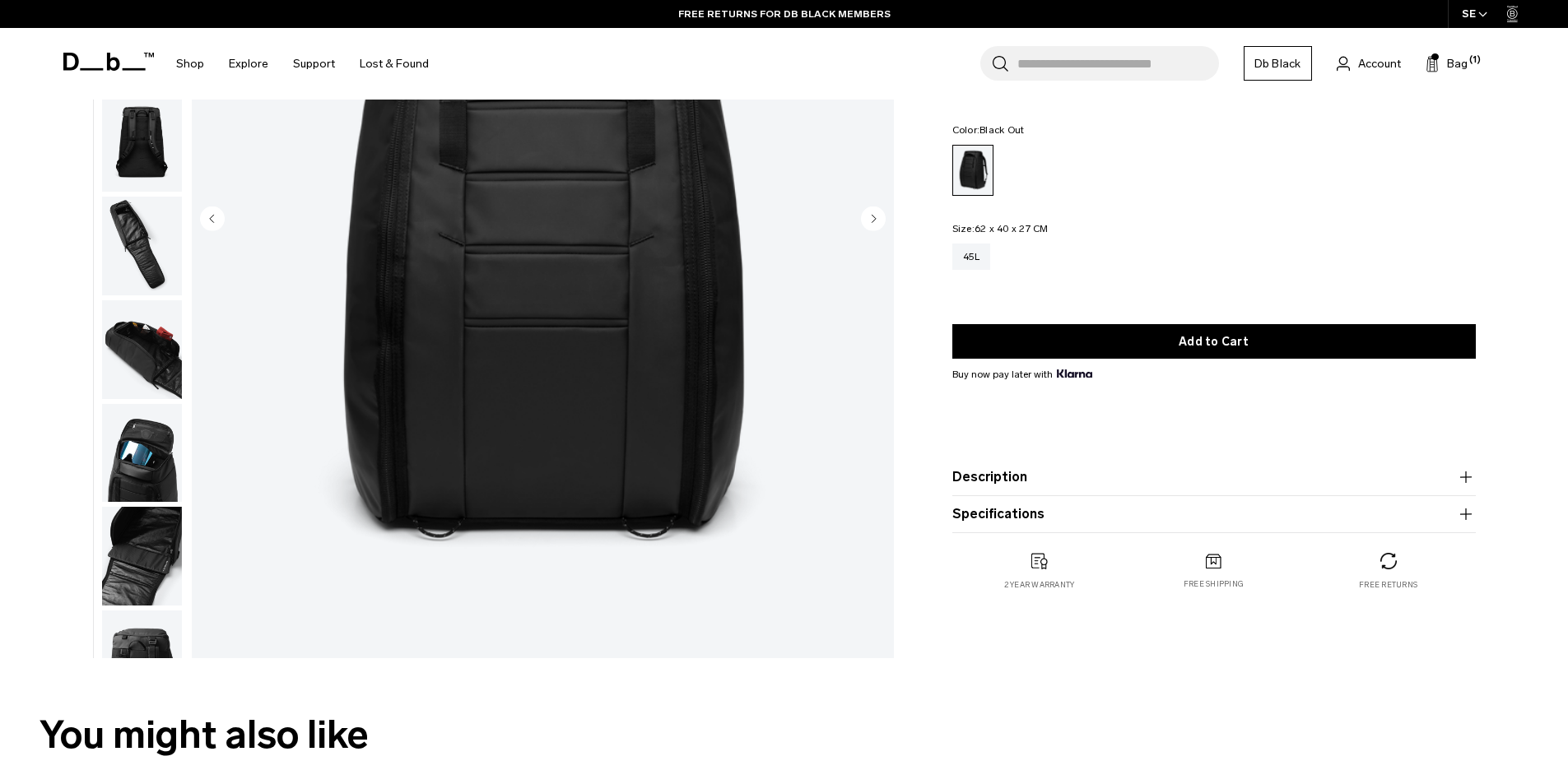
click at [142, 154] on img "button" at bounding box center [141, 142] width 79 height 99
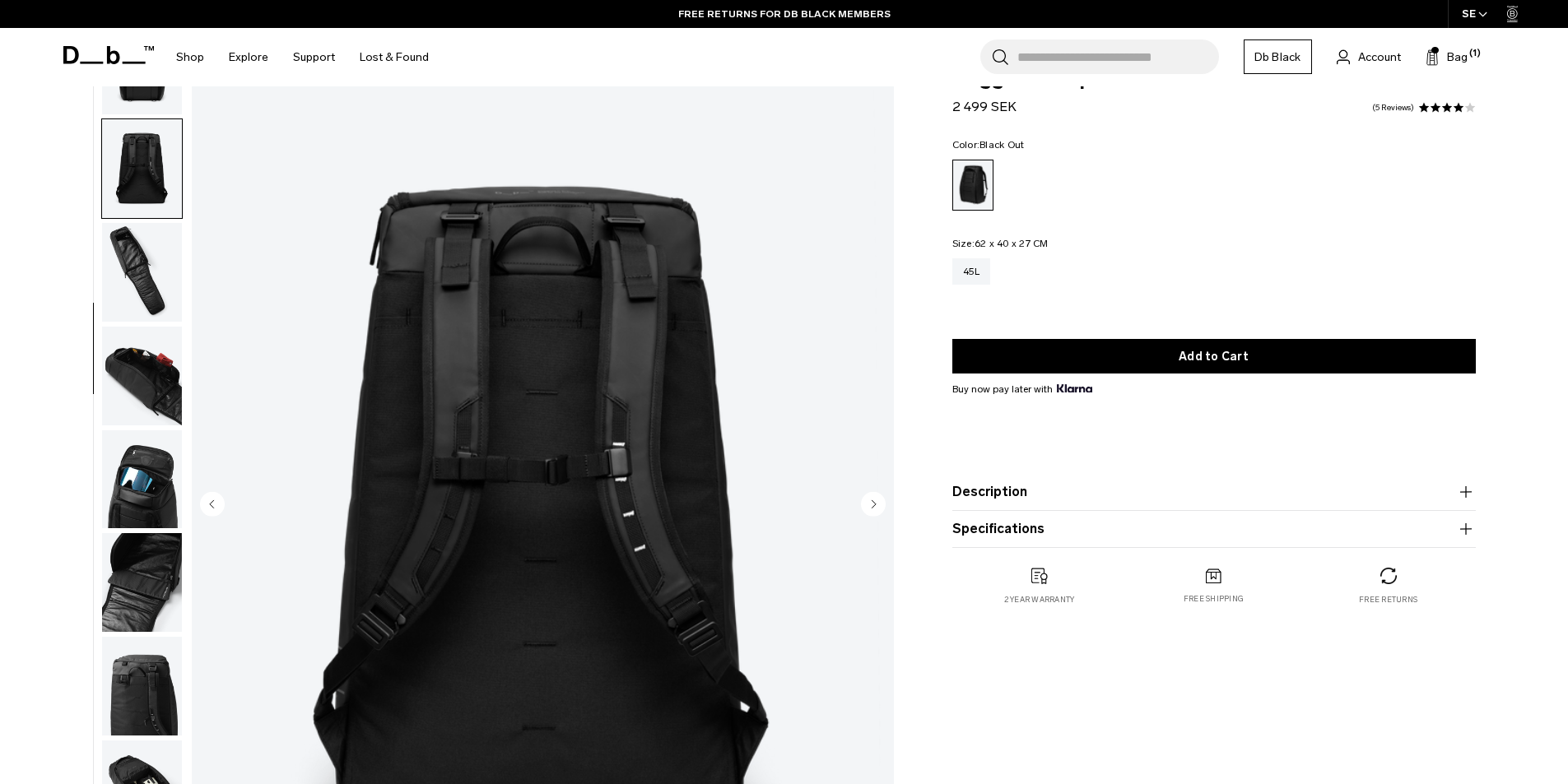
scroll to position [164, 0]
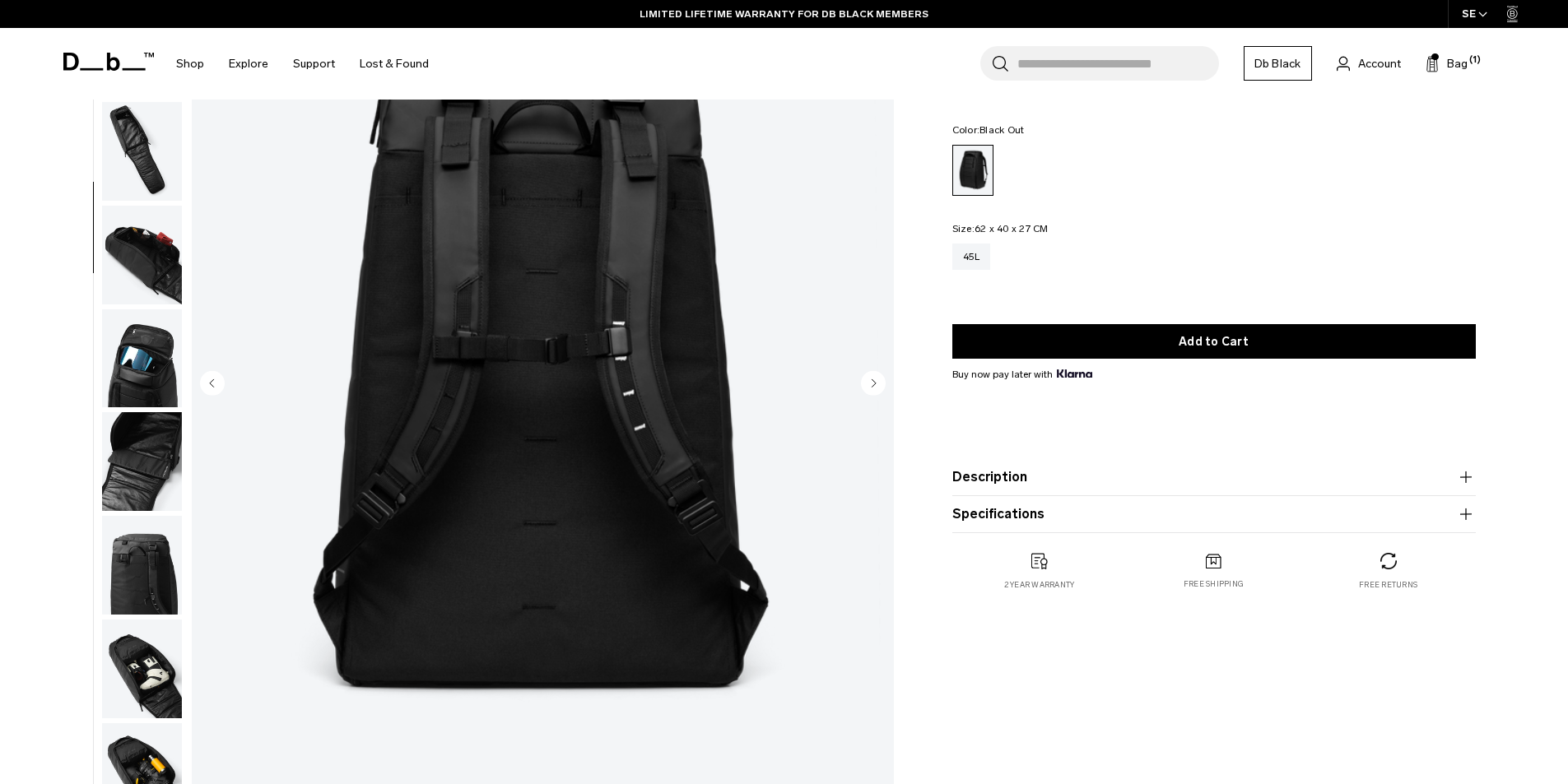
click at [143, 263] on img "button" at bounding box center [141, 254] width 79 height 99
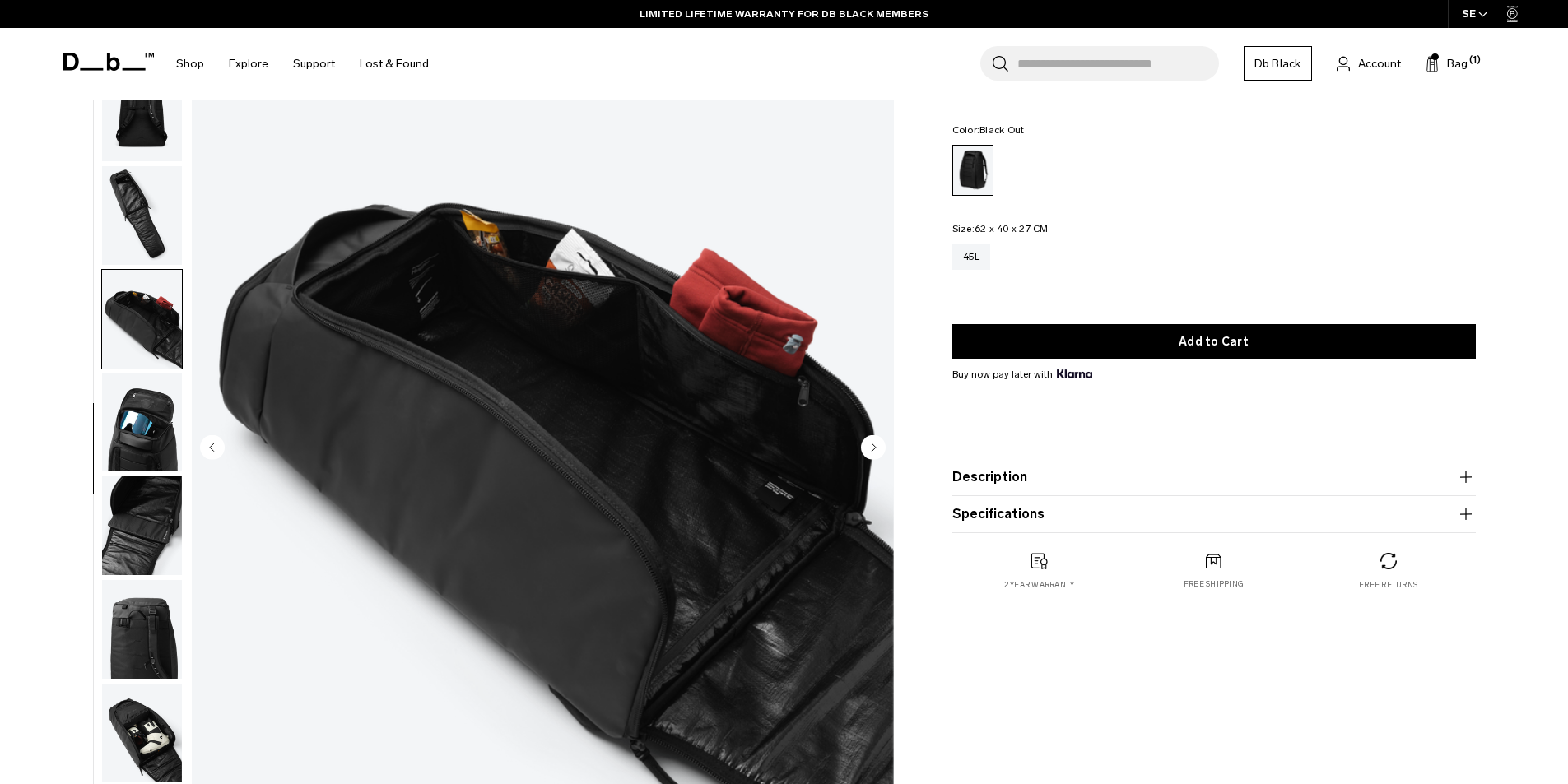
scroll to position [0, 0]
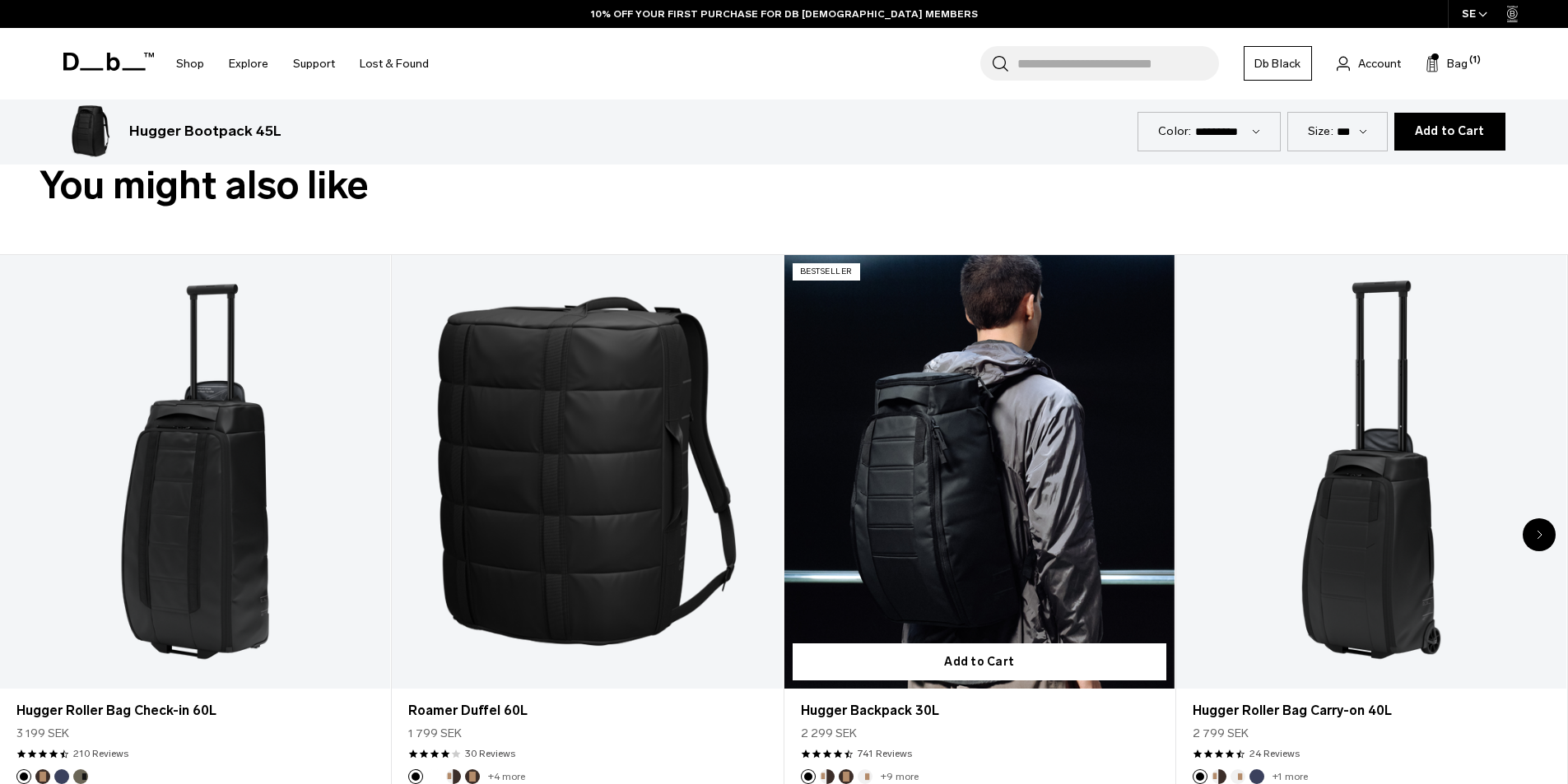
scroll to position [924, 0]
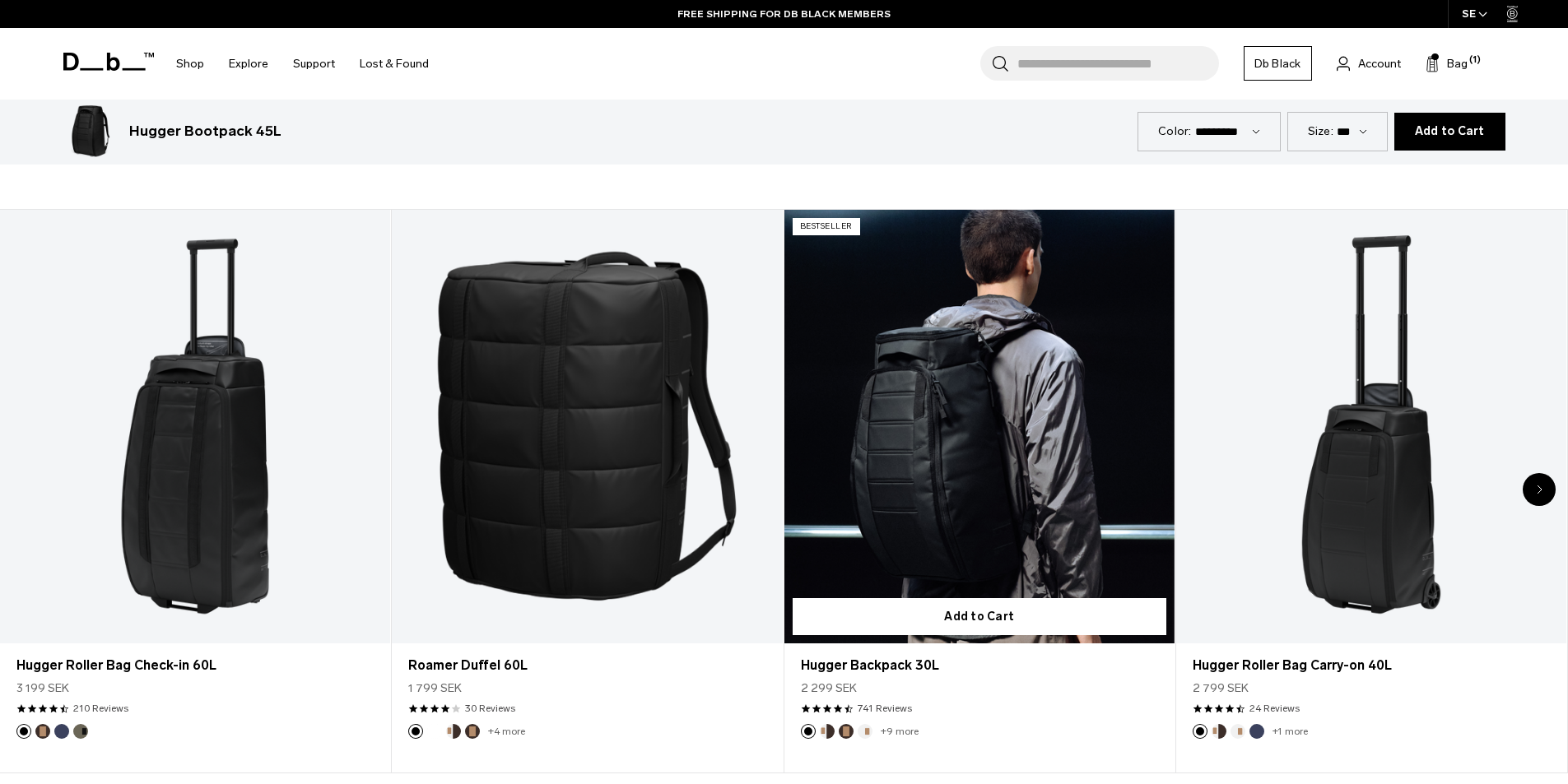
click at [915, 415] on link "Hugger Backpack 30L" at bounding box center [979, 427] width 390 height 434
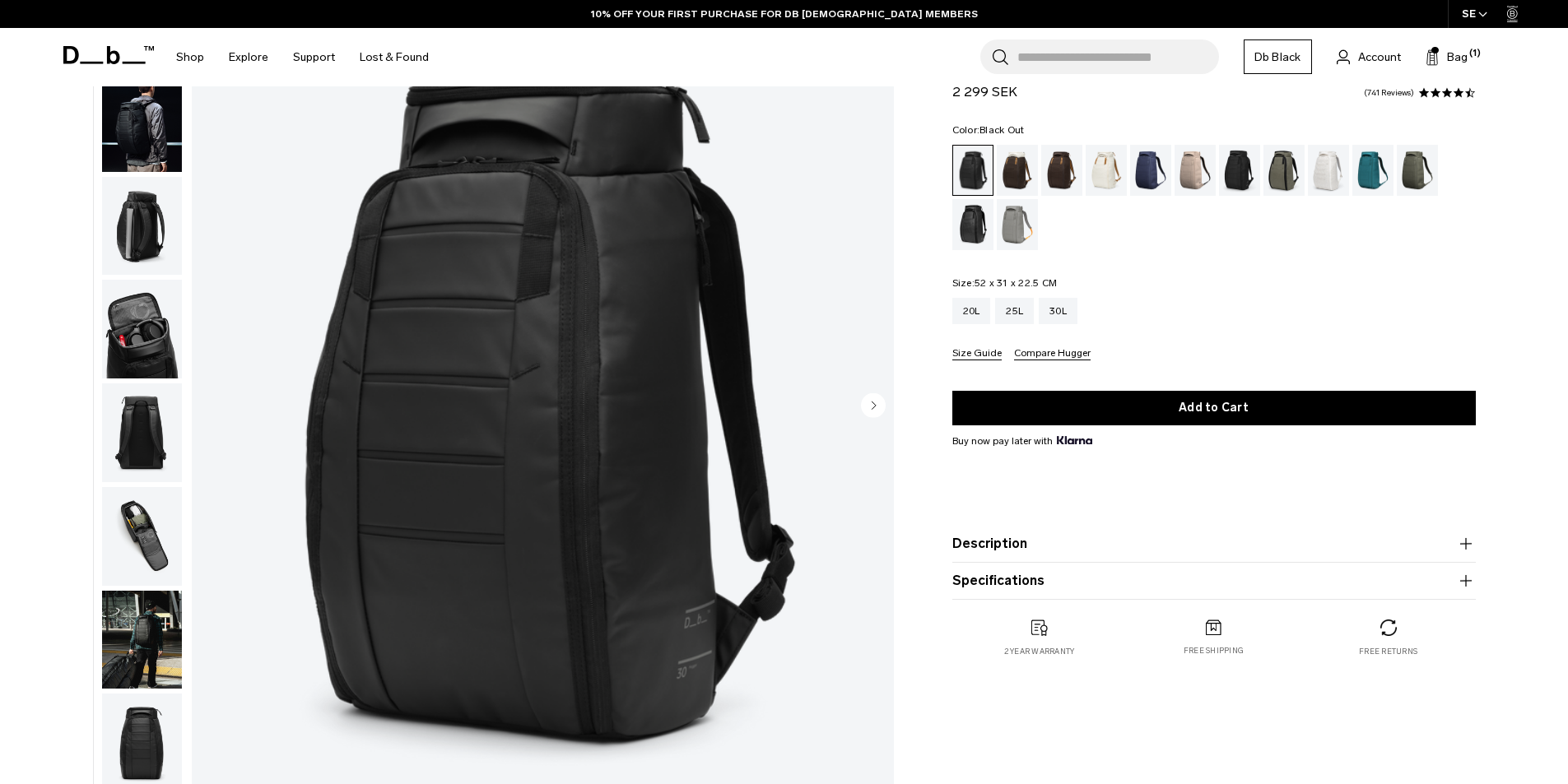
scroll to position [164, 0]
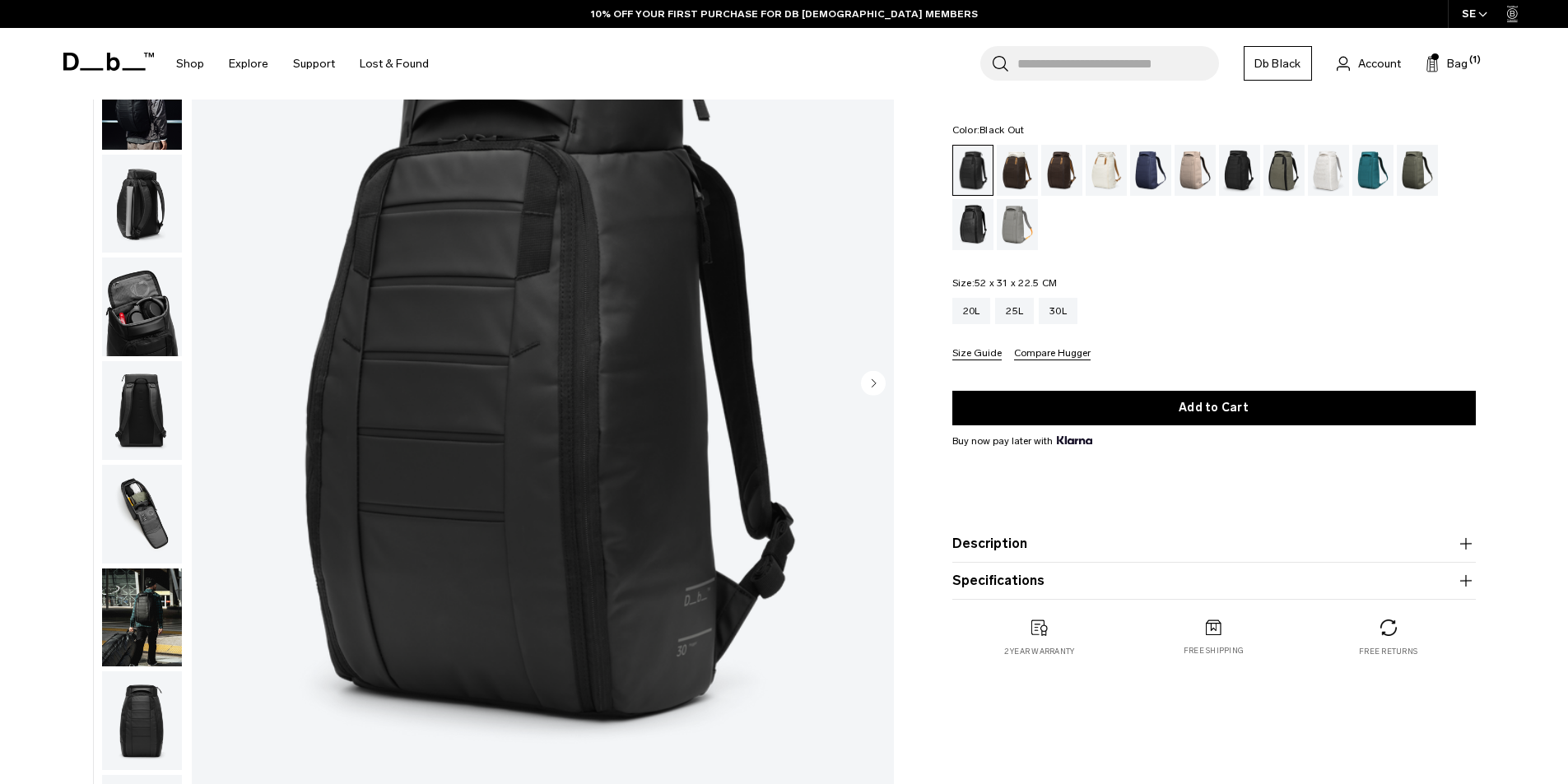
click at [138, 514] on img "button" at bounding box center [141, 514] width 79 height 99
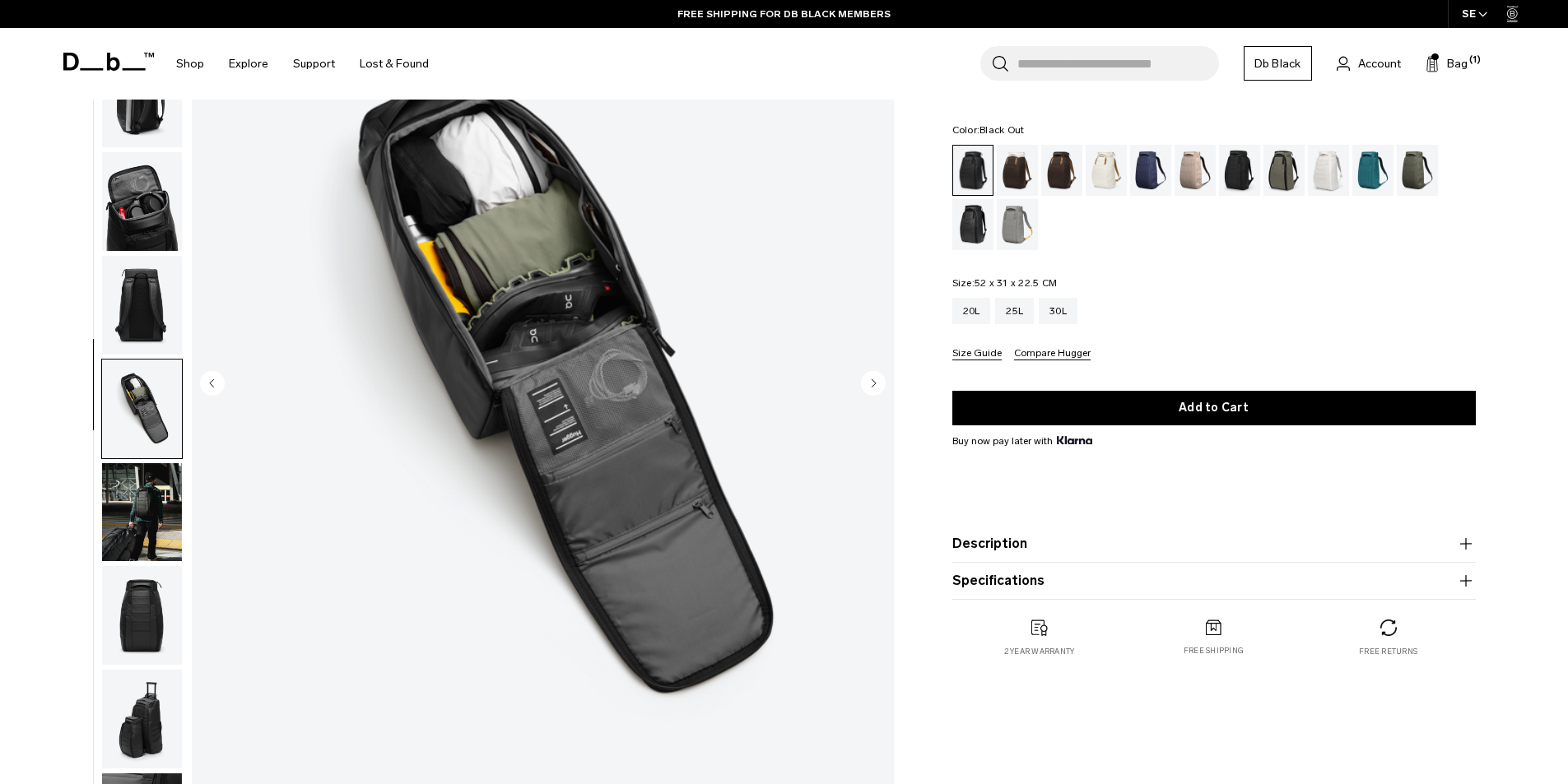
scroll to position [95, 0]
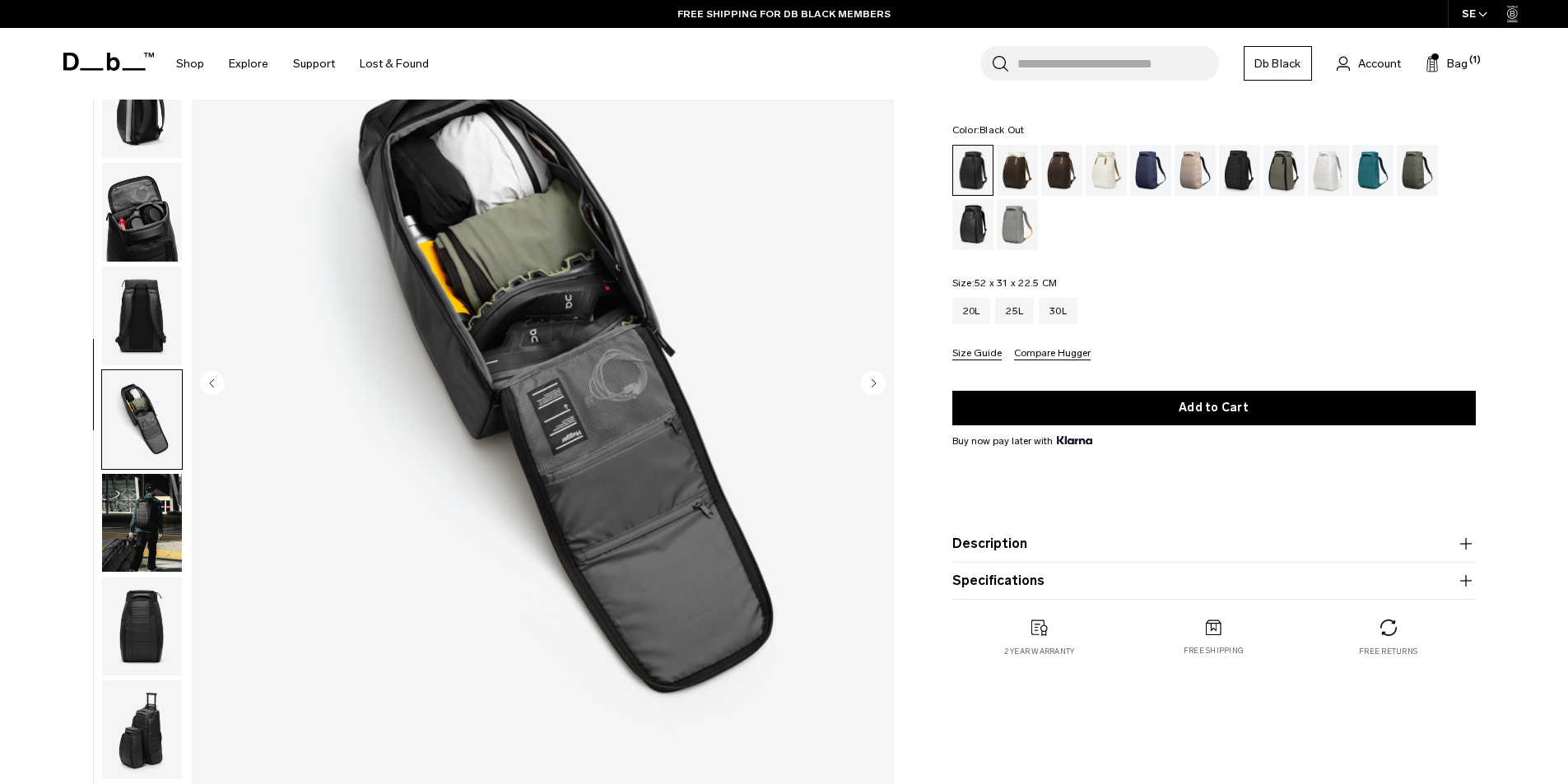
click at [882, 378] on circle "Next slide" at bounding box center [873, 383] width 25 height 25
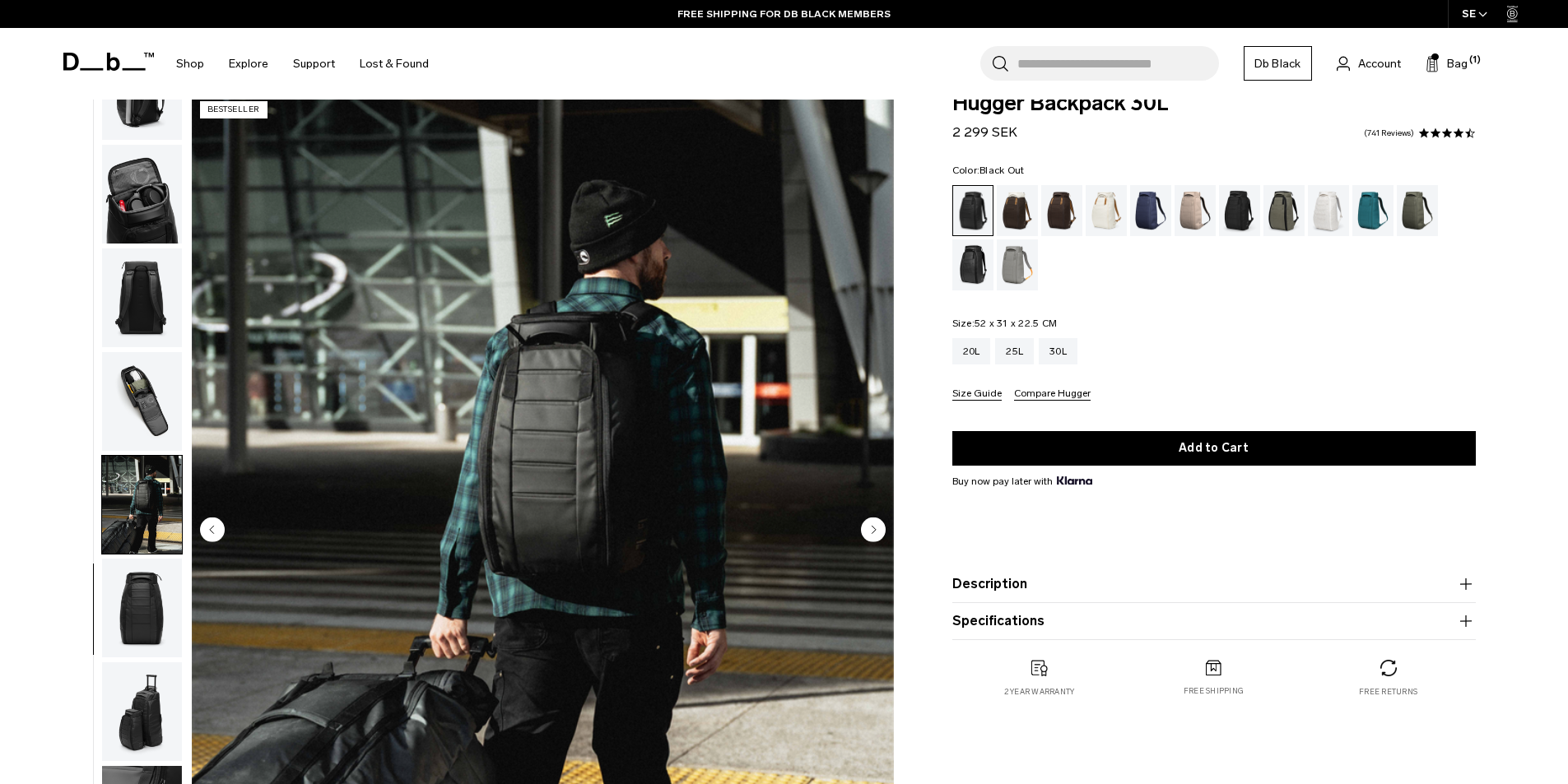
scroll to position [0, 0]
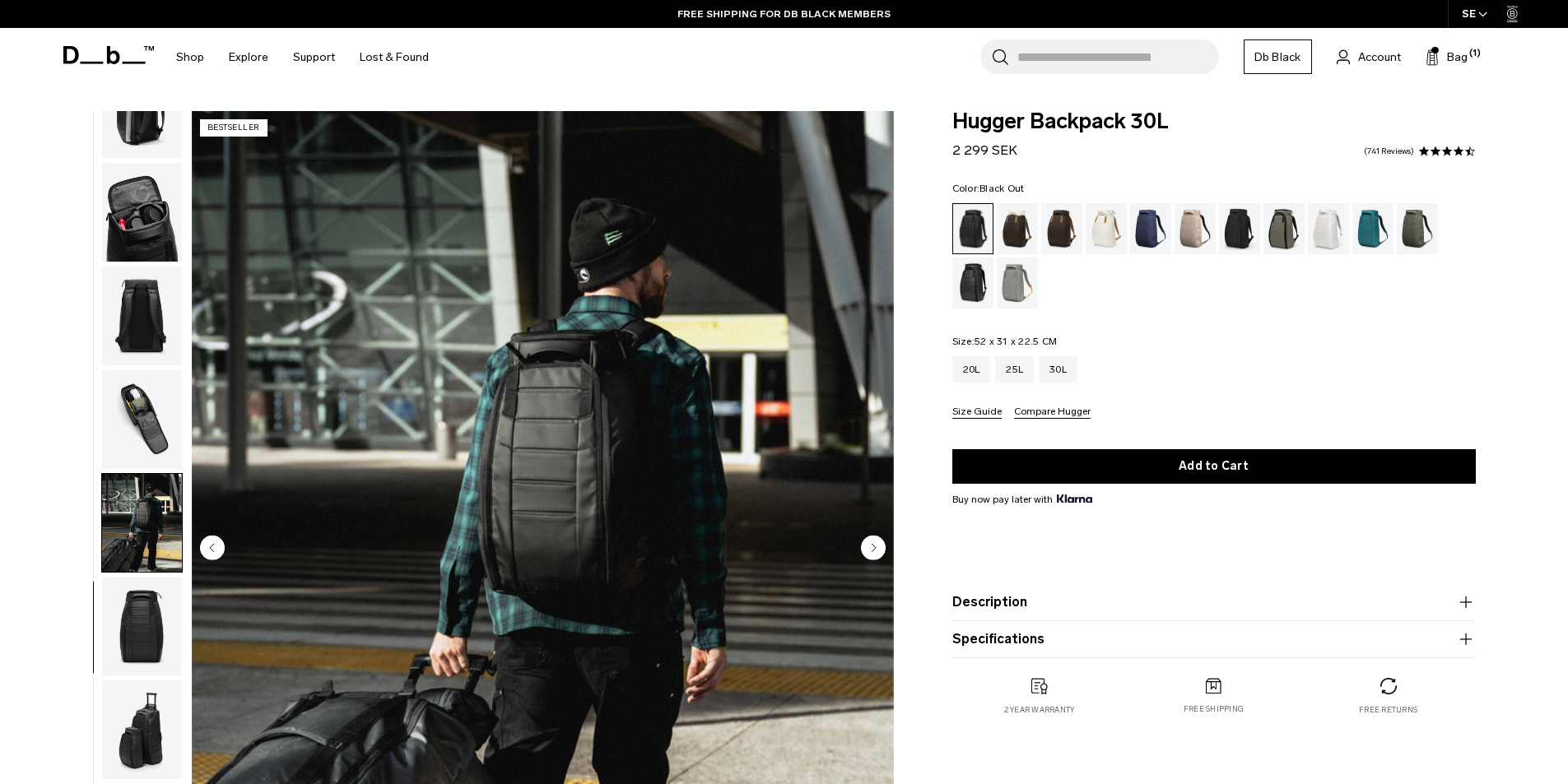
click at [210, 543] on circle "Previous slide" at bounding box center [213, 547] width 25 height 25
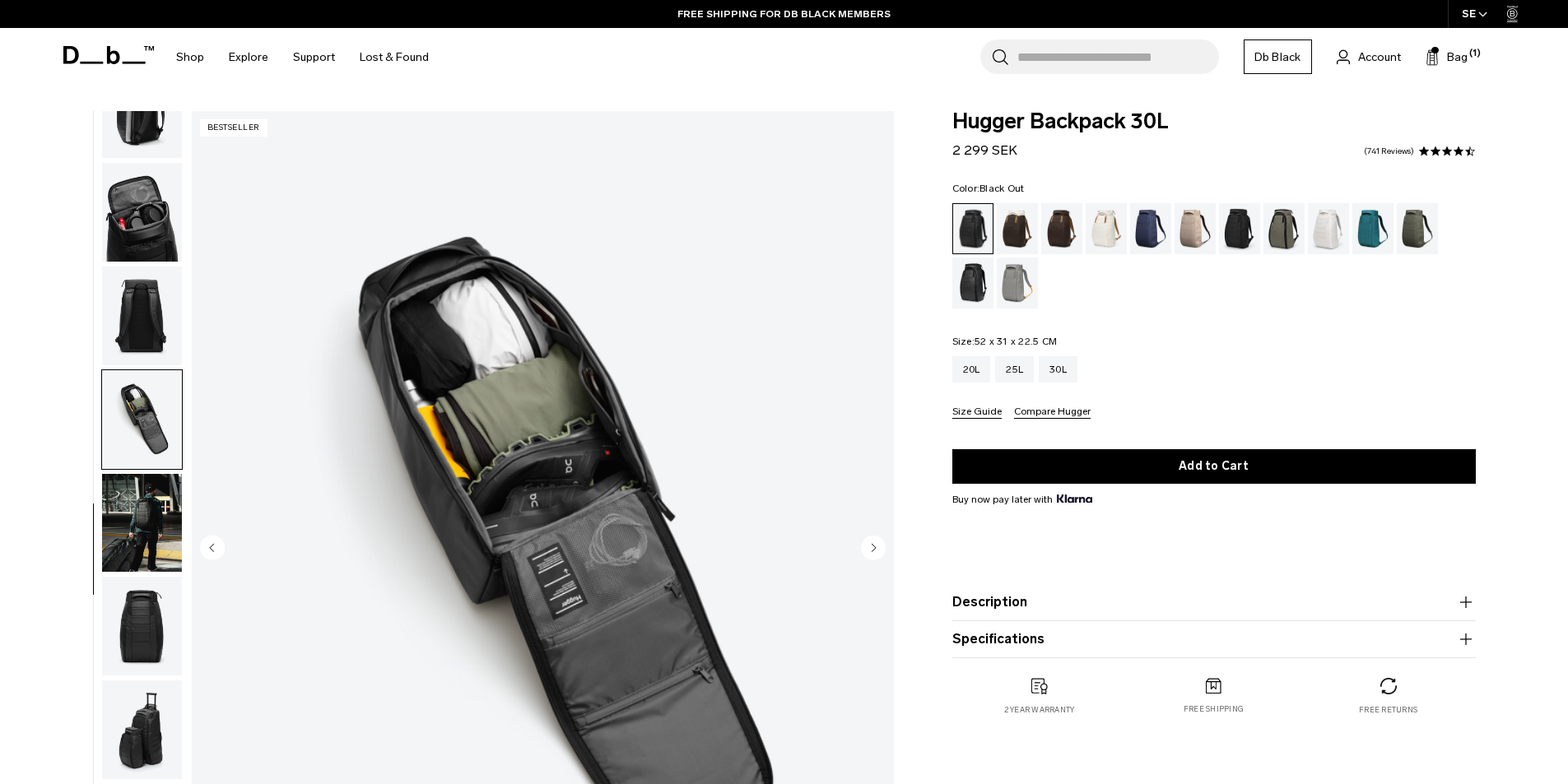
click at [210, 543] on circle "Previous slide" at bounding box center [213, 547] width 25 height 25
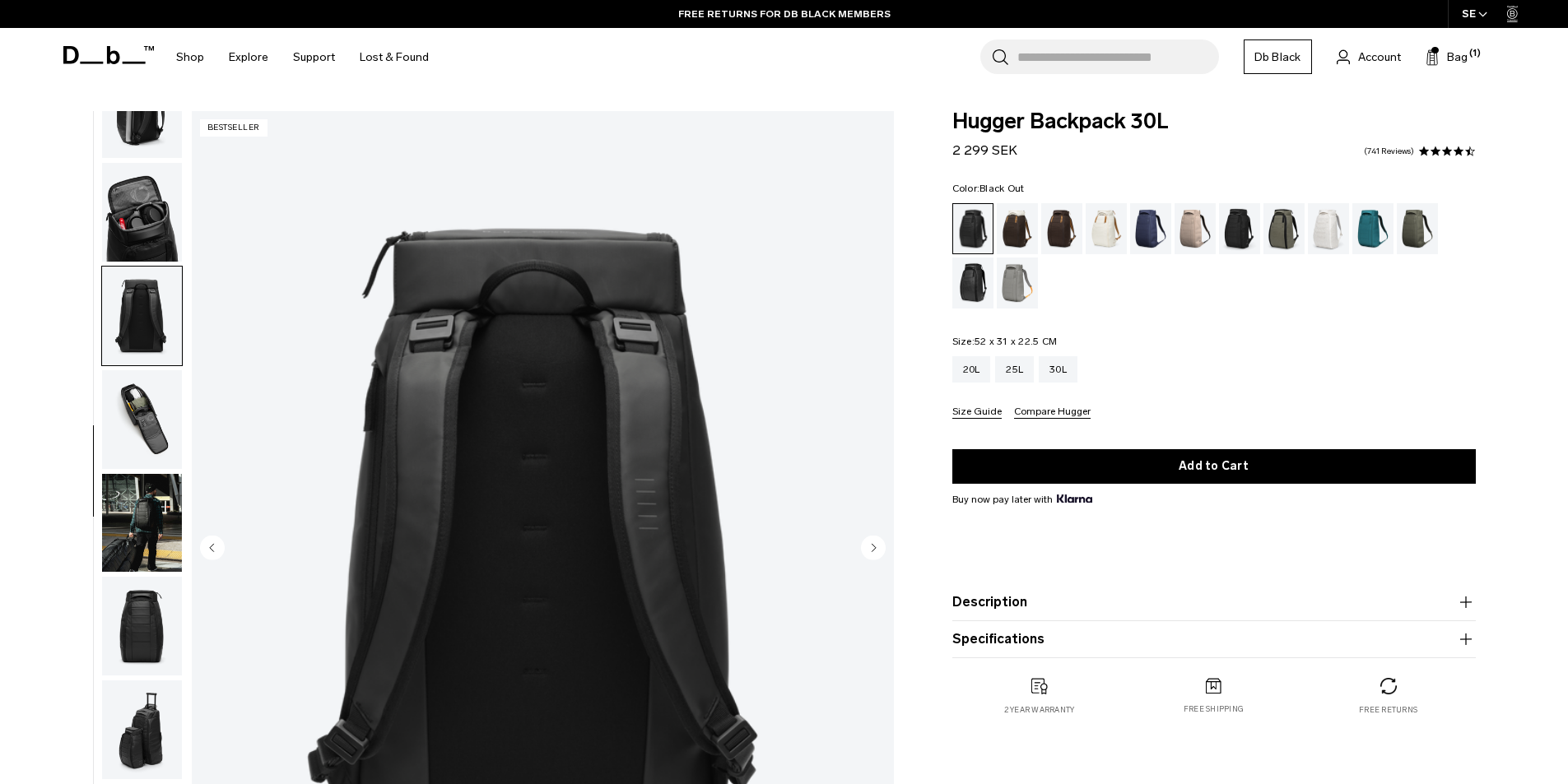
click at [210, 543] on circle "Previous slide" at bounding box center [213, 547] width 25 height 25
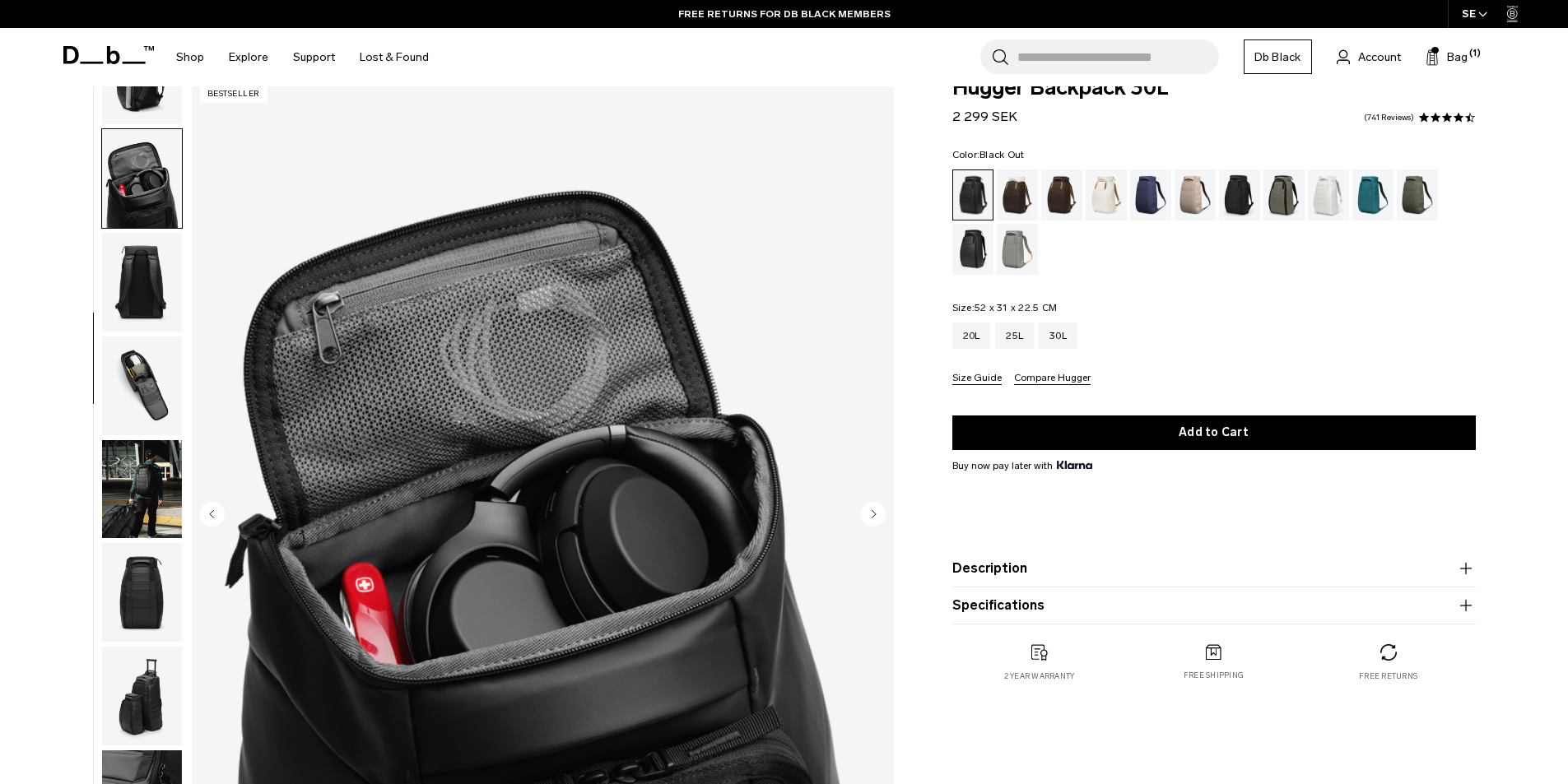
scroll to position [82, 0]
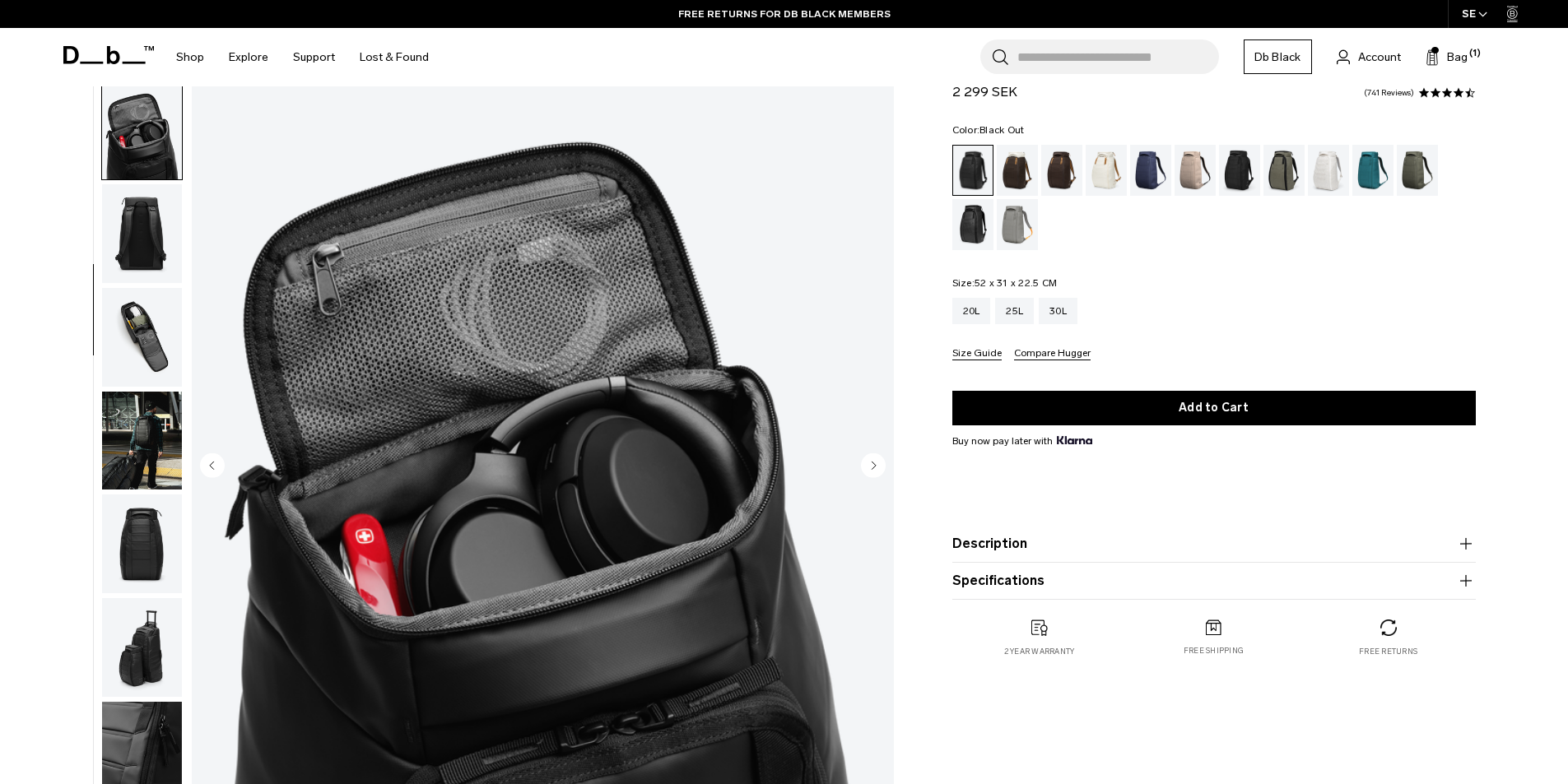
click at [209, 464] on circle "Previous slide" at bounding box center [213, 465] width 25 height 25
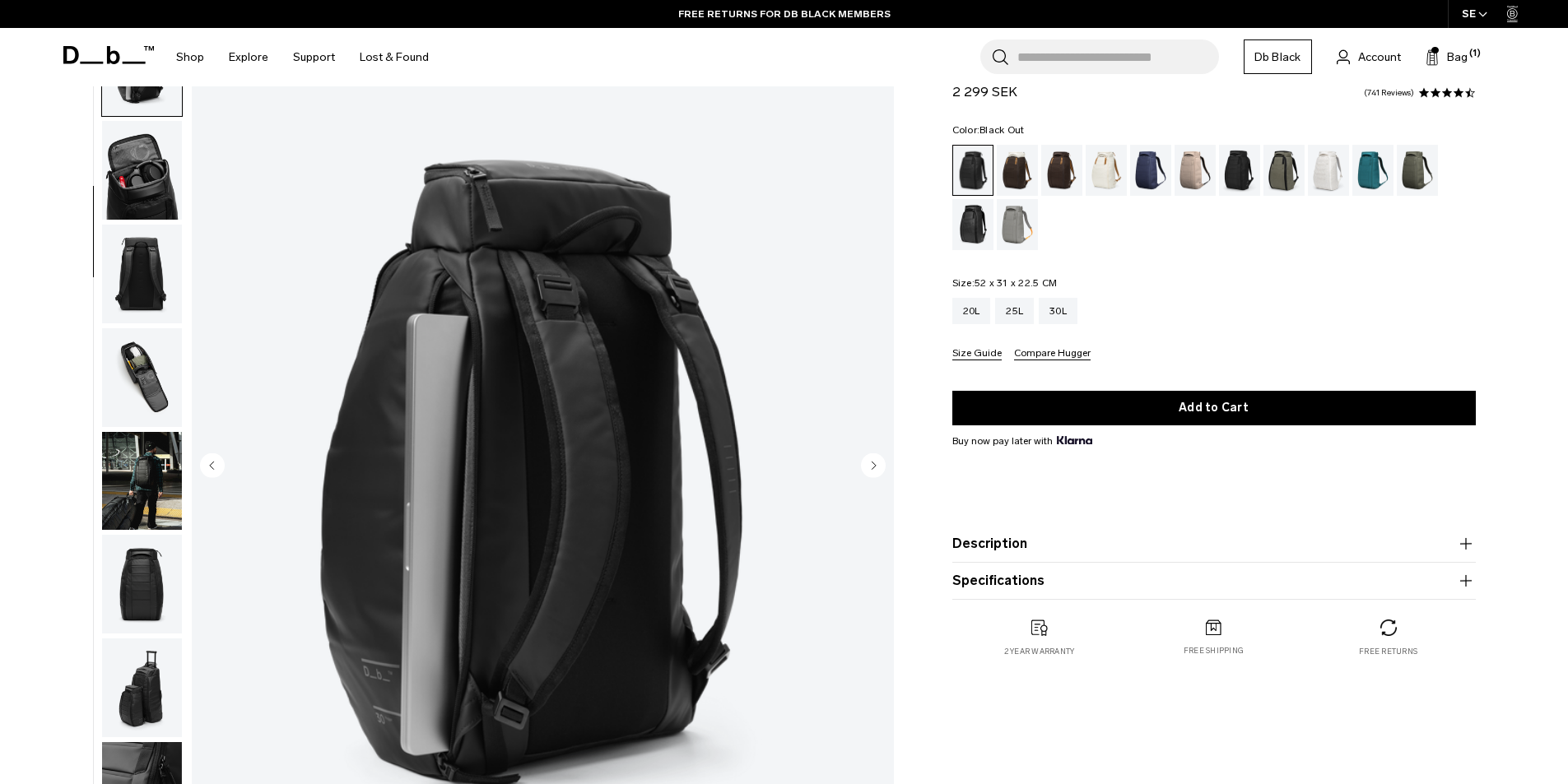
scroll to position [207, 0]
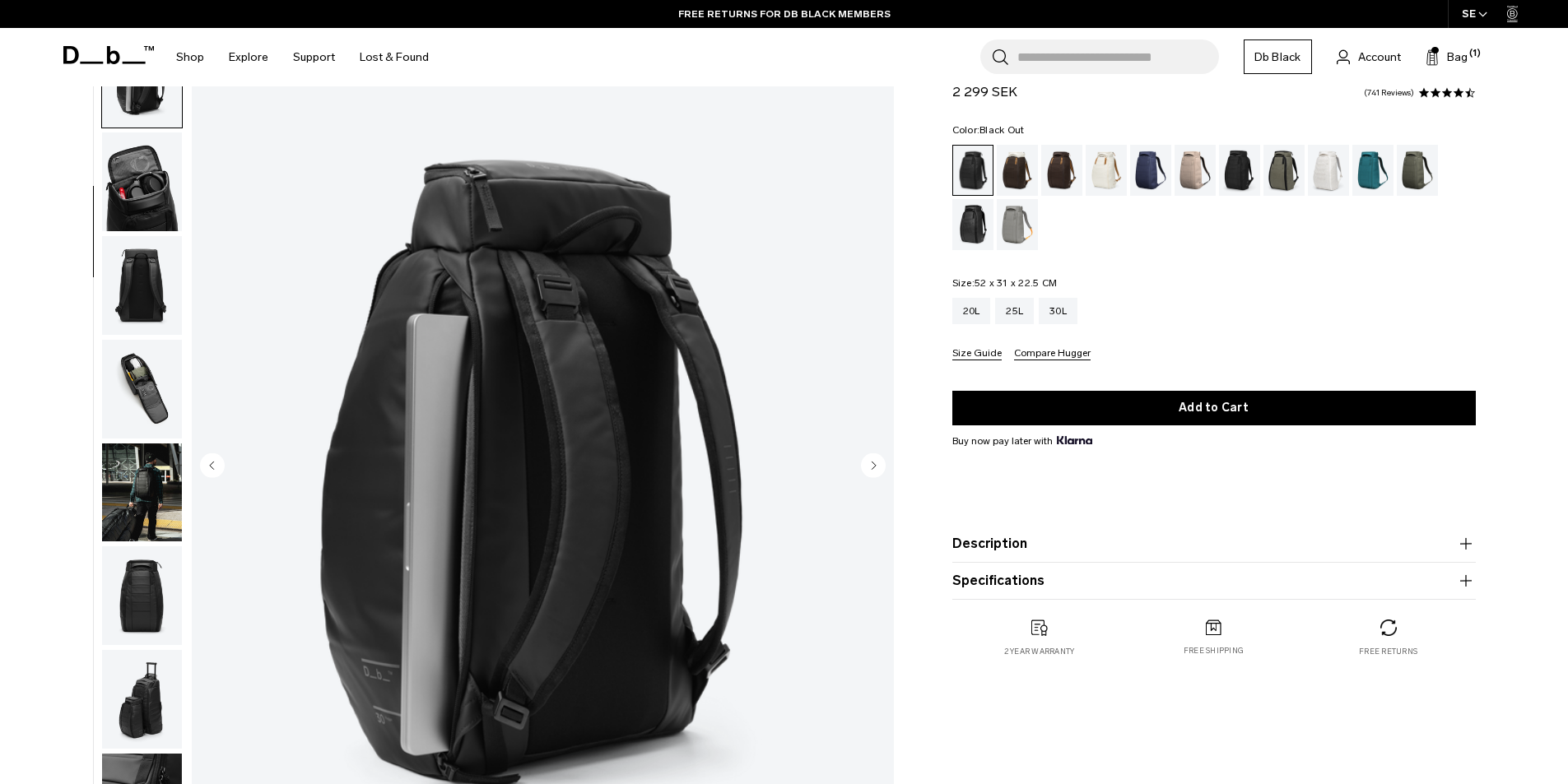
click at [208, 464] on circle "Previous slide" at bounding box center [213, 465] width 25 height 25
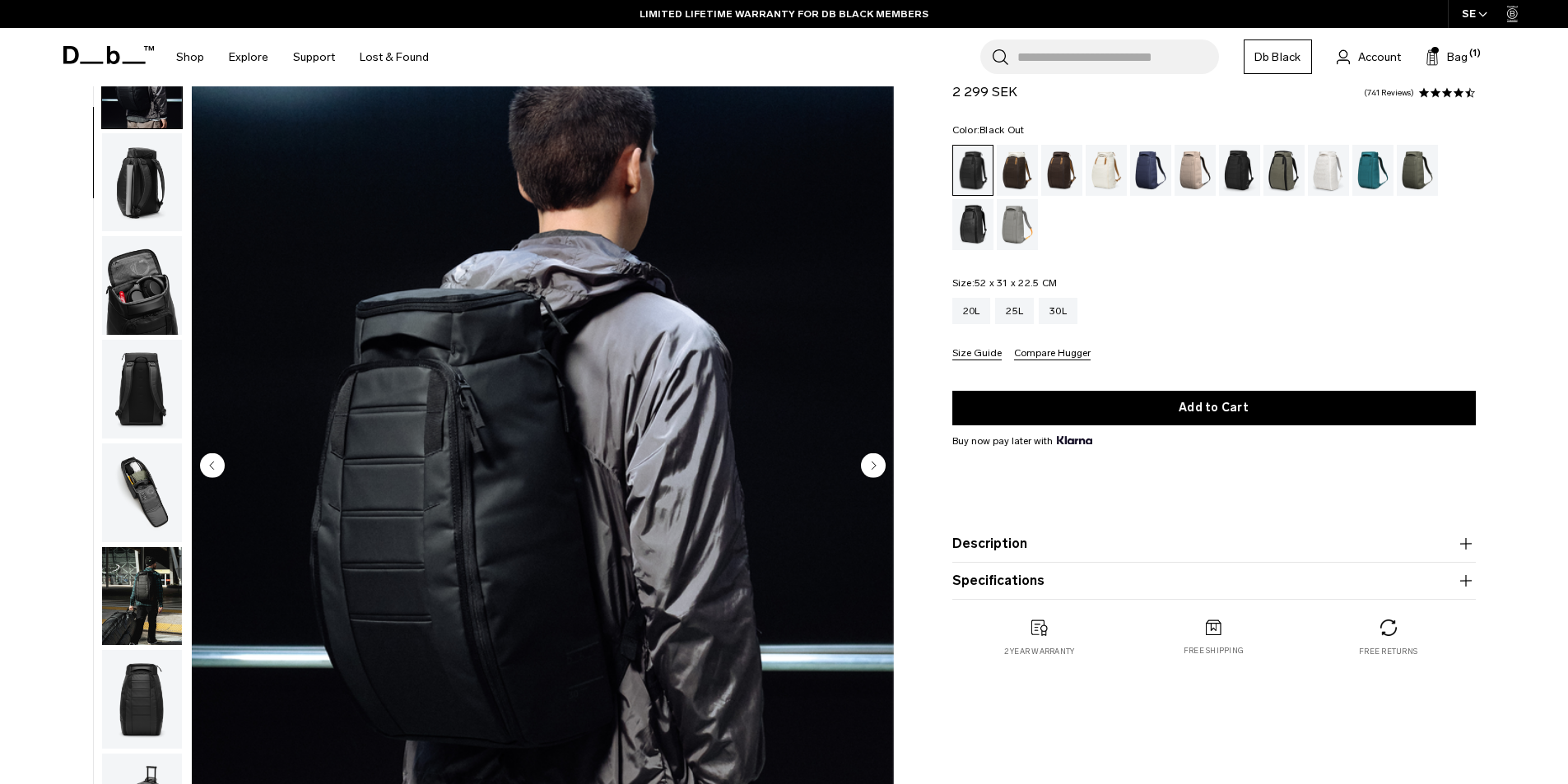
click at [208, 464] on circle "Previous slide" at bounding box center [213, 465] width 25 height 25
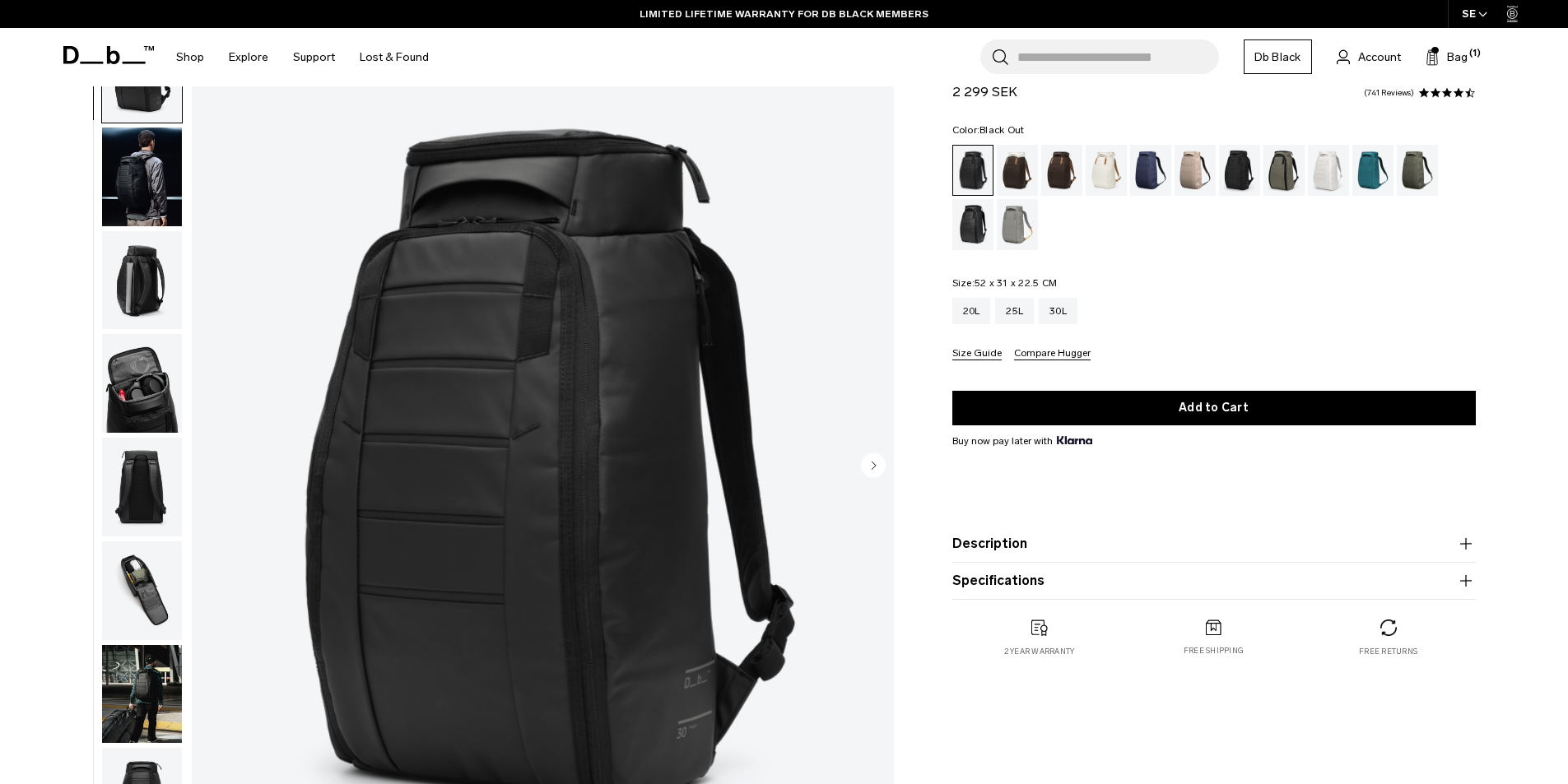
scroll to position [0, 0]
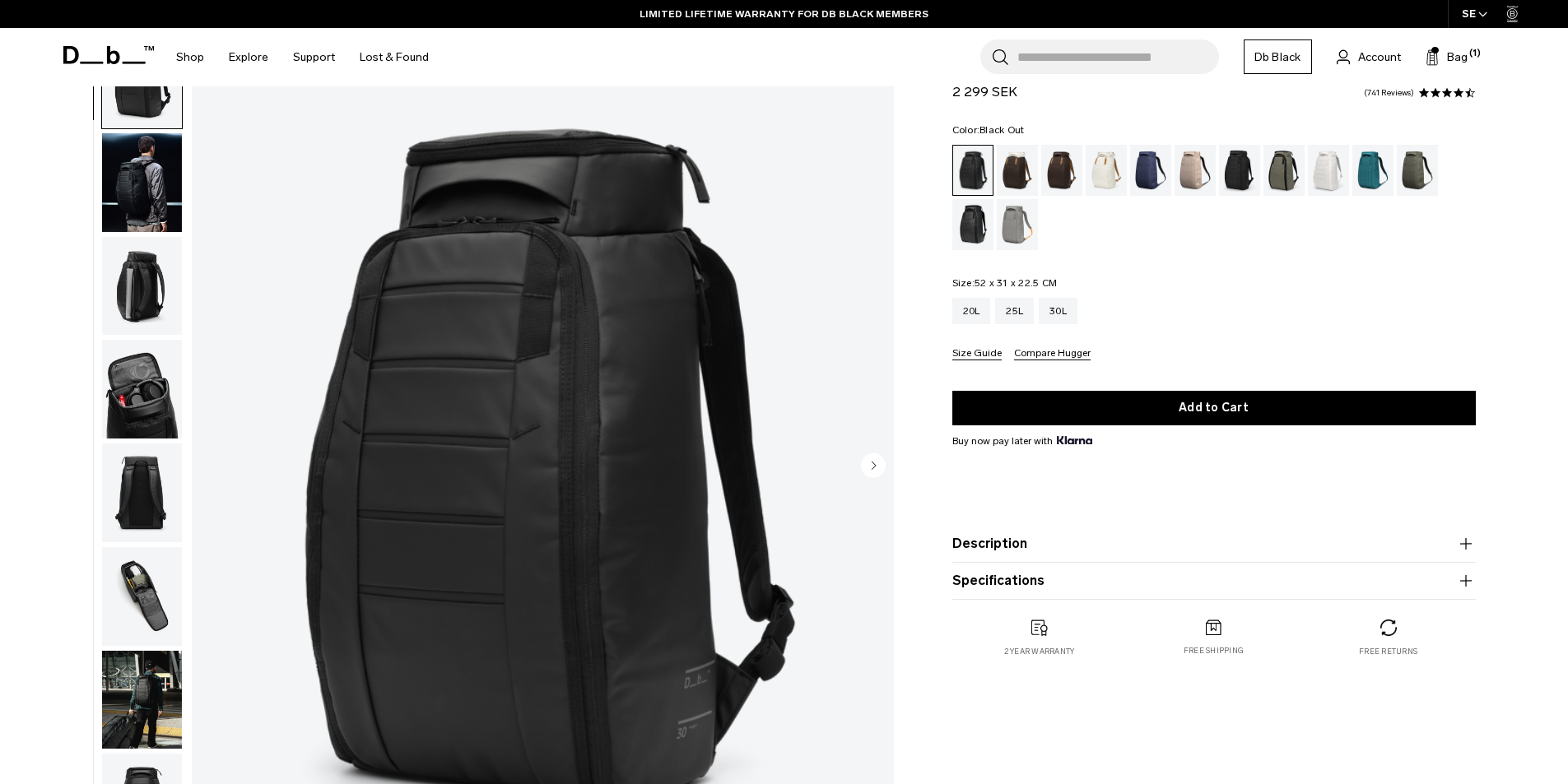
click at [208, 464] on img "1 / 11" at bounding box center [543, 467] width 702 height 877
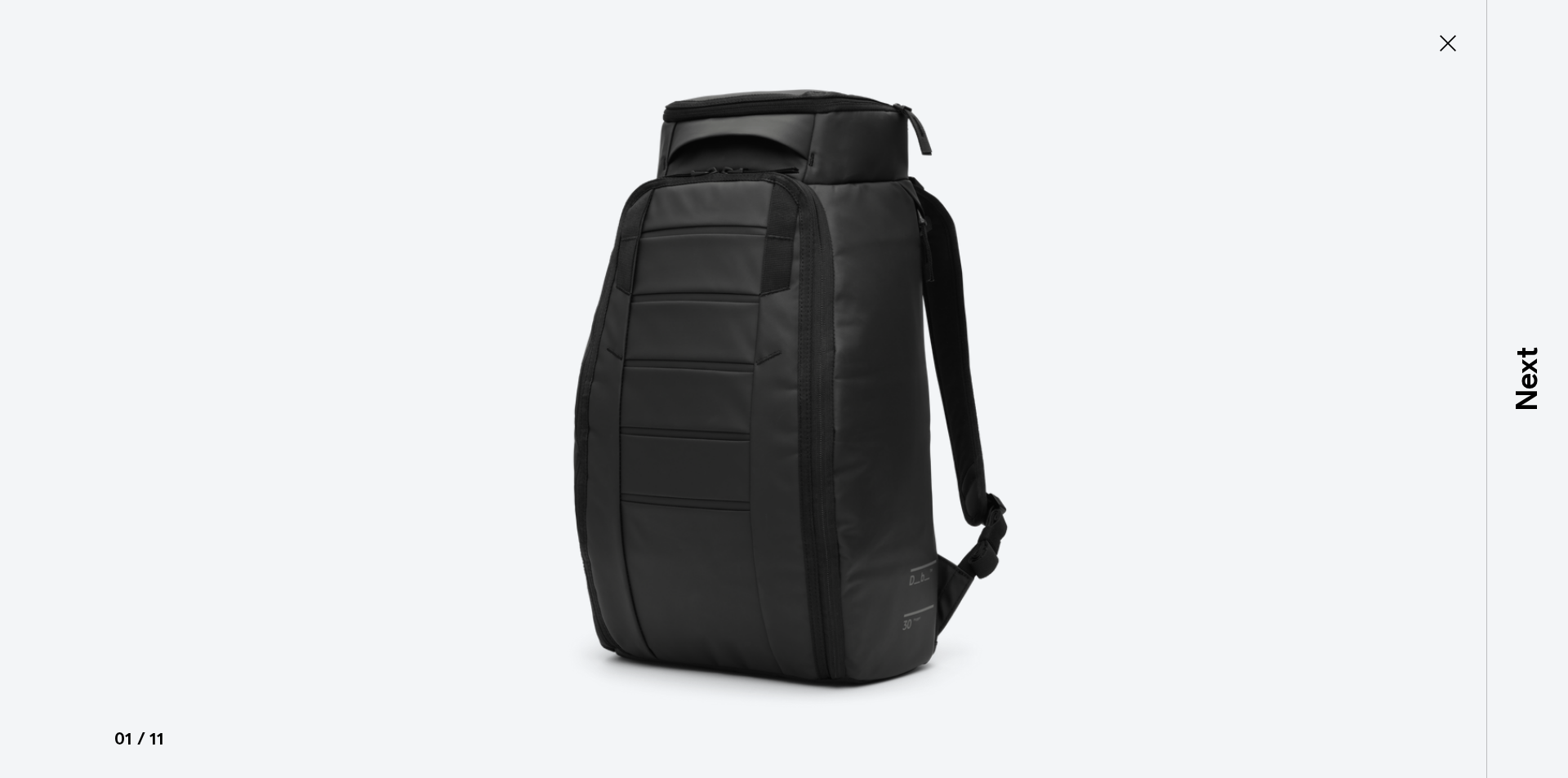
click at [1440, 39] on icon at bounding box center [1447, 43] width 26 height 26
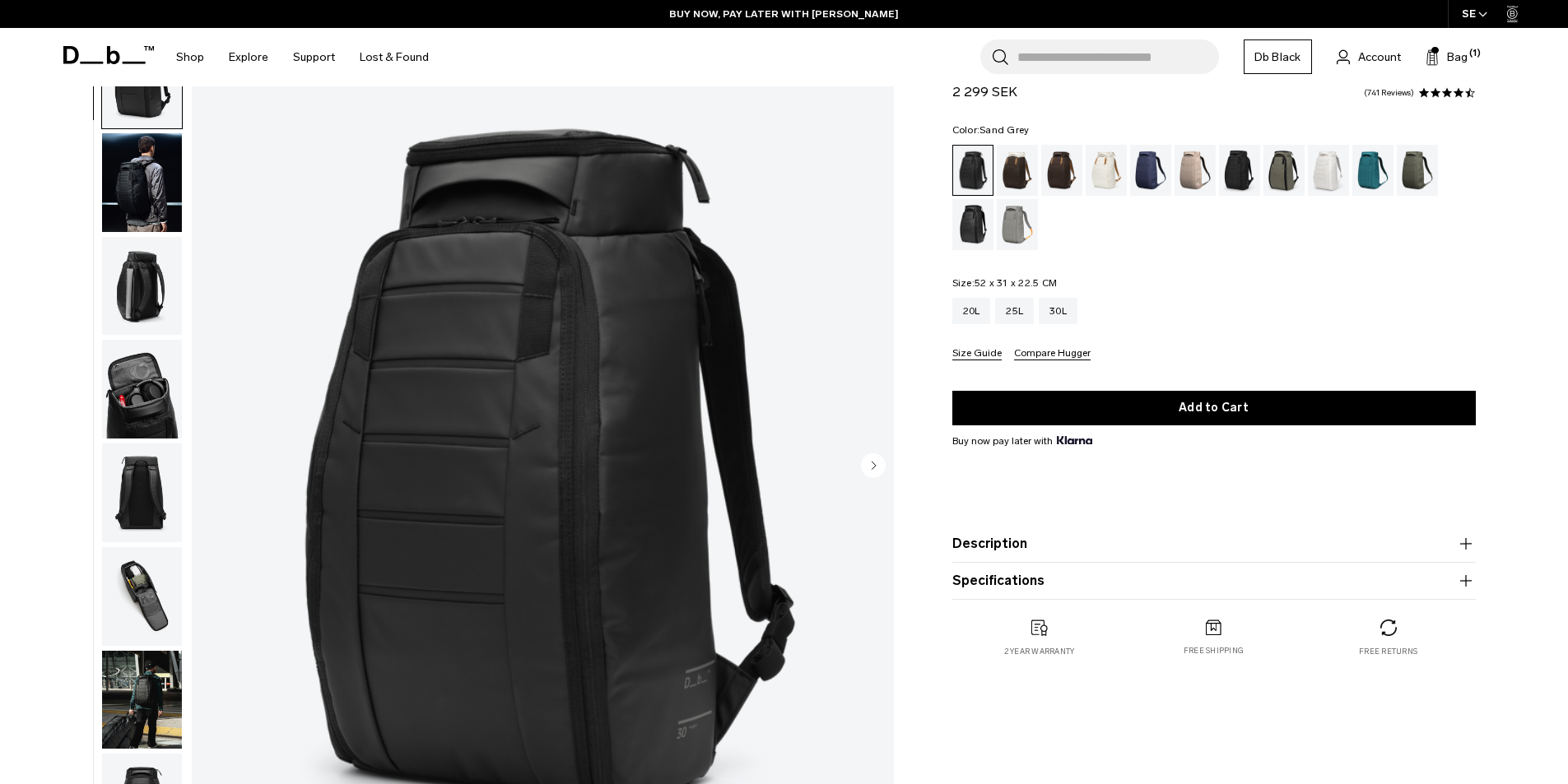
click at [1021, 226] on div "Sand Grey" at bounding box center [1017, 224] width 42 height 51
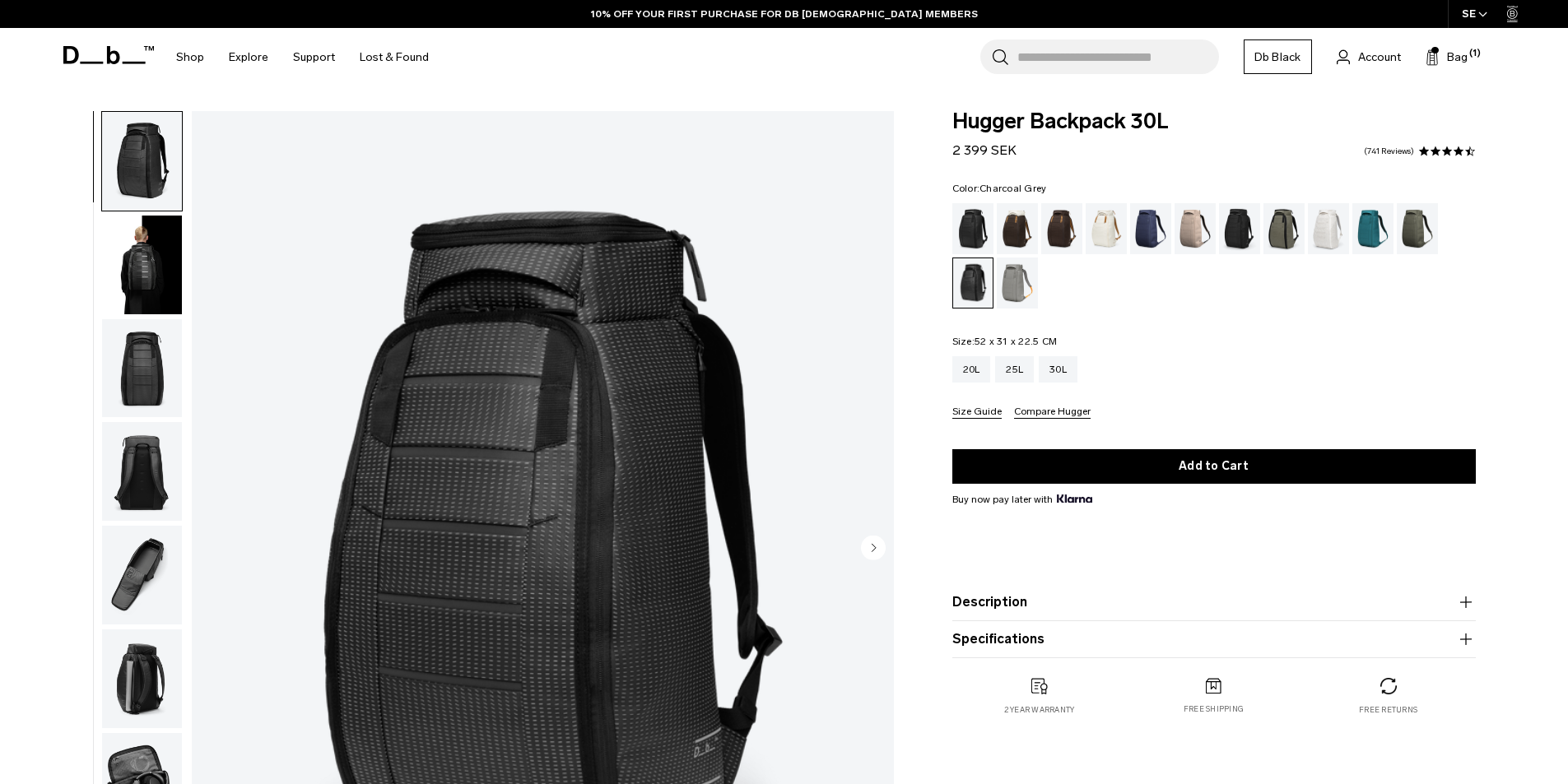
click at [1242, 231] on div "Charcoal Grey" at bounding box center [1239, 229] width 42 height 51
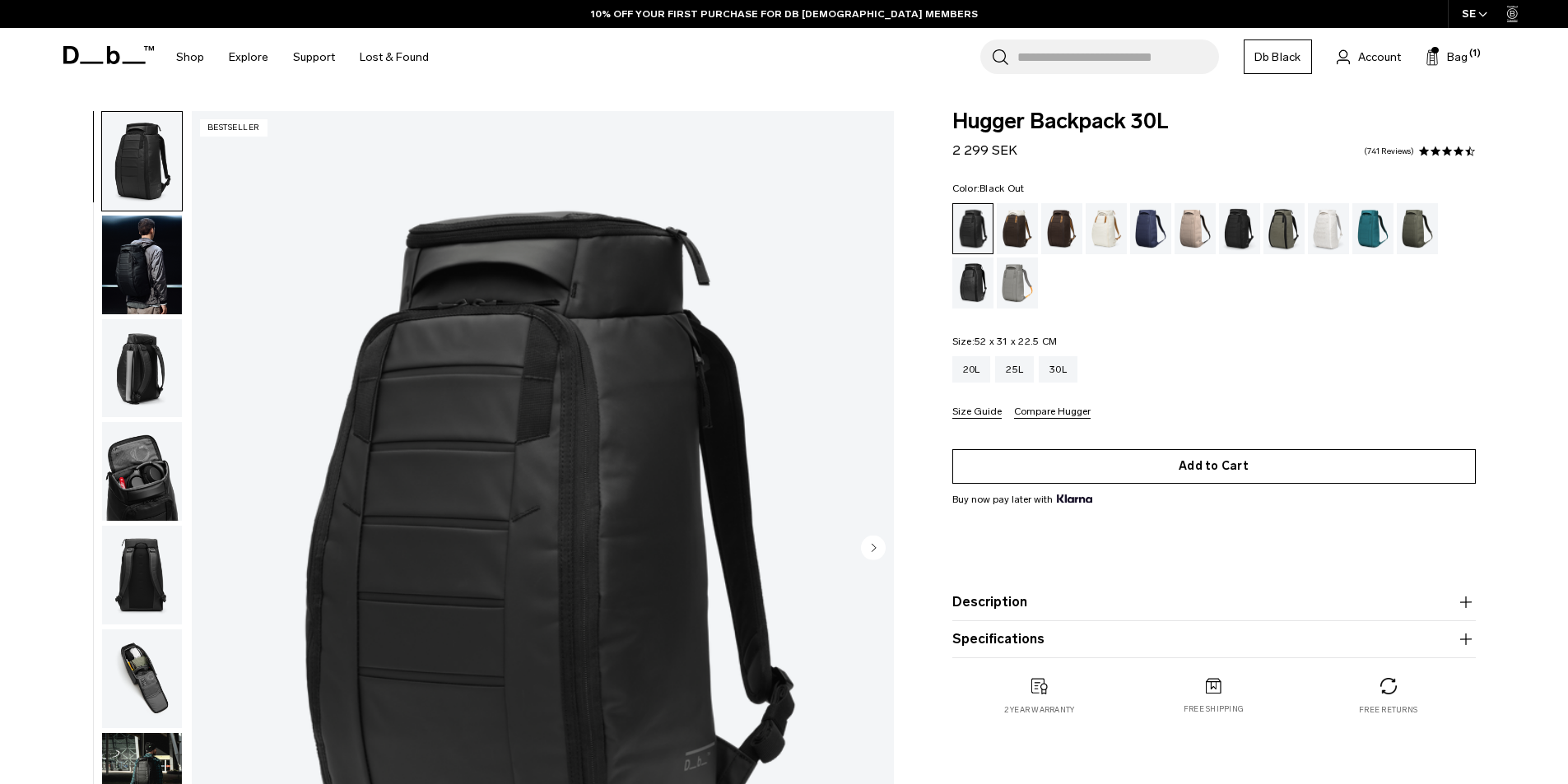
click at [1190, 475] on button "Add to Cart" at bounding box center [1214, 466] width 523 height 35
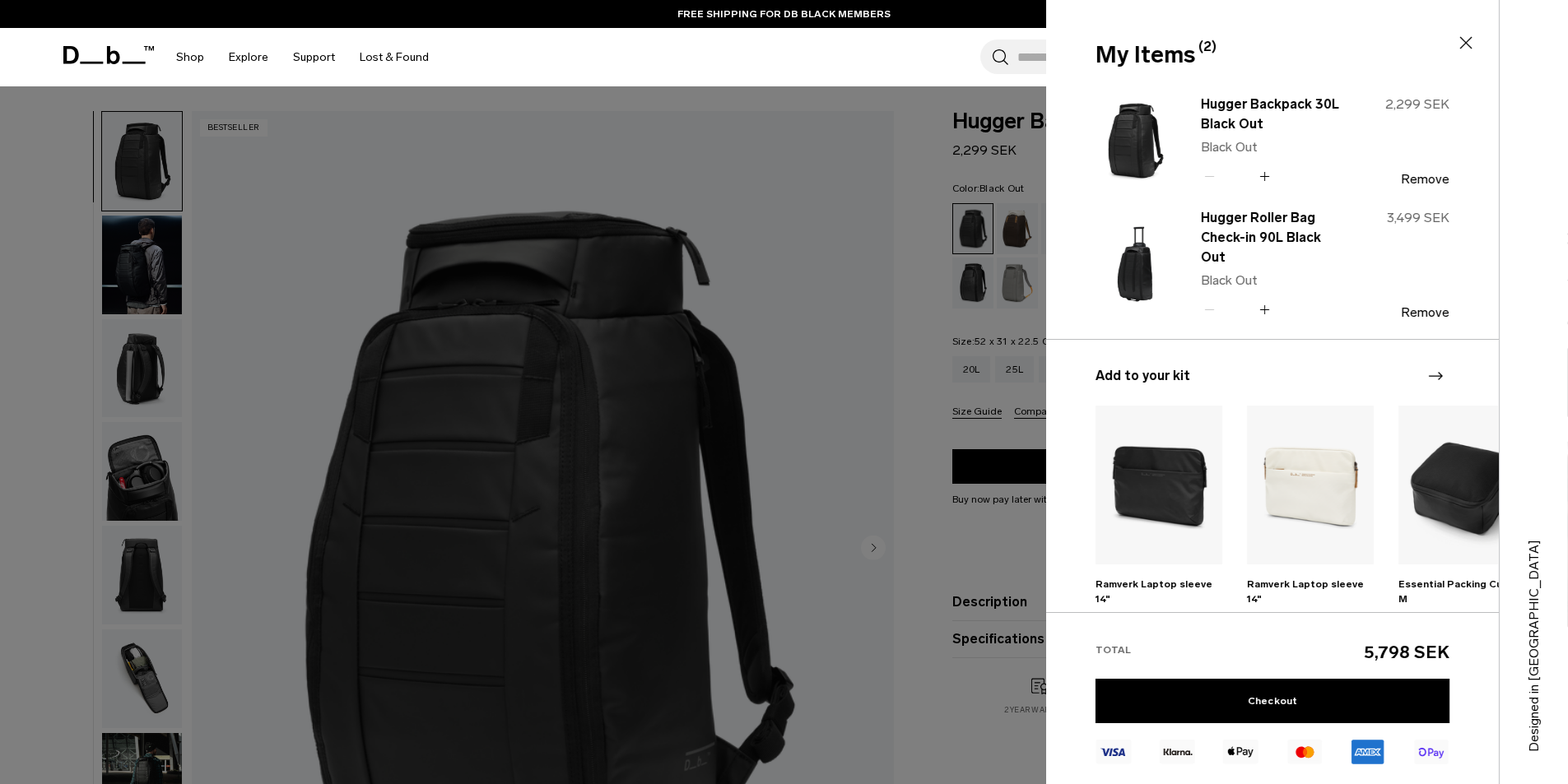
click at [1465, 45] on icon at bounding box center [1465, 43] width 20 height 20
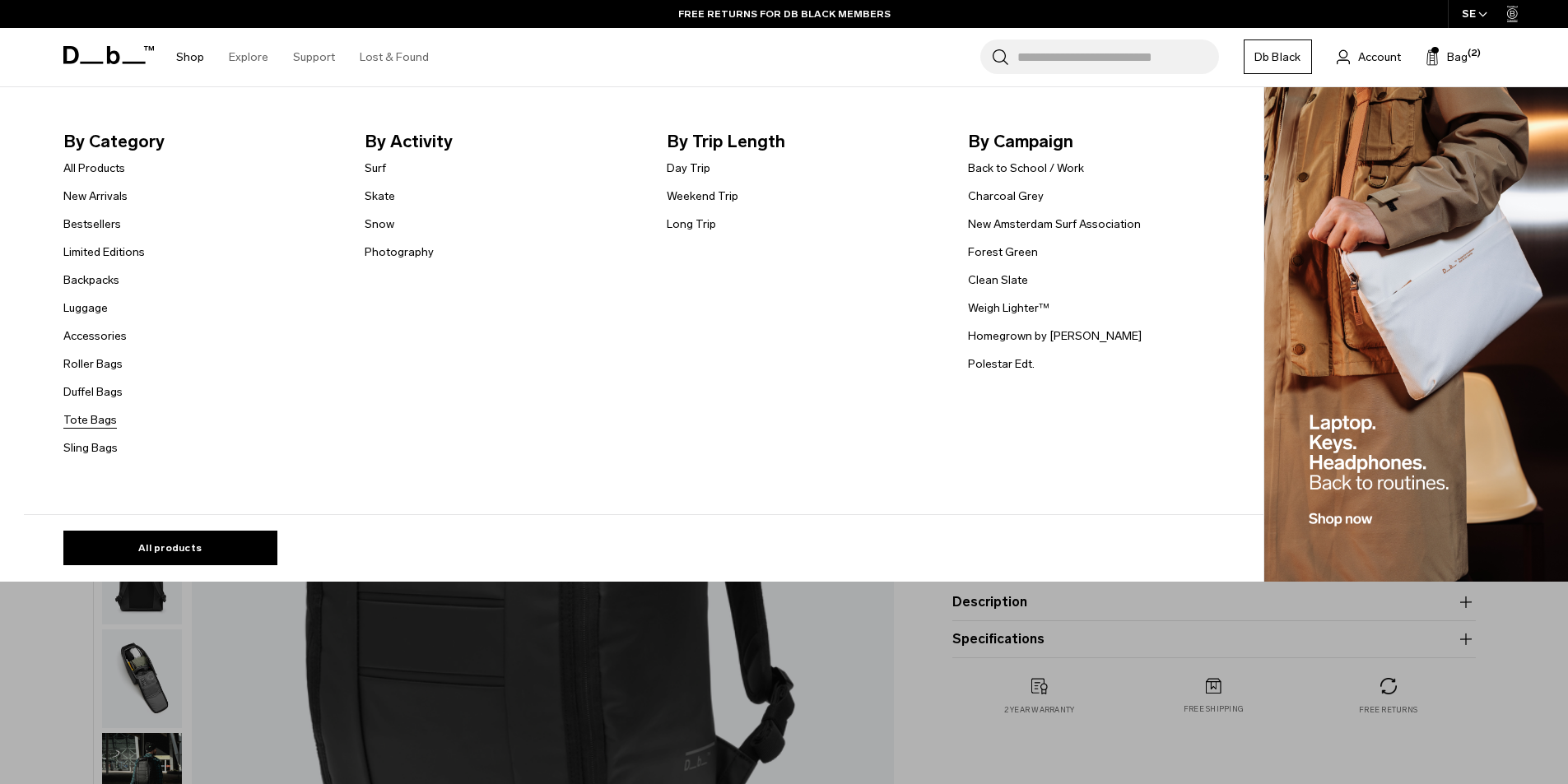
click at [103, 423] on link "Tote Bags" at bounding box center [90, 420] width 54 height 17
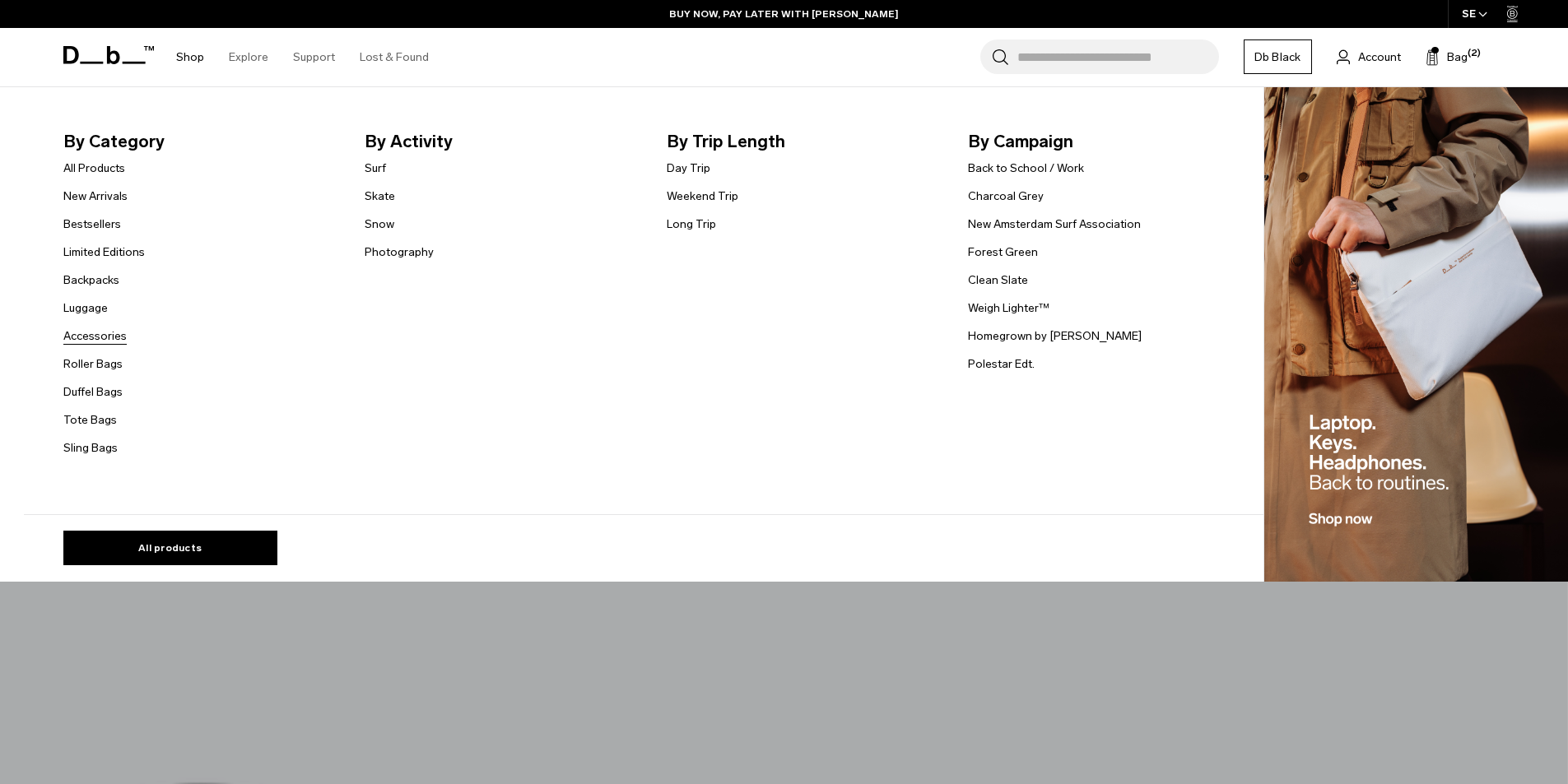
click at [121, 340] on link "Accessories" at bounding box center [95, 336] width 63 height 17
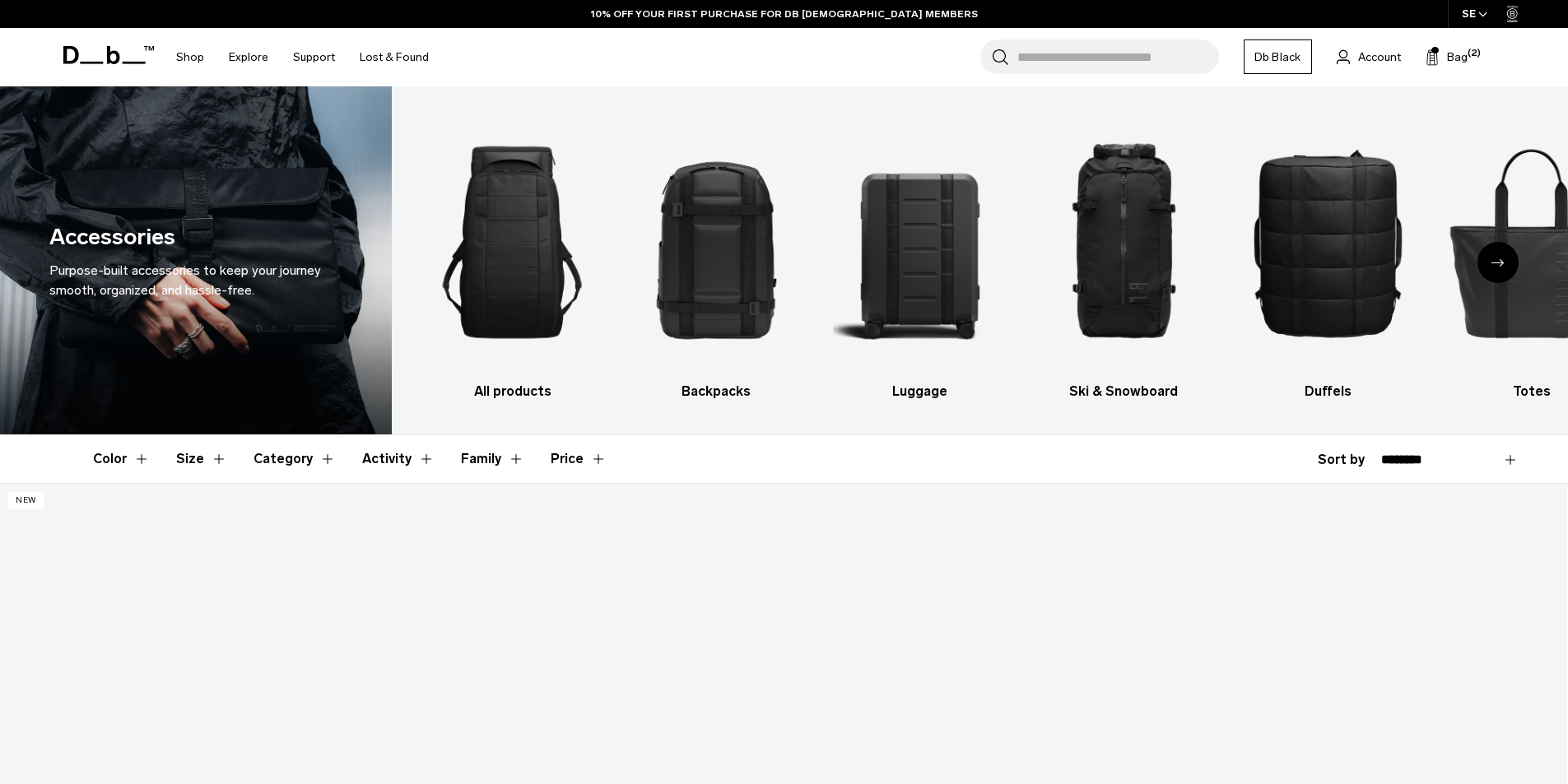
click at [1500, 263] on icon "Next slide" at bounding box center [1497, 263] width 13 height 7
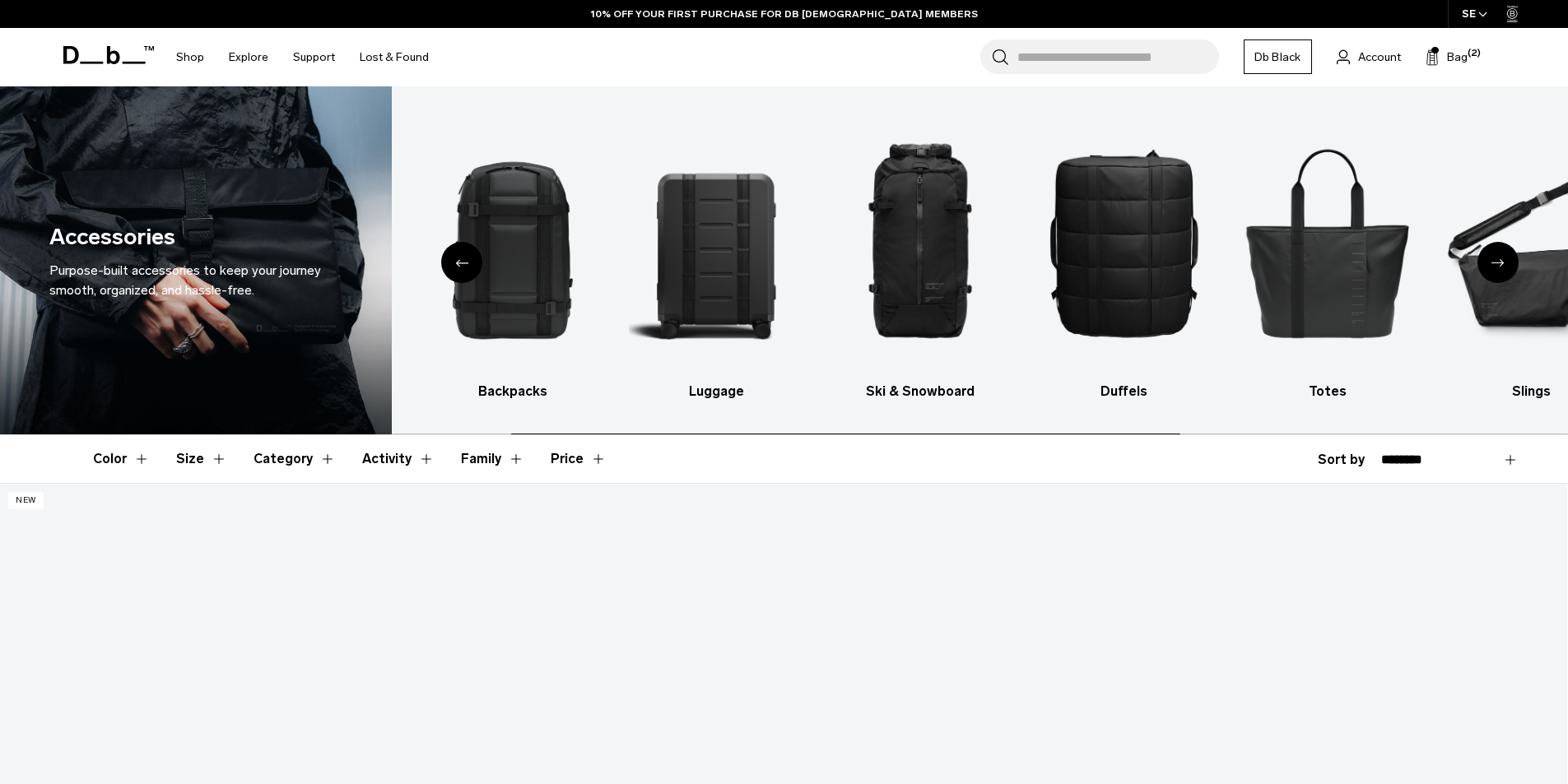
click at [1500, 263] on icon "Next slide" at bounding box center [1497, 263] width 13 height 7
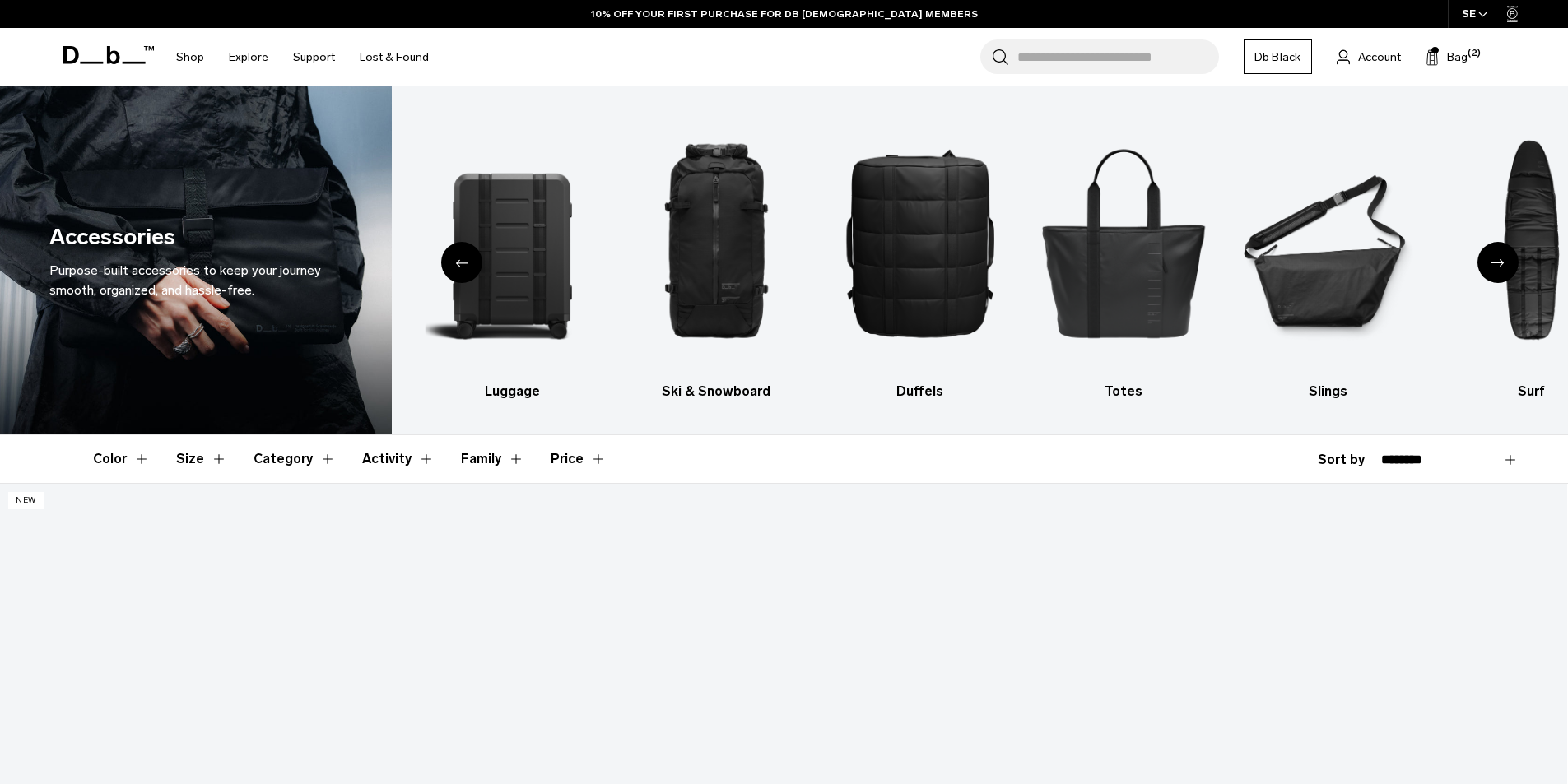
click at [1499, 263] on icon "Next slide" at bounding box center [1497, 263] width 13 height 7
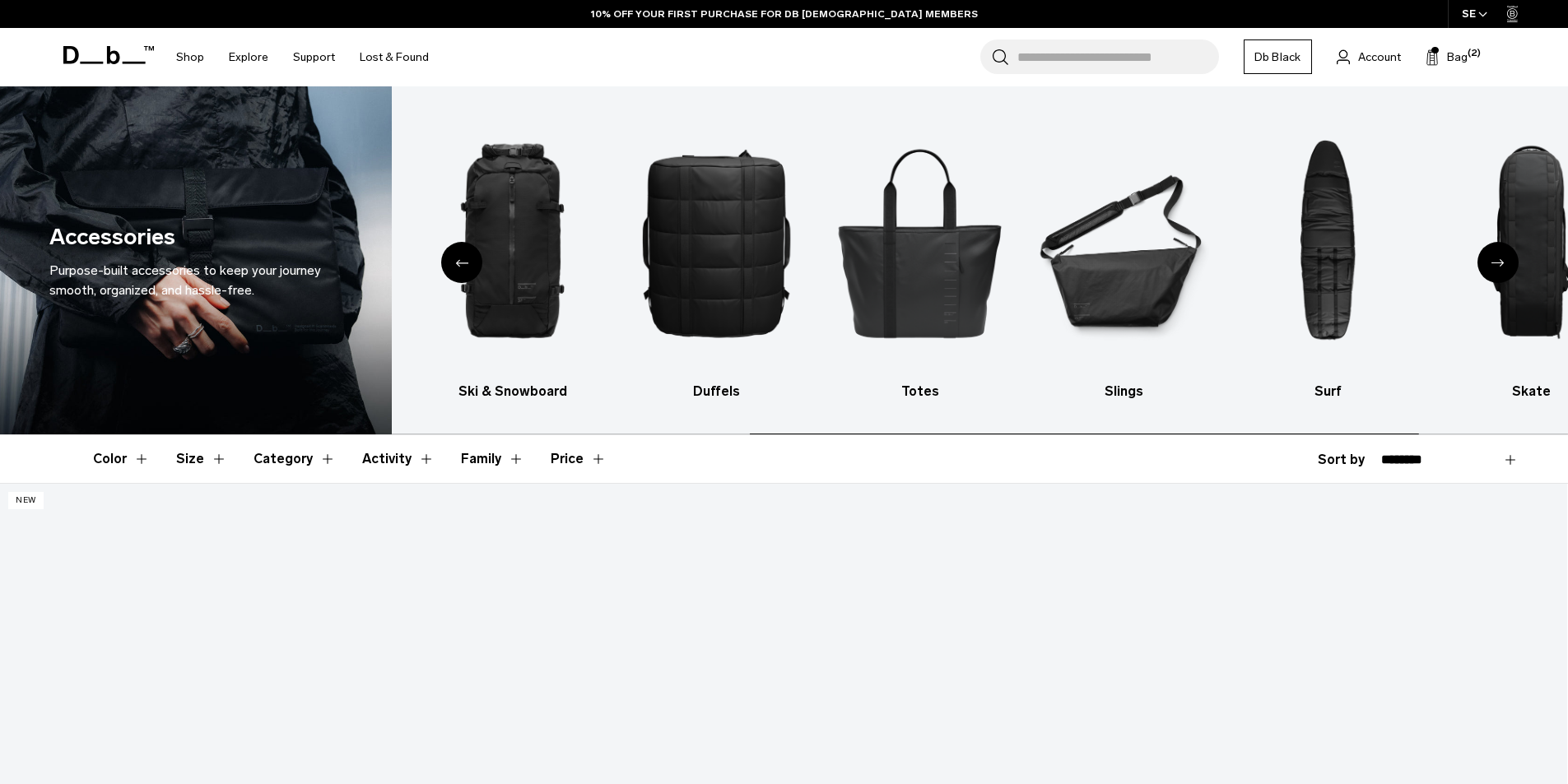
click at [1499, 263] on icon "Next slide" at bounding box center [1497, 263] width 13 height 7
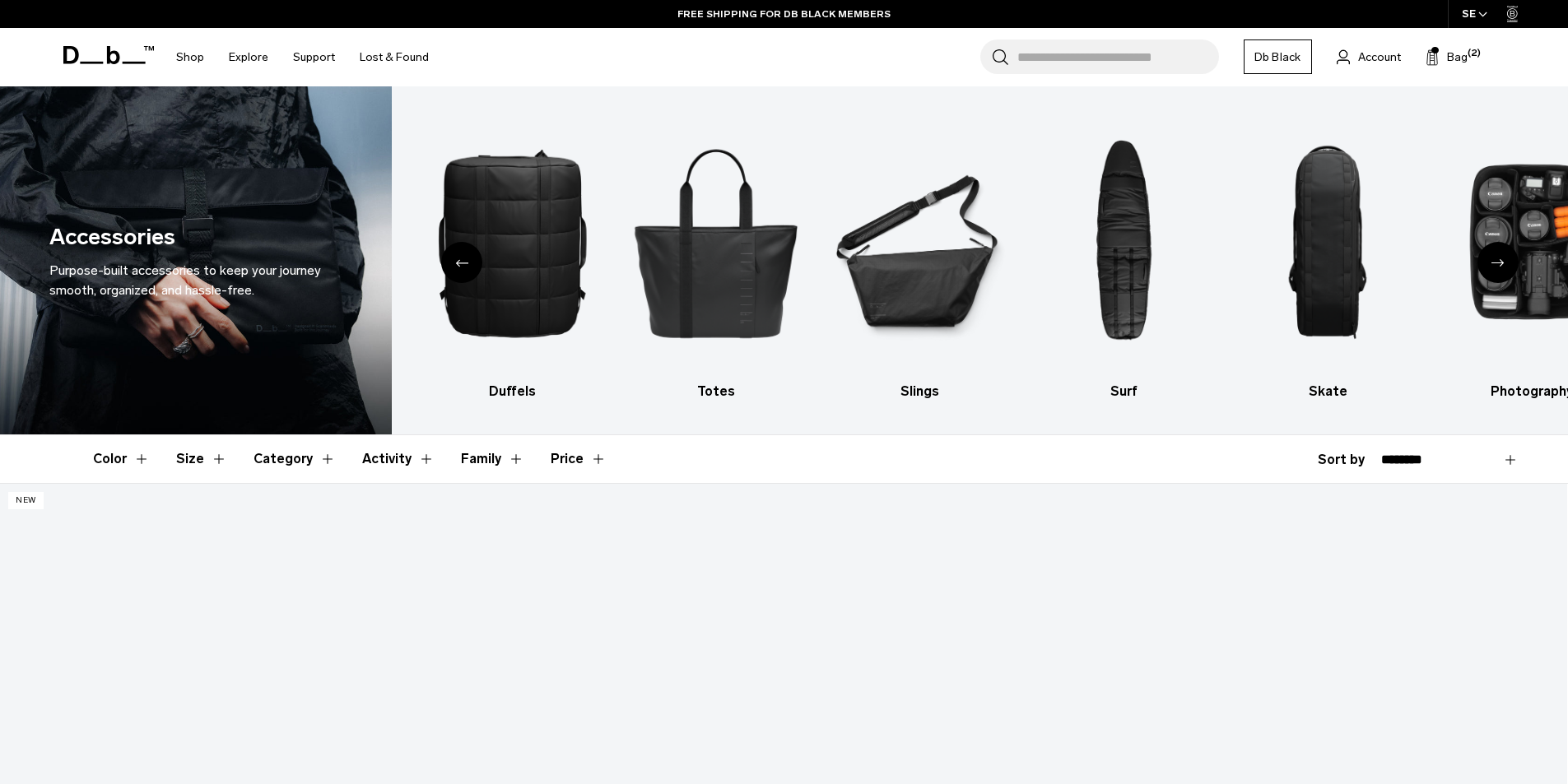
click at [1499, 262] on icon "Next slide" at bounding box center [1497, 263] width 13 height 7
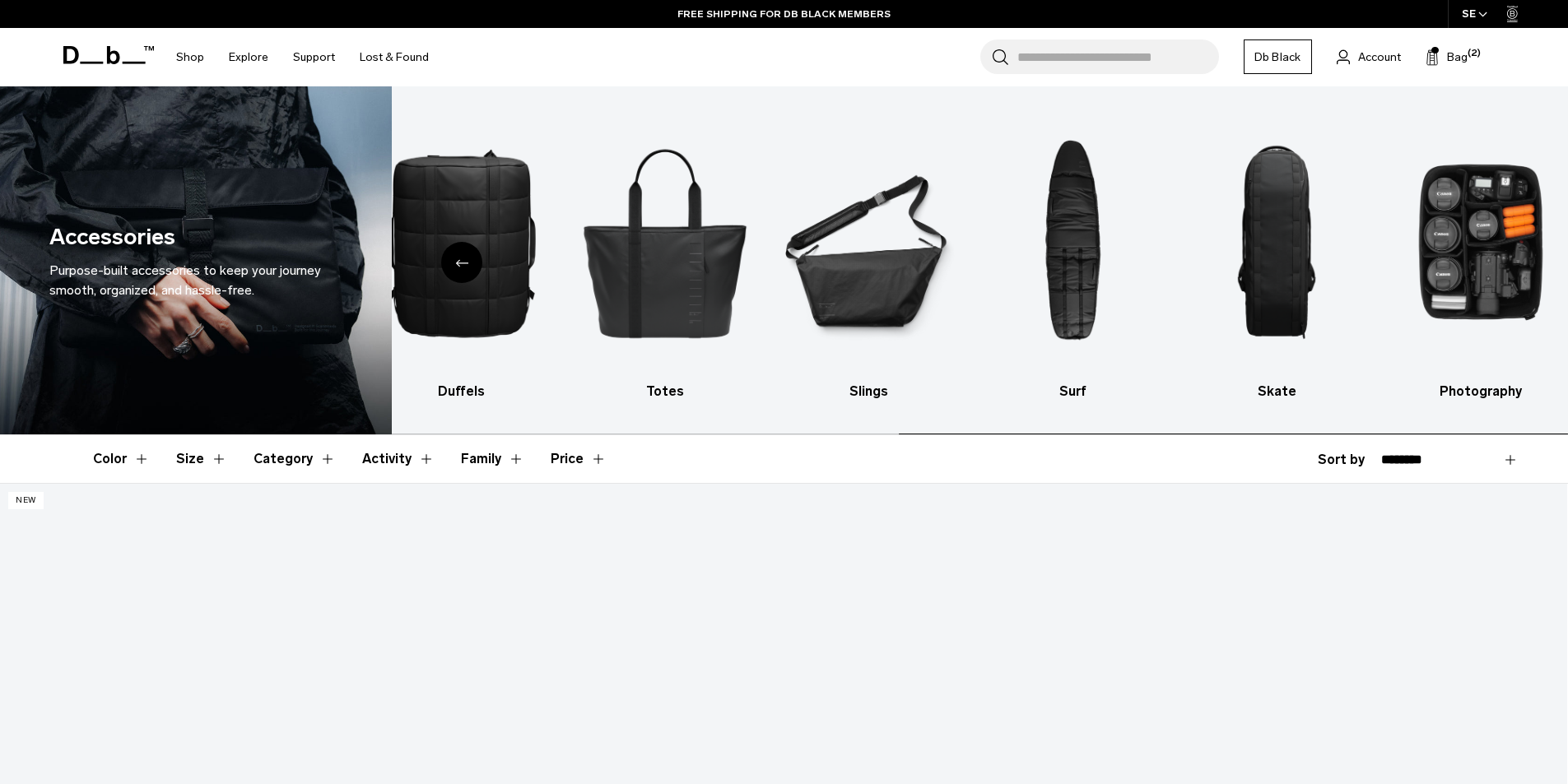
click at [1499, 262] on img "10 / 10" at bounding box center [1480, 242] width 175 height 263
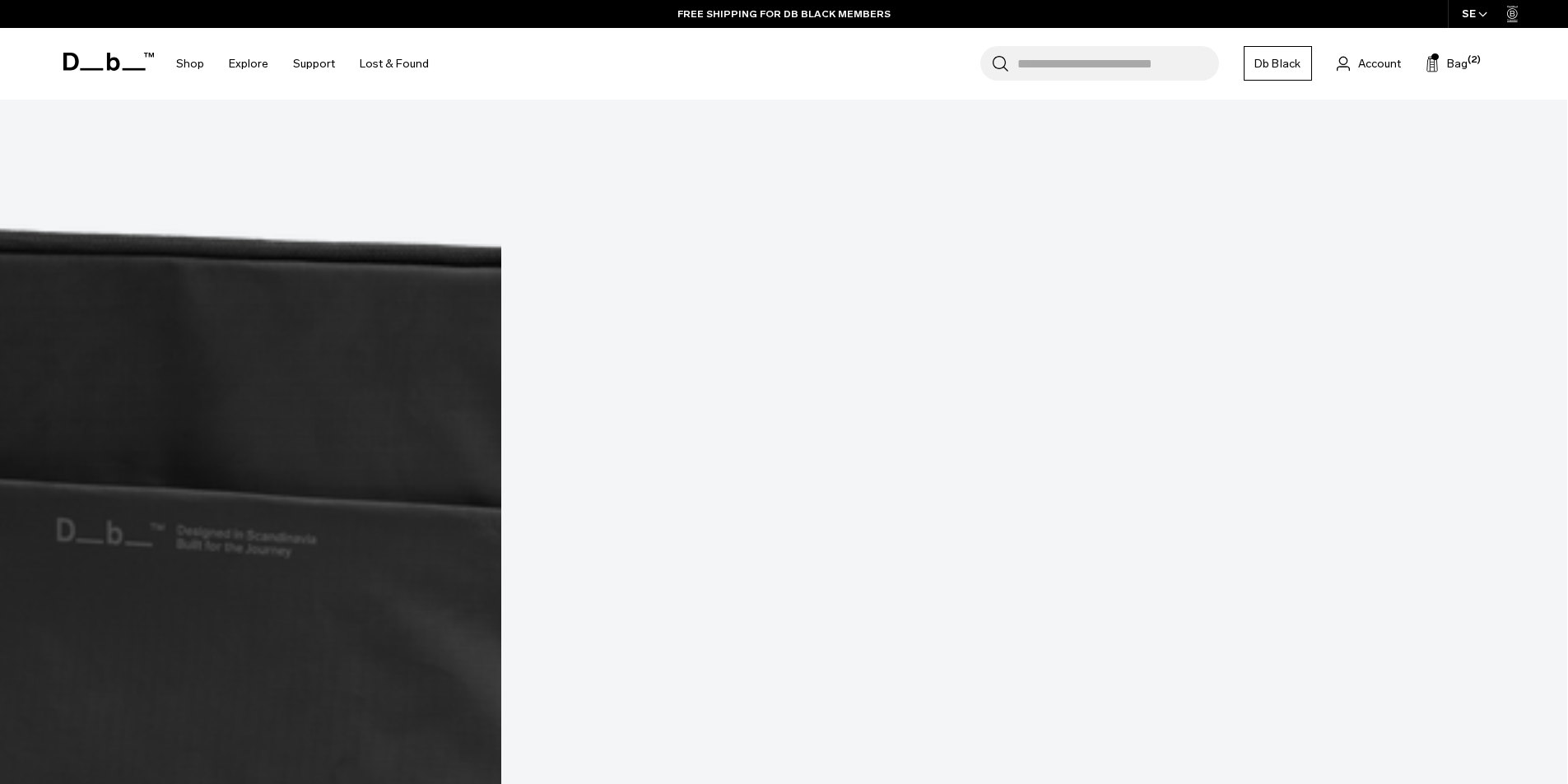
scroll to position [2570, 0]
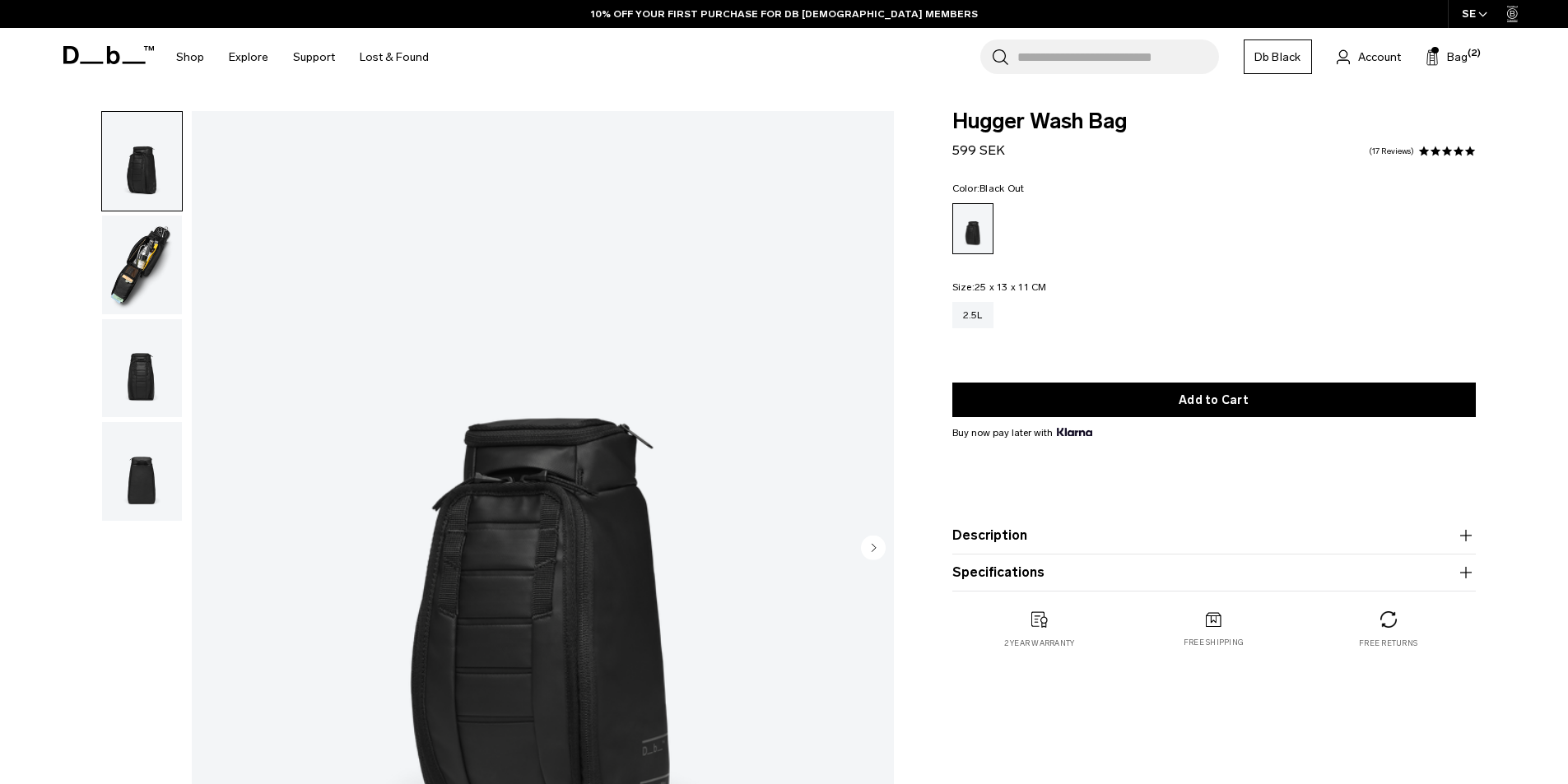
click at [875, 546] on icon "Next slide" at bounding box center [873, 547] width 25 height 25
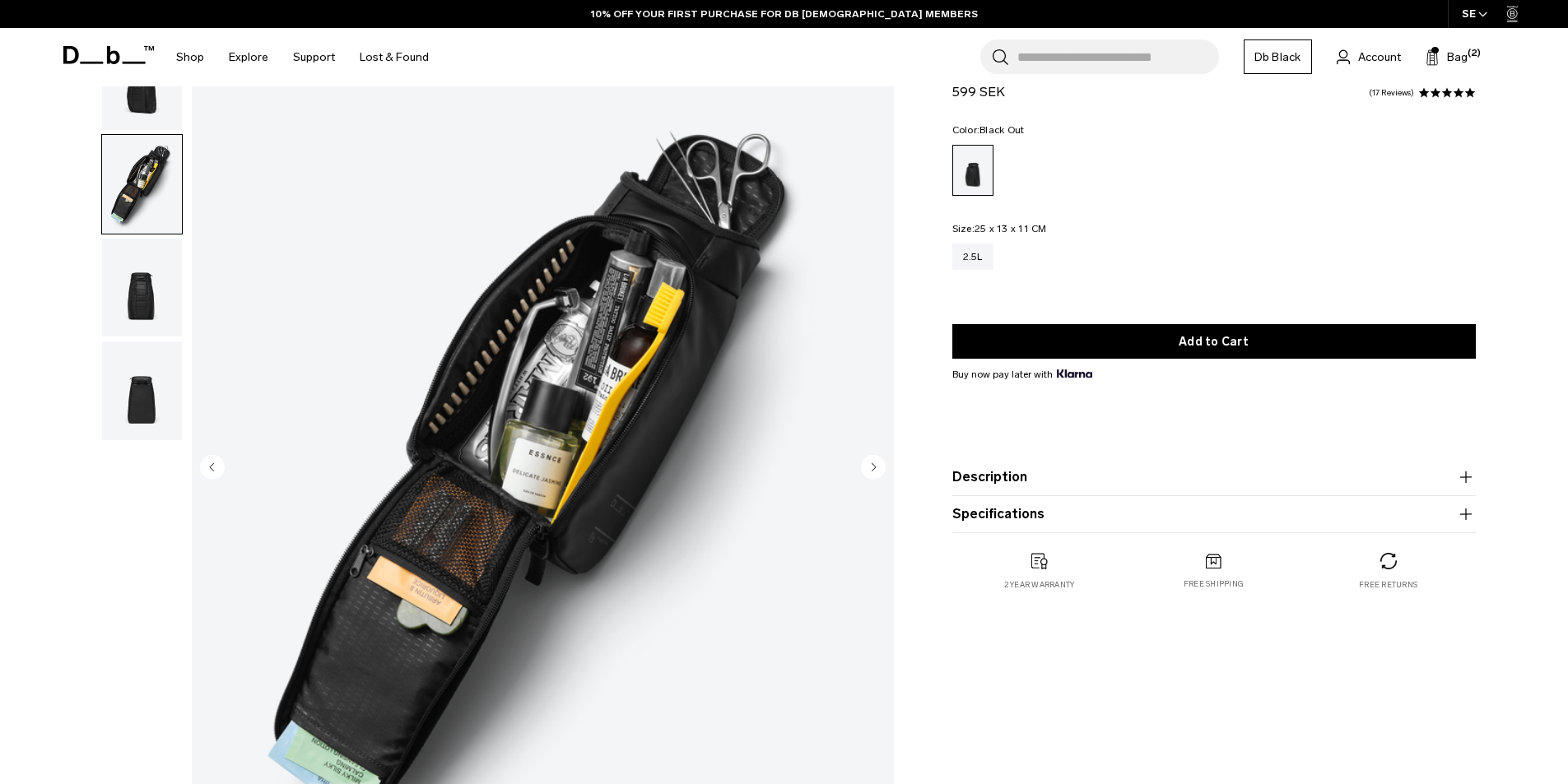
scroll to position [82, 0]
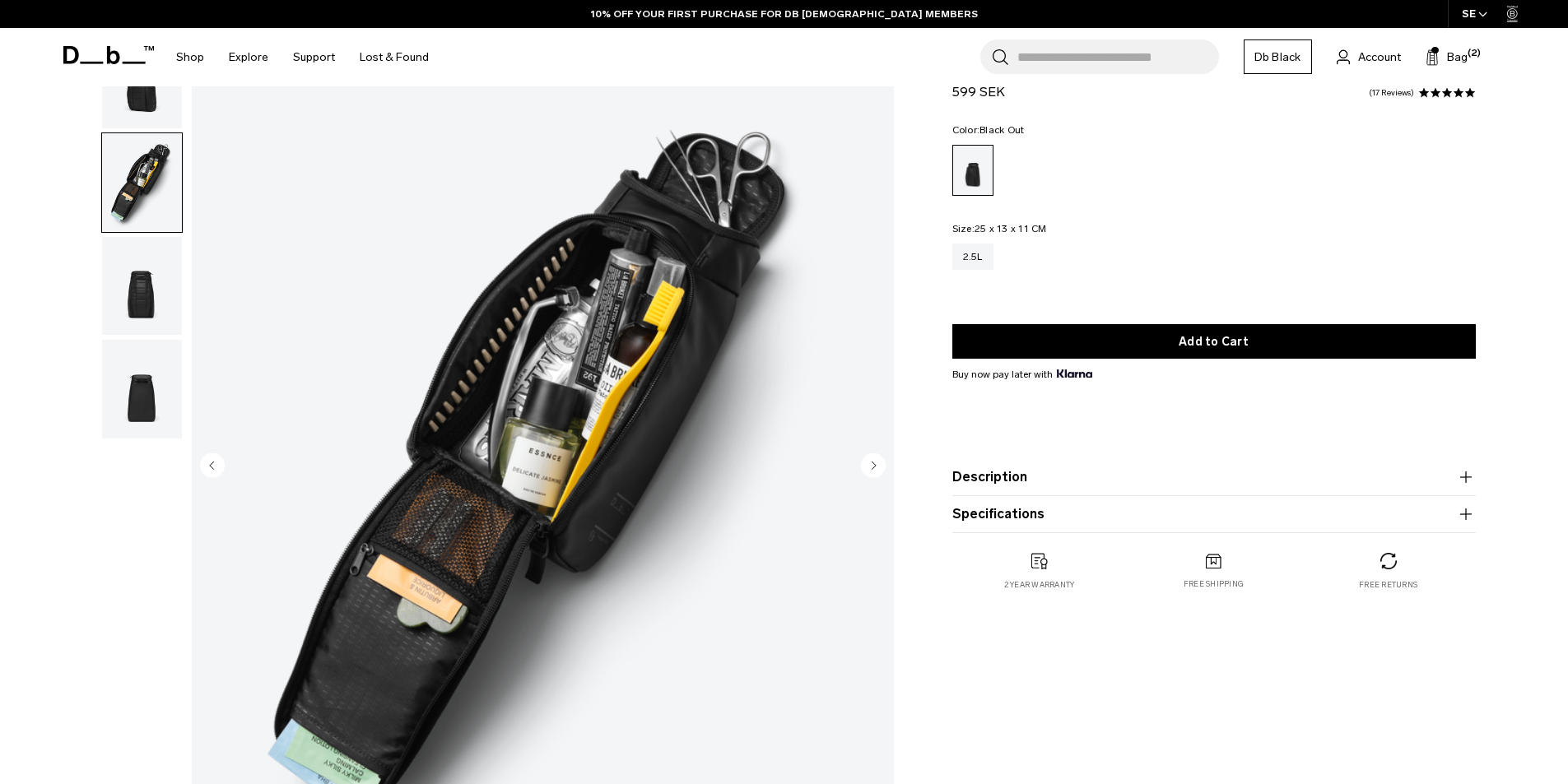
click at [879, 466] on circle "Next slide" at bounding box center [873, 465] width 25 height 25
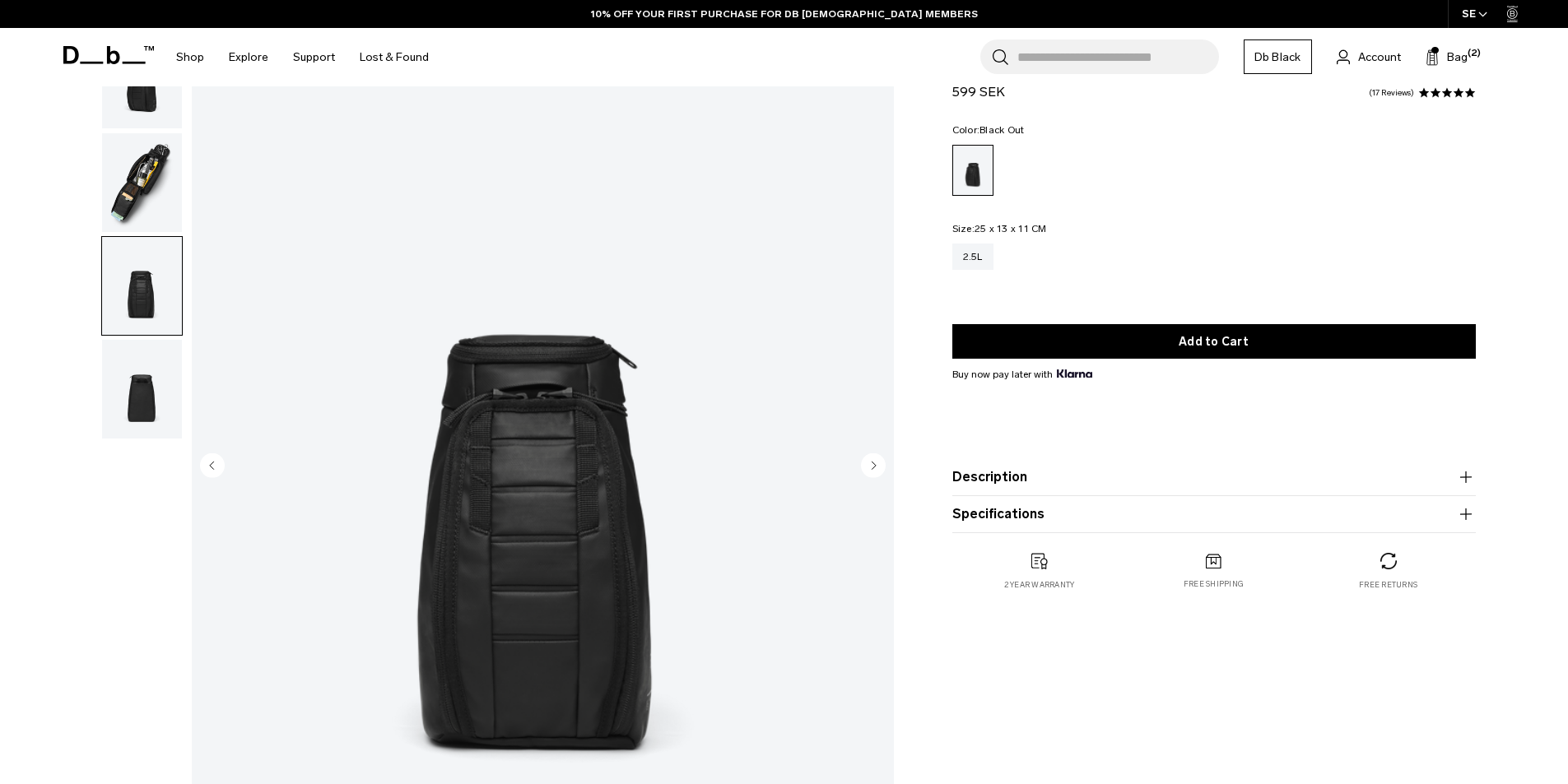
click at [873, 466] on icon "Next slide" at bounding box center [873, 465] width 4 height 7
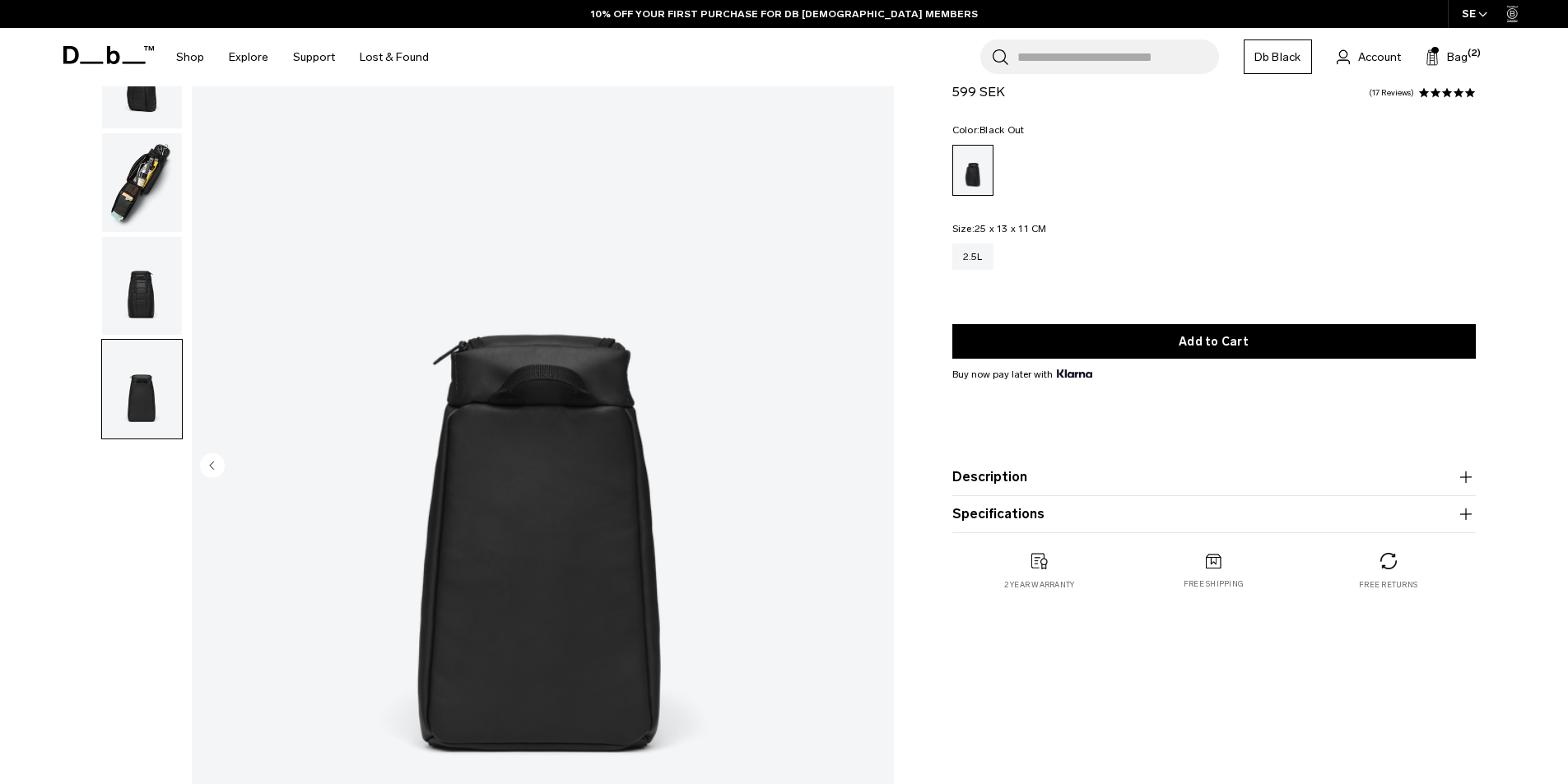
click at [873, 466] on img "4 / 4" at bounding box center [543, 467] width 702 height 877
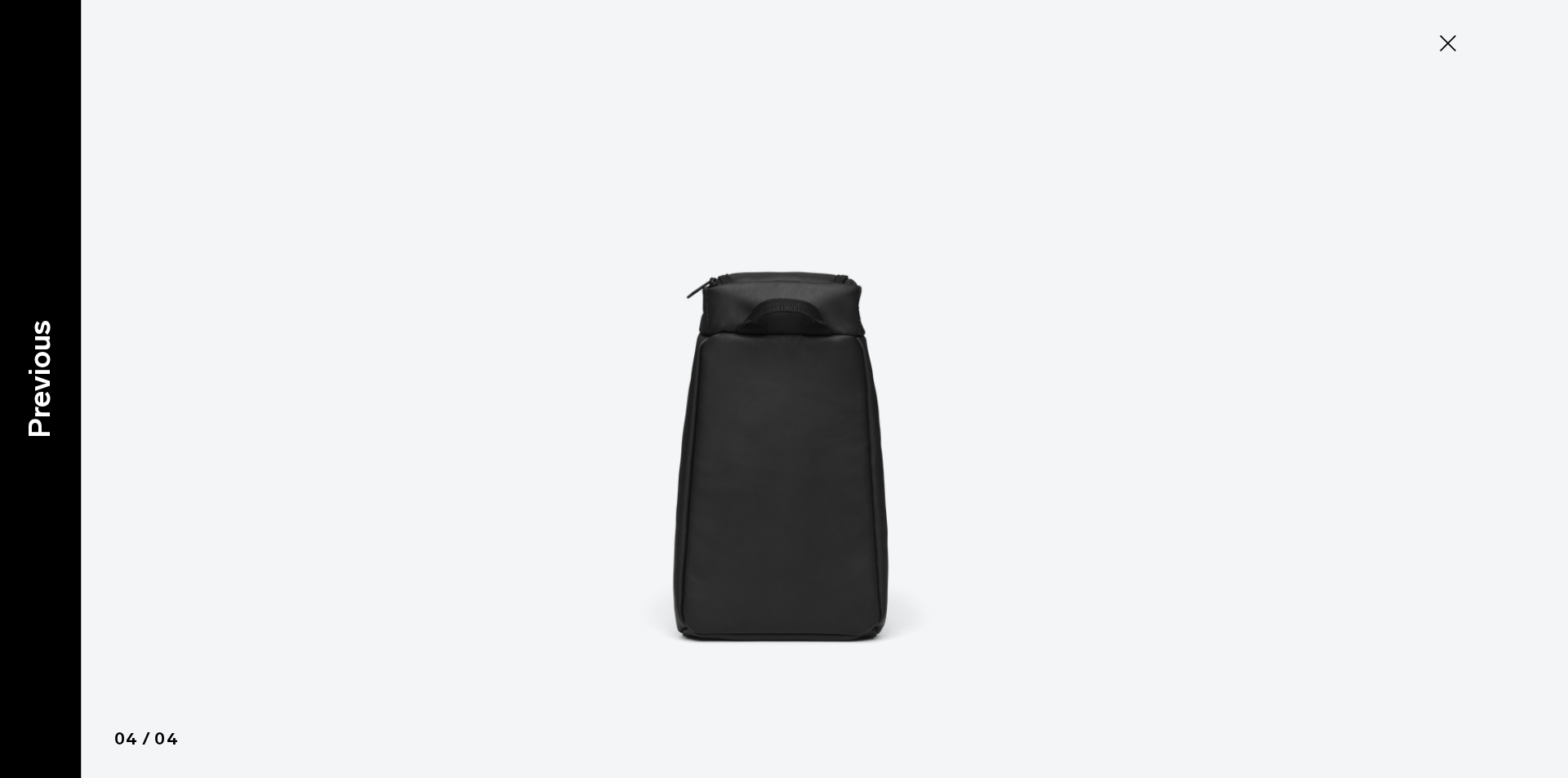
click at [58, 440] on div "Previous" at bounding box center [41, 389] width 82 height 778
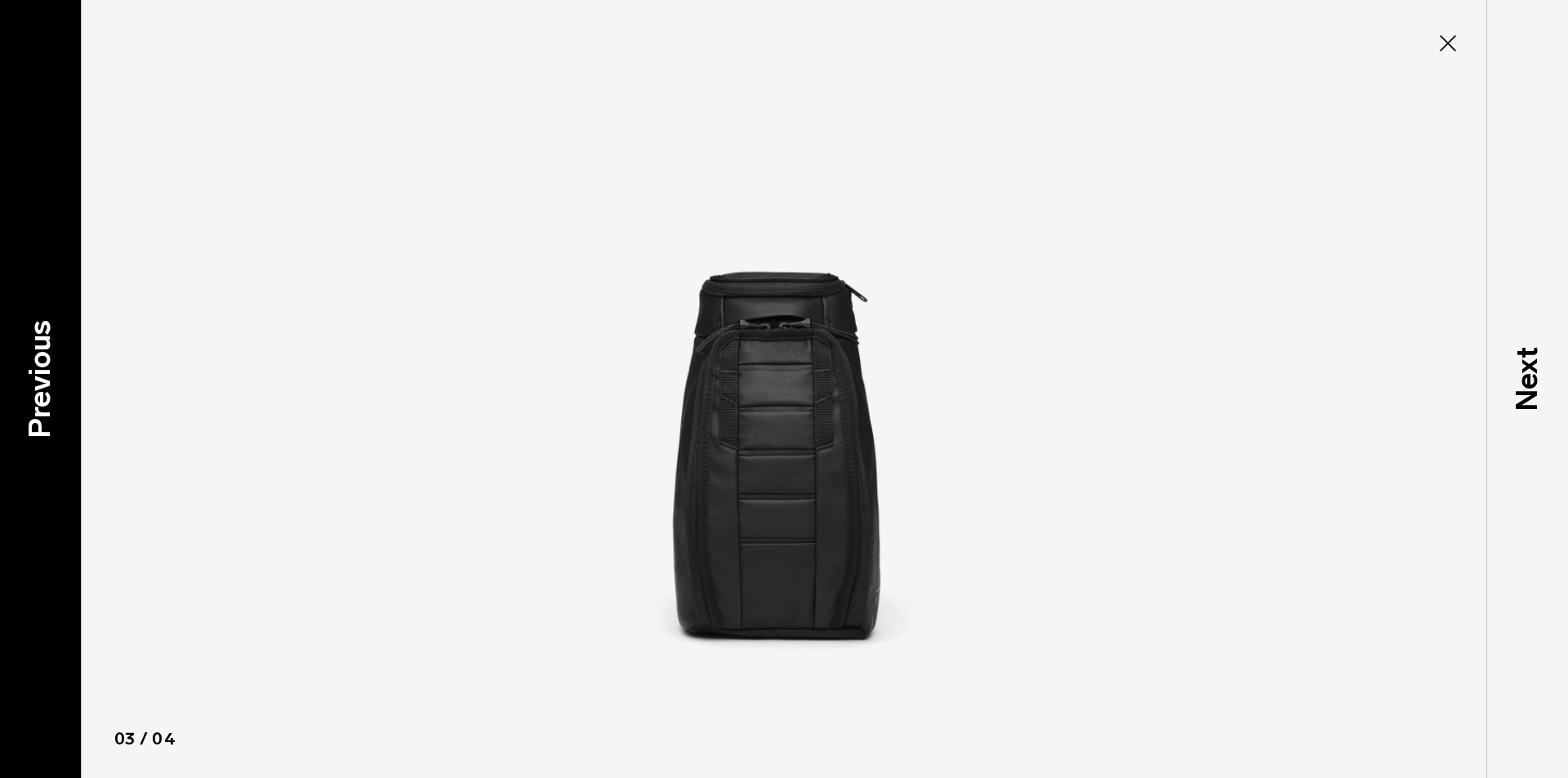
click at [59, 434] on p "Previous" at bounding box center [40, 379] width 44 height 119
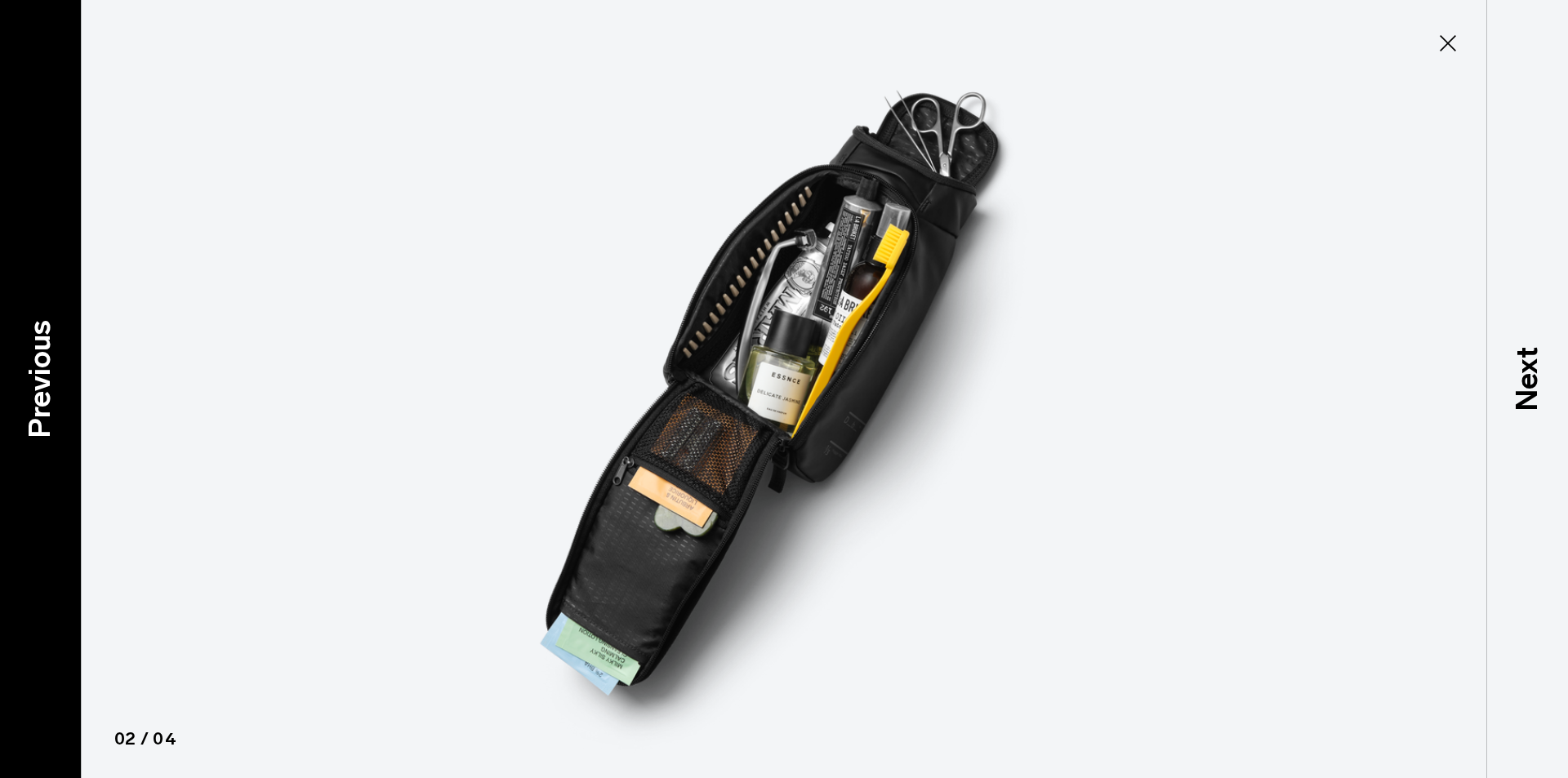
click at [48, 432] on p "Previous" at bounding box center [40, 379] width 44 height 119
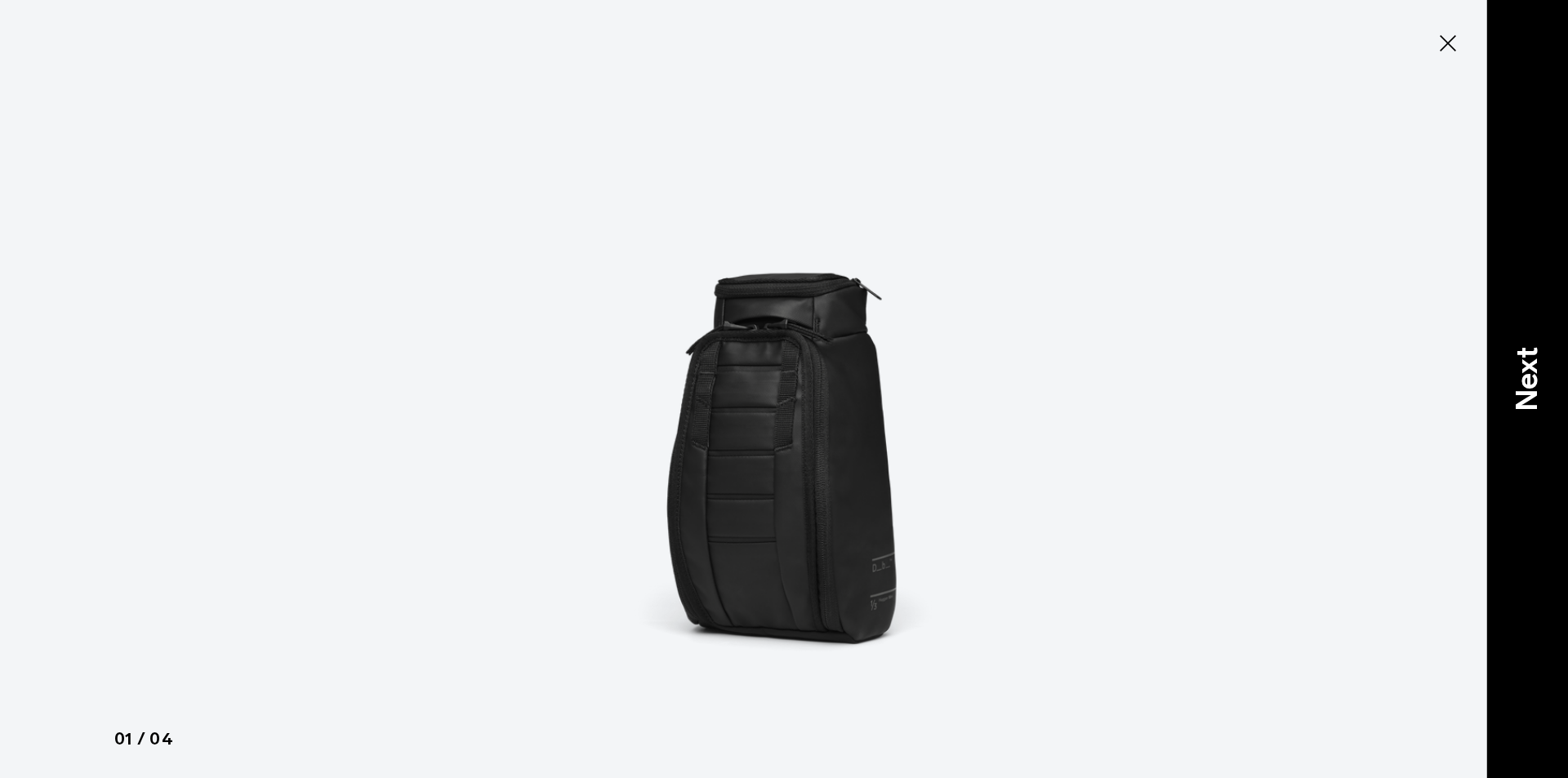
click at [1511, 253] on div "Next" at bounding box center [1526, 389] width 82 height 778
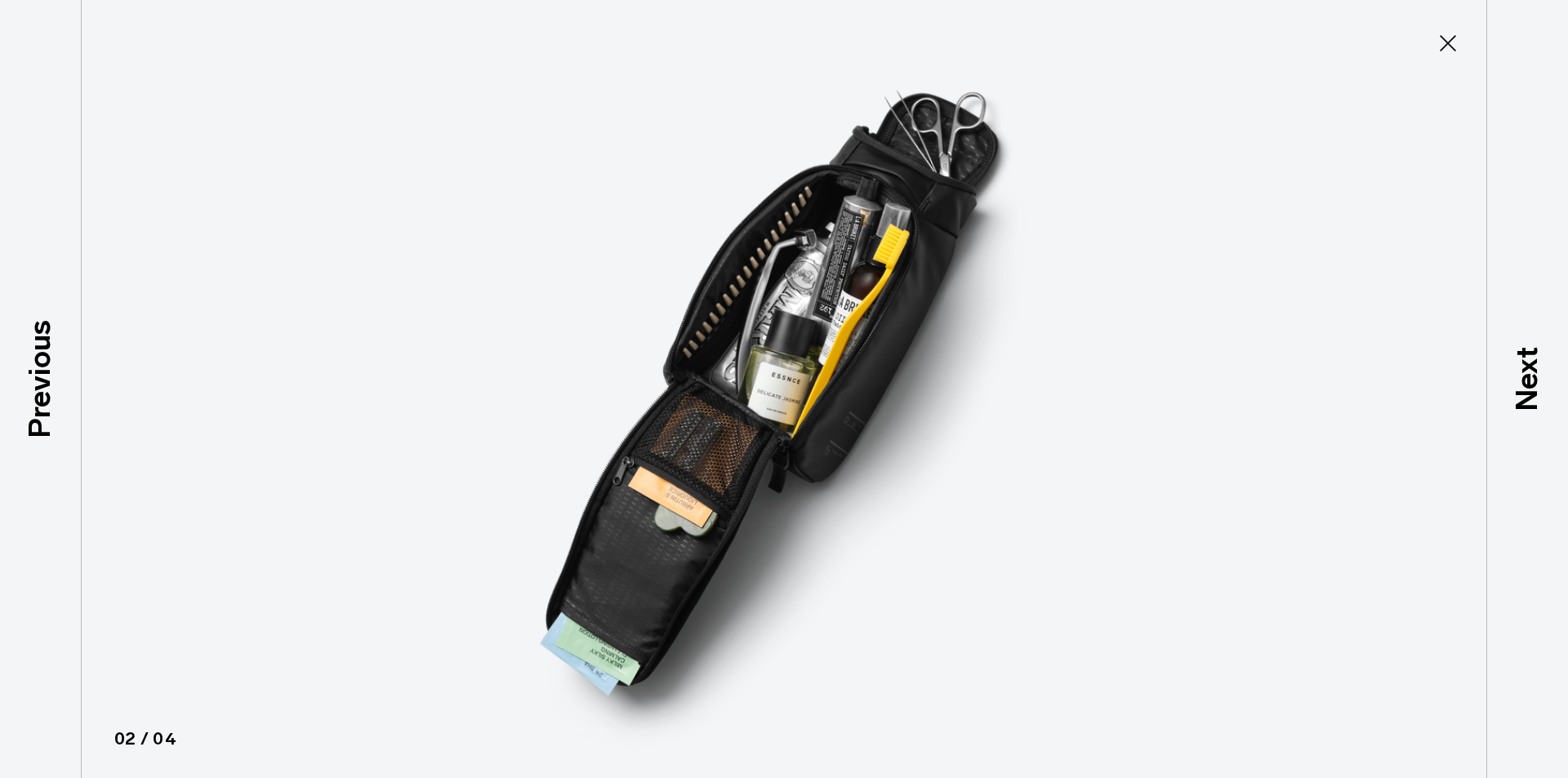
click at [1451, 46] on icon at bounding box center [1447, 43] width 26 height 26
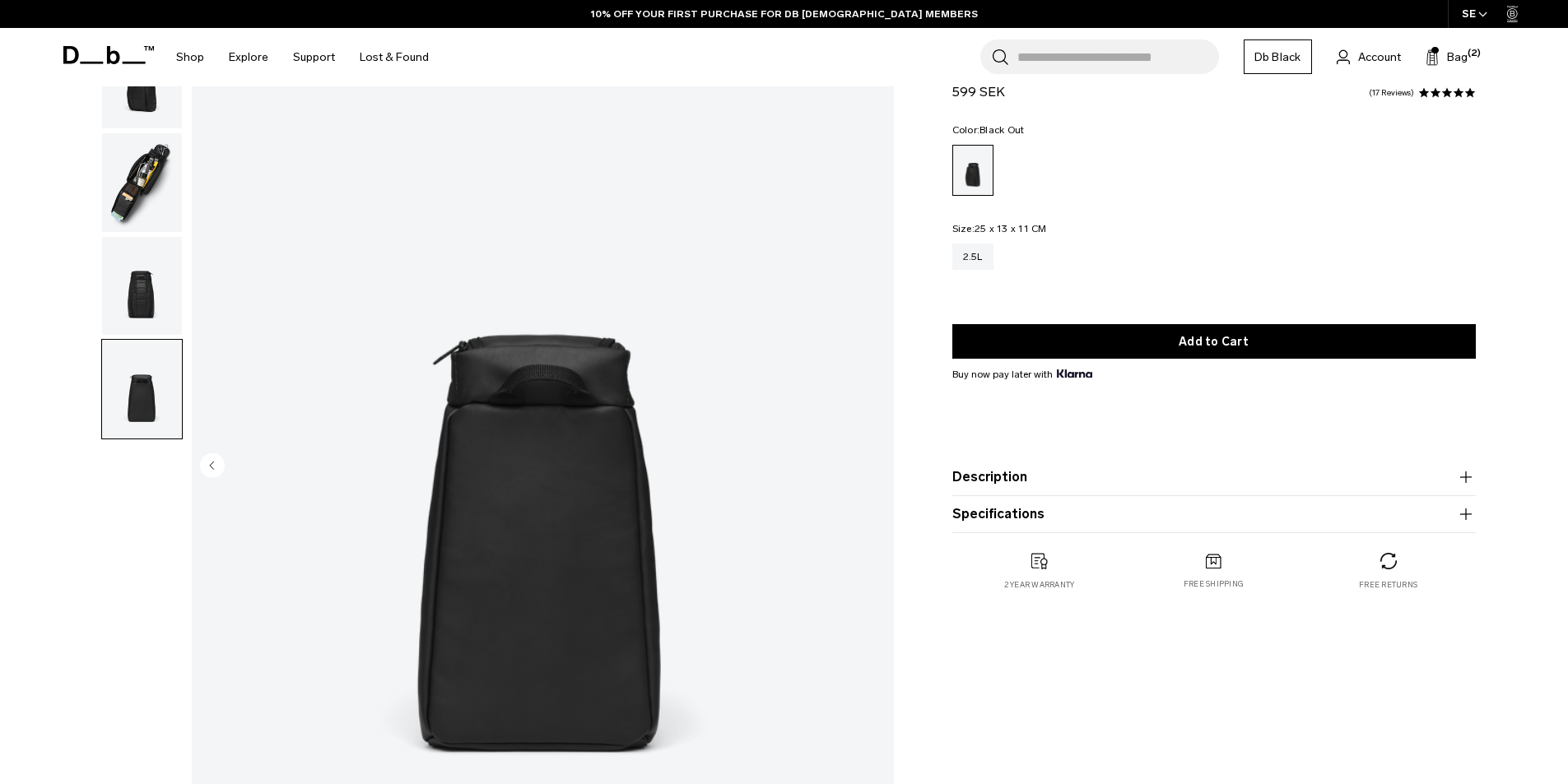
click at [134, 121] on img "button" at bounding box center [141, 79] width 79 height 99
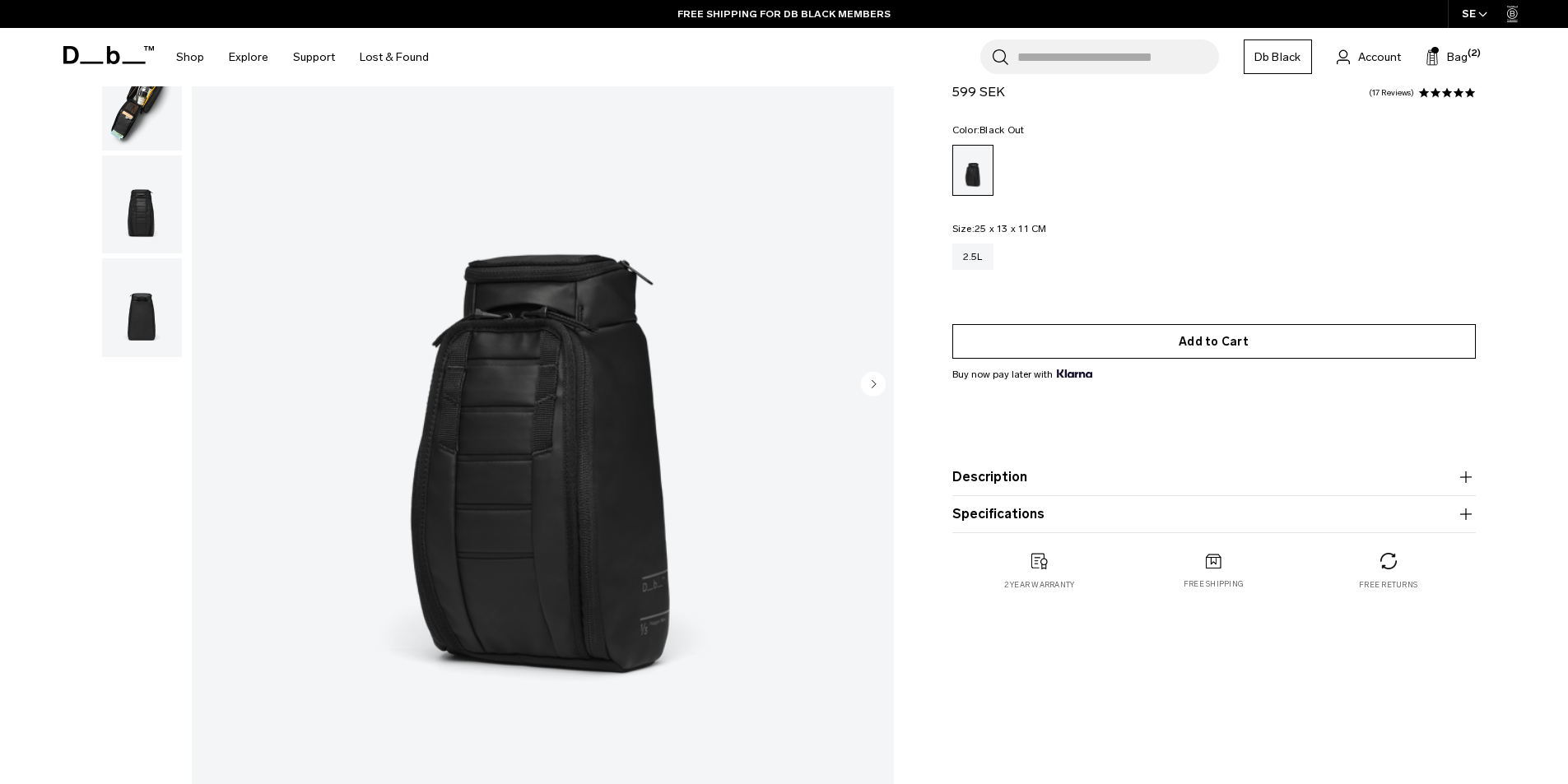
scroll to position [164, 0]
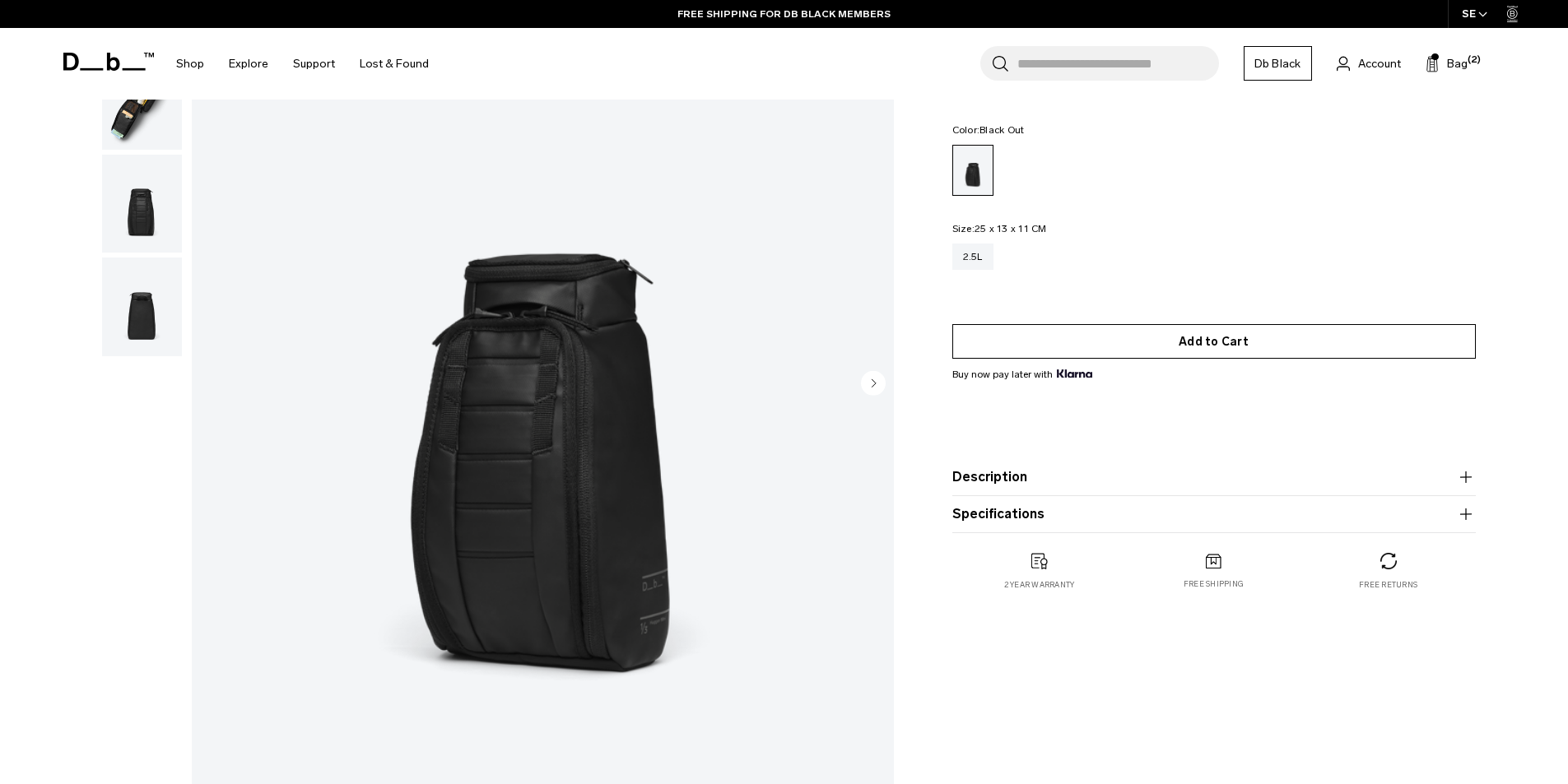
click at [1171, 343] on button "Add to Cart" at bounding box center [1214, 341] width 523 height 35
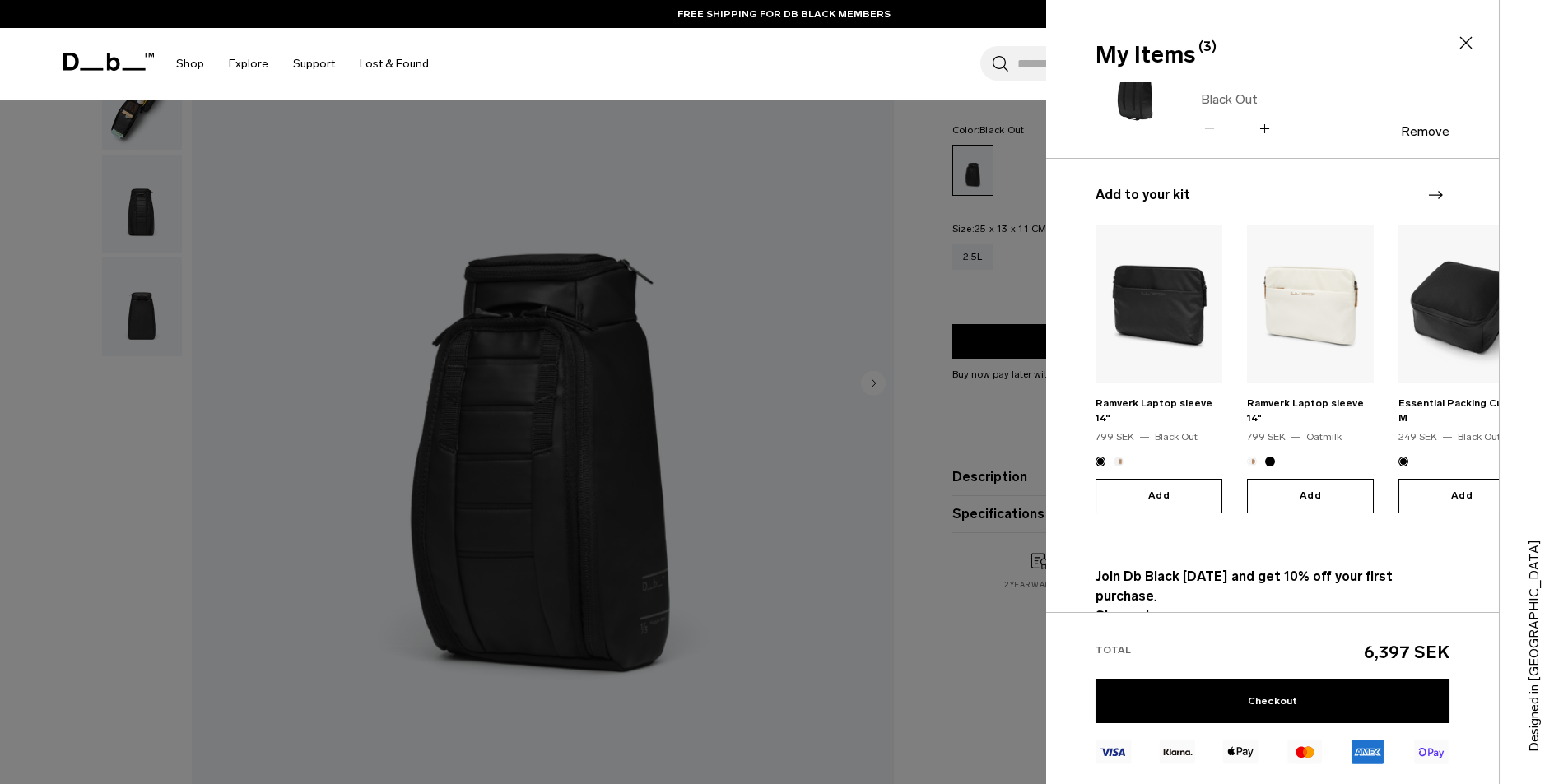
scroll to position [310, 0]
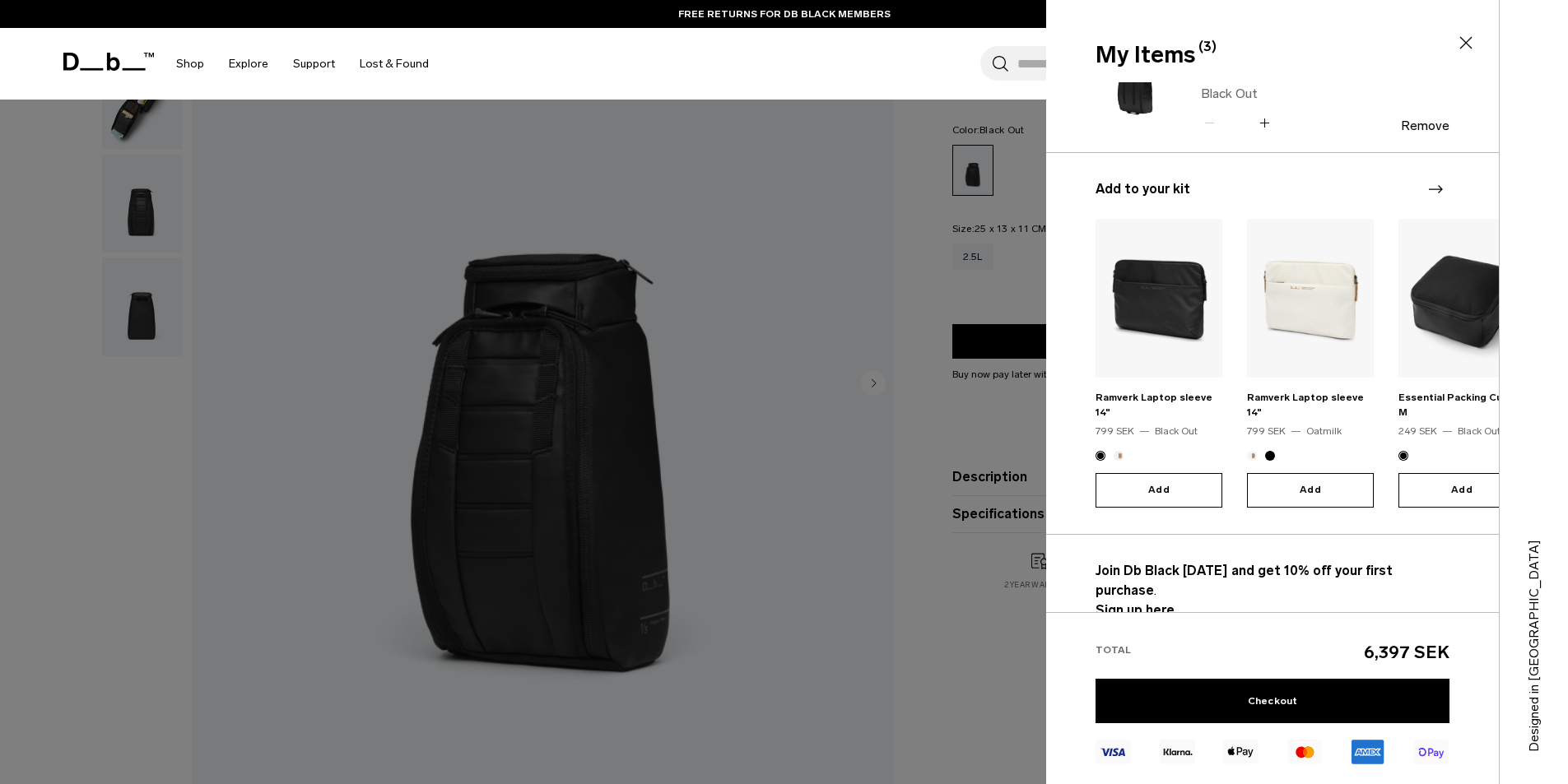
click at [1432, 194] on icon "Next slide" at bounding box center [1435, 189] width 20 height 20
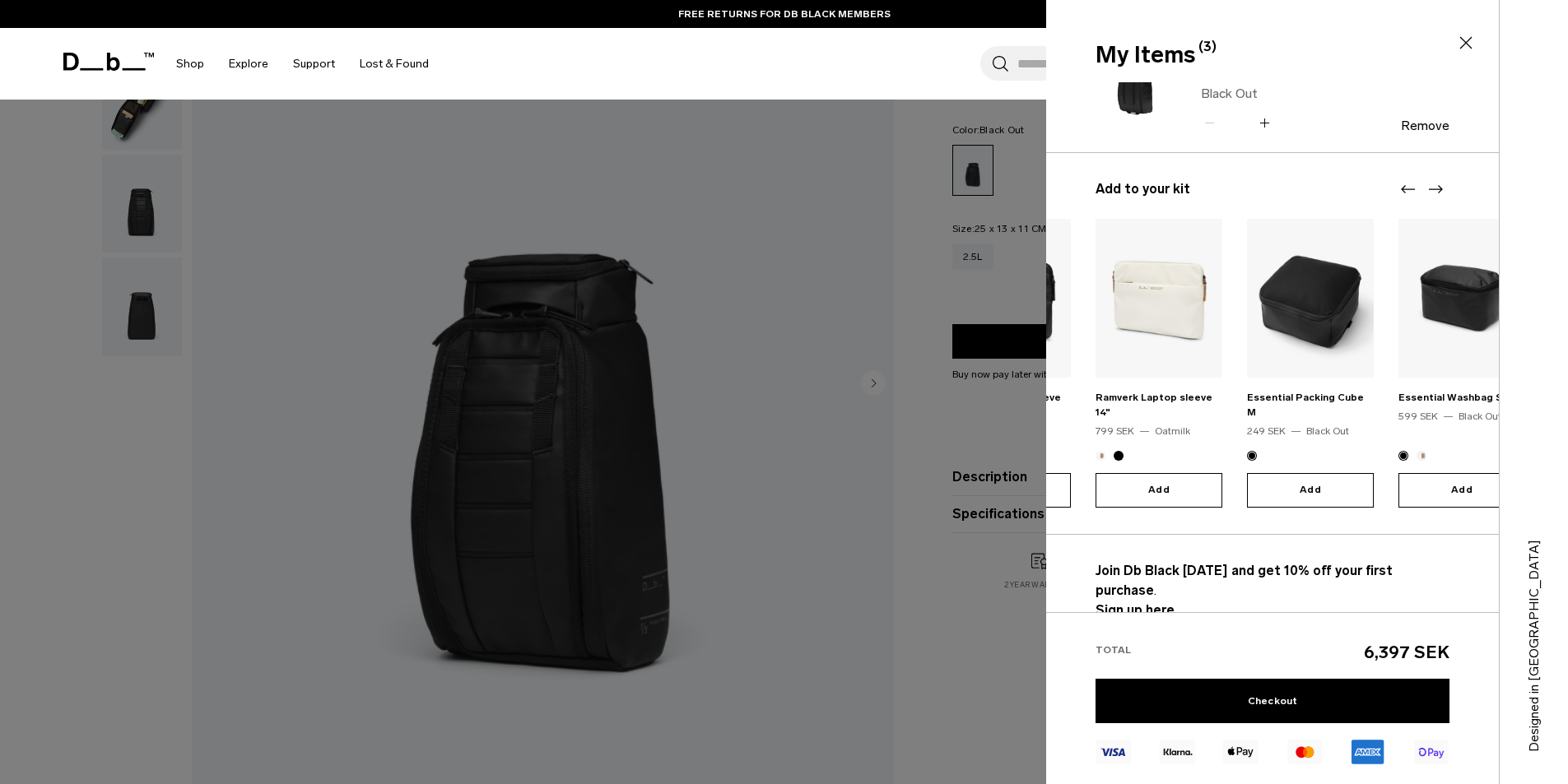
click at [1435, 190] on icon "Next slide" at bounding box center [1435, 189] width 20 height 20
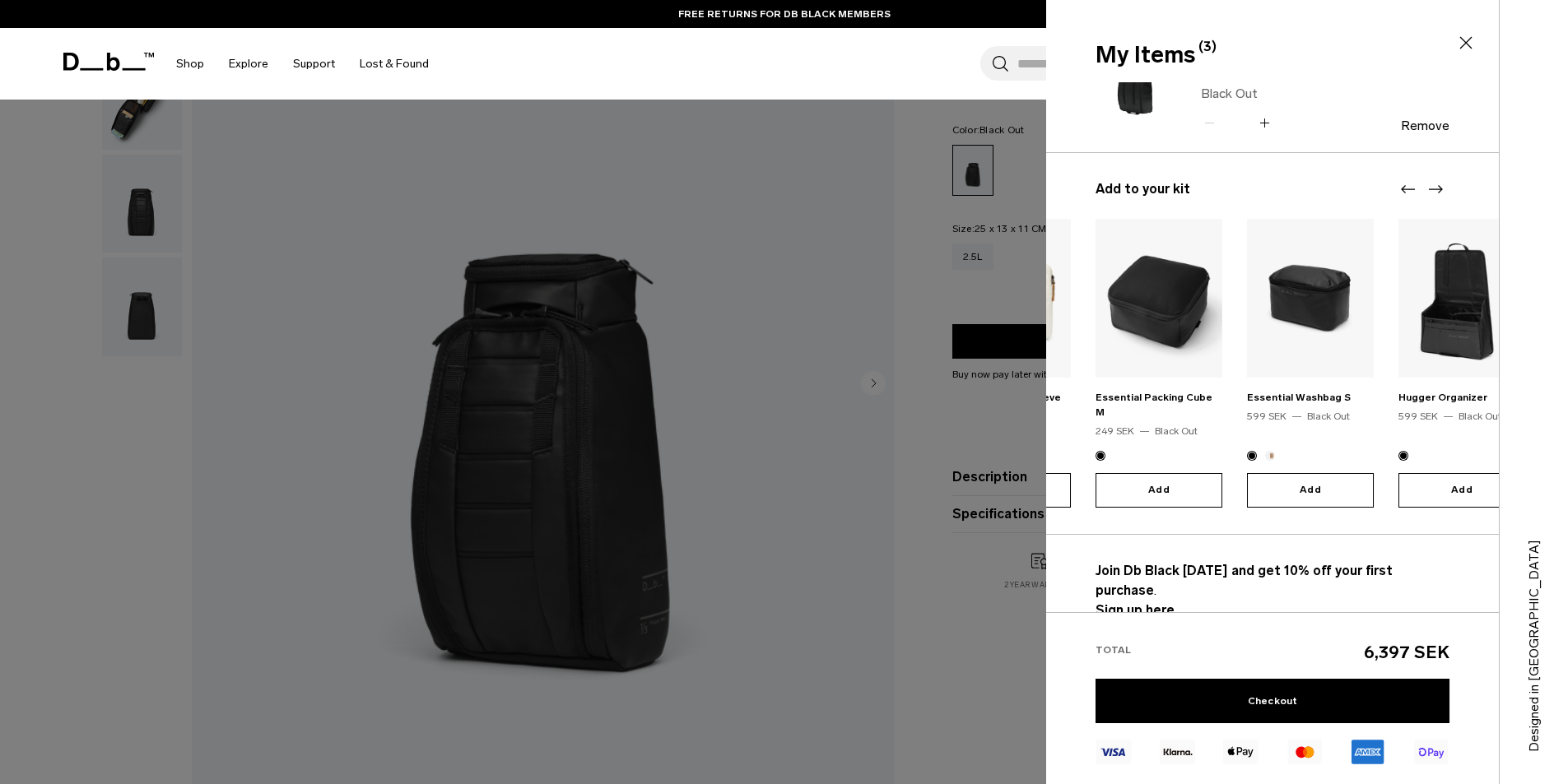
click at [1465, 43] on icon at bounding box center [1466, 43] width 13 height 13
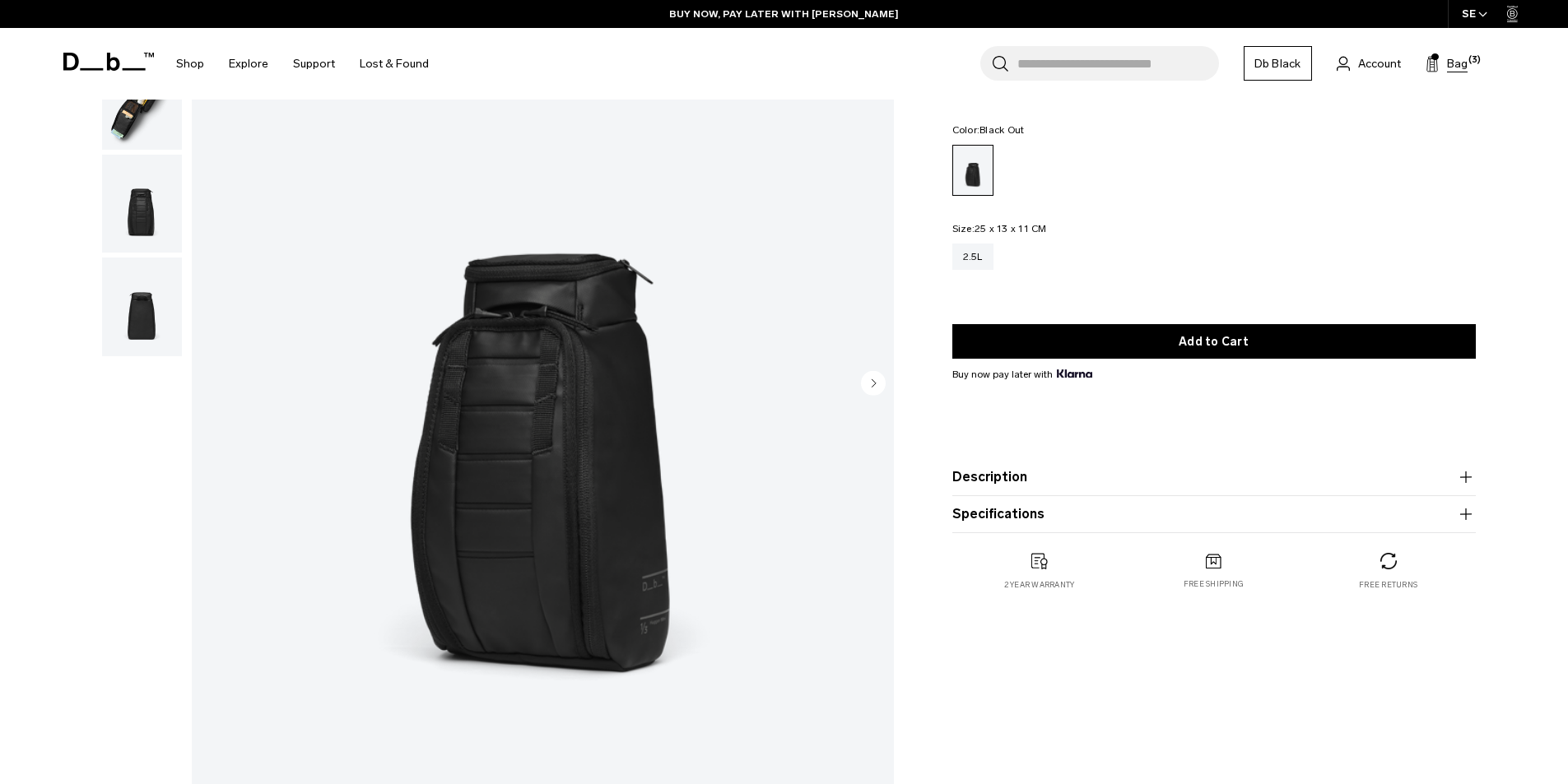
click at [1444, 62] on button "Bag (3)" at bounding box center [1446, 63] width 42 height 20
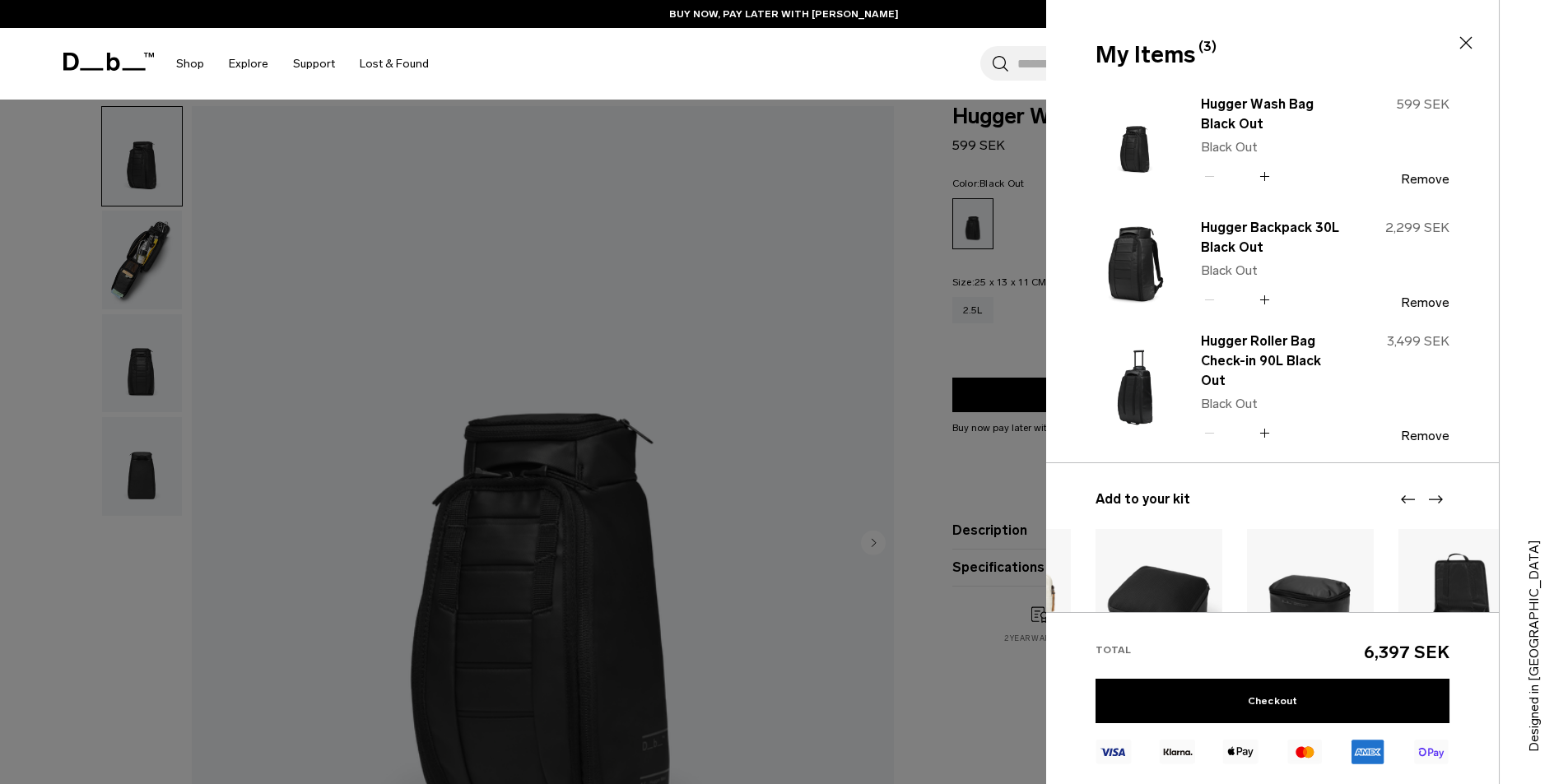
scroll to position [0, 0]
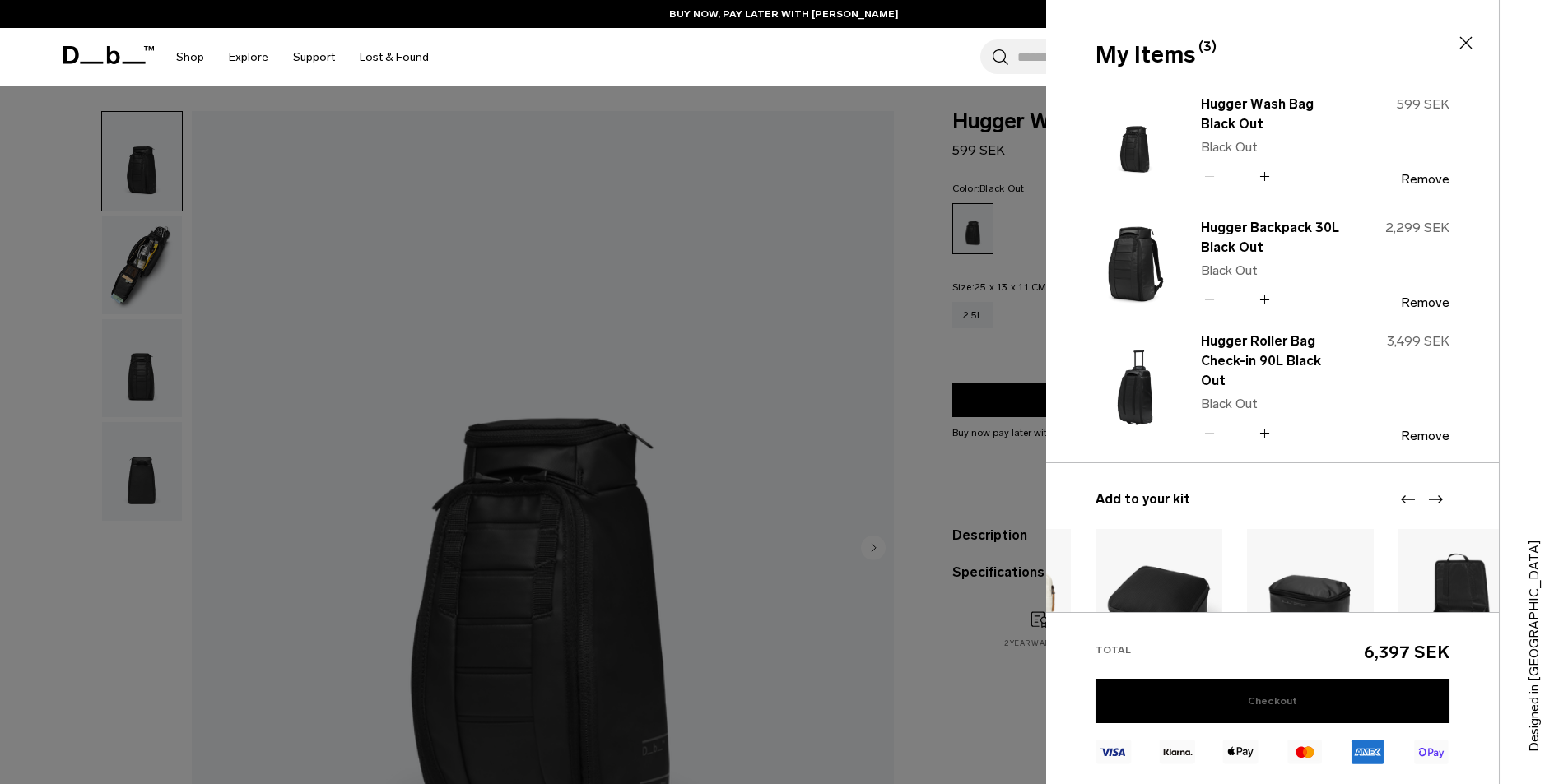
click at [1289, 697] on link "Checkout" at bounding box center [1272, 701] width 354 height 45
